Goal: Task Accomplishment & Management: Use online tool/utility

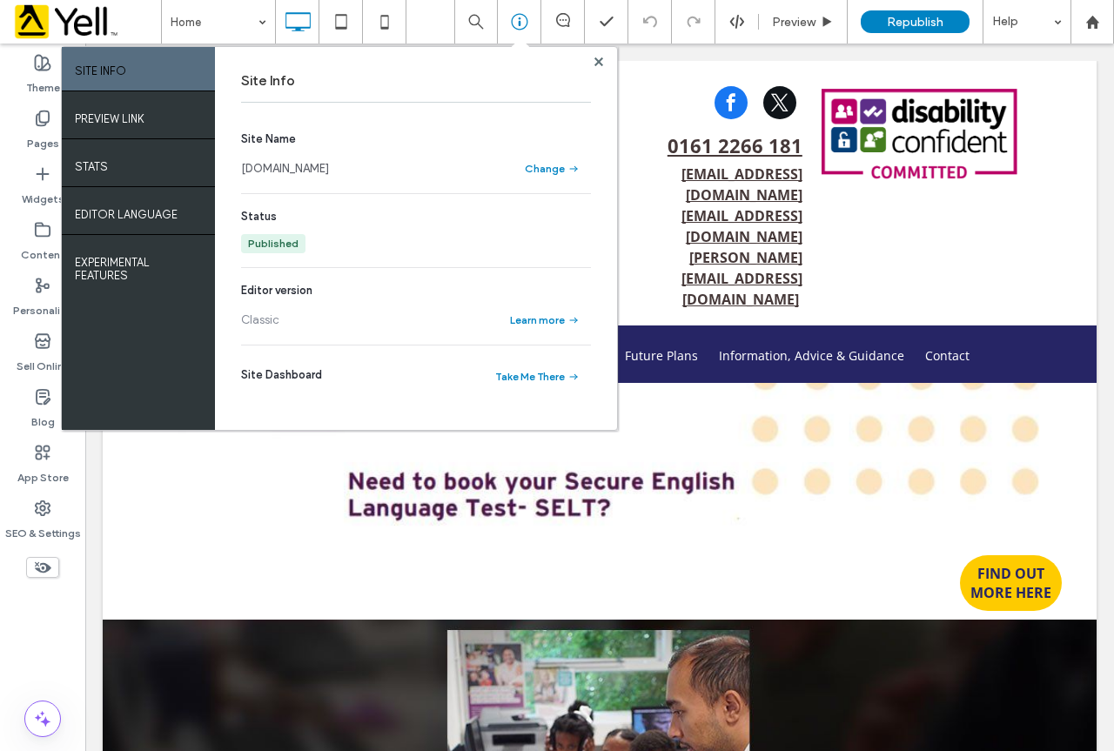
drag, startPoint x: 598, startPoint y: 64, endPoint x: 574, endPoint y: 7, distance: 61.6
click at [598, 64] on icon at bounding box center [598, 61] width 9 height 9
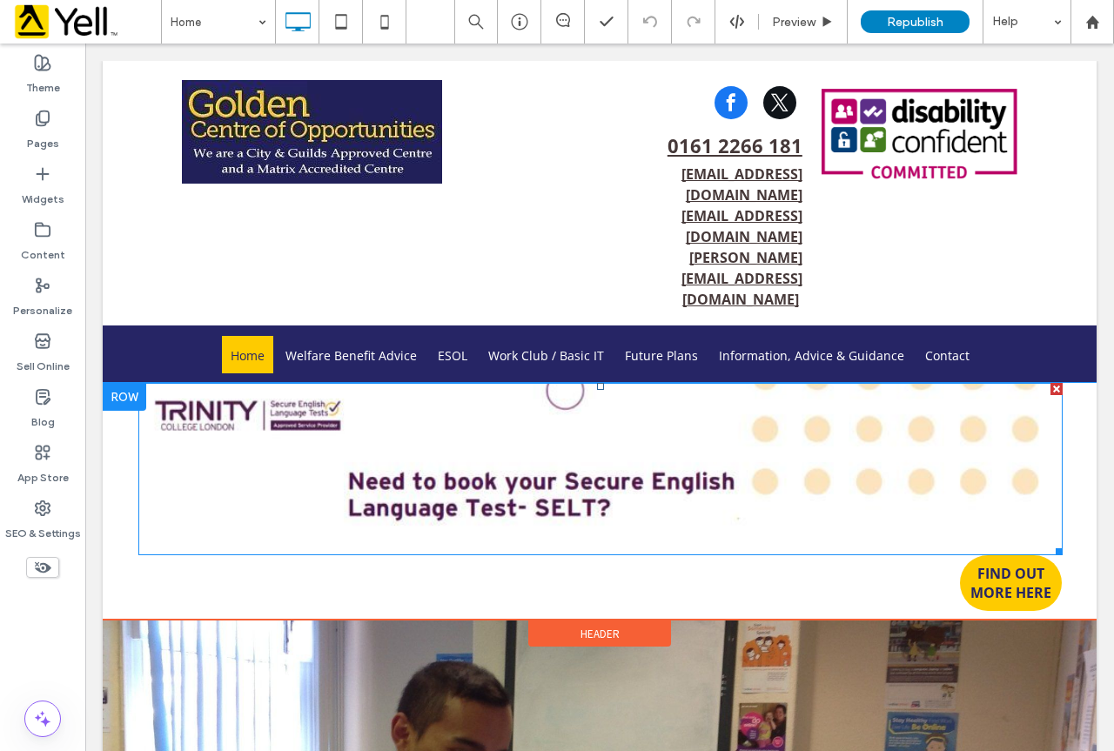
click at [704, 392] on img at bounding box center [600, 468] width 924 height 171
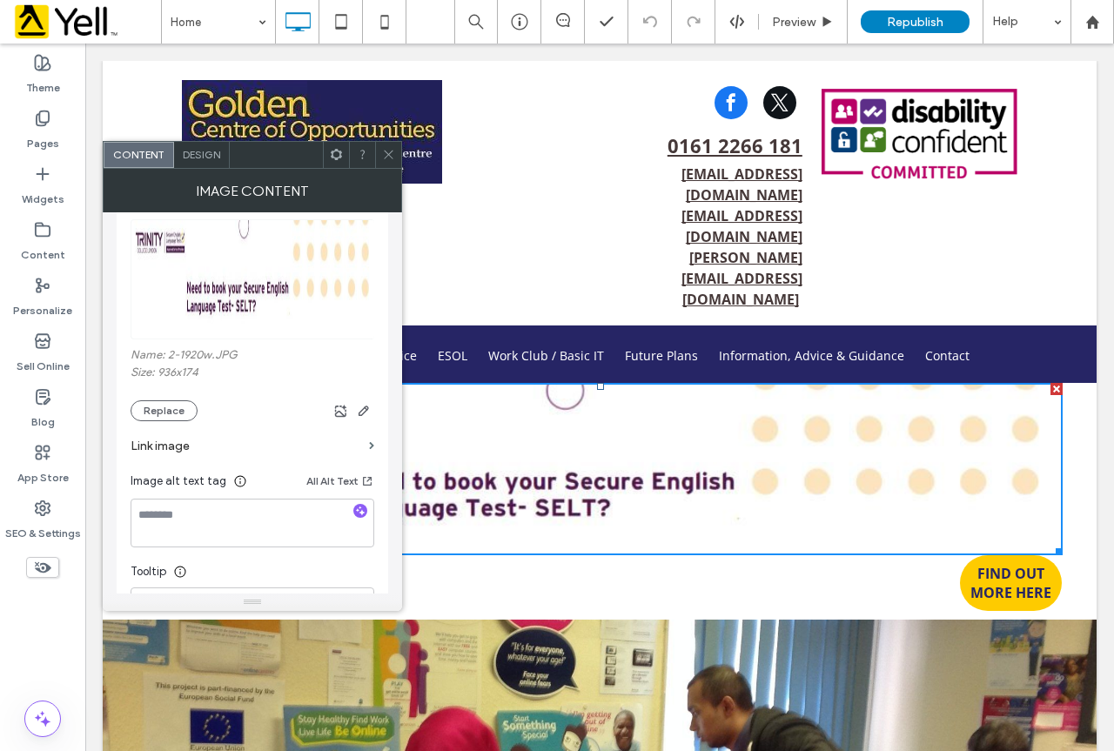
scroll to position [87, 0]
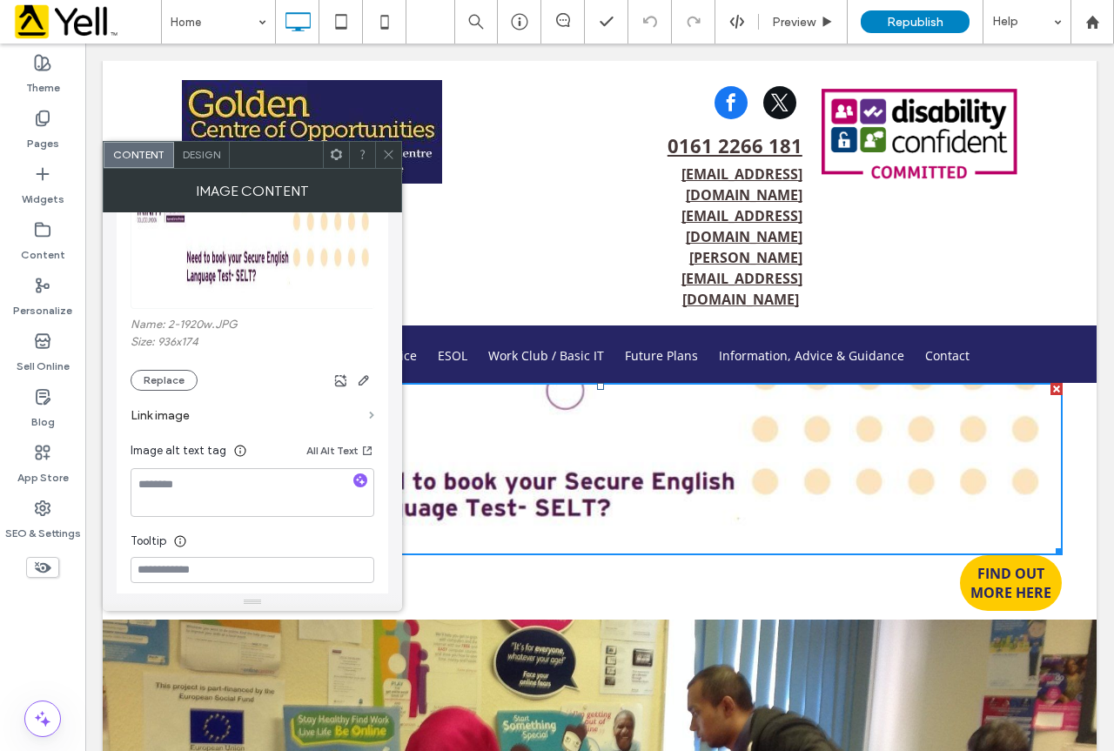
click at [370, 415] on span at bounding box center [371, 416] width 5 height 8
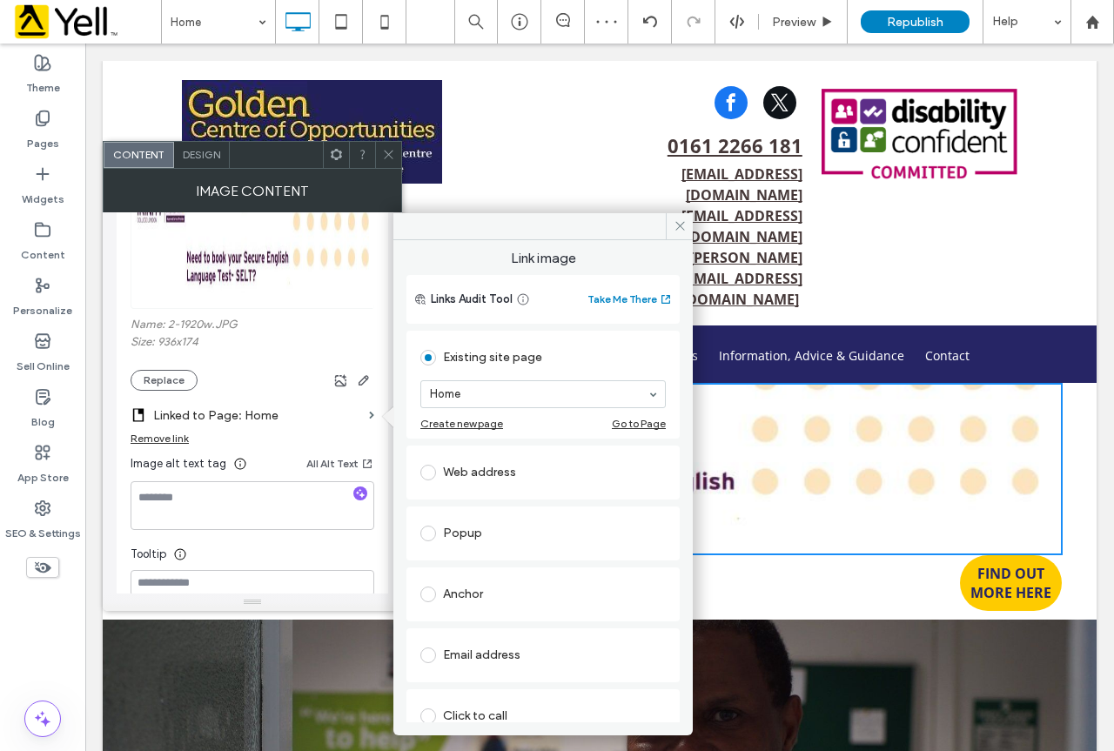
click at [504, 651] on div "Email address" at bounding box center [542, 655] width 245 height 28
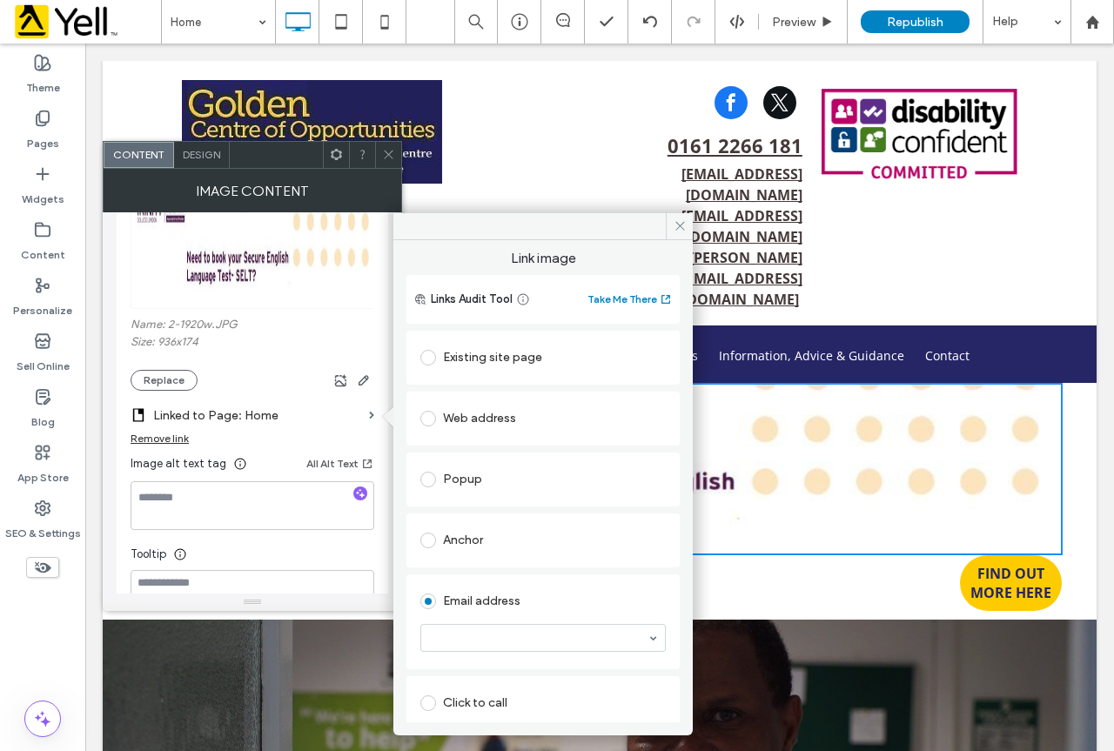
click at [499, 422] on div "Web address" at bounding box center [542, 419] width 245 height 28
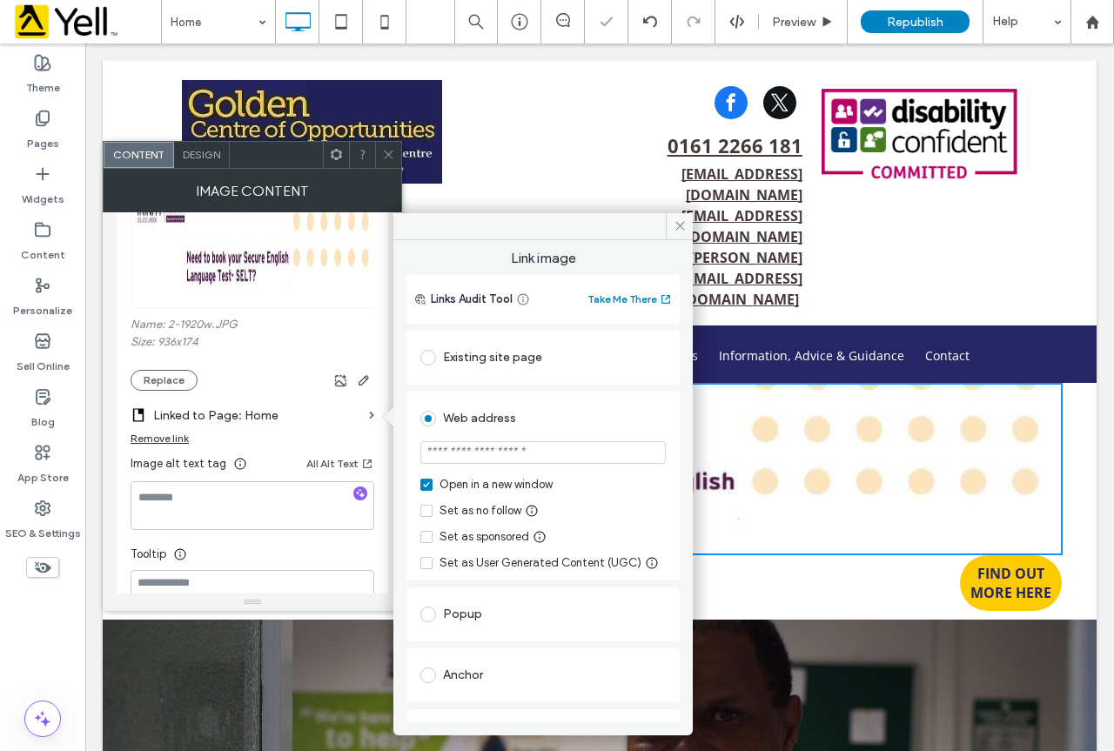
click at [544, 449] on input "url" at bounding box center [542, 452] width 245 height 23
paste input "**********"
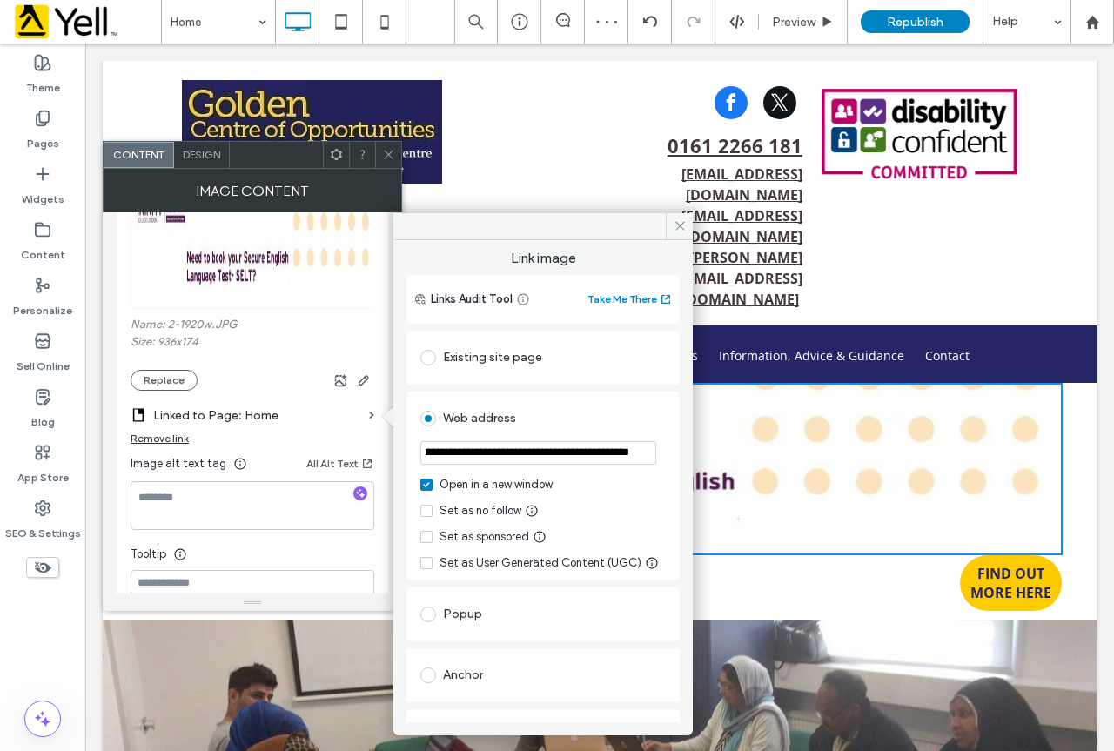
type input "**********"
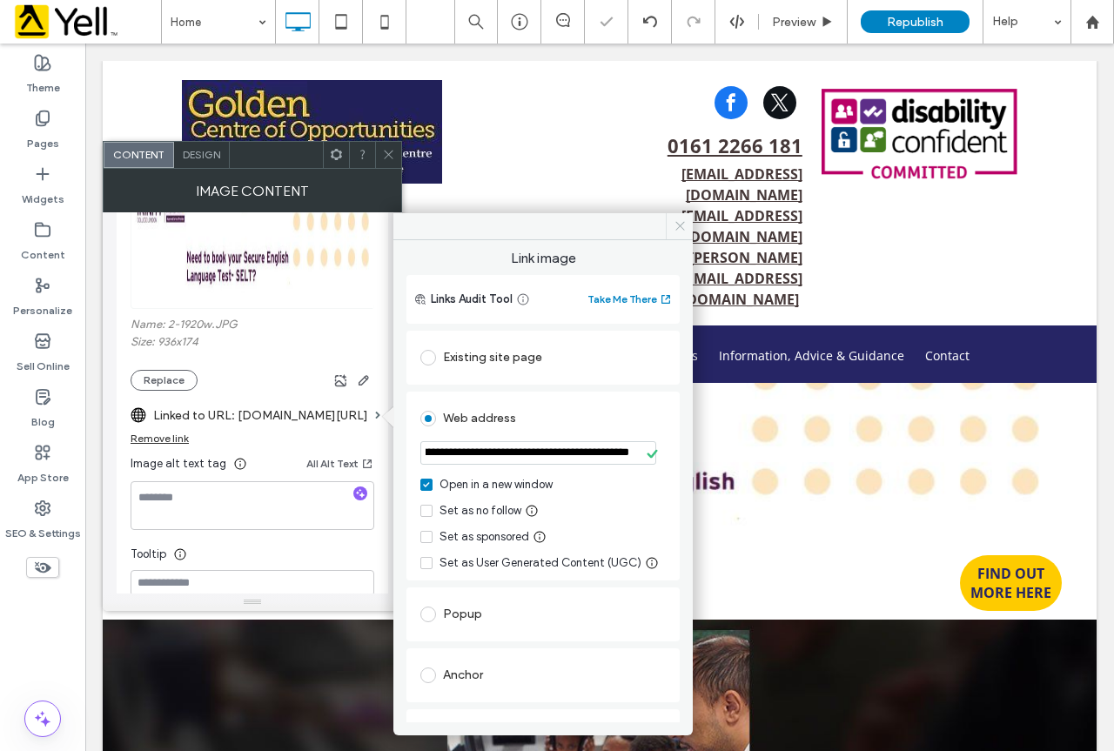
click at [676, 228] on icon at bounding box center [680, 225] width 13 height 13
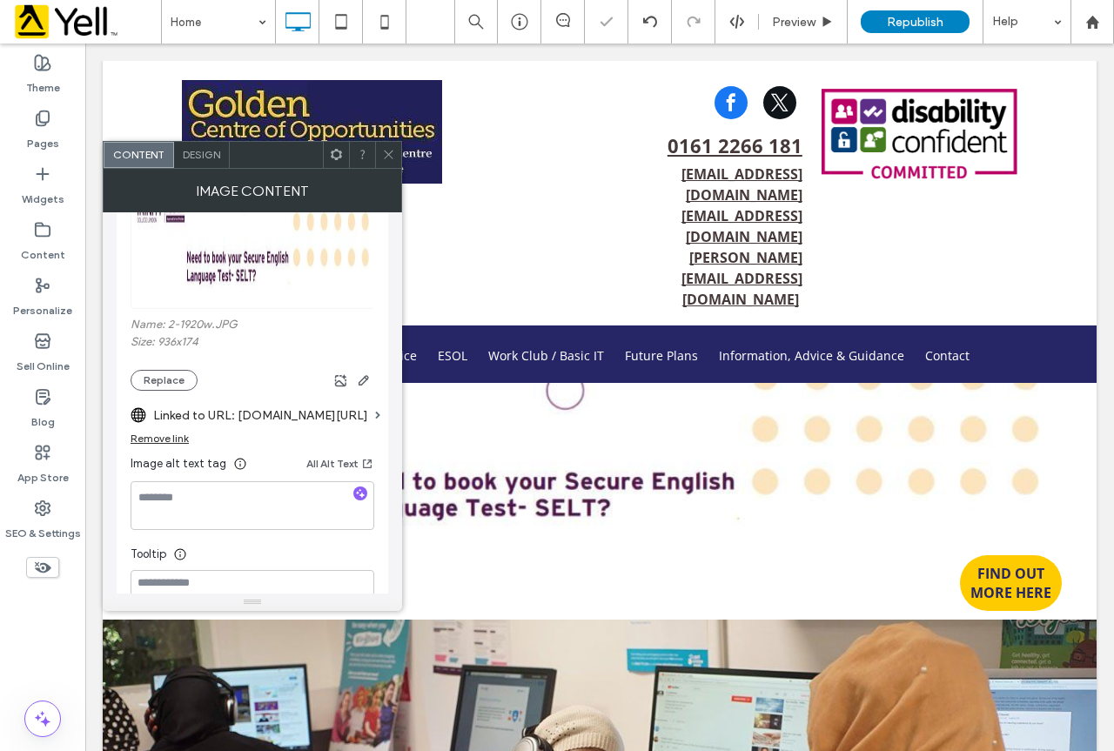
click at [386, 152] on icon at bounding box center [388, 154] width 13 height 13
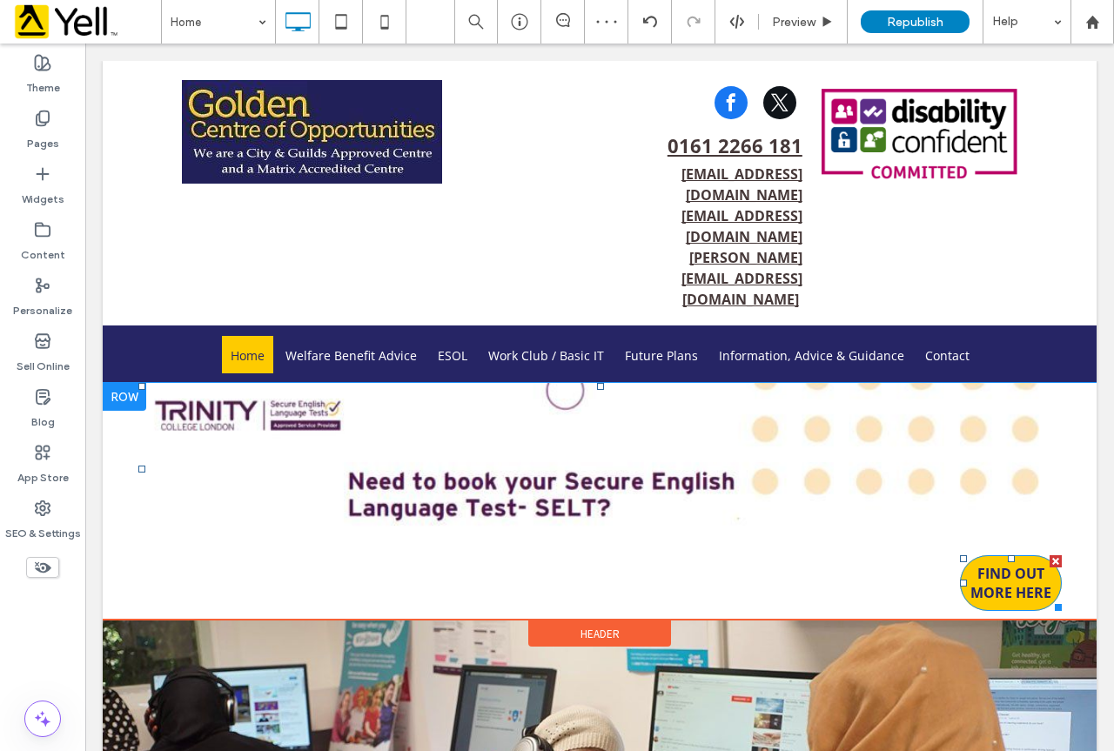
click at [1008, 564] on span "FIND OUT MORE HERE" at bounding box center [1011, 583] width 102 height 38
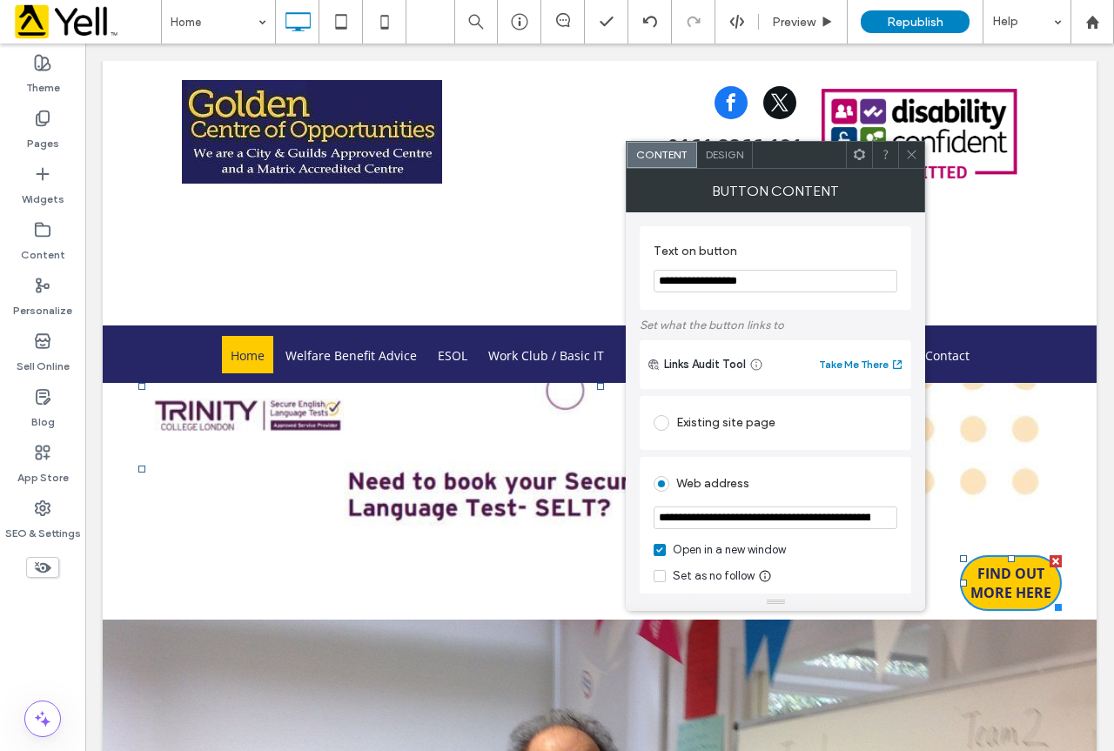
click at [658, 517] on input "**********" at bounding box center [776, 518] width 244 height 23
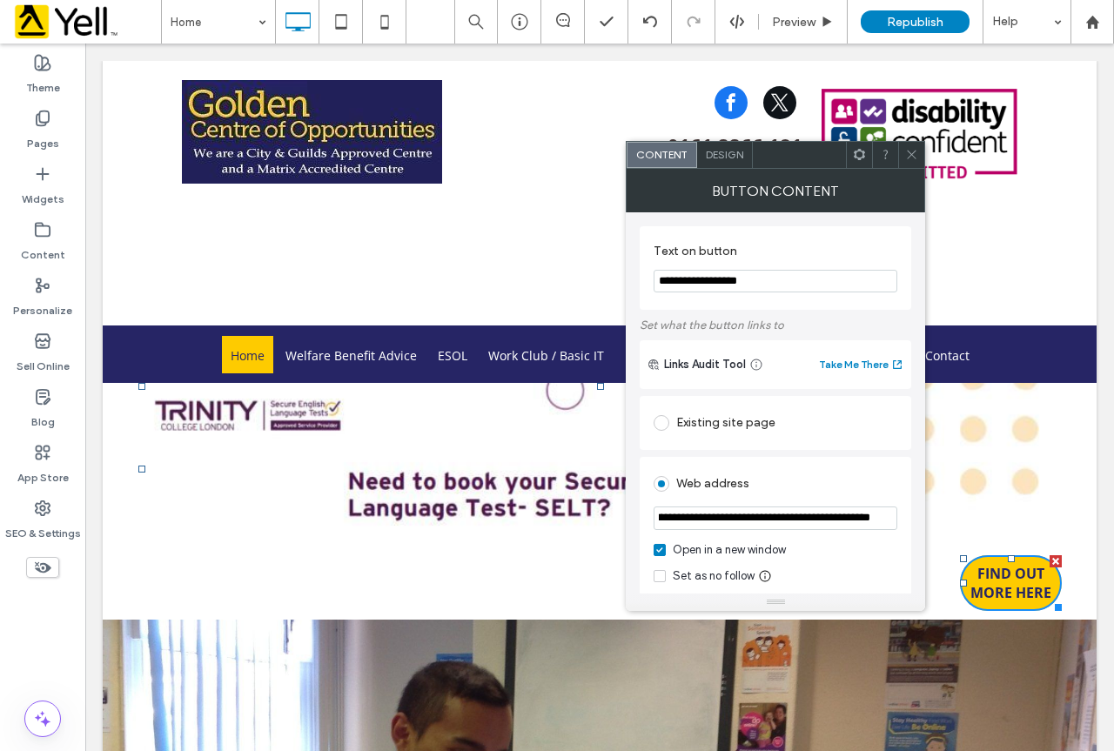
scroll to position [0, 129]
drag, startPoint x: 744, startPoint y: 563, endPoint x: 979, endPoint y: 540, distance: 236.1
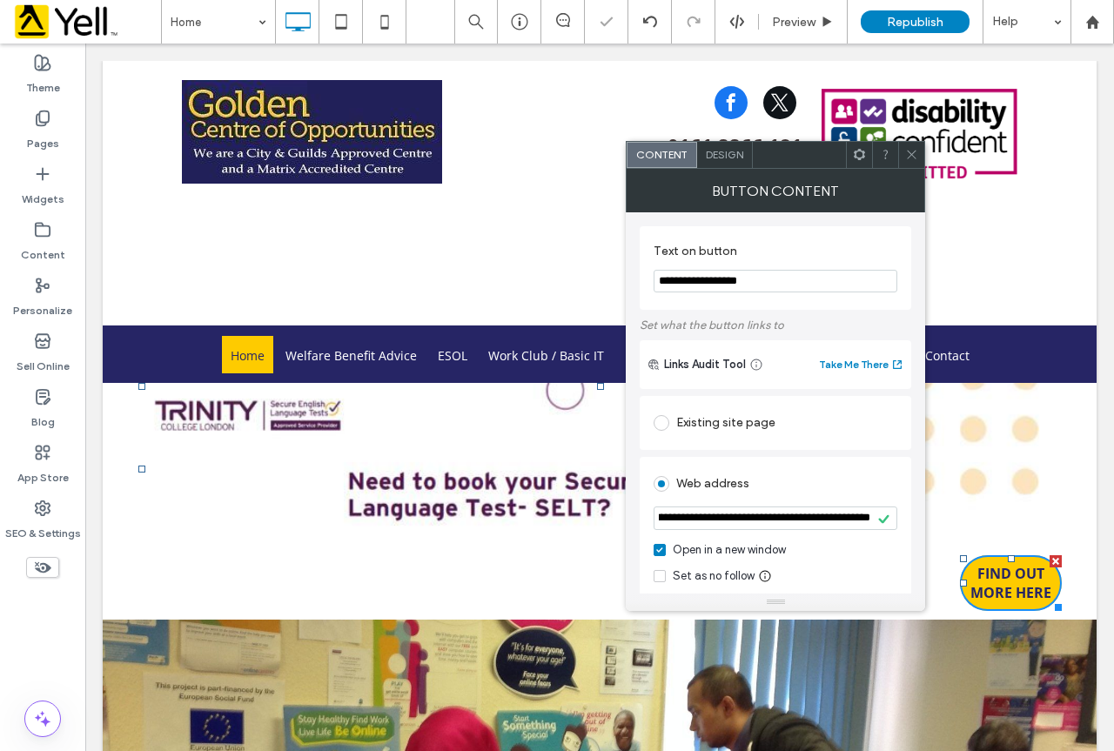
scroll to position [0, 0]
click at [916, 153] on icon at bounding box center [911, 154] width 13 height 13
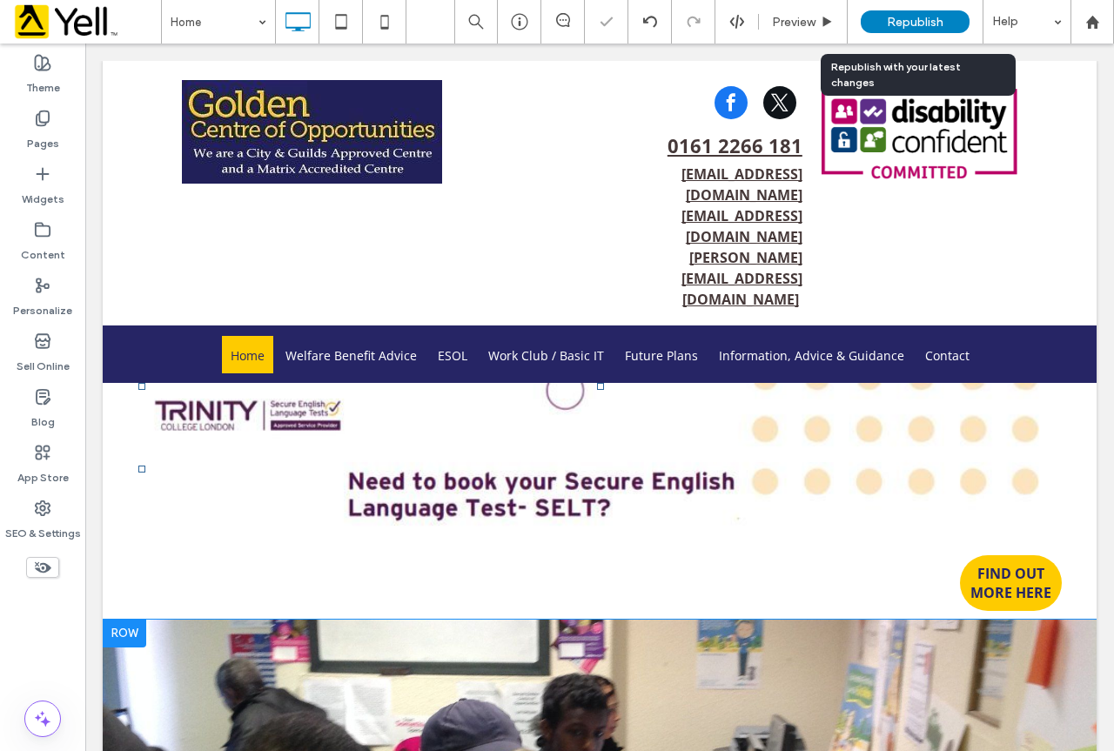
click at [928, 17] on span "Republish" at bounding box center [915, 22] width 57 height 15
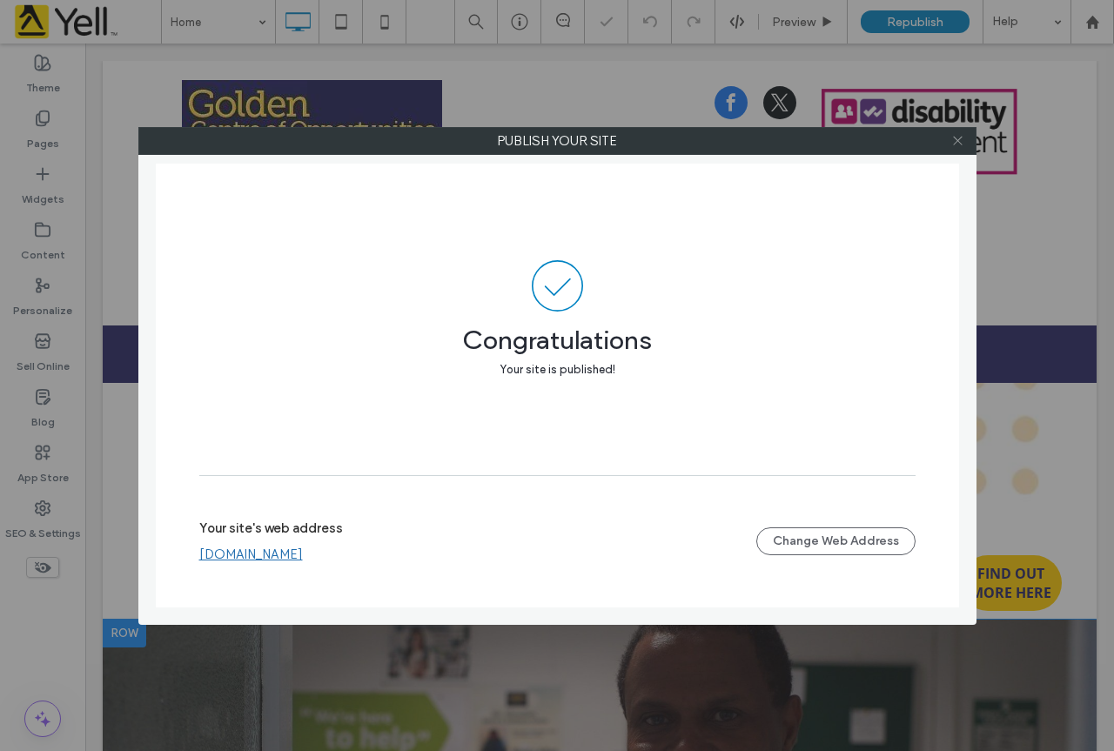
click at [961, 141] on icon at bounding box center [957, 140] width 13 height 13
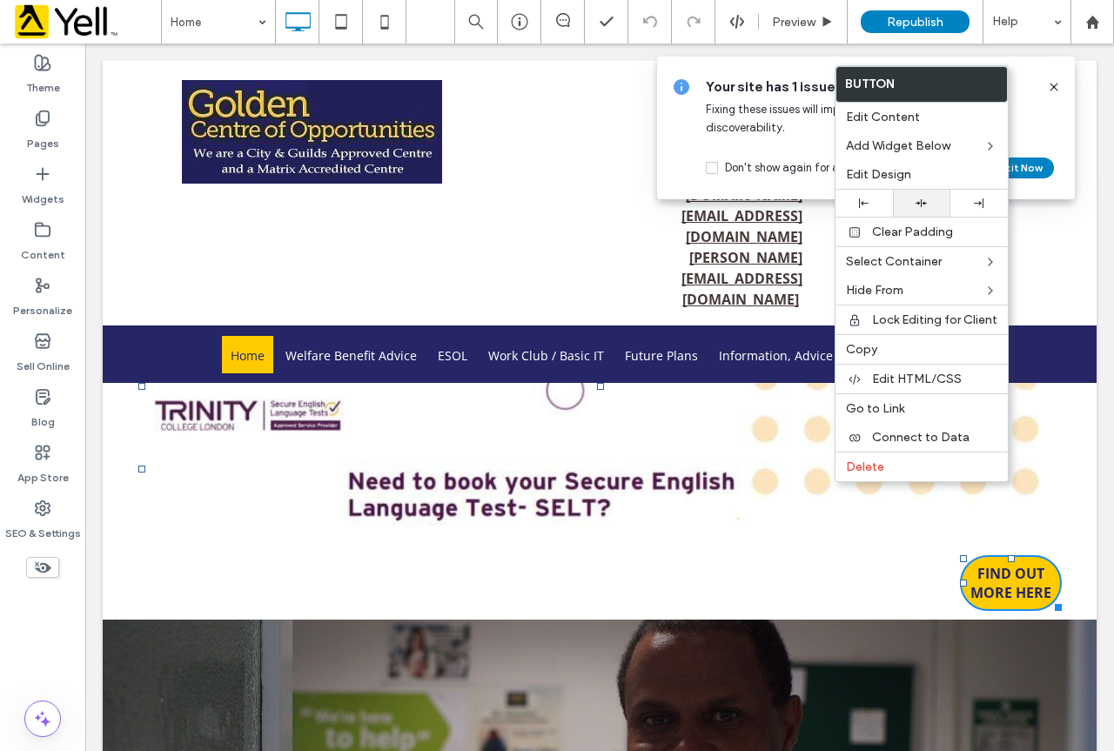
click at [923, 201] on icon at bounding box center [921, 203] width 11 height 11
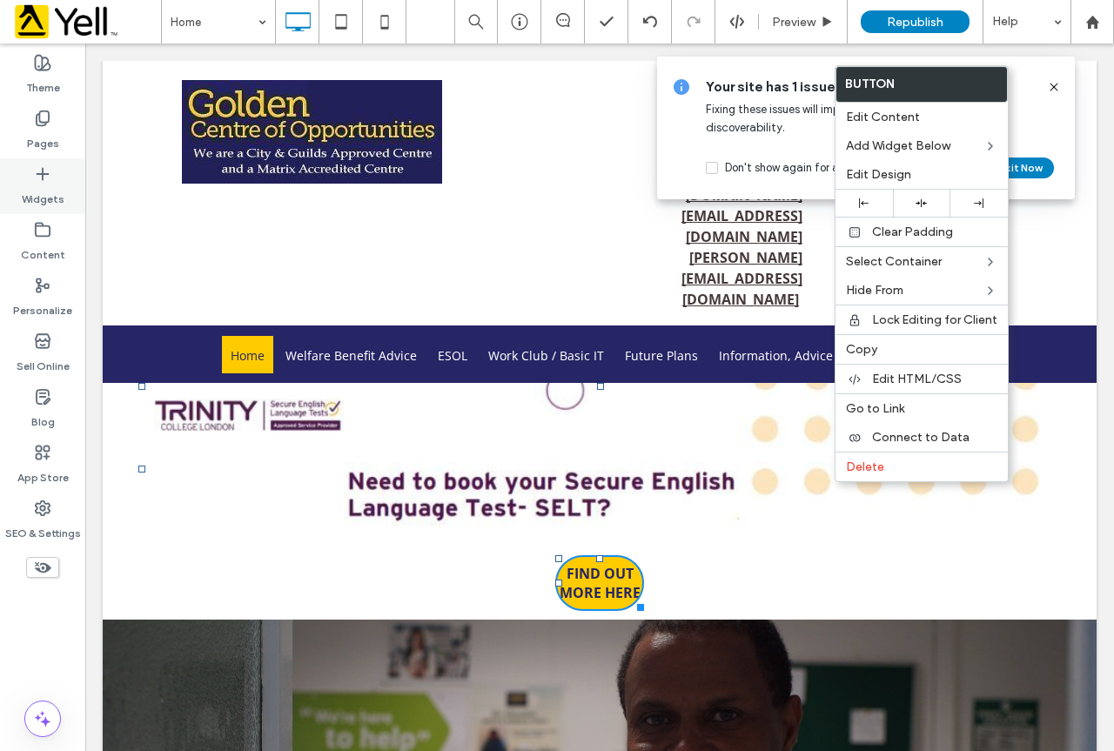
drag, startPoint x: 37, startPoint y: 169, endPoint x: 46, endPoint y: 168, distance: 8.7
click at [37, 169] on icon at bounding box center [42, 173] width 17 height 17
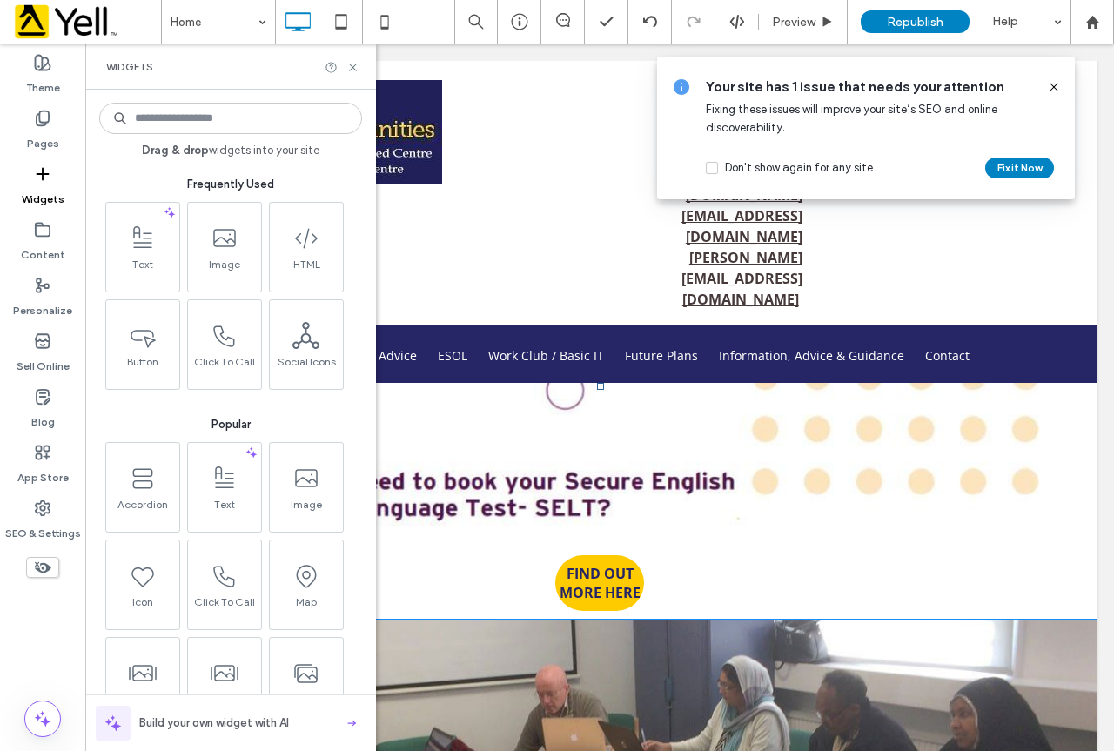
click at [146, 253] on span at bounding box center [142, 237] width 73 height 39
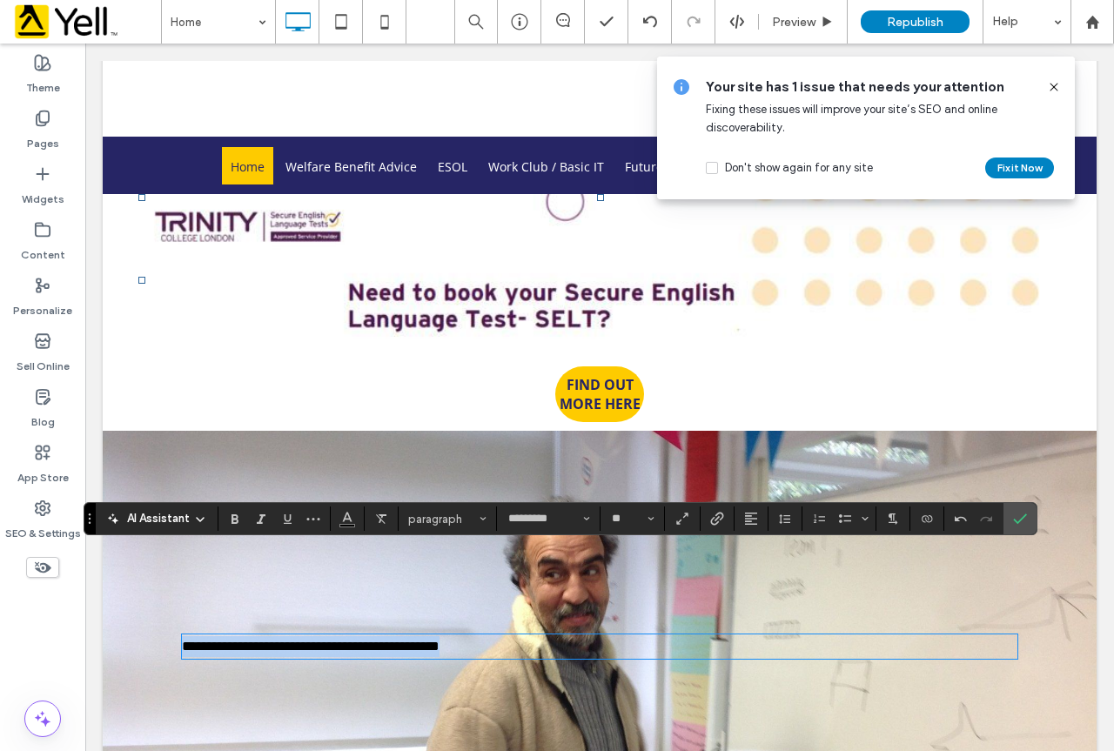
drag, startPoint x: 936, startPoint y: 560, endPoint x: 92, endPoint y: 571, distance: 844.3
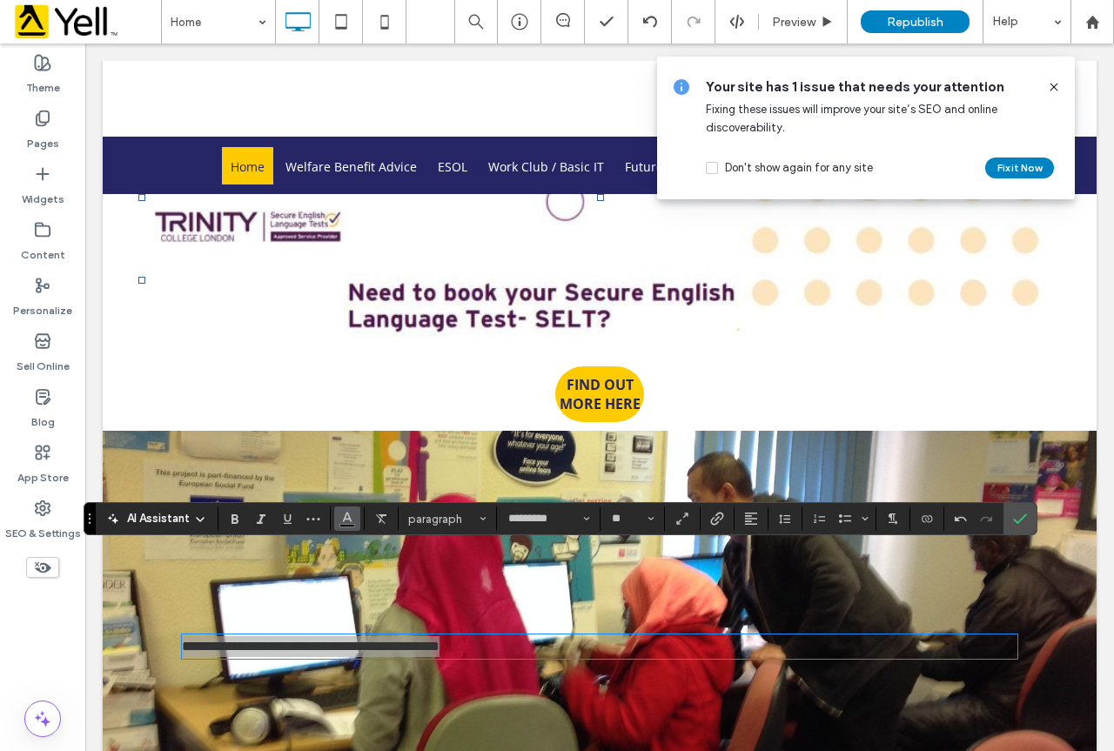
click at [349, 527] on span "Color" at bounding box center [347, 517] width 14 height 23
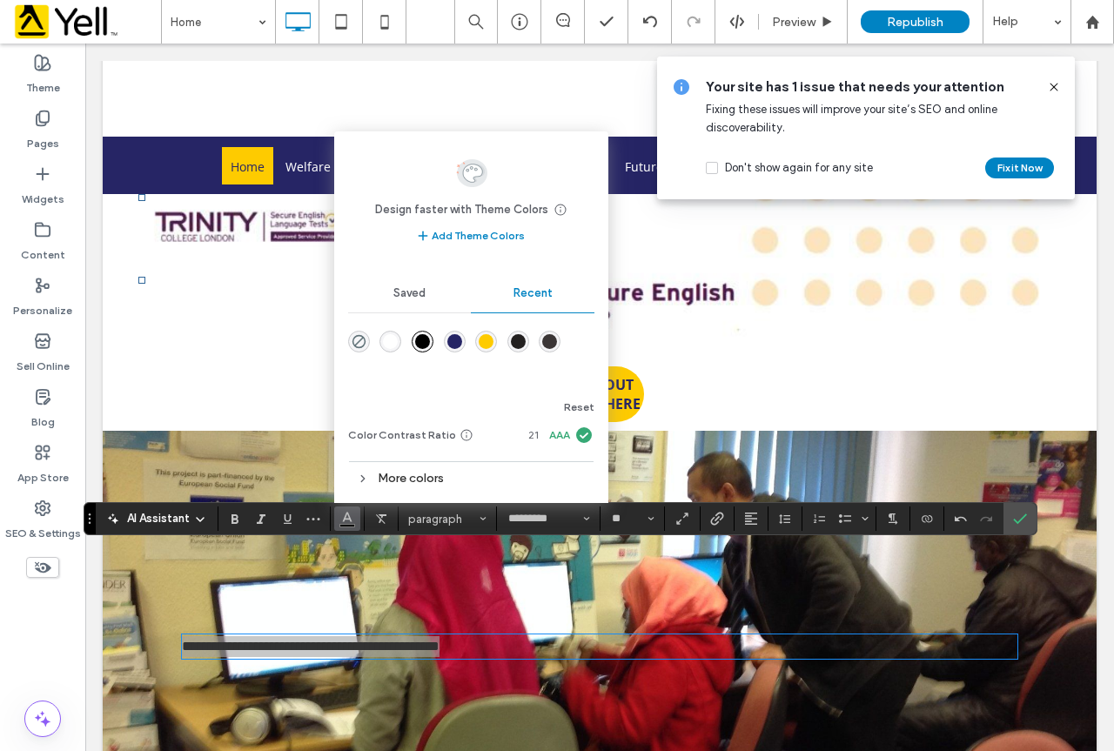
drag, startPoint x: 388, startPoint y: 338, endPoint x: 304, endPoint y: 294, distance: 95.0
click at [388, 338] on div "rgba(255, 255, 255, 1)" at bounding box center [390, 341] width 15 height 15
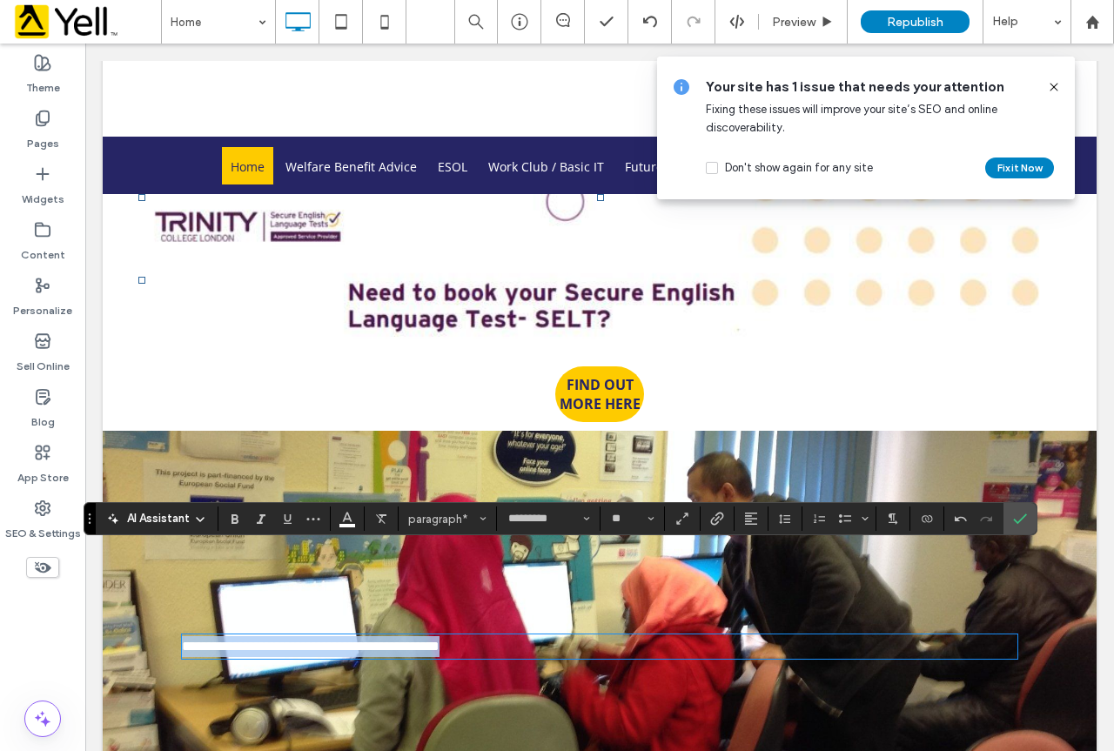
click at [389, 338] on div "FIND OUT MORE HERE Click To Paste" at bounding box center [600, 312] width 924 height 236
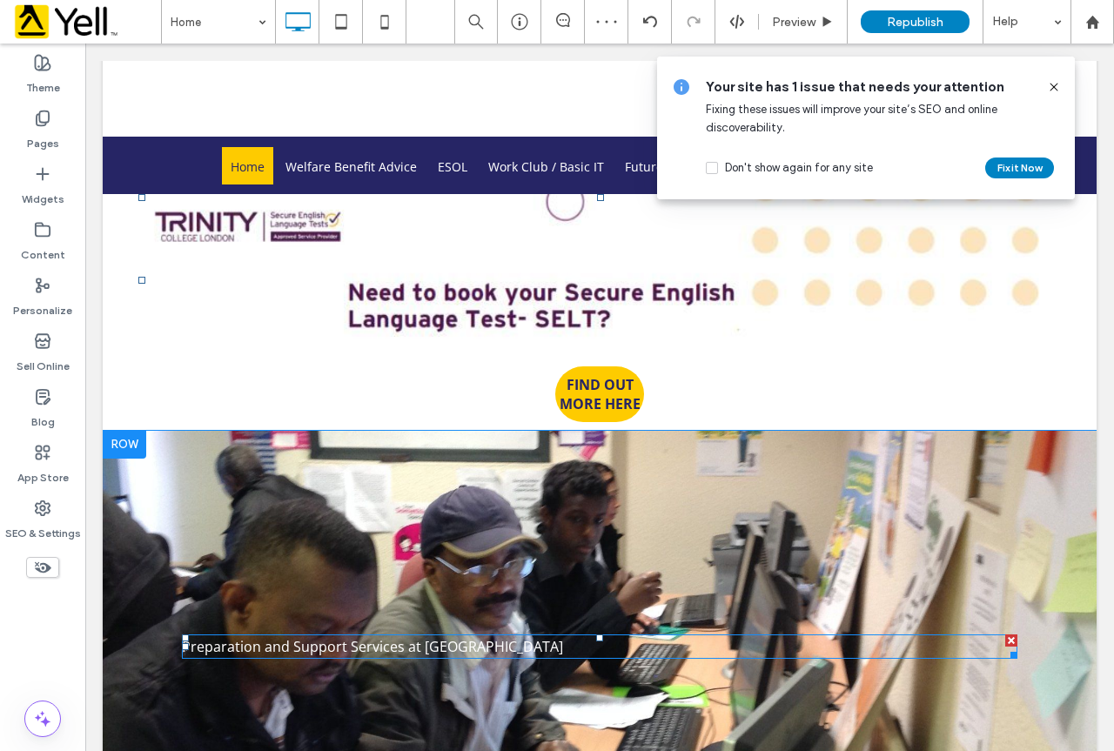
click at [590, 636] on p "Preparation and Support Services at [GEOGRAPHIC_DATA]" at bounding box center [599, 646] width 835 height 21
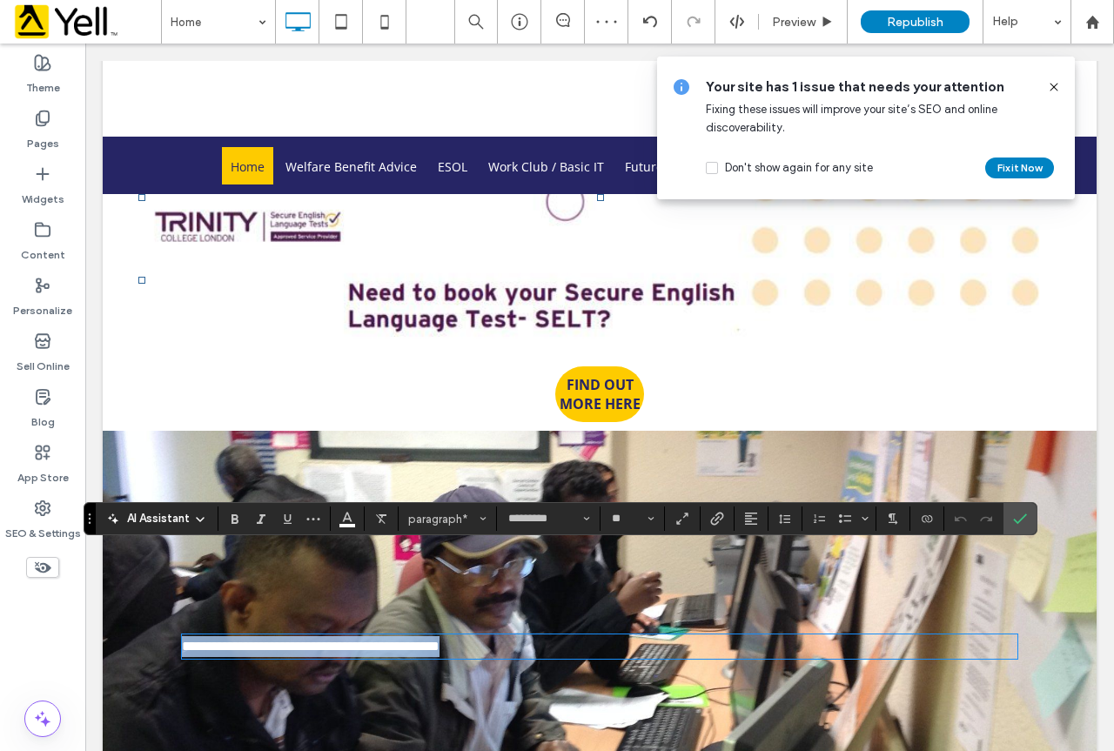
click at [590, 636] on p "**********" at bounding box center [599, 646] width 835 height 21
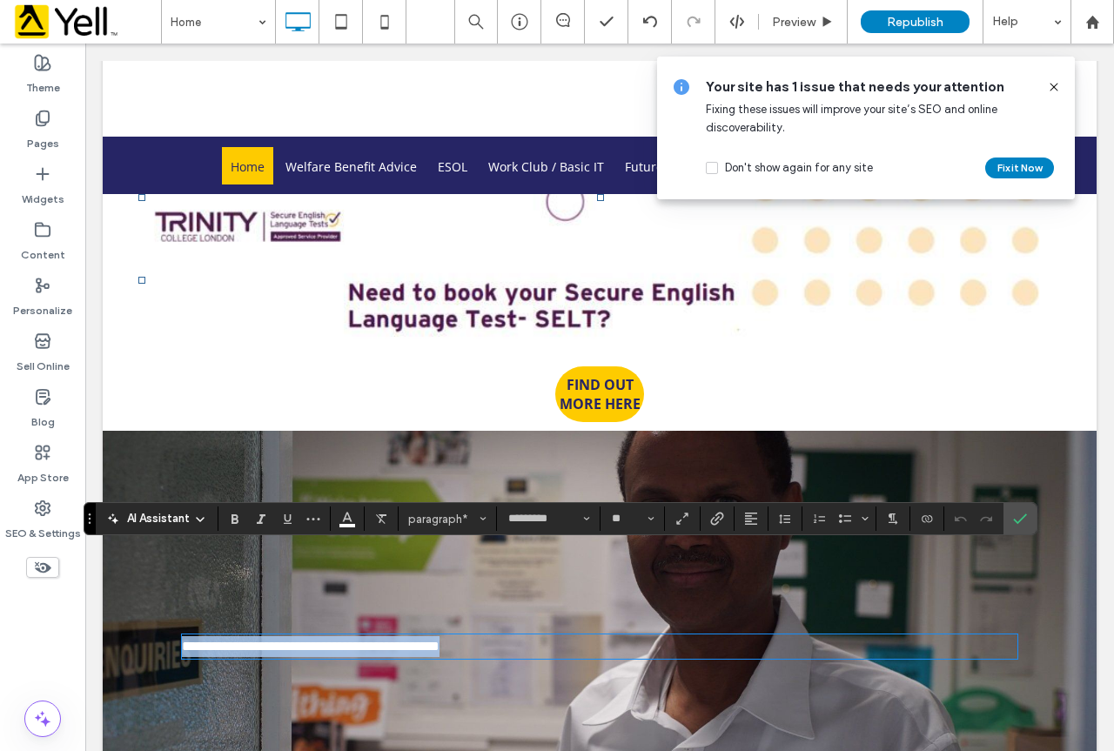
drag, startPoint x: 590, startPoint y: 561, endPoint x: 131, endPoint y: 552, distance: 459.6
click at [131, 552] on div "**********" at bounding box center [600, 647] width 994 height 433
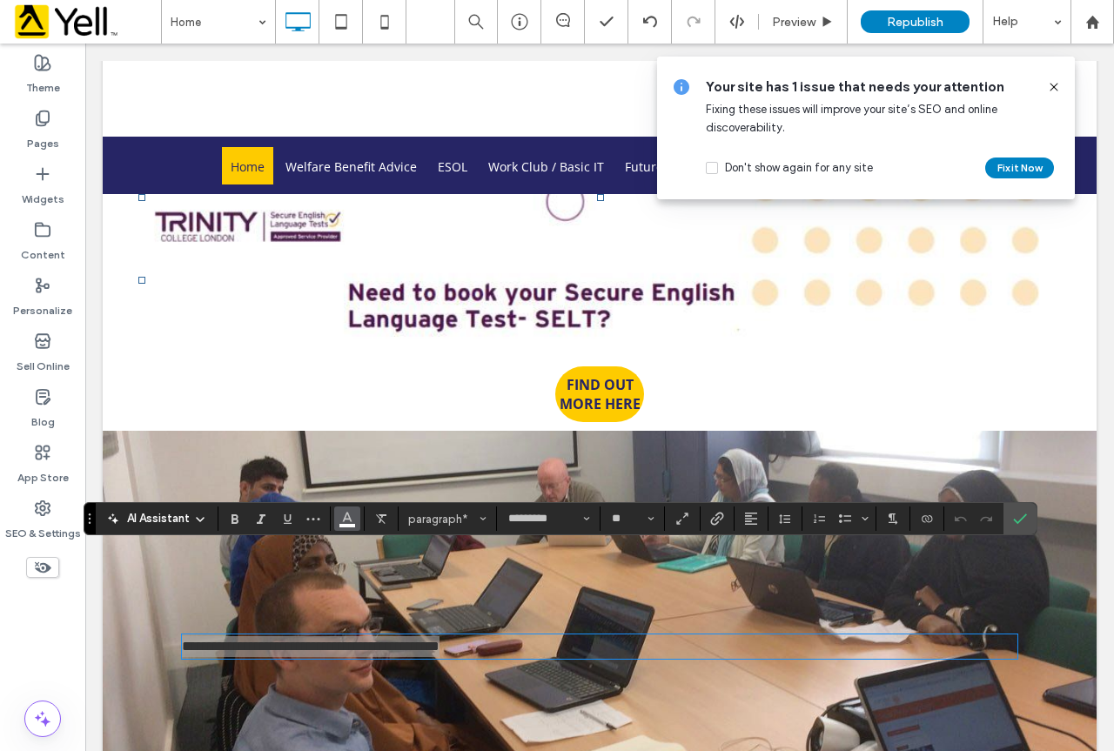
click at [353, 525] on span "Color" at bounding box center [347, 517] width 14 height 23
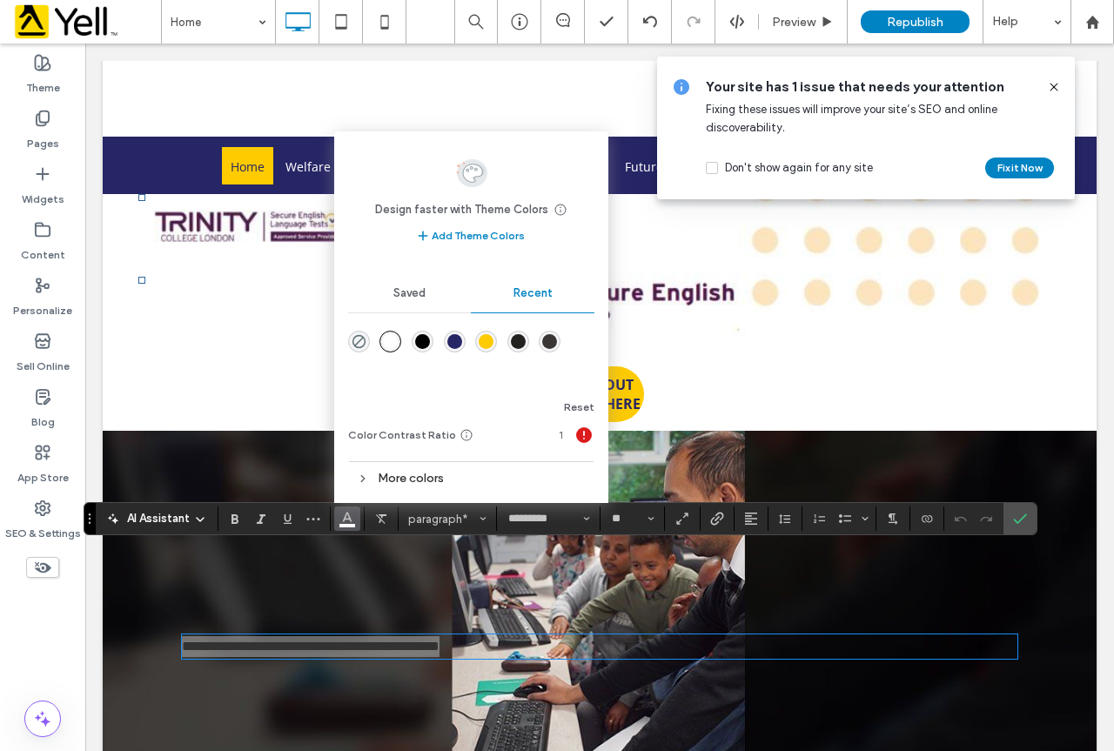
click at [426, 345] on div "rgba(0, 0, 0, 1)" at bounding box center [422, 341] width 15 height 15
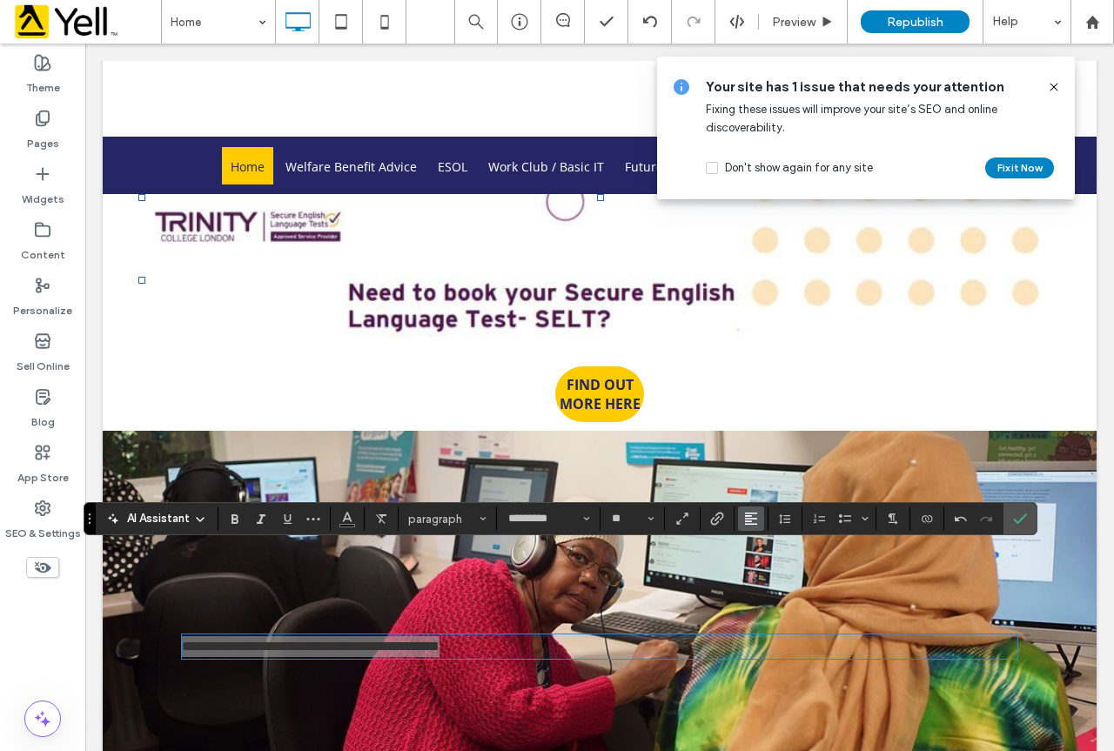
drag, startPoint x: 752, startPoint y: 514, endPoint x: 756, endPoint y: 526, distance: 12.1
click at [753, 514] on icon "Alignment" at bounding box center [751, 519] width 14 height 14
click at [769, 433] on icon "ui.textEditor.alignment.center" at bounding box center [764, 440] width 14 height 14
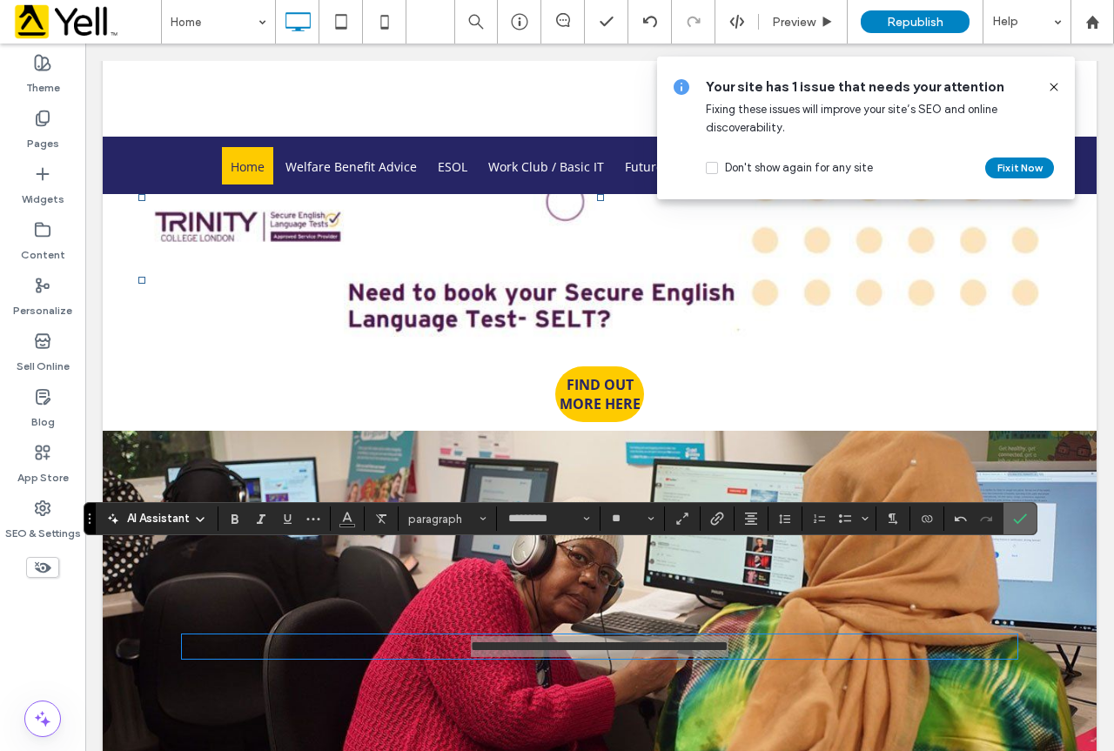
click at [1029, 516] on label "Confirm" at bounding box center [1020, 518] width 26 height 31
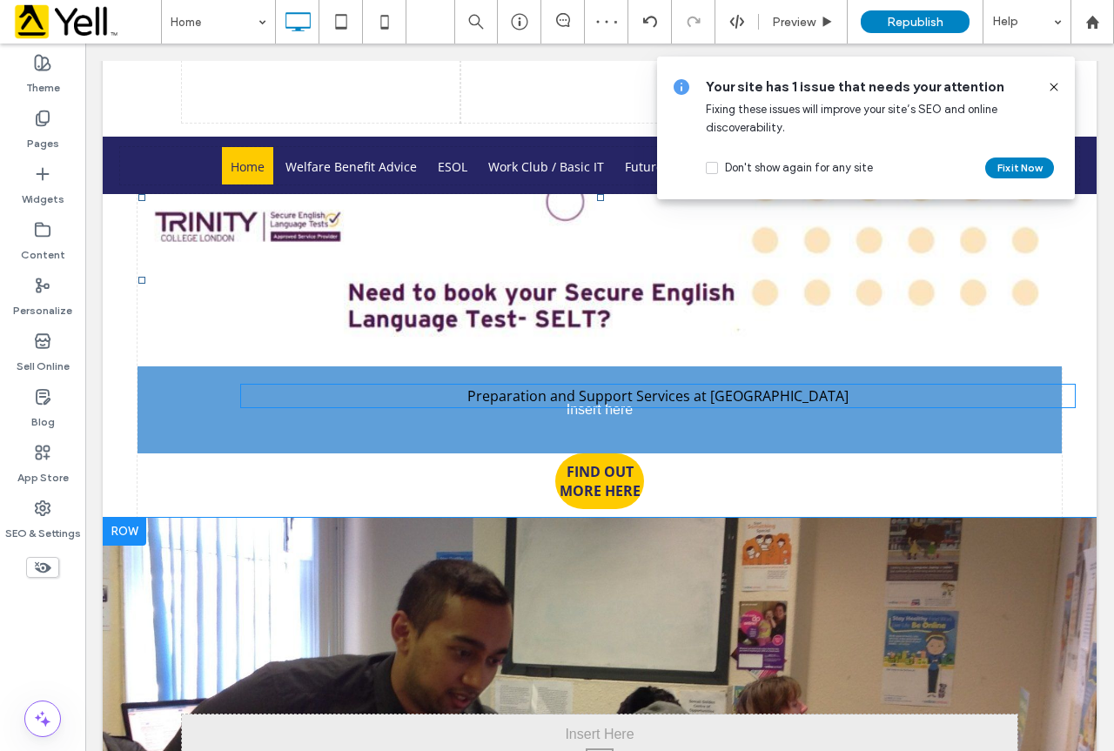
drag, startPoint x: 679, startPoint y: 555, endPoint x: 442, endPoint y: 314, distance: 337.9
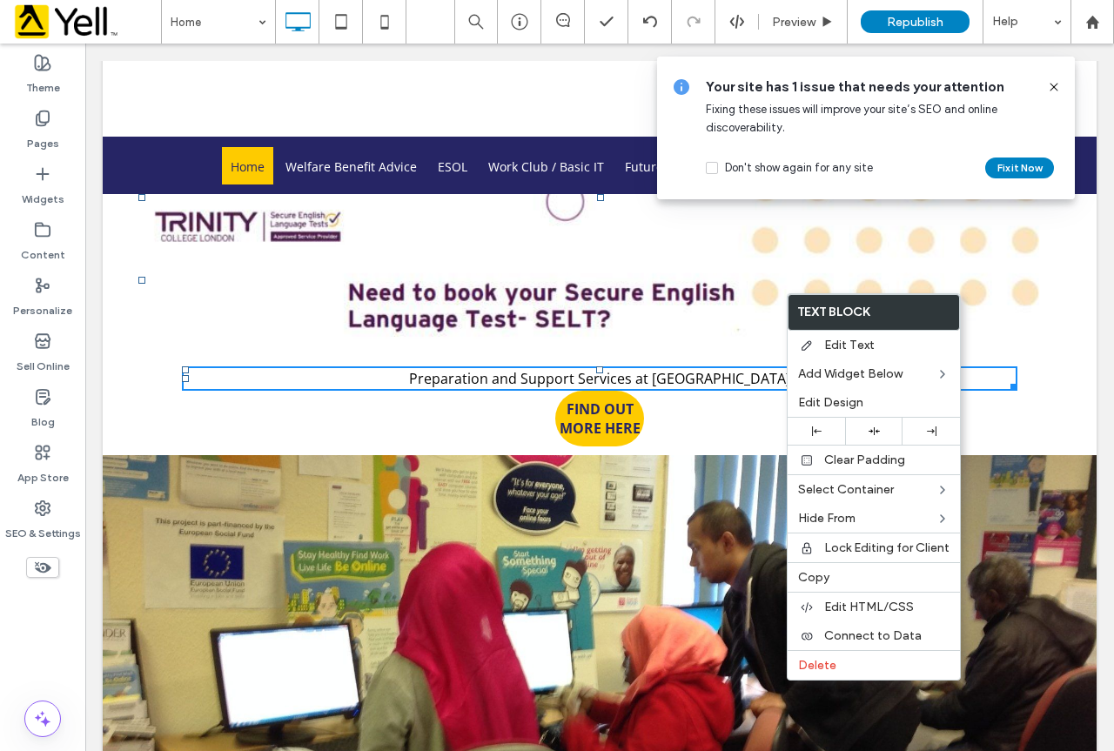
click at [764, 368] on p "Preparation and Support Services at [GEOGRAPHIC_DATA]" at bounding box center [599, 378] width 835 height 21
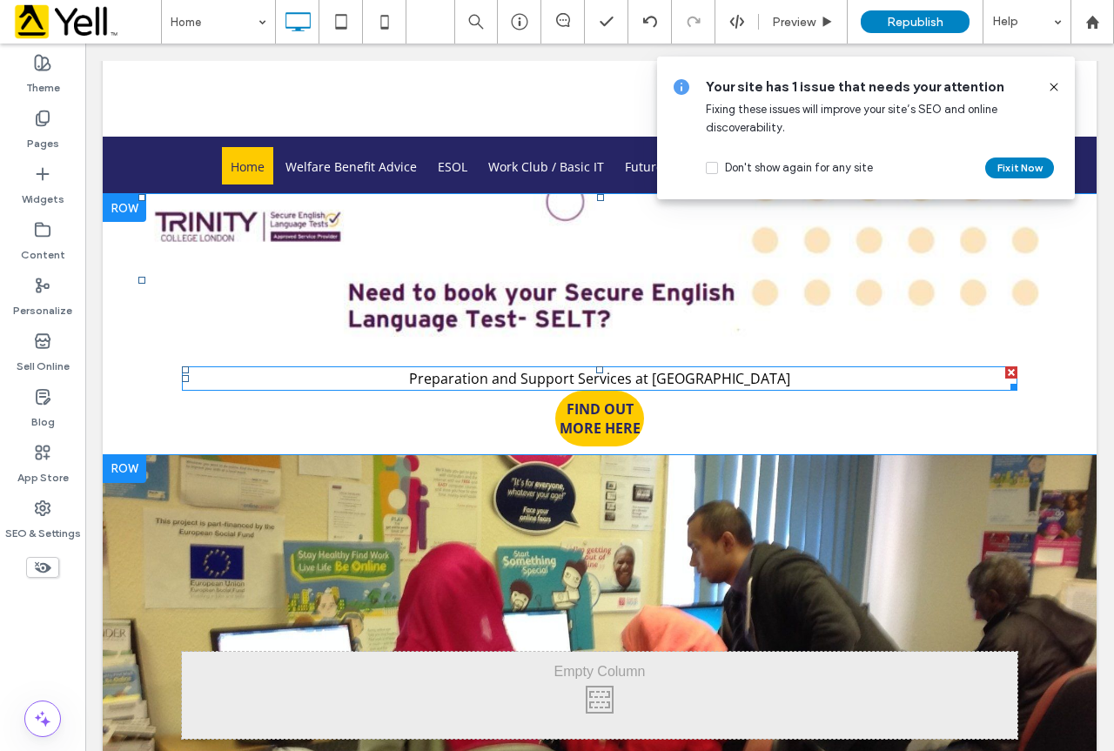
click at [777, 368] on p "Preparation and Support Services at [GEOGRAPHIC_DATA]" at bounding box center [599, 378] width 835 height 21
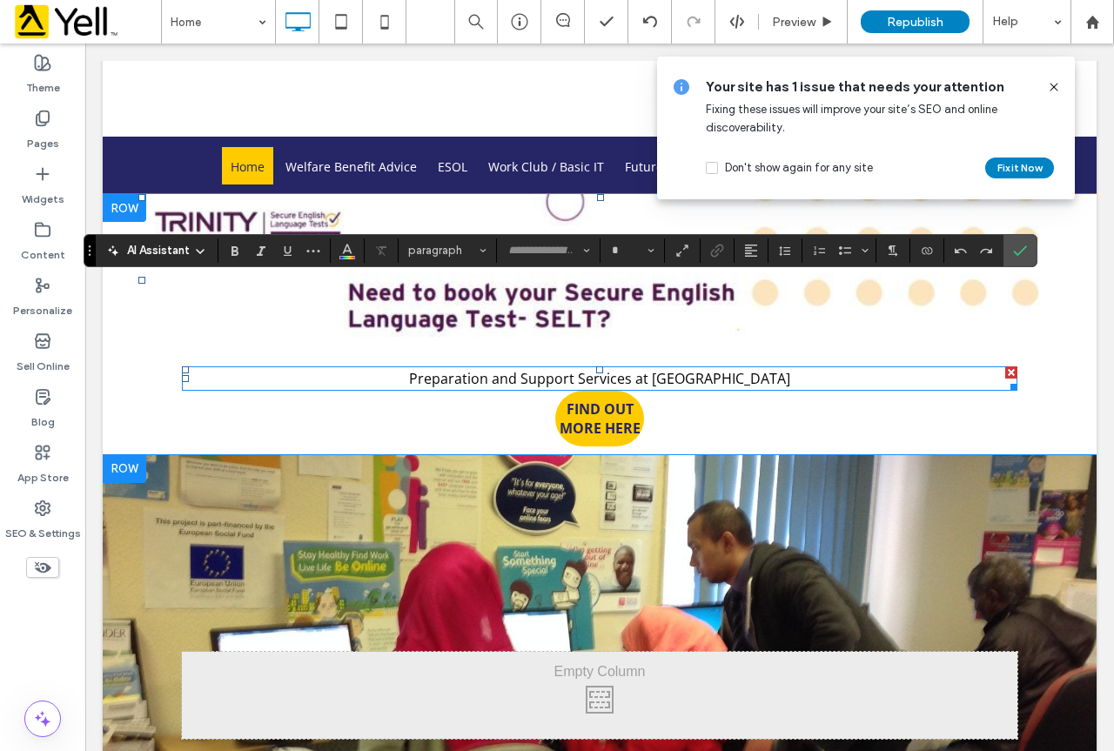
type input "*********"
type input "**"
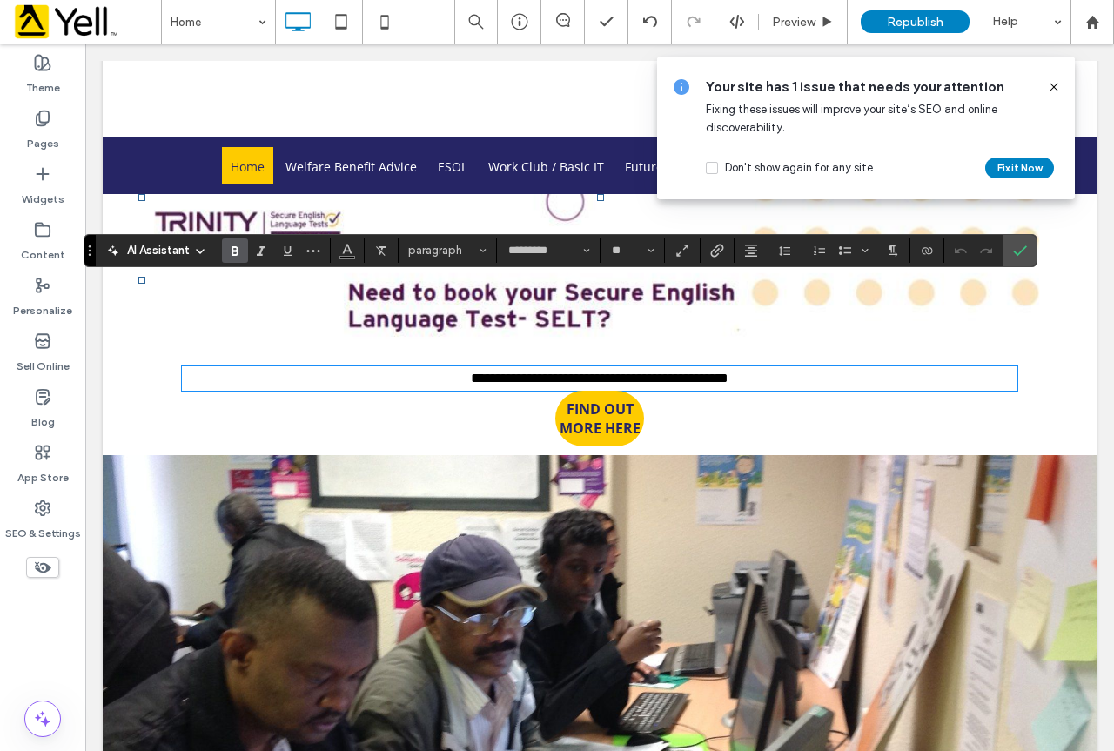
click at [229, 246] on icon "Bold" at bounding box center [235, 251] width 14 height 14
click at [740, 348] on div "**********" at bounding box center [600, 324] width 924 height 260
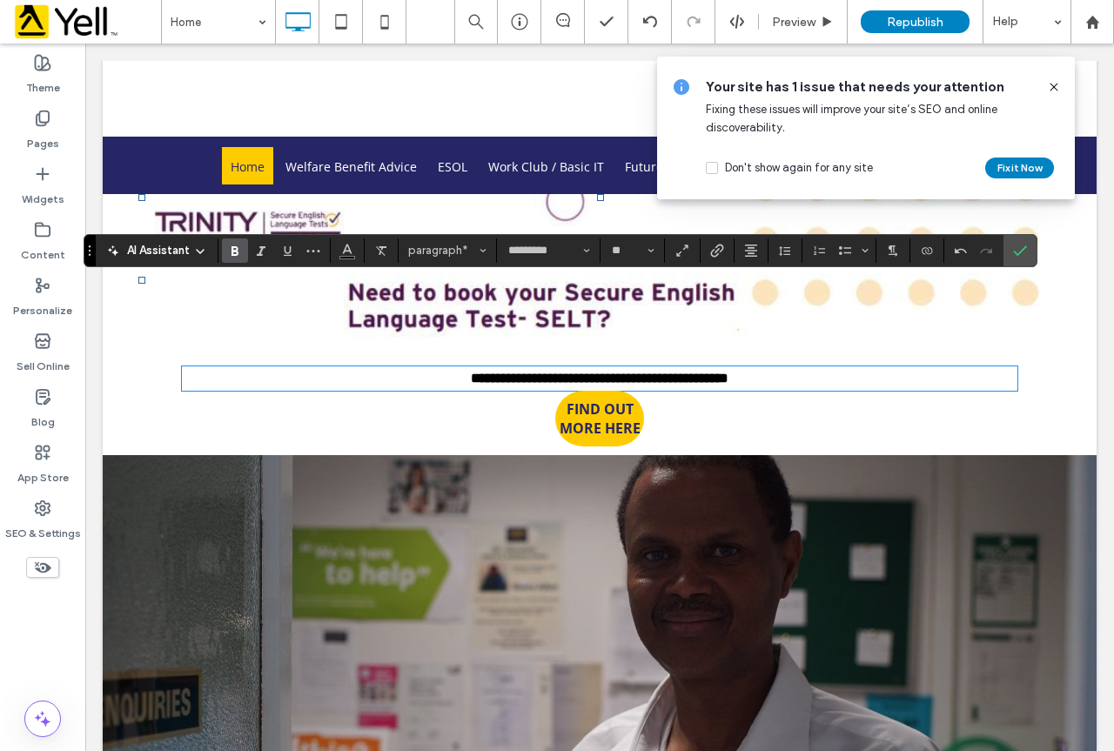
click at [604, 399] on span "FIND OUT MORE HERE" at bounding box center [599, 418] width 89 height 38
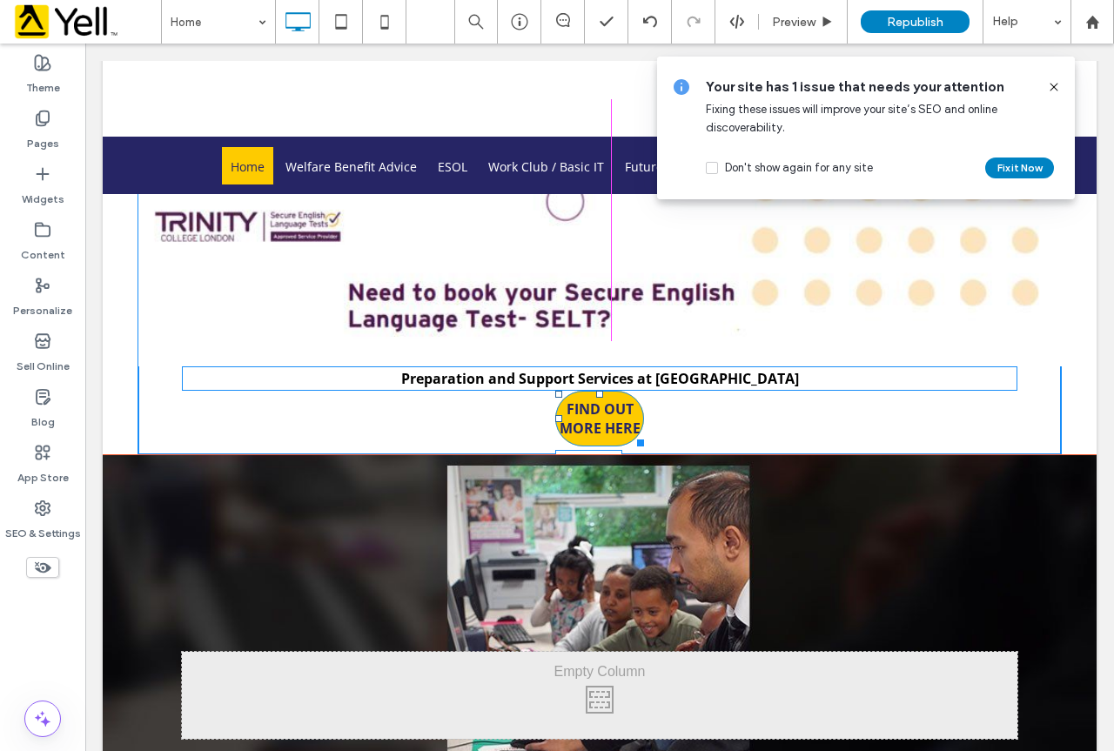
drag, startPoint x: 637, startPoint y: 355, endPoint x: 787, endPoint y: 381, distance: 151.9
click at [644, 433] on div at bounding box center [637, 439] width 13 height 13
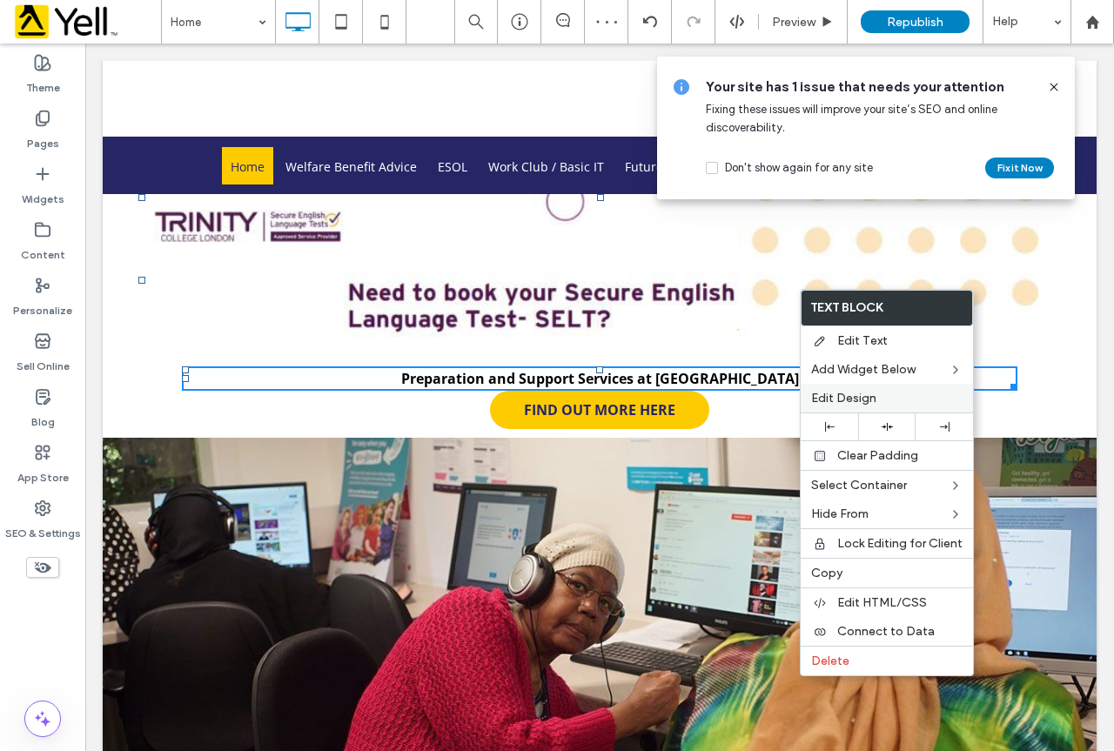
click at [864, 399] on span "Edit Design" at bounding box center [843, 398] width 65 height 15
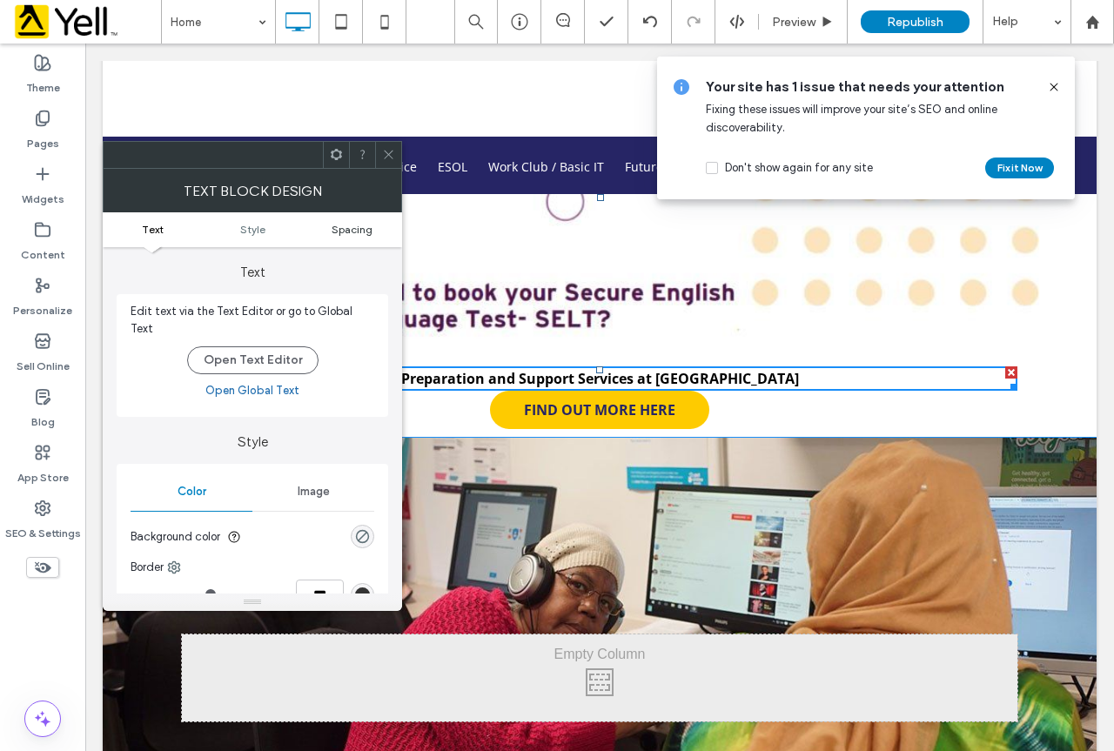
click at [344, 232] on span "Spacing" at bounding box center [352, 229] width 41 height 13
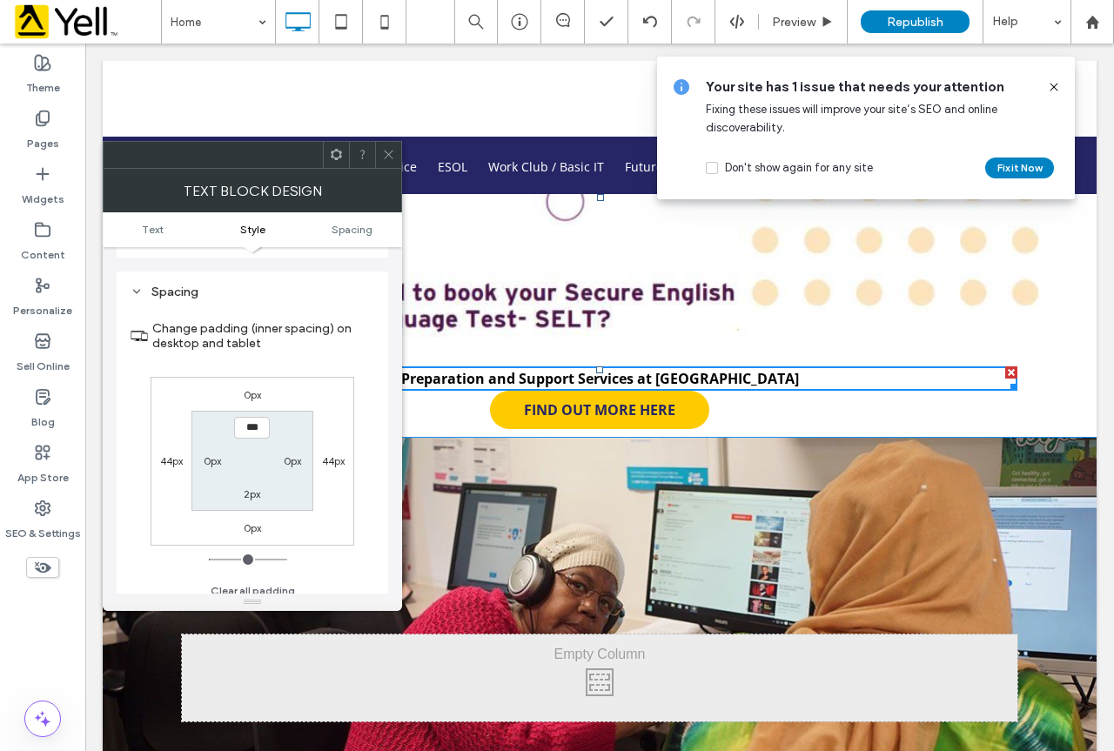
scroll to position [434, 0]
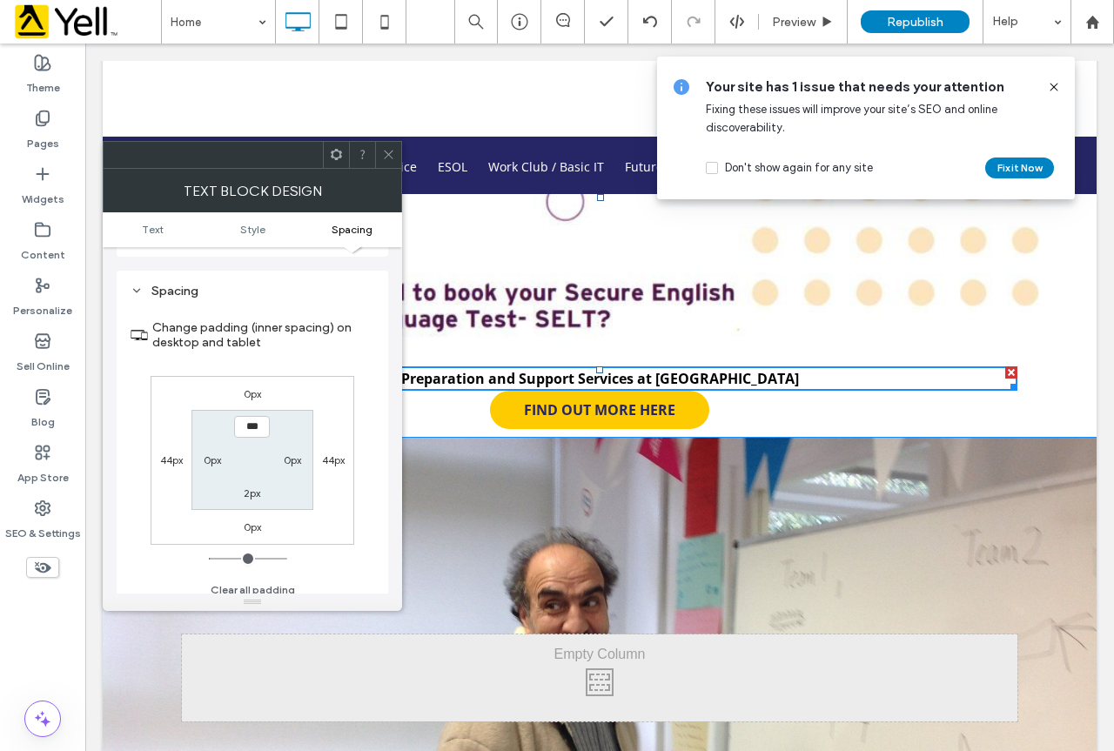
click at [252, 520] on label "0px" at bounding box center [252, 526] width 17 height 13
type input "*"
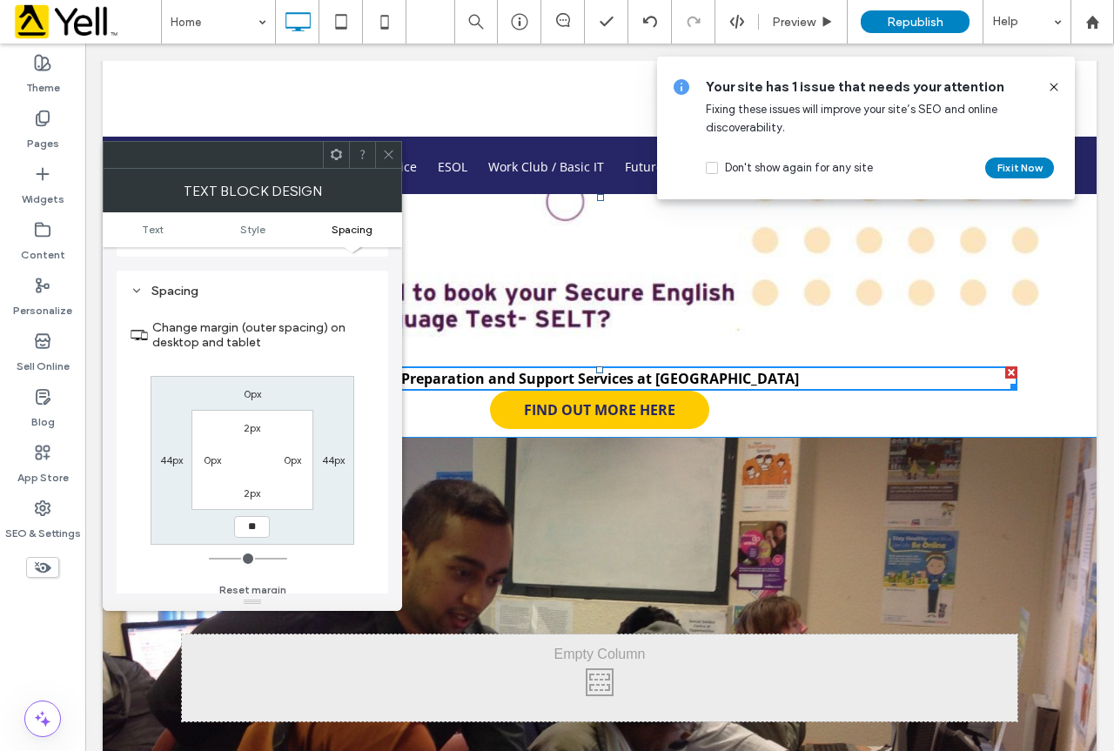
type input "**"
type input "****"
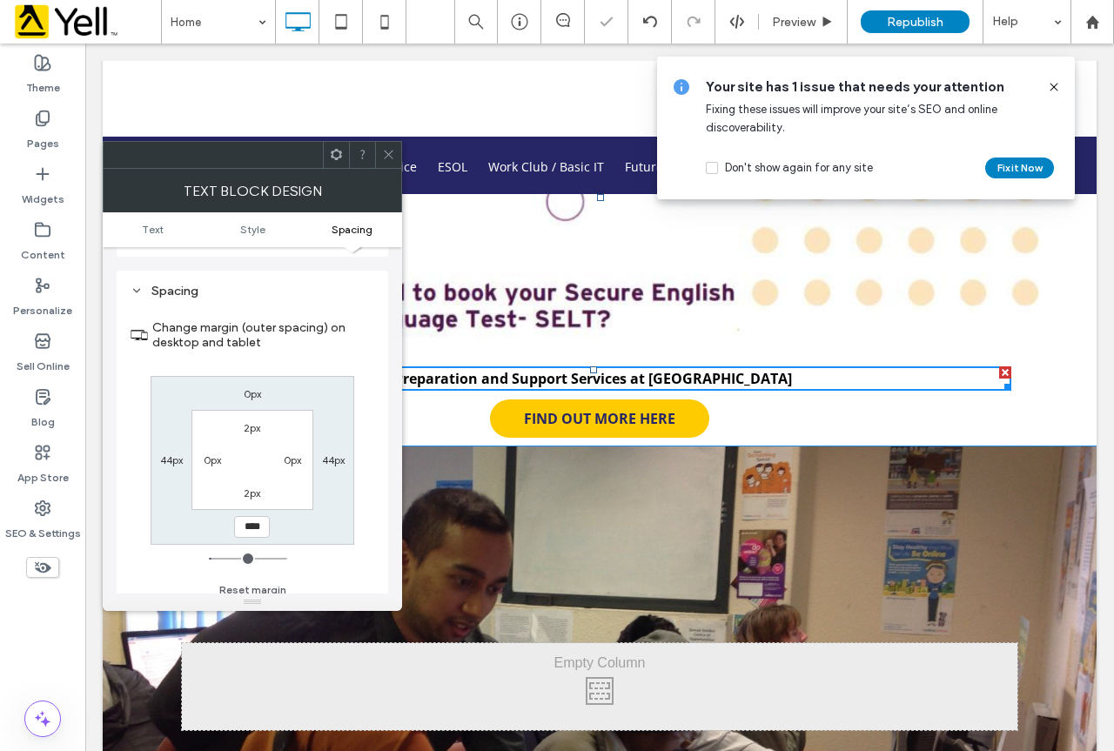
drag, startPoint x: 385, startPoint y: 152, endPoint x: 325, endPoint y: 97, distance: 81.9
click at [385, 152] on icon at bounding box center [388, 154] width 13 height 13
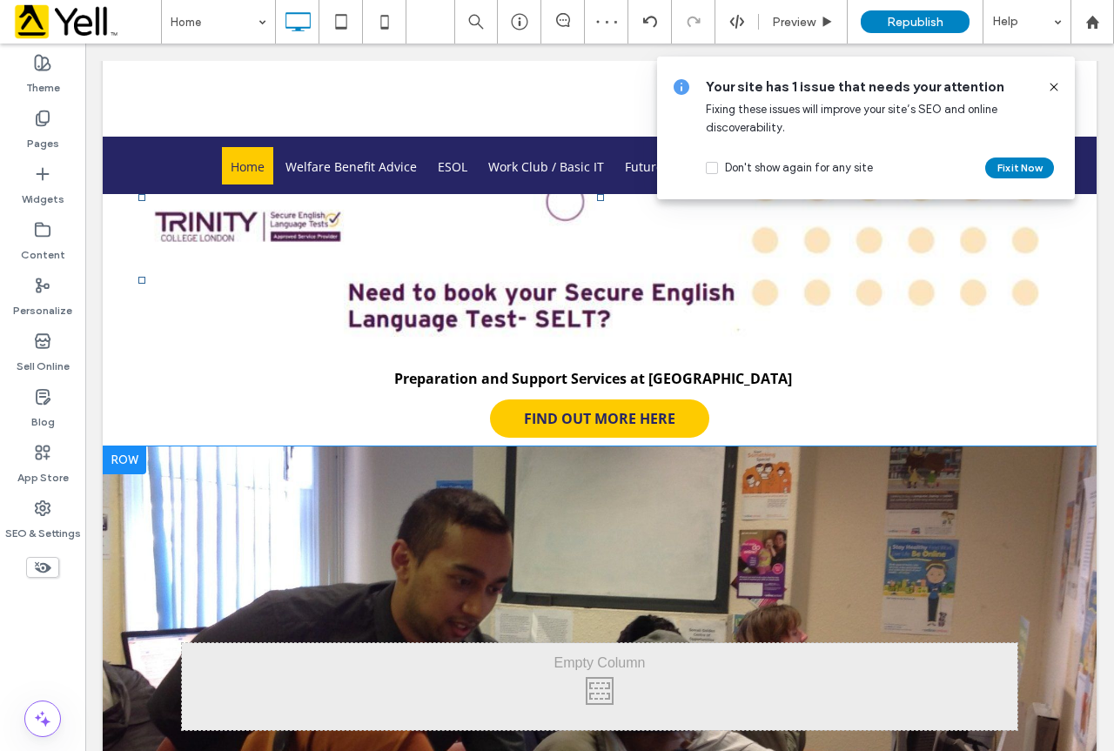
click at [1054, 85] on icon at bounding box center [1054, 87] width 14 height 14
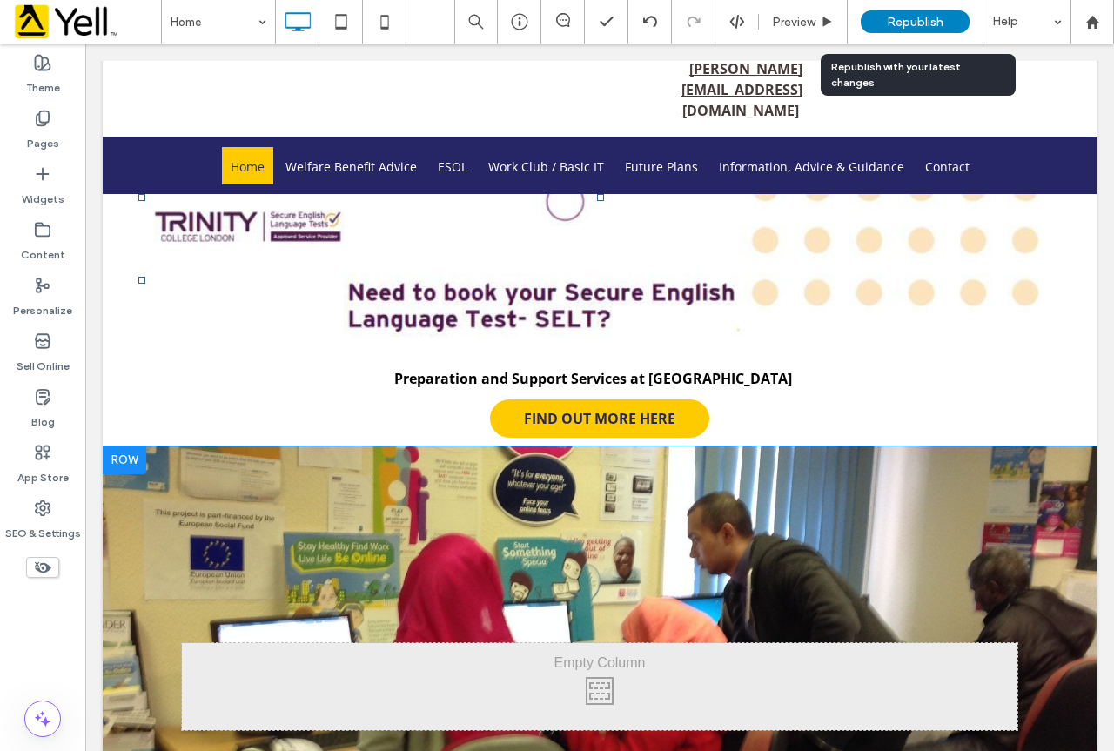
click at [936, 17] on span "Republish" at bounding box center [915, 22] width 57 height 15
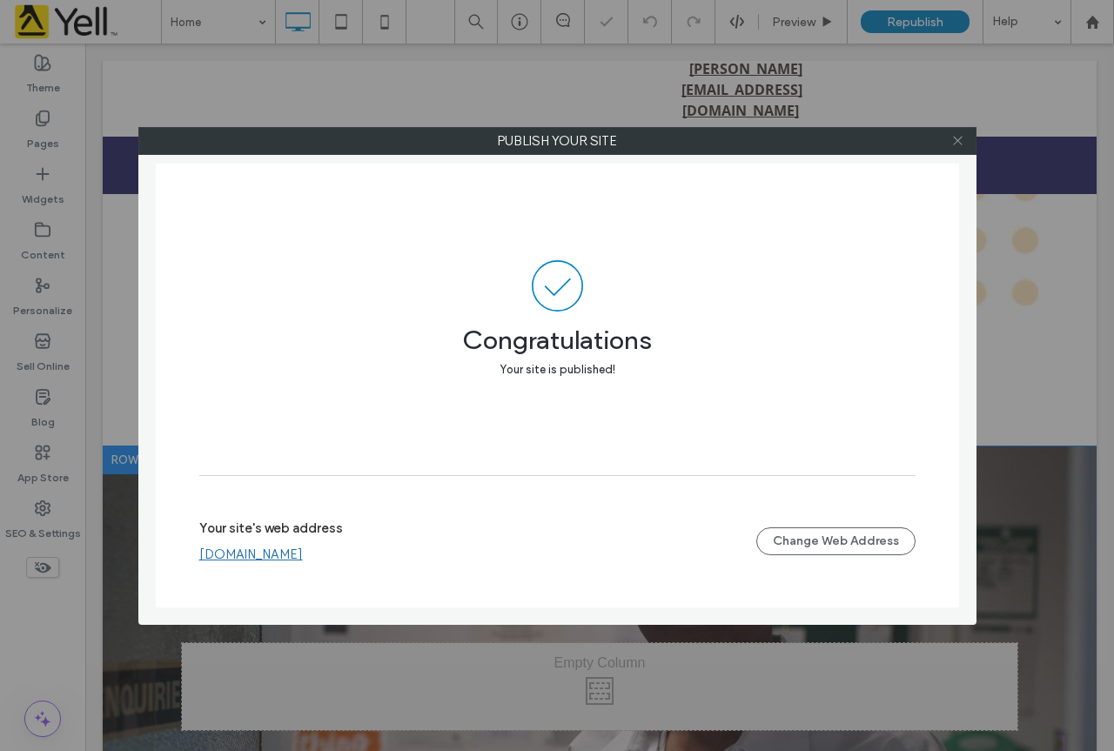
click at [963, 141] on icon at bounding box center [957, 140] width 13 height 13
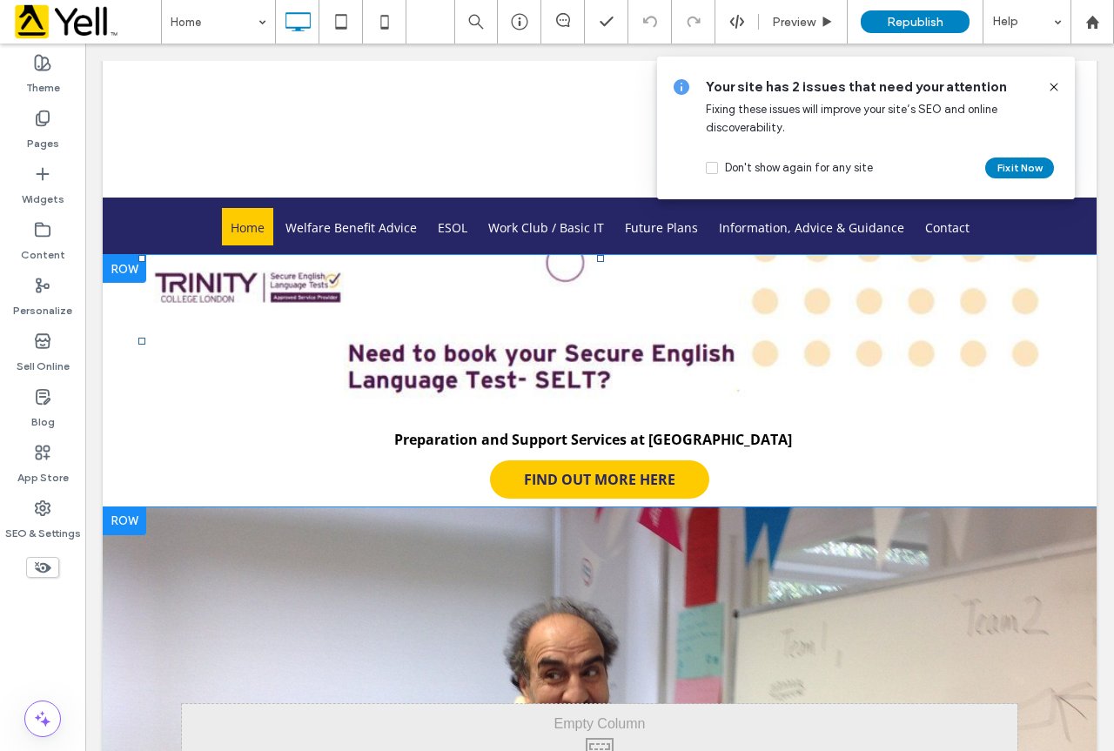
scroll to position [102, 0]
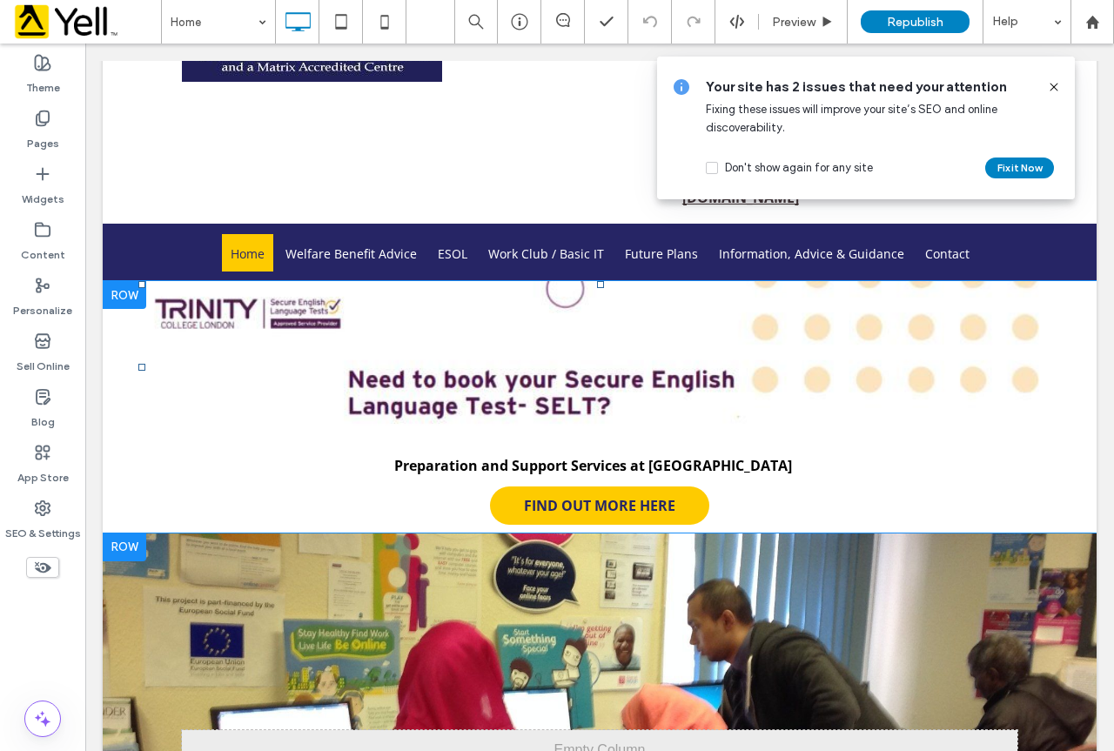
click at [119, 281] on div at bounding box center [125, 295] width 44 height 28
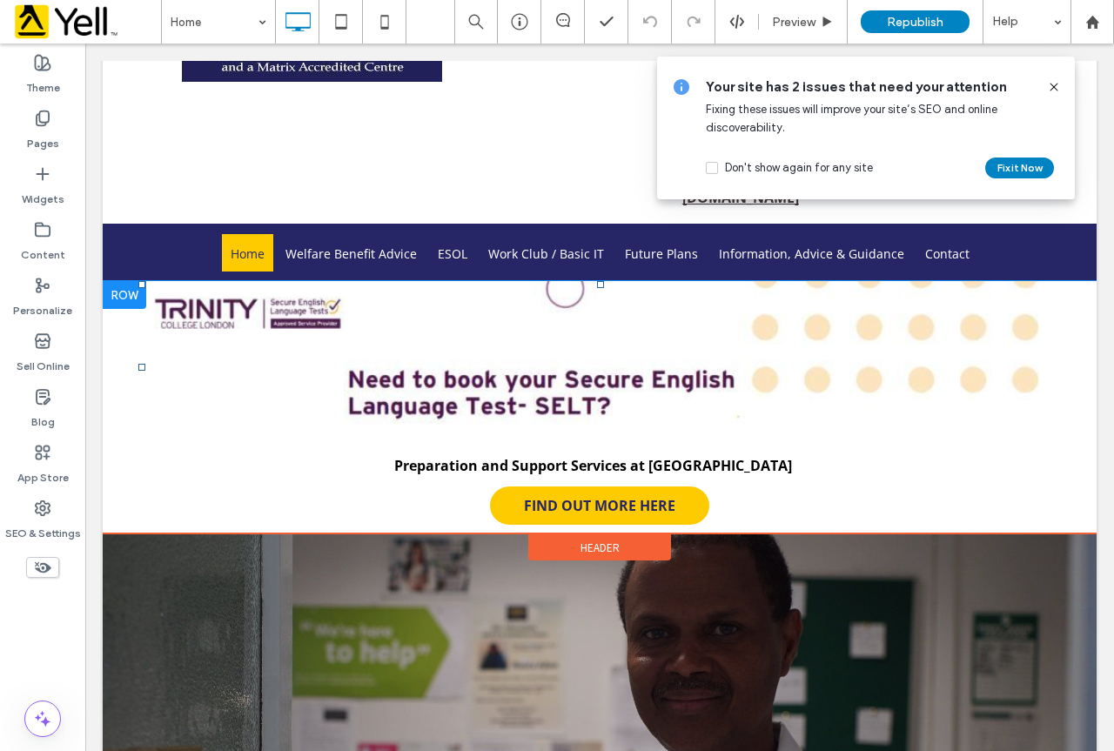
click at [134, 281] on div at bounding box center [125, 295] width 44 height 28
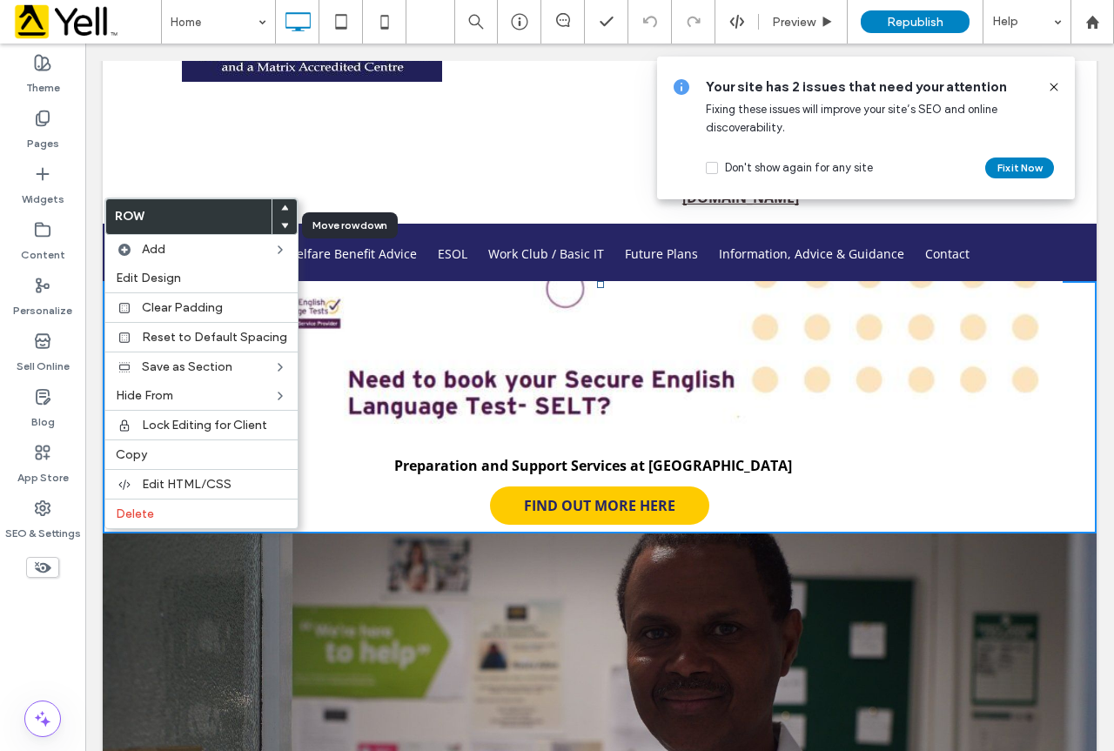
click at [281, 224] on use at bounding box center [285, 226] width 8 height 5
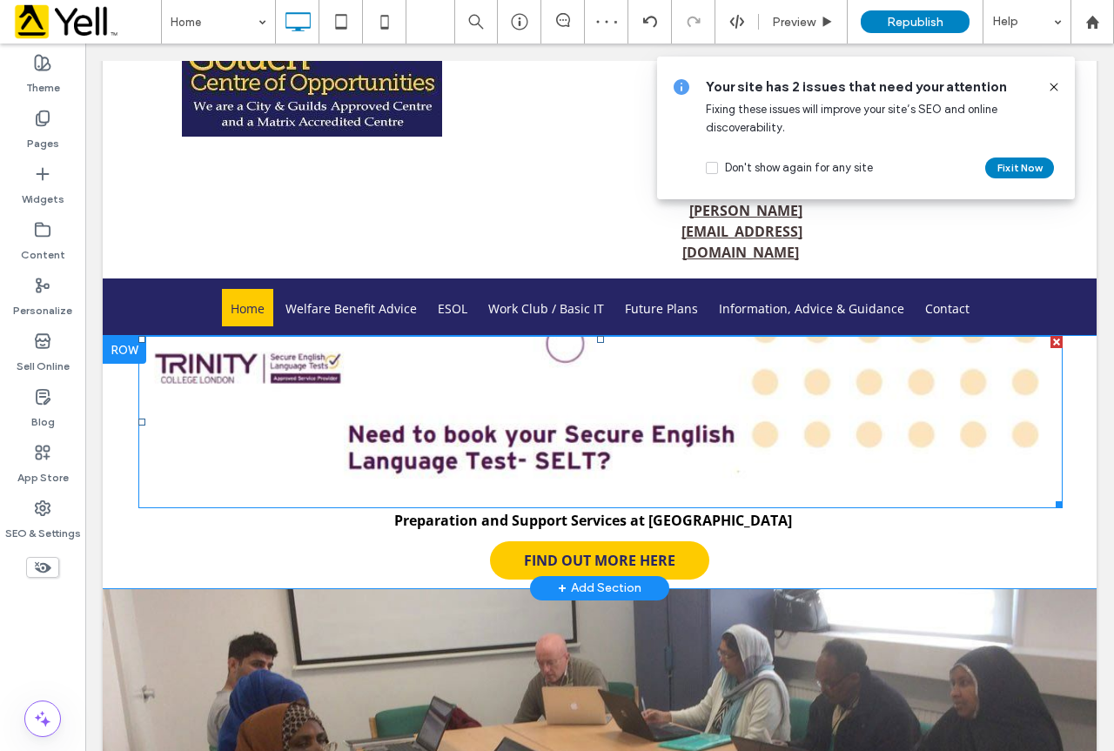
scroll to position [0, 0]
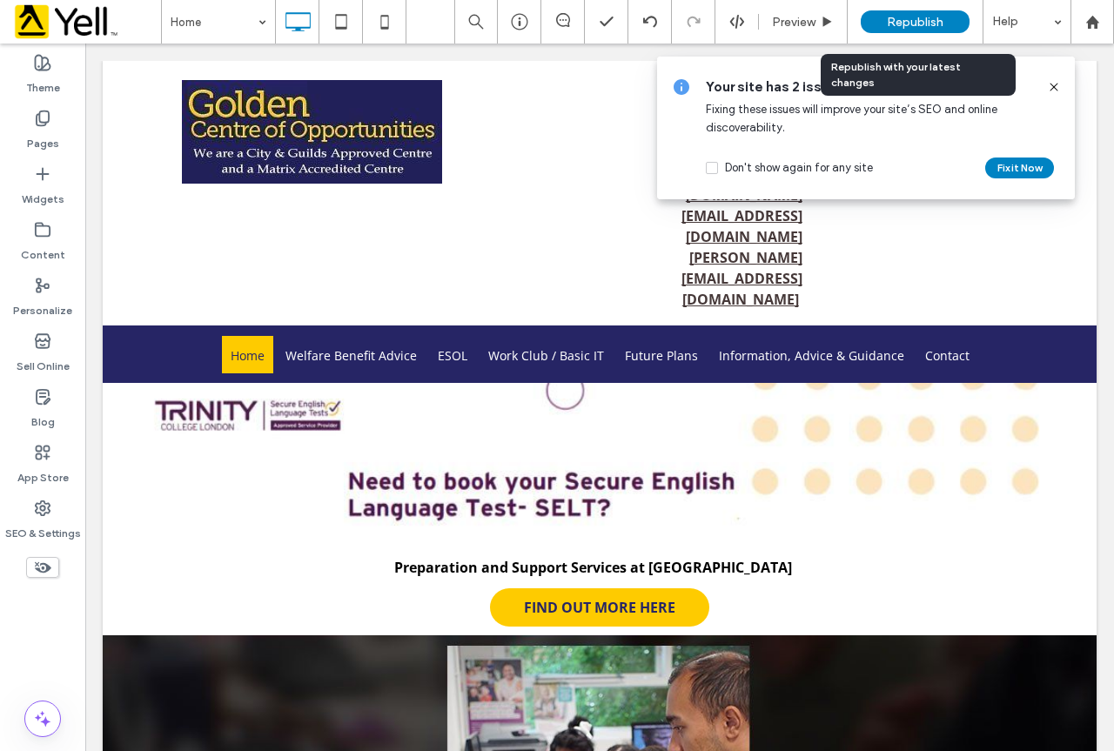
click at [914, 16] on span "Republish" at bounding box center [915, 22] width 57 height 15
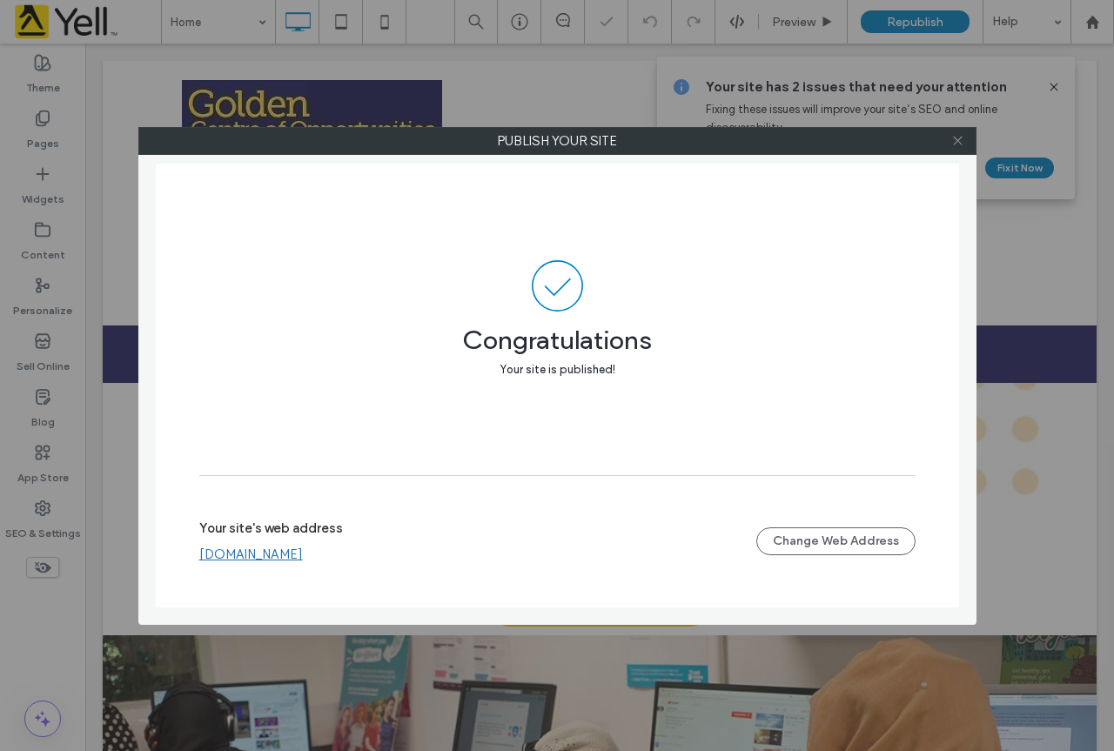
click at [963, 138] on icon at bounding box center [957, 140] width 13 height 13
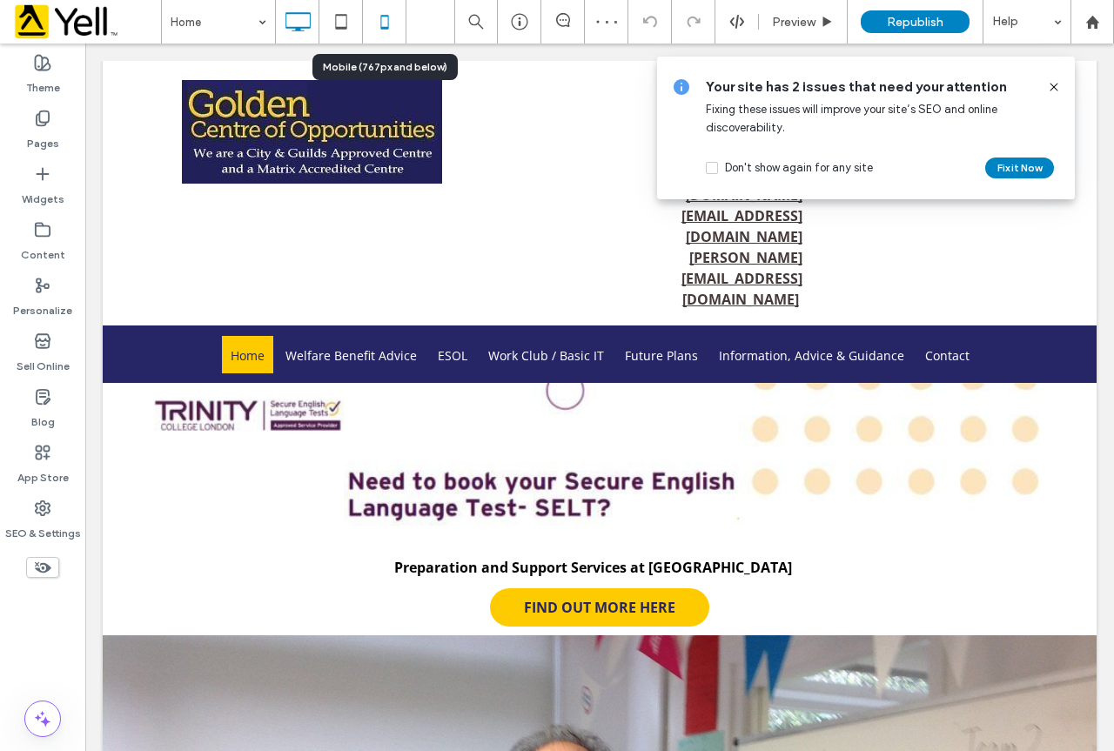
click at [380, 21] on icon at bounding box center [384, 21] width 35 height 35
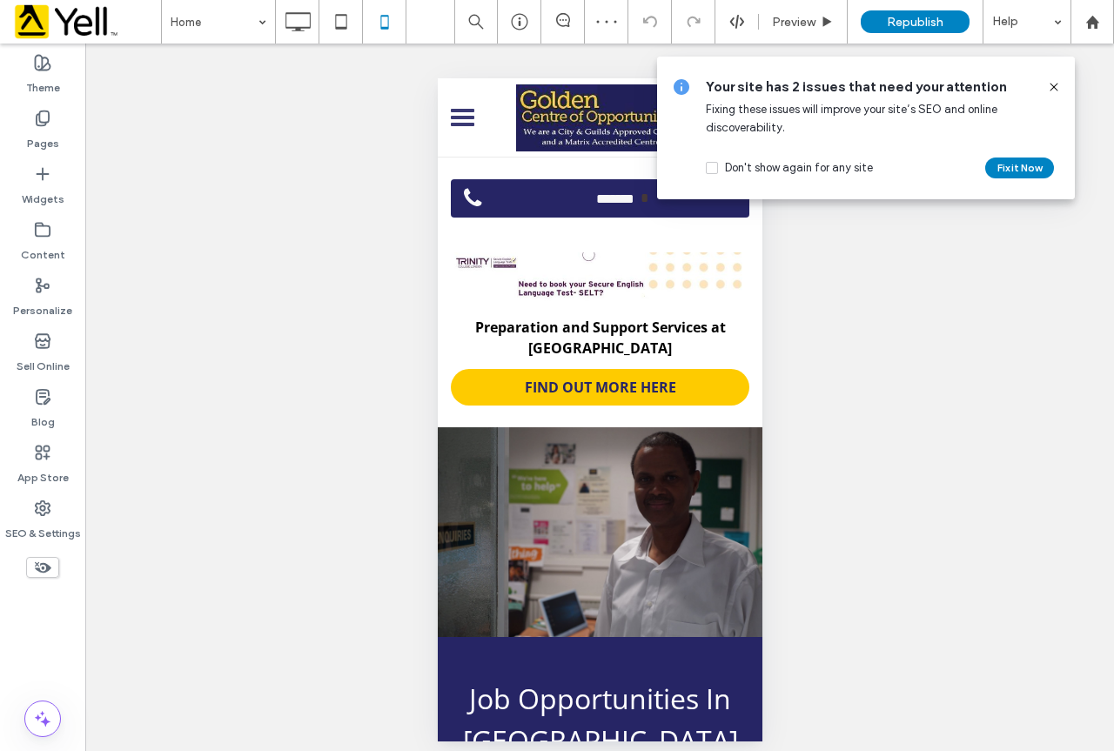
click at [1055, 86] on use at bounding box center [1054, 87] width 8 height 8
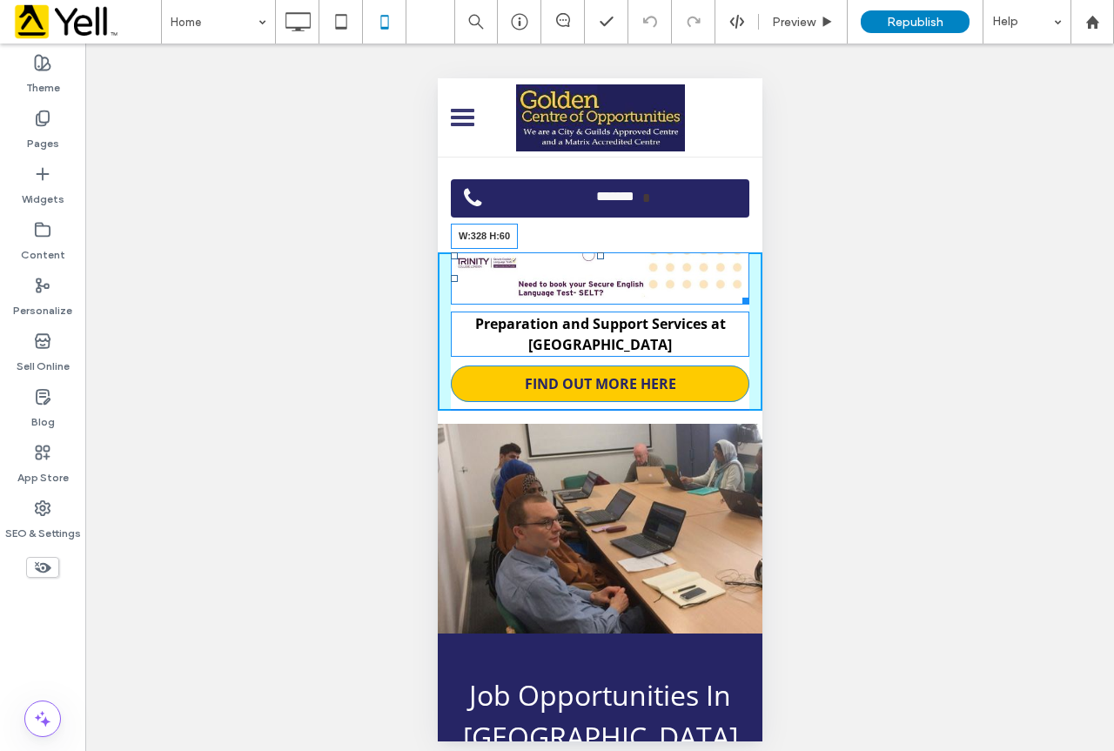
drag, startPoint x: 733, startPoint y: 299, endPoint x: 751, endPoint y: 305, distance: 19.6
click at [751, 305] on div "LOGO Header ******* Click To Paste Row W:328 H:60 Preparation and Support Servi…" at bounding box center [599, 409] width 325 height 663
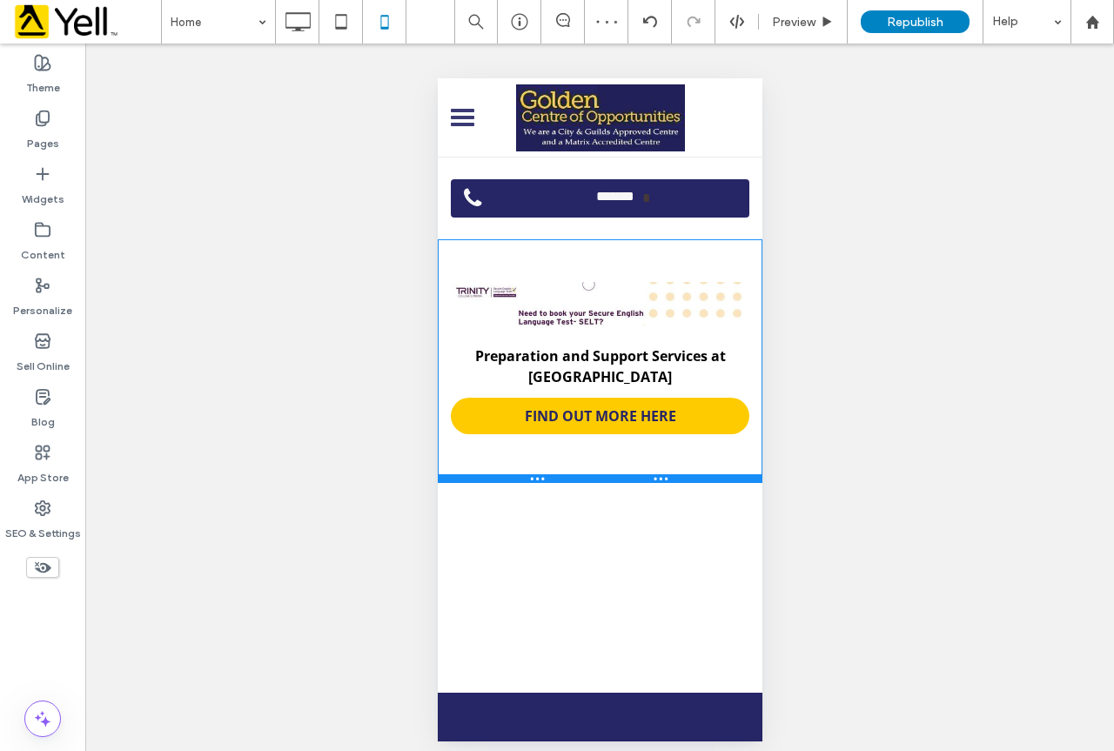
drag, startPoint x: 703, startPoint y: 422, endPoint x: 726, endPoint y: 480, distance: 61.7
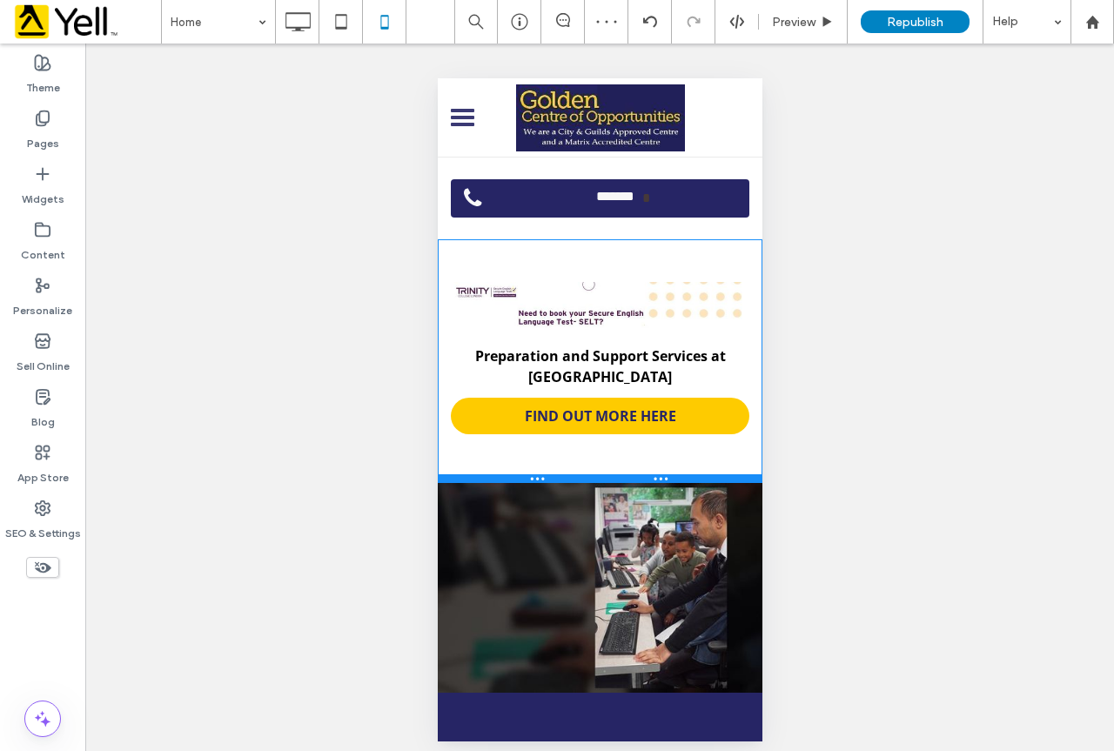
click at [726, 480] on div at bounding box center [599, 478] width 325 height 9
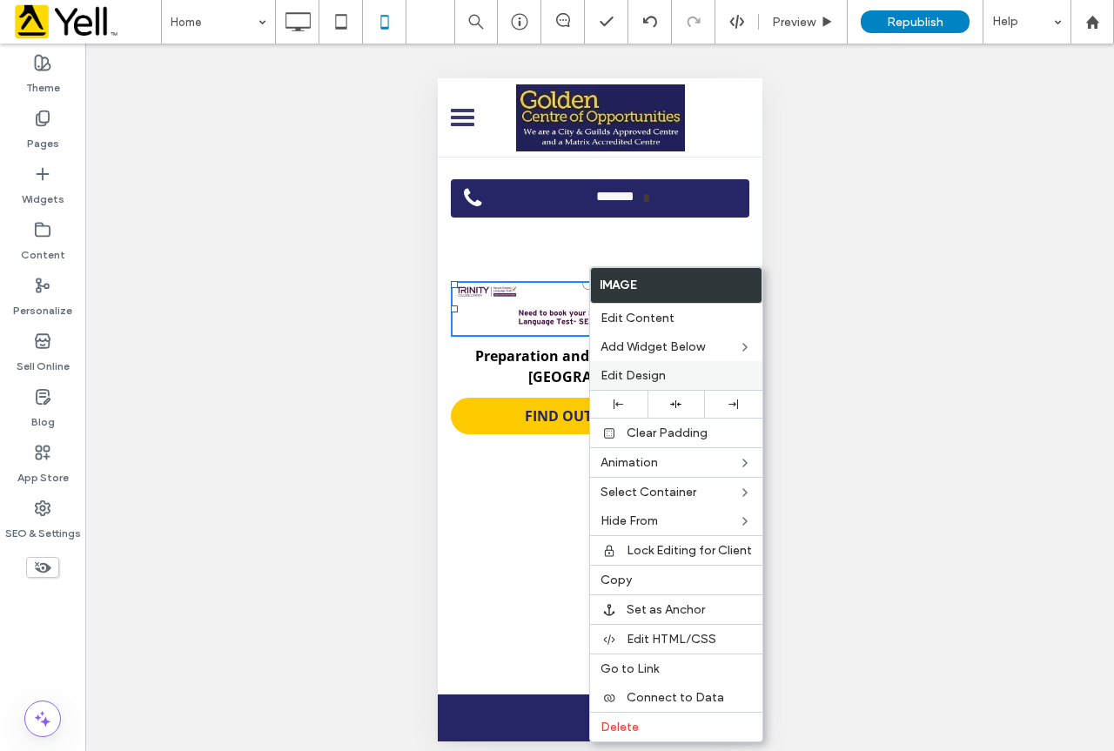
click at [646, 370] on span "Edit Design" at bounding box center [632, 375] width 65 height 15
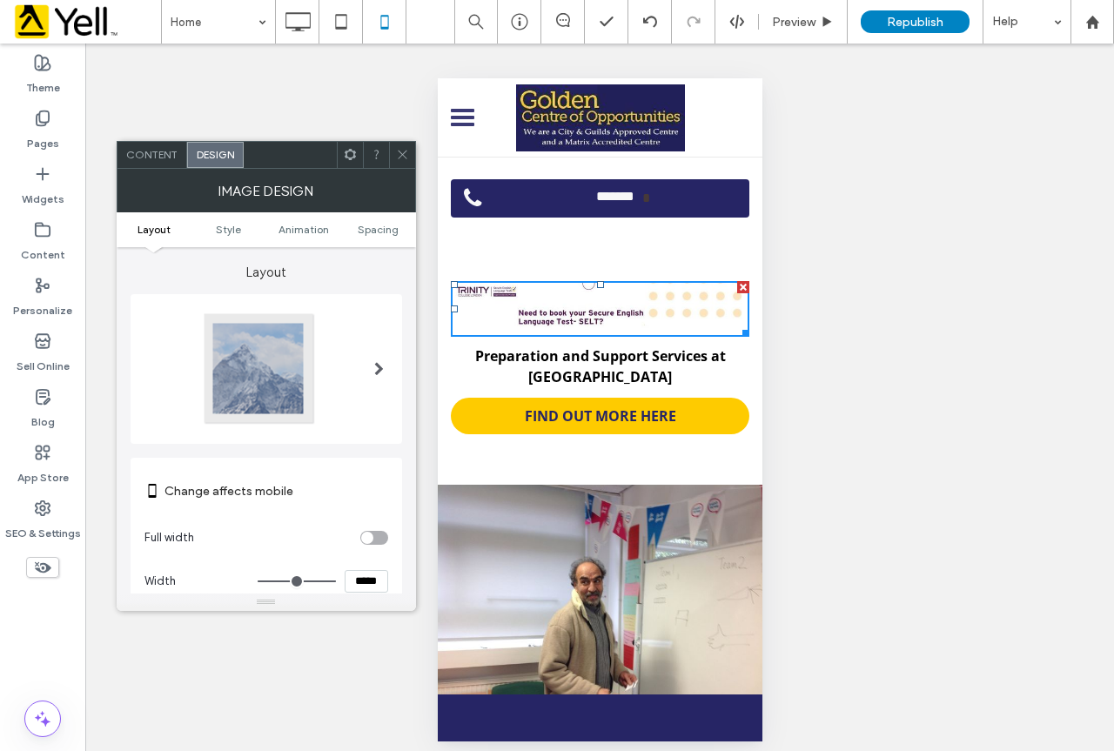
scroll to position [87, 0]
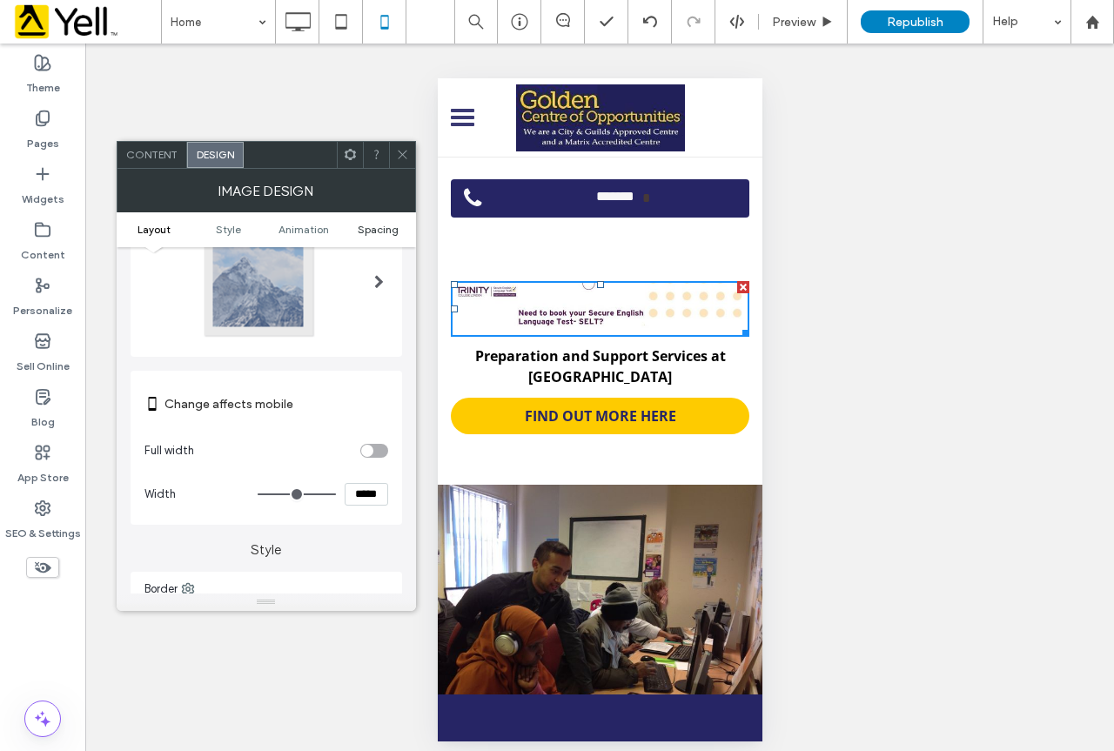
click at [370, 227] on span "Spacing" at bounding box center [378, 229] width 41 height 13
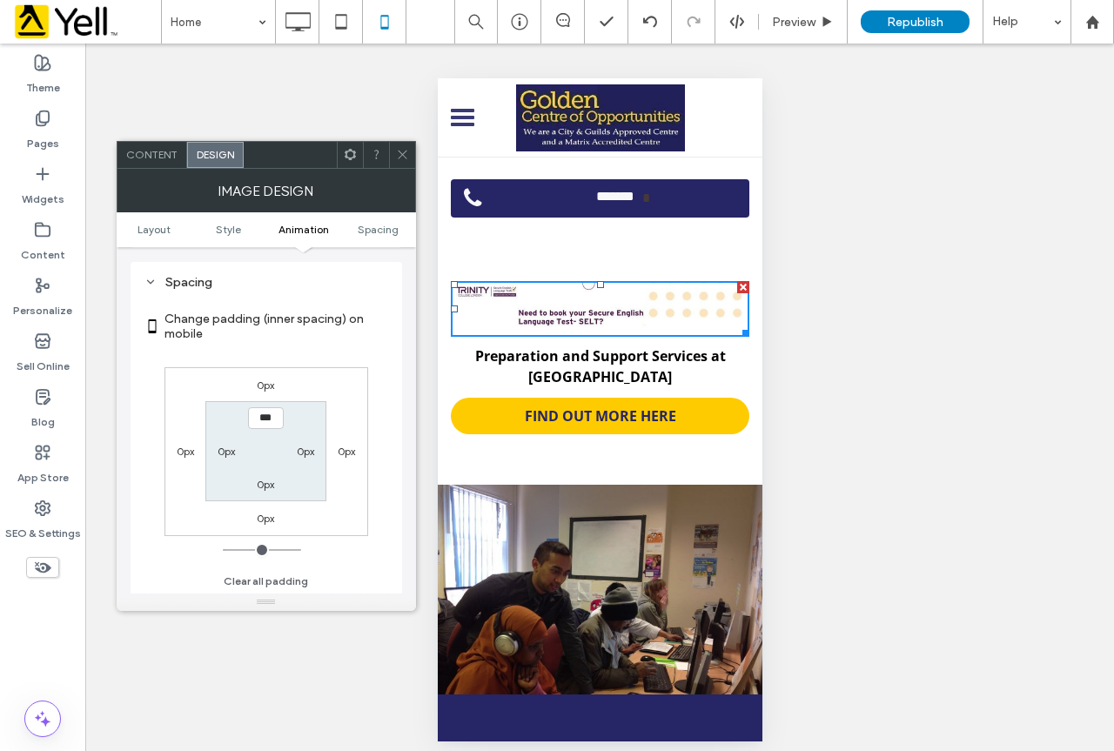
scroll to position [694, 0]
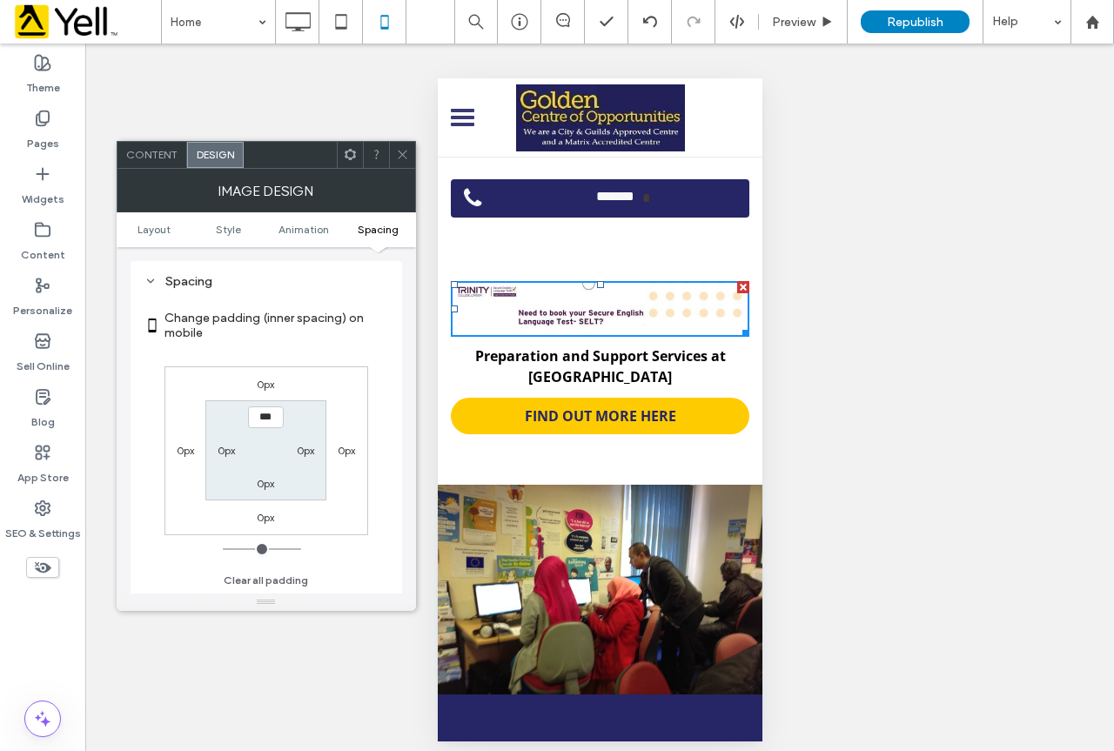
click at [404, 157] on use at bounding box center [402, 155] width 9 height 9
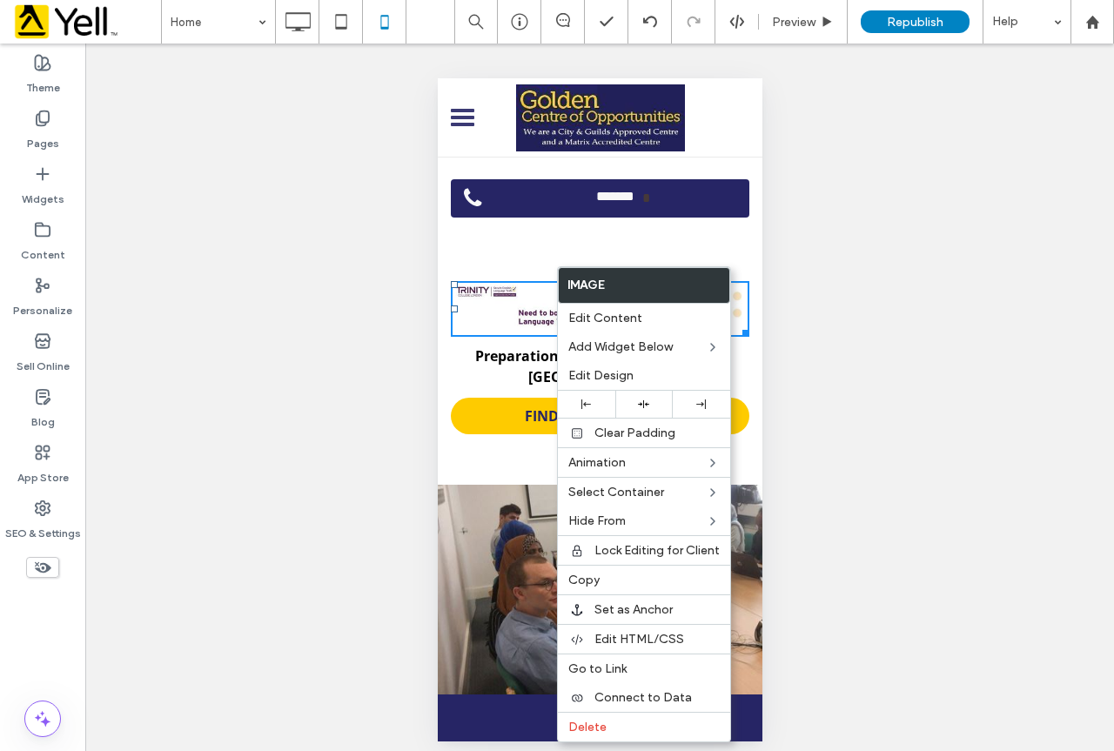
click at [857, 306] on div "Unhide? Yes Unhide? Yes Unhide? Yes Unhide? Yes" at bounding box center [599, 404] width 1029 height 720
click at [498, 456] on div "Preparation and Support Services at Golden Centre FIND OUT MORE HERE Click To P…" at bounding box center [599, 361] width 325 height 245
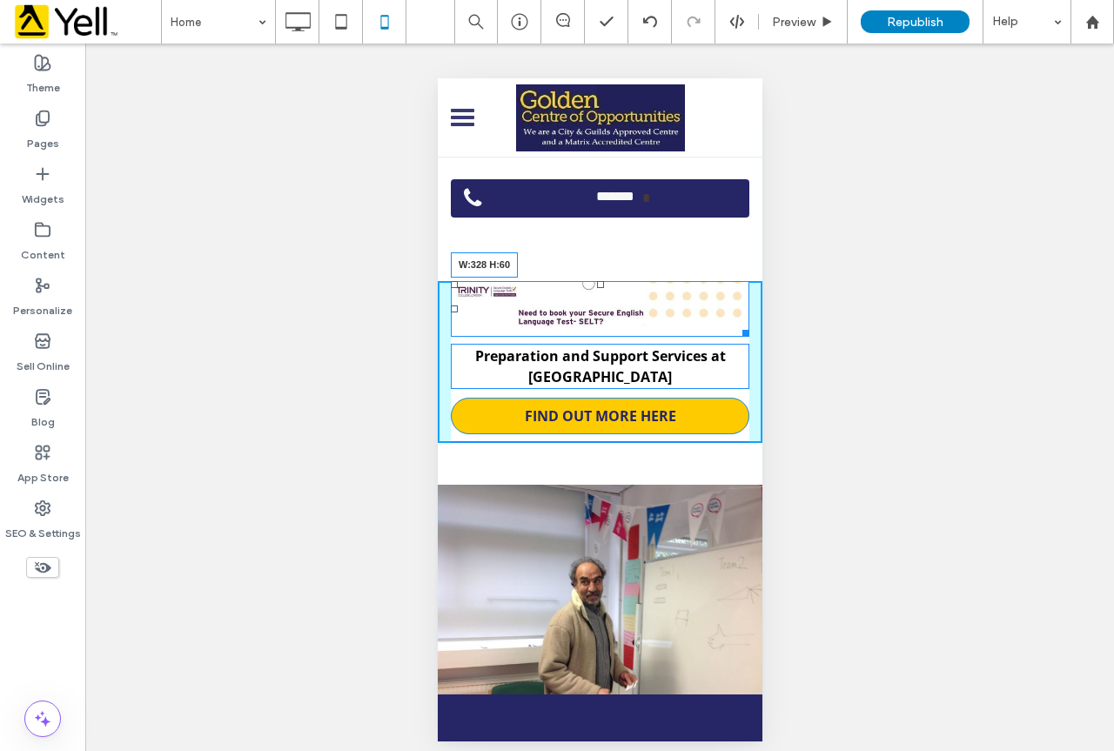
drag, startPoint x: 731, startPoint y: 327, endPoint x: 758, endPoint y: 337, distance: 28.6
click at [758, 337] on div "LOGO Header ******* Click To Paste Row + Add Section W:328 H:60 Preparation and…" at bounding box center [599, 409] width 325 height 663
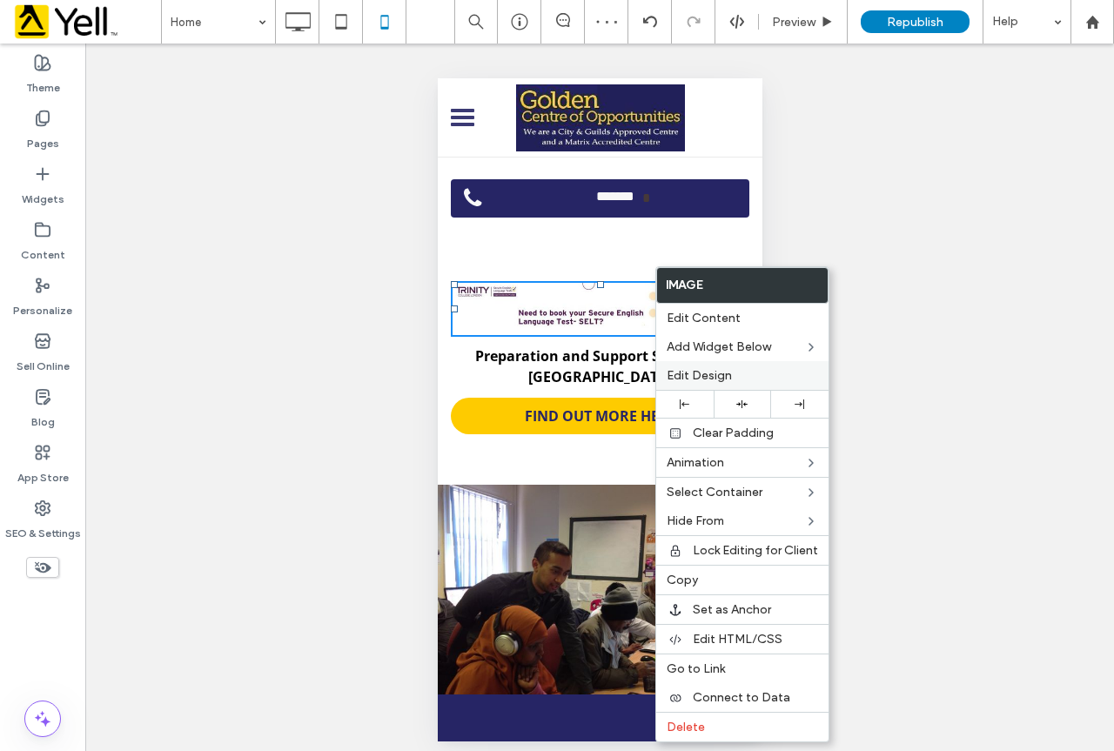
click at [708, 376] on span "Edit Design" at bounding box center [699, 375] width 65 height 15
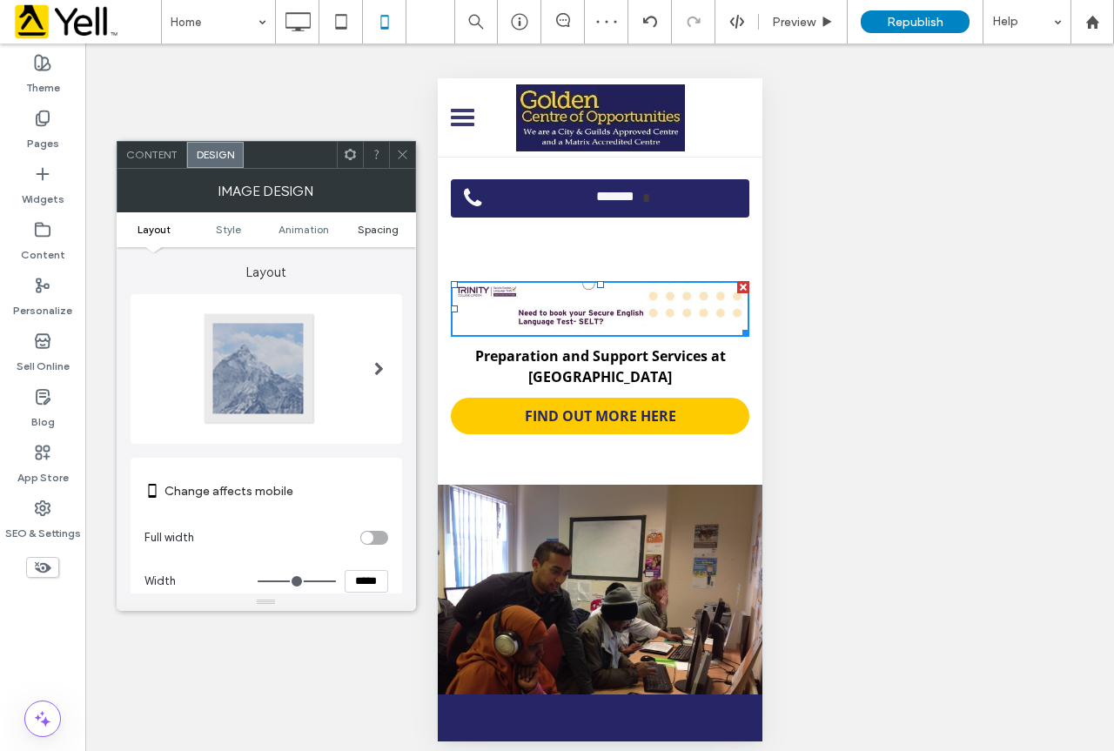
click at [380, 231] on span "Spacing" at bounding box center [378, 229] width 41 height 13
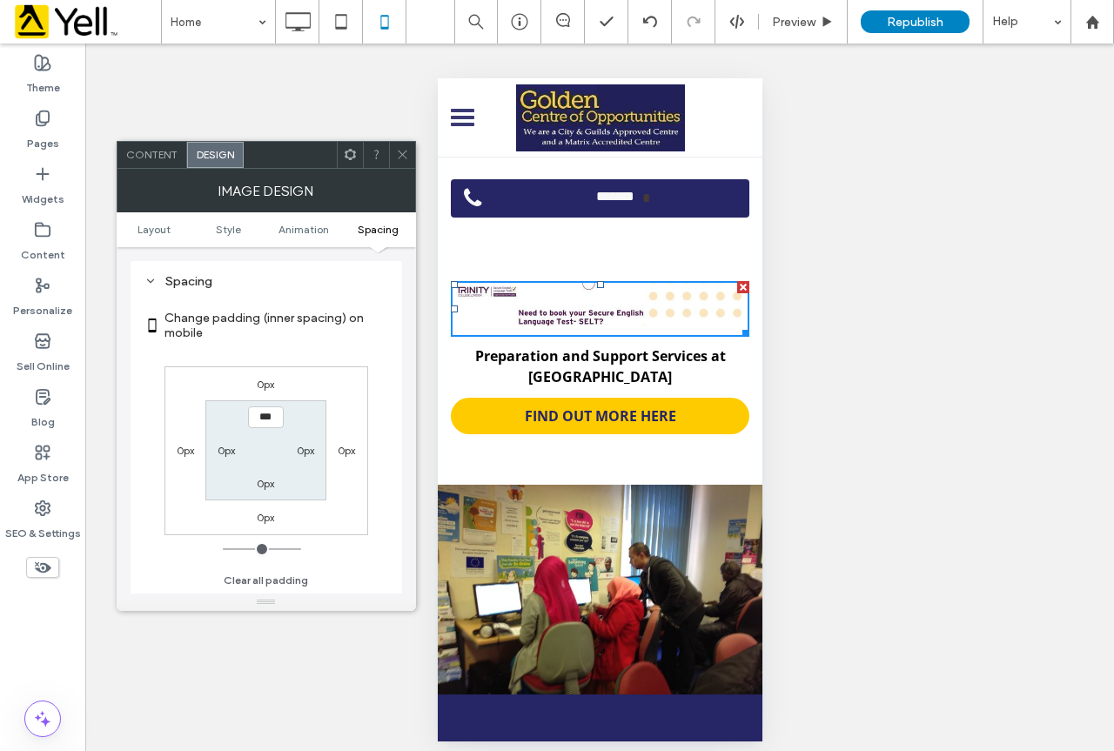
click at [399, 154] on icon at bounding box center [402, 154] width 13 height 13
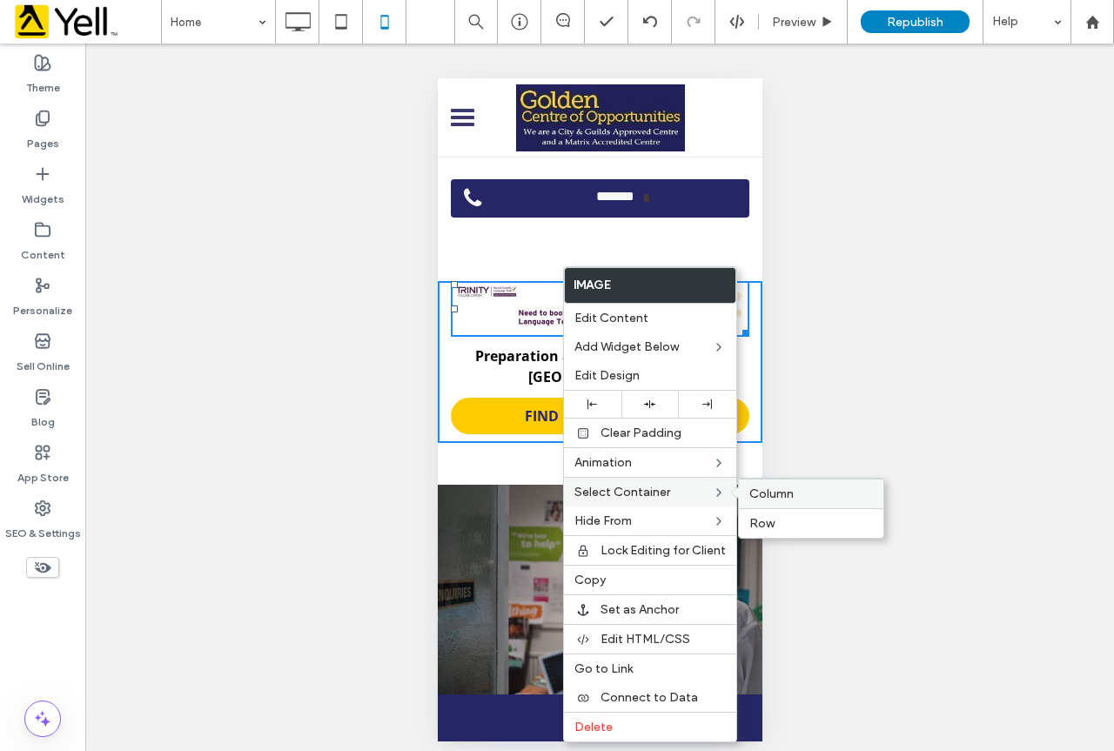
click at [772, 493] on span "Column" at bounding box center [771, 493] width 44 height 15
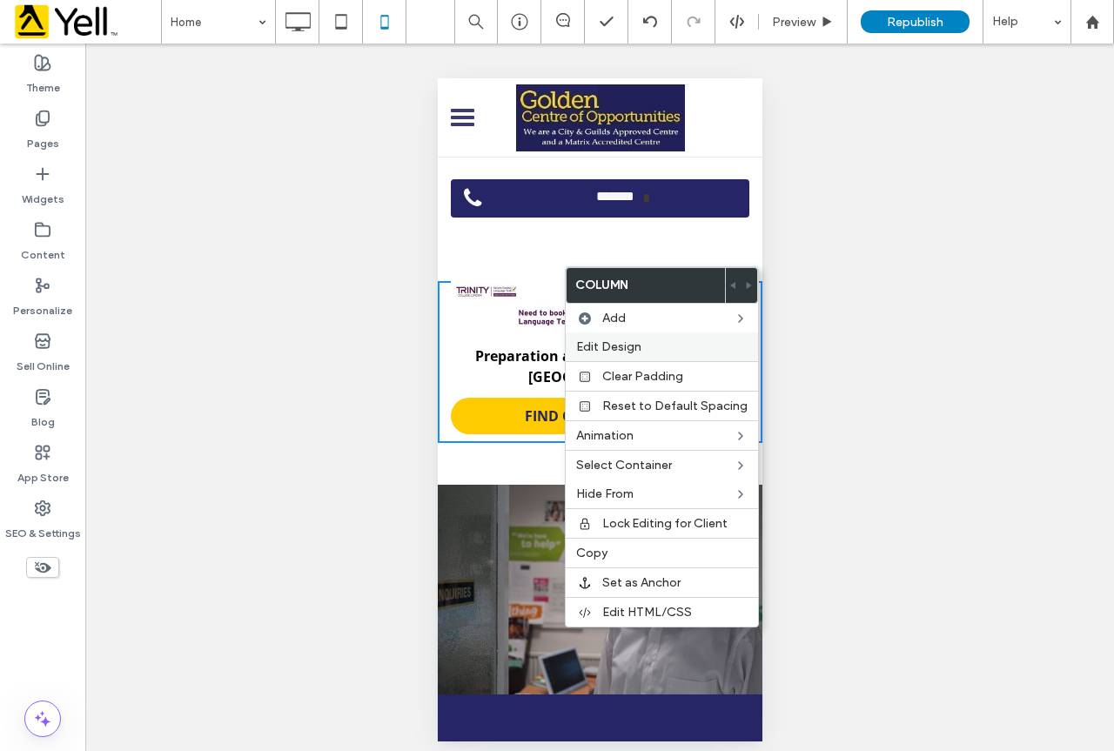
click at [627, 340] on span "Edit Design" at bounding box center [608, 346] width 65 height 15
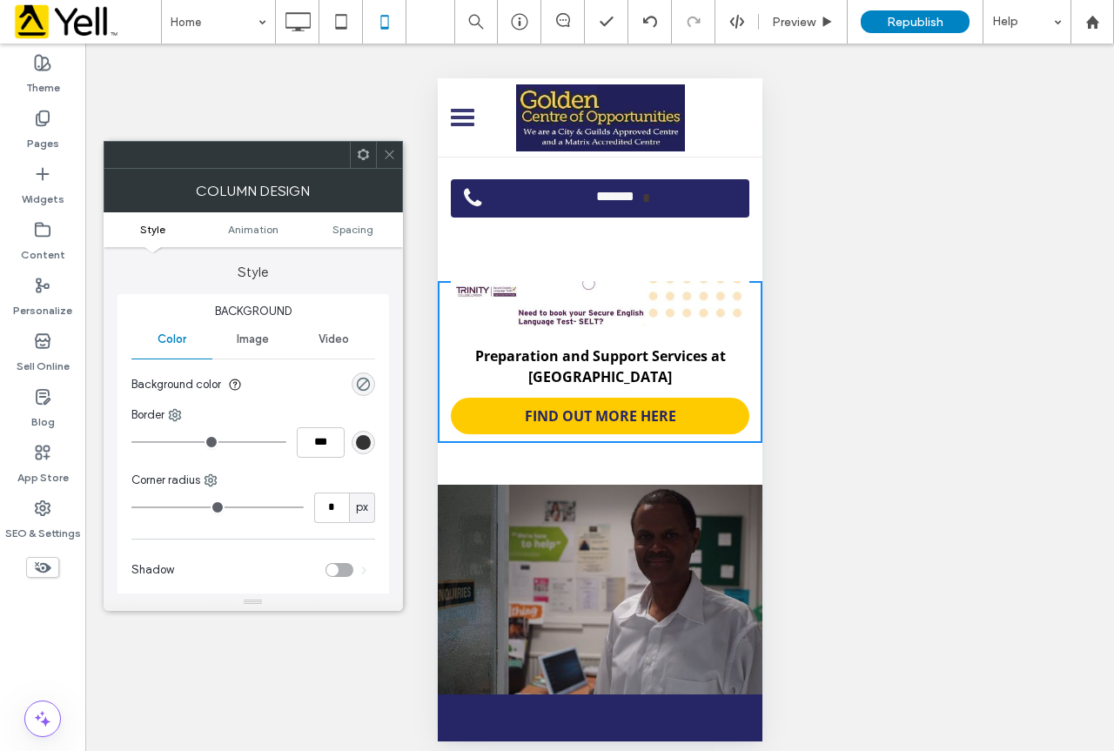
click at [337, 220] on ul "Style Animation Spacing" at bounding box center [253, 229] width 299 height 35
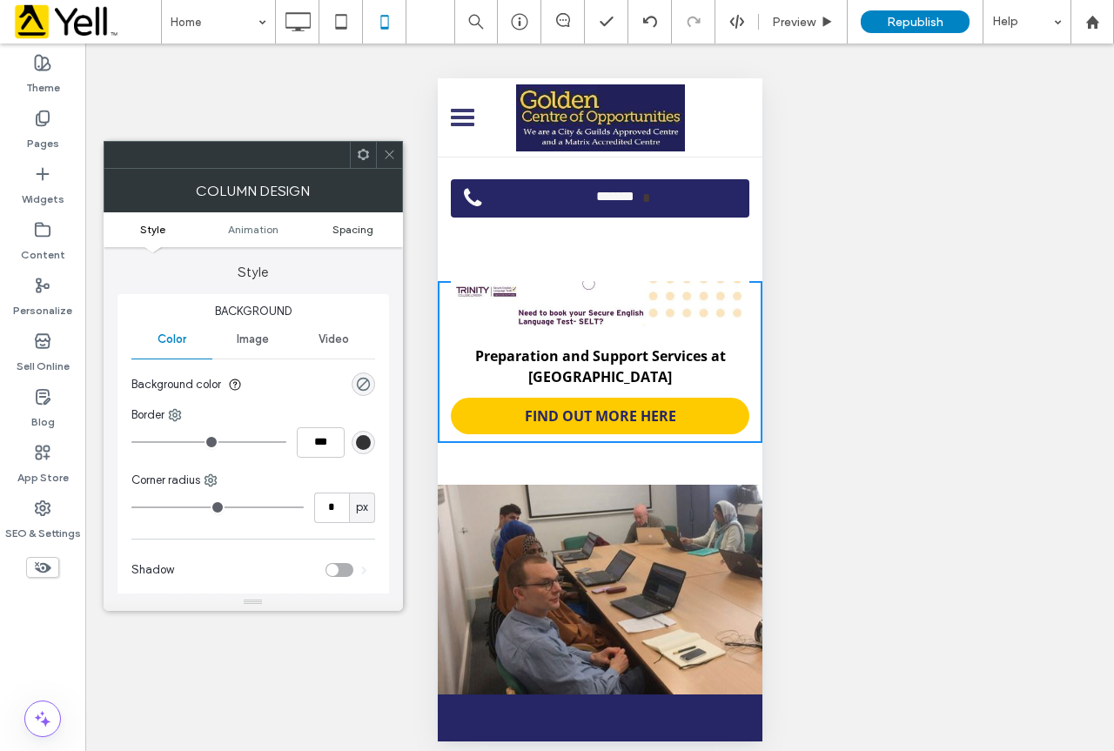
click at [343, 228] on span "Spacing" at bounding box center [352, 229] width 41 height 13
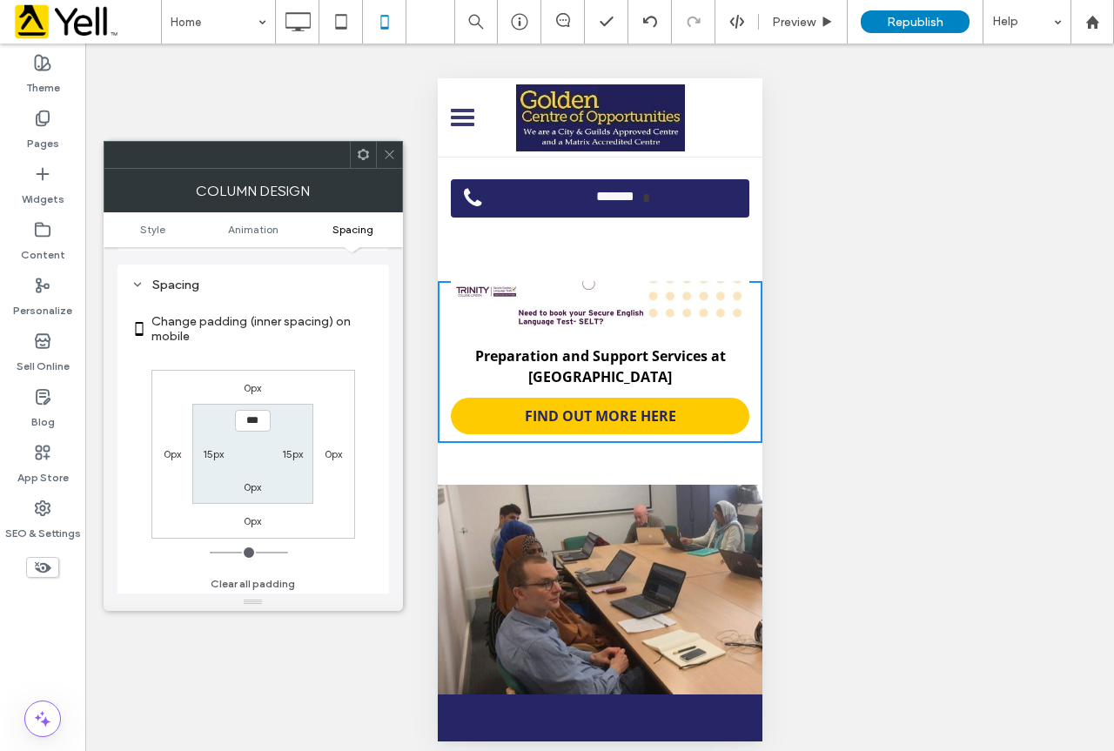
scroll to position [408, 0]
click at [213, 450] on label "15px" at bounding box center [213, 450] width 21 height 13
type input "**"
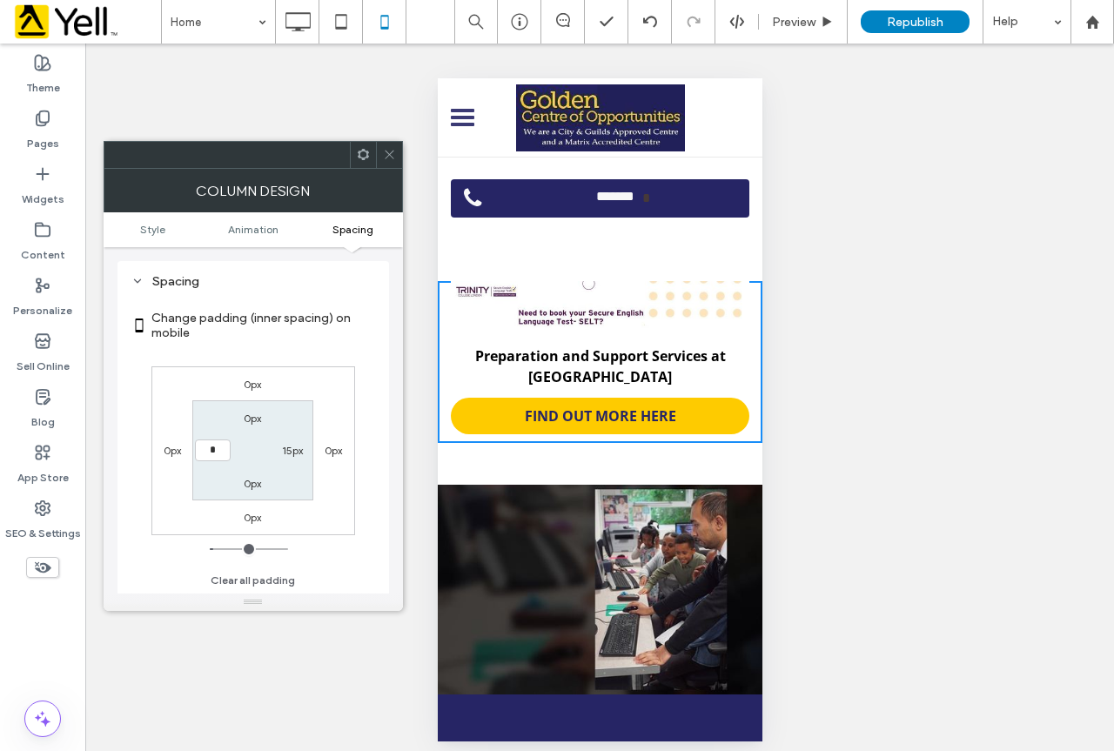
type input "*"
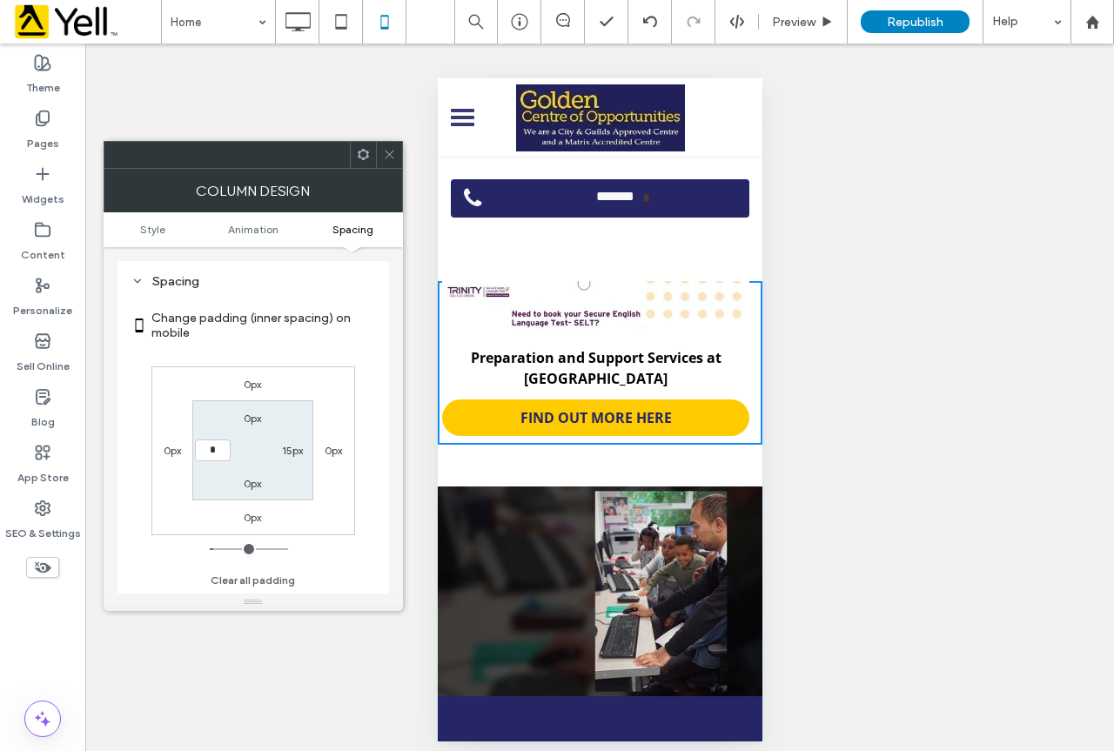
type input "*"
type input "***"
click at [290, 447] on label "15px" at bounding box center [292, 450] width 21 height 13
type input "**"
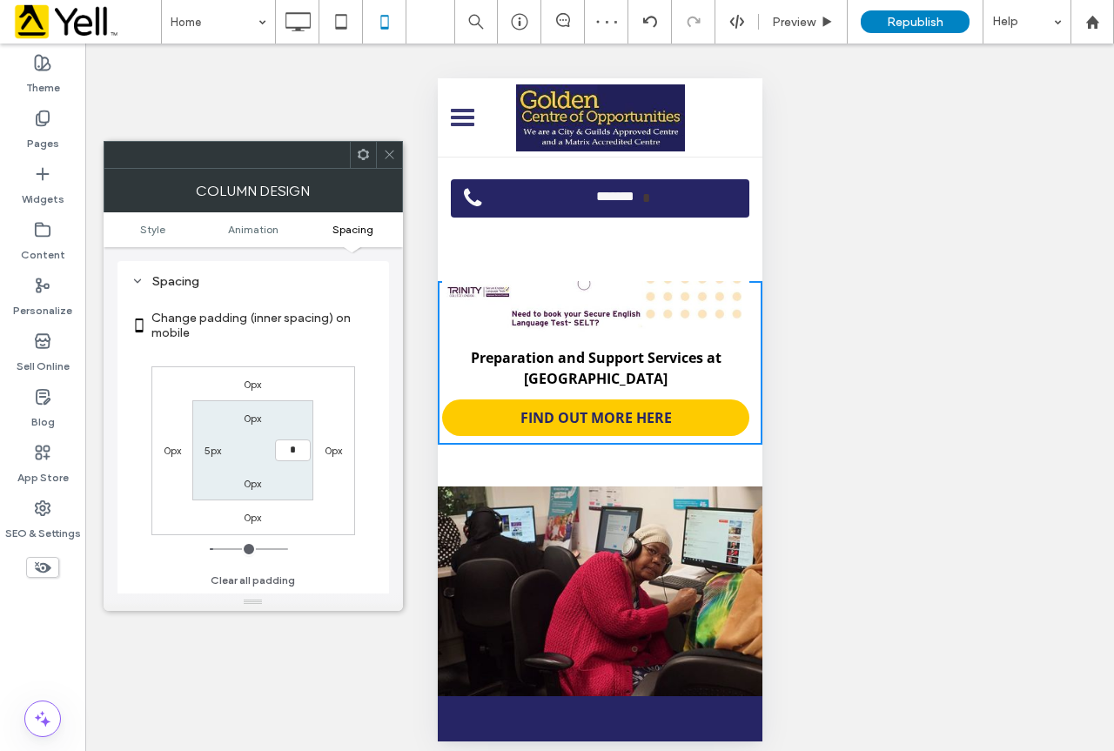
type input "*"
type input "***"
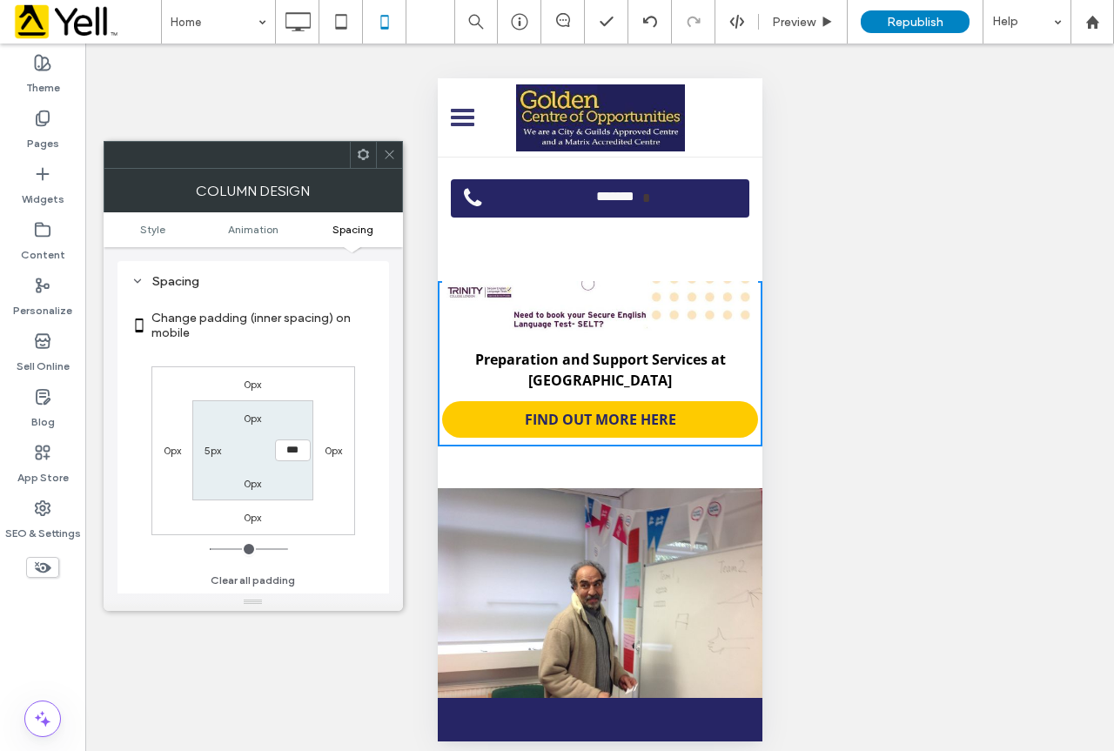
click at [387, 150] on icon at bounding box center [389, 154] width 13 height 13
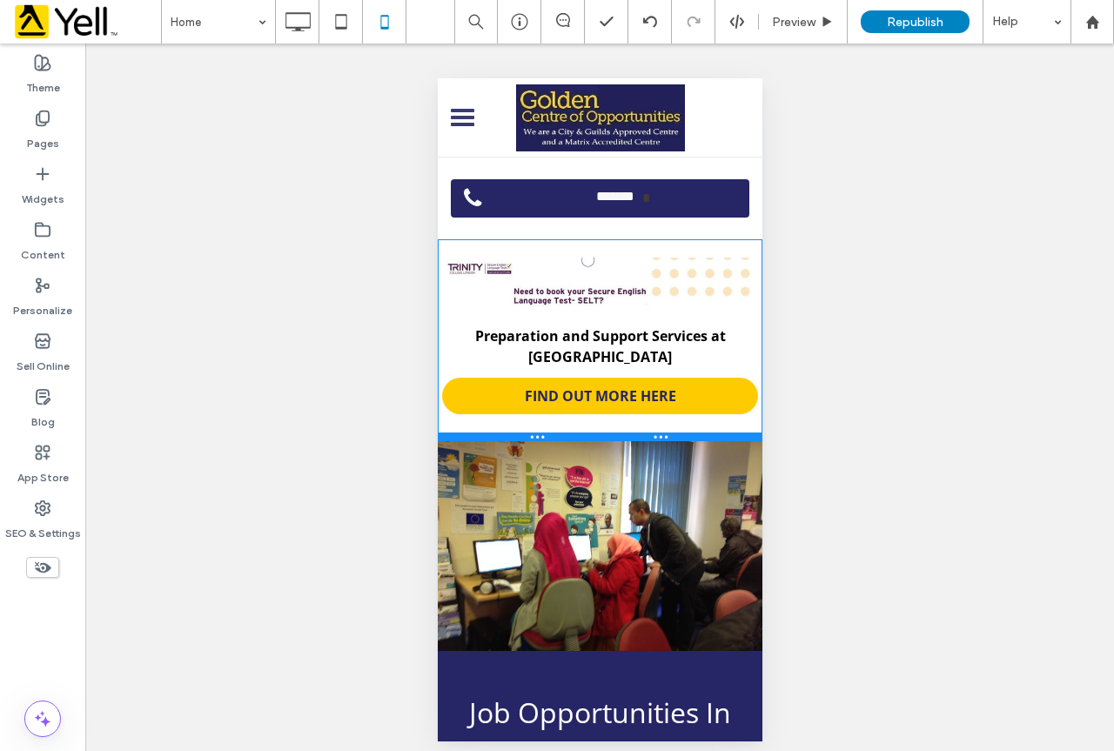
drag, startPoint x: 694, startPoint y: 483, endPoint x: 701, endPoint y: 436, distance: 47.5
click at [701, 436] on div at bounding box center [599, 437] width 325 height 9
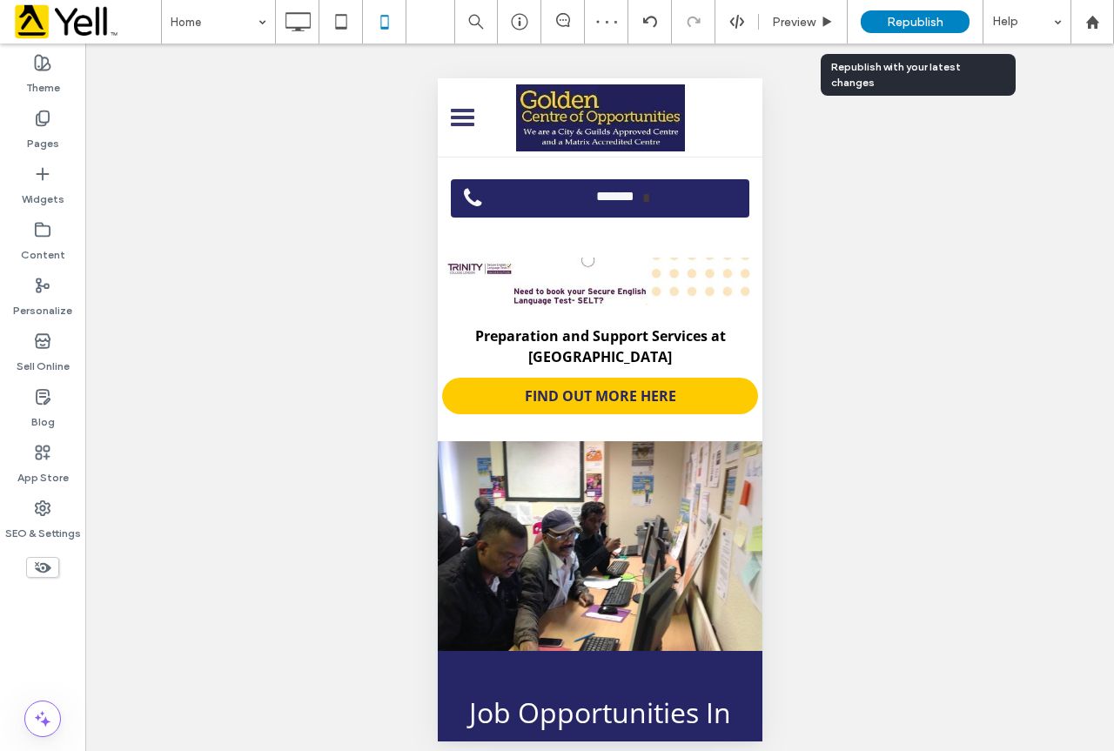
click at [908, 12] on div "Republish" at bounding box center [915, 21] width 109 height 23
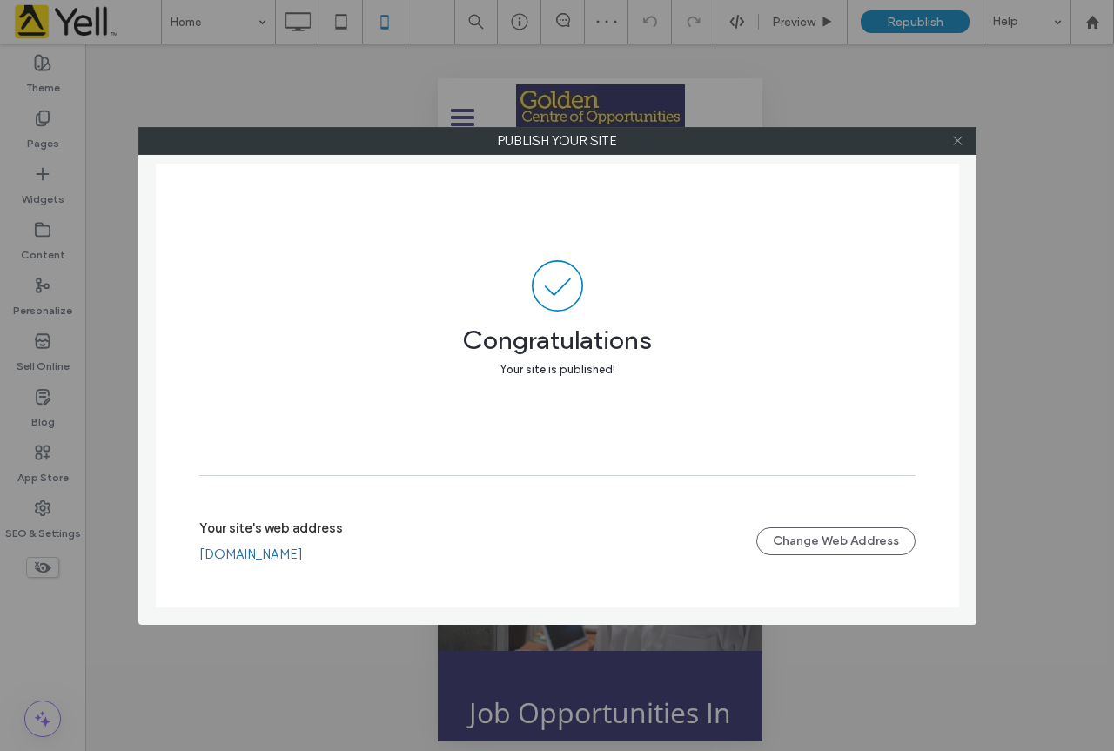
click at [957, 135] on icon at bounding box center [957, 140] width 13 height 13
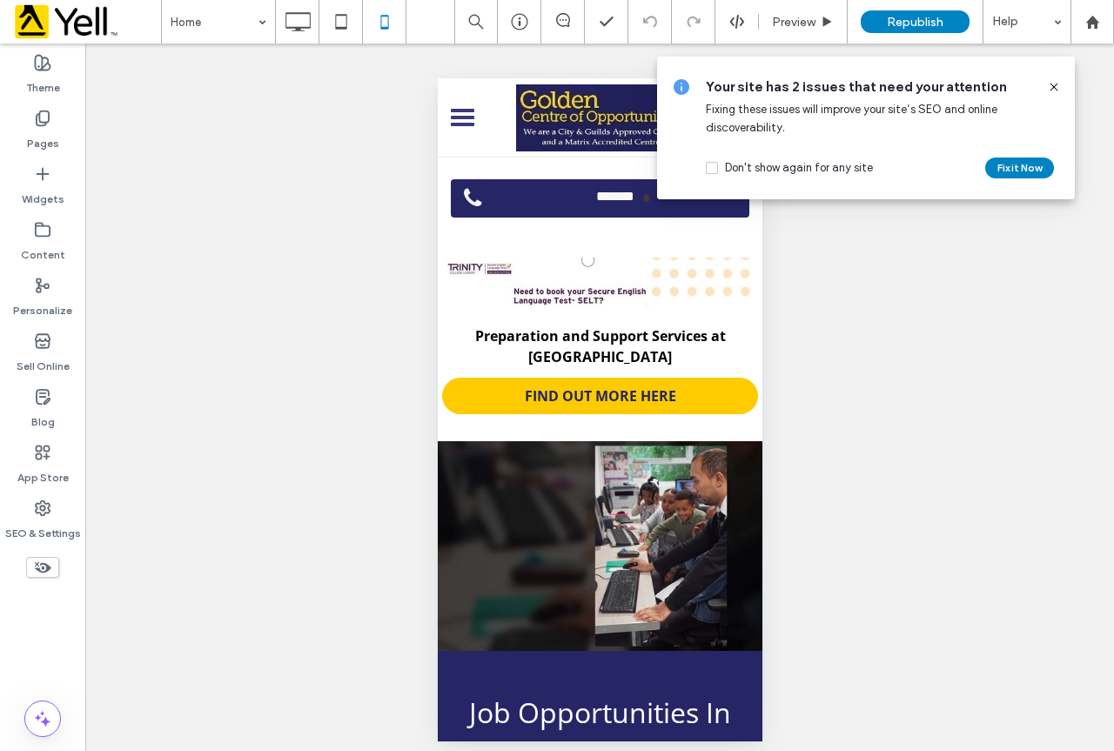
click at [1055, 84] on icon at bounding box center [1054, 87] width 14 height 14
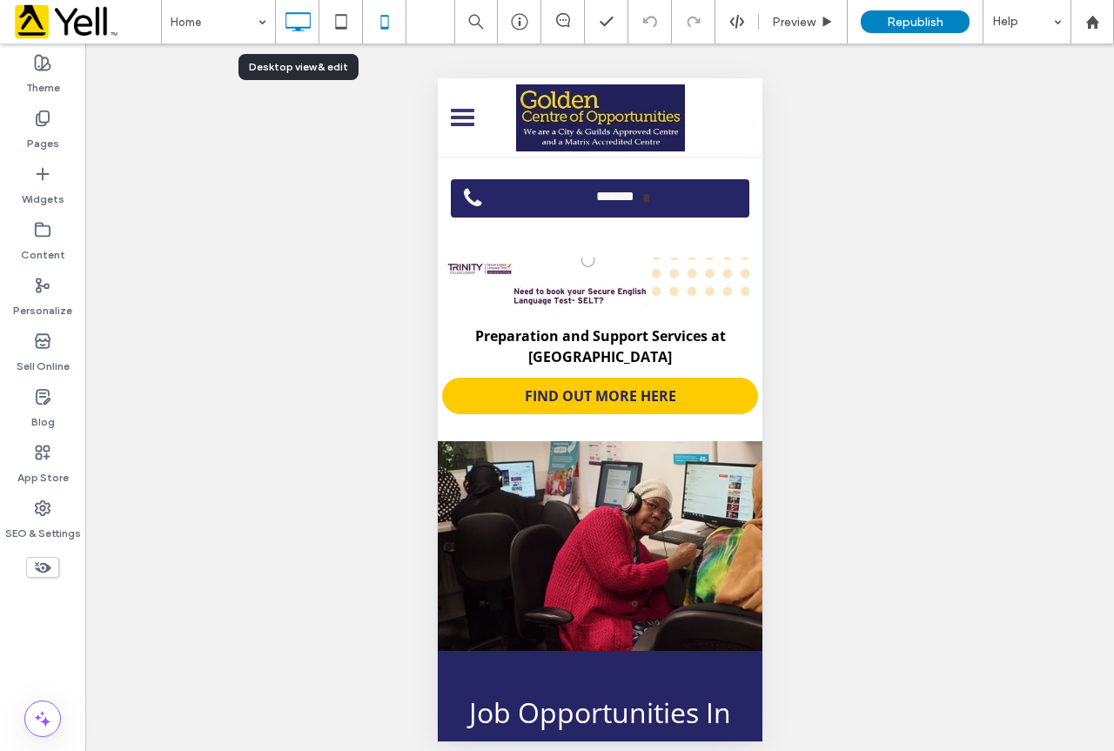
click at [295, 15] on icon at bounding box center [297, 21] width 35 height 35
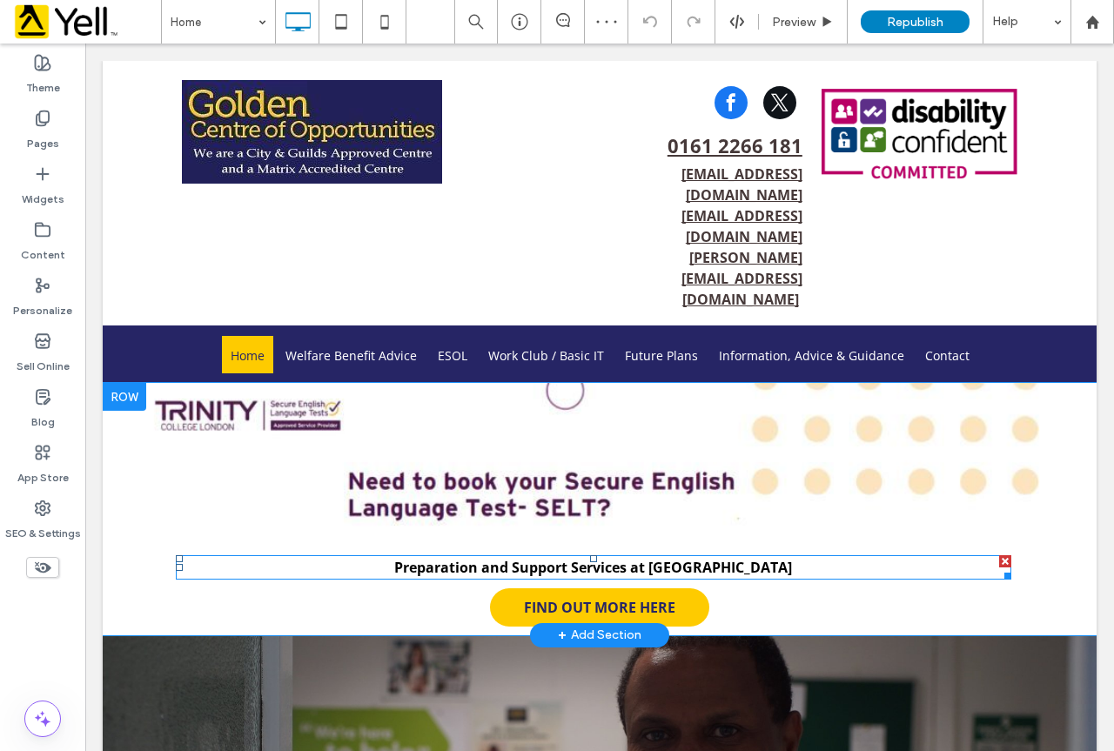
scroll to position [0, 0]
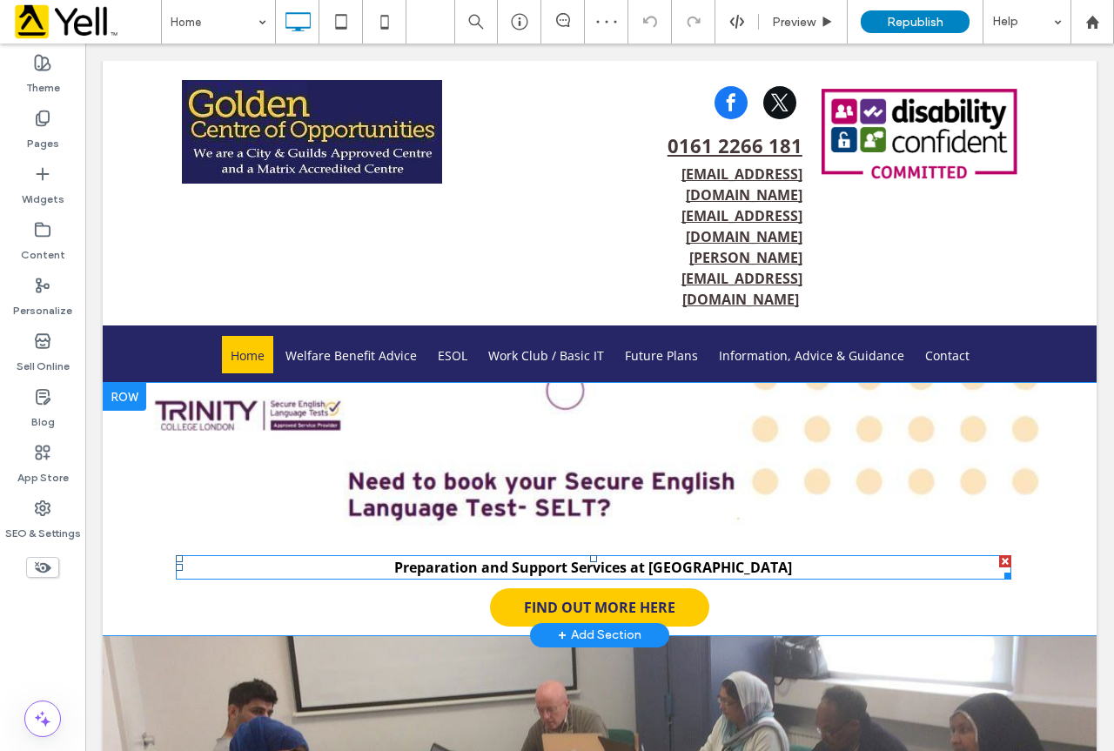
click at [775, 557] on p "Preparation and Support Services at [GEOGRAPHIC_DATA]" at bounding box center [593, 567] width 835 height 21
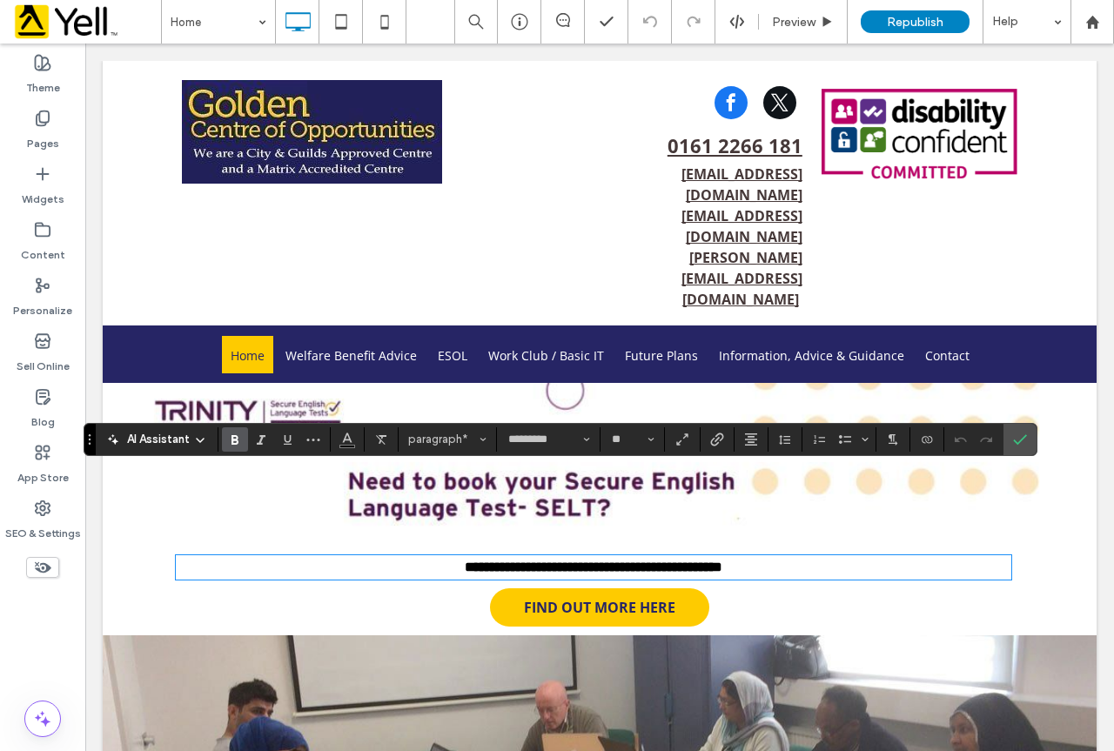
click at [799, 557] on p "**********" at bounding box center [593, 567] width 835 height 21
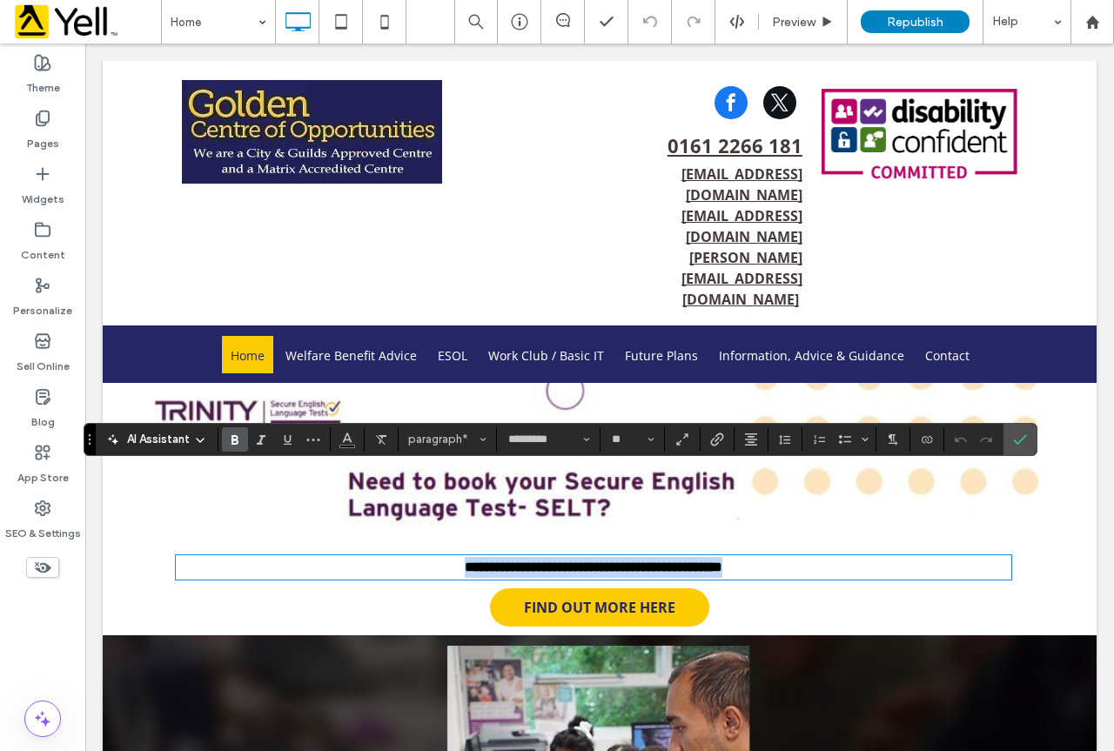
drag, startPoint x: 808, startPoint y: 483, endPoint x: 383, endPoint y: 458, distance: 425.4
click at [383, 458] on div "**********" at bounding box center [600, 509] width 924 height 252
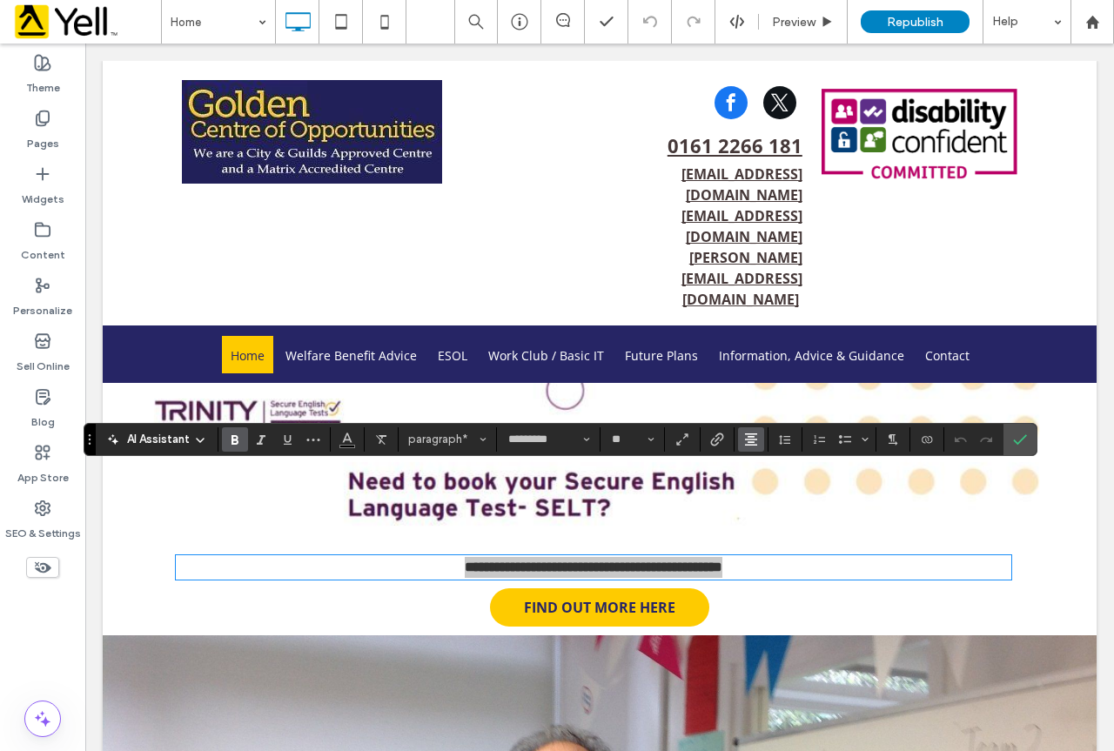
click at [749, 445] on use "Alignment" at bounding box center [751, 439] width 12 height 12
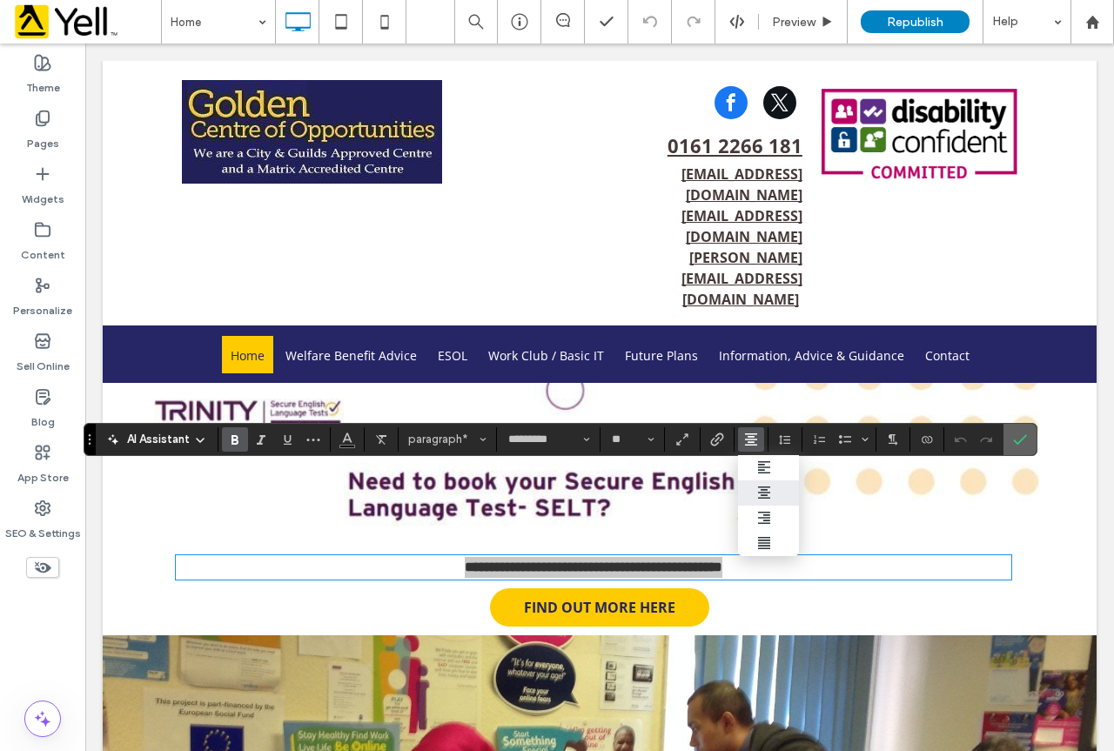
click at [1024, 442] on icon "Confirm" at bounding box center [1020, 440] width 14 height 14
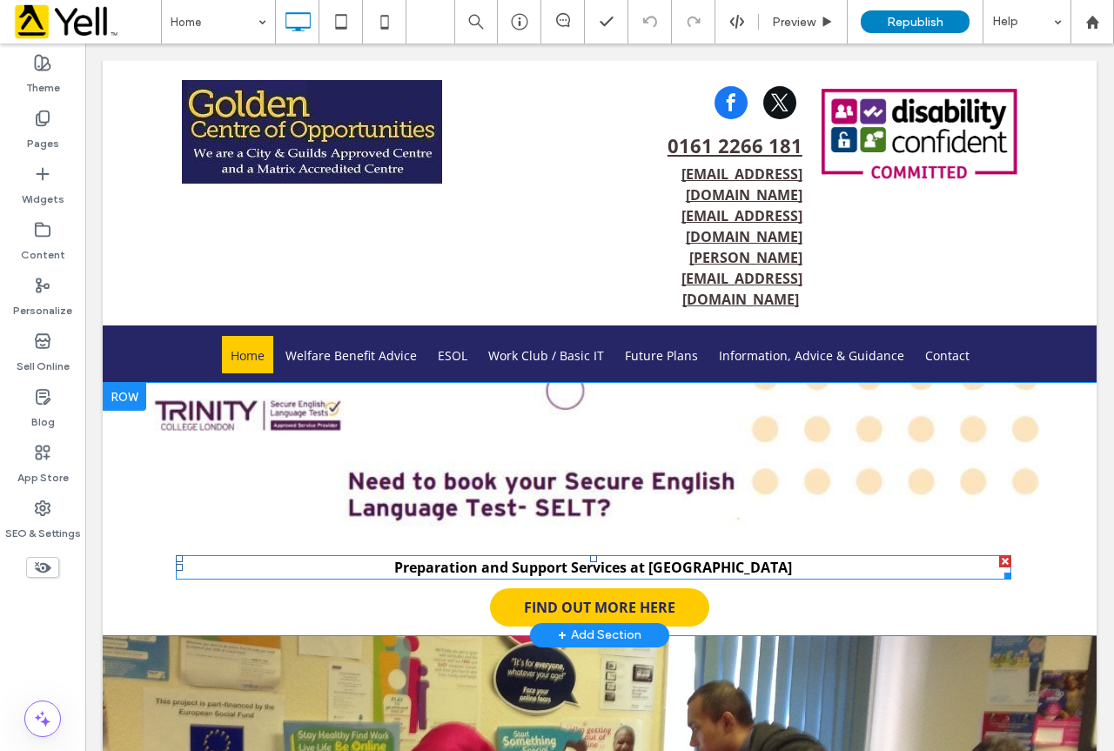
click at [800, 557] on p "Preparation and Support Services at [GEOGRAPHIC_DATA]" at bounding box center [593, 567] width 835 height 21
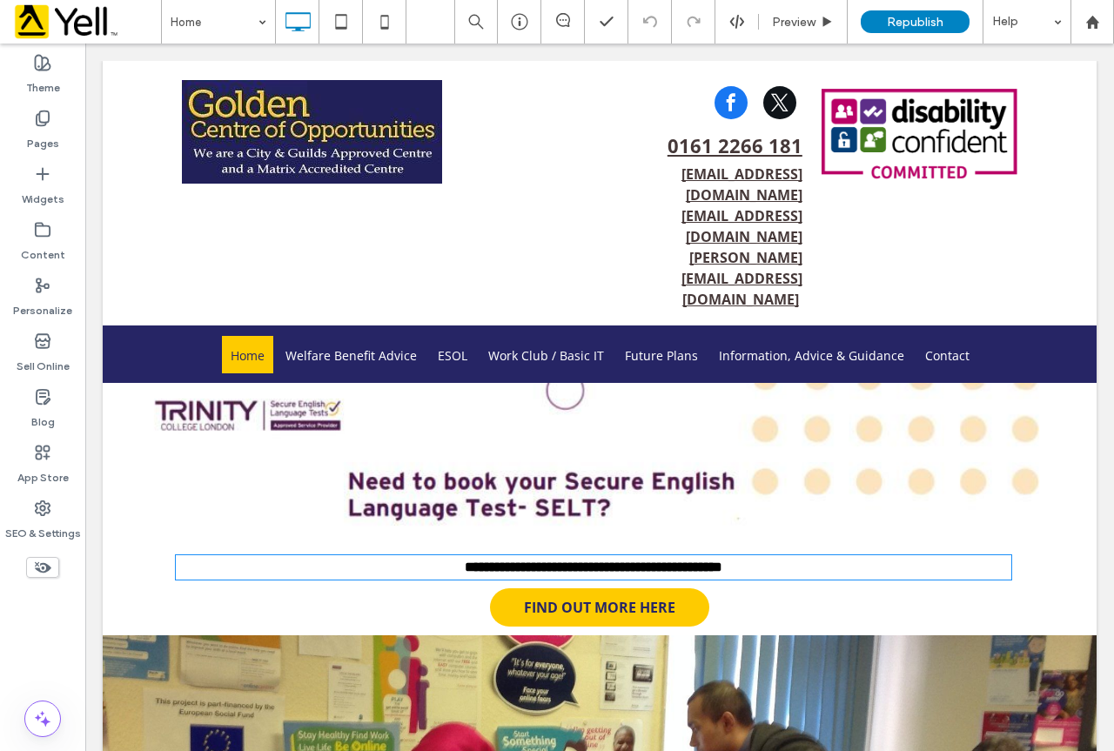
type input "*********"
type input "**"
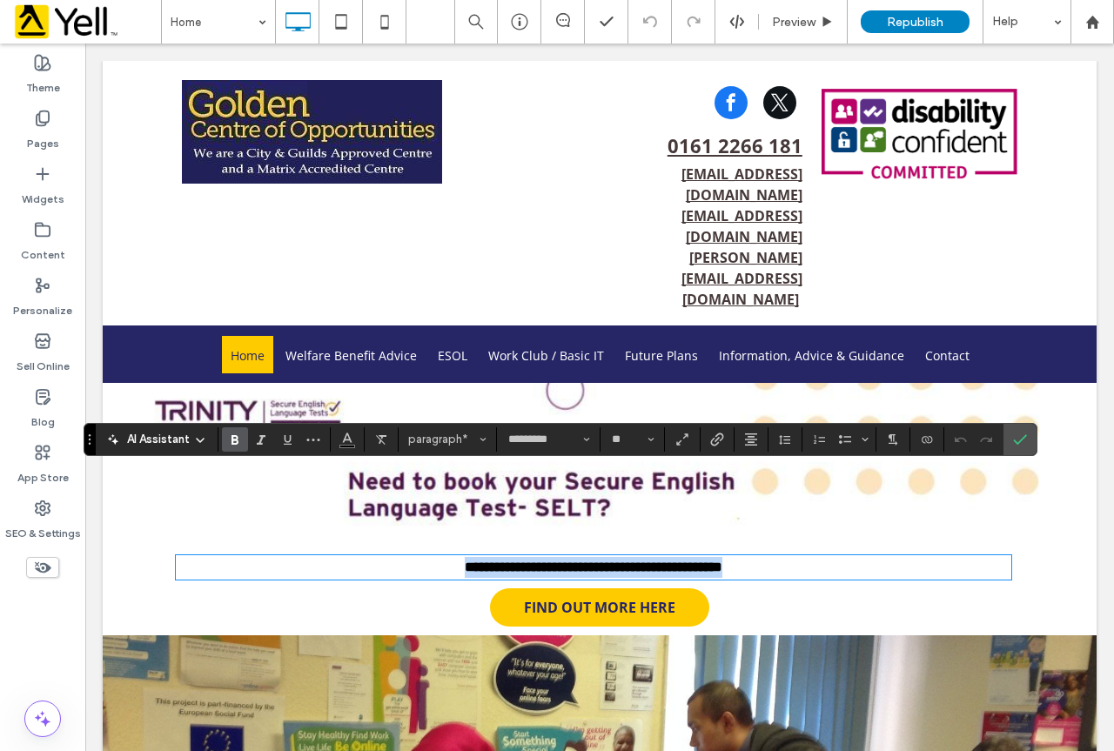
click at [811, 557] on p "**********" at bounding box center [593, 567] width 835 height 21
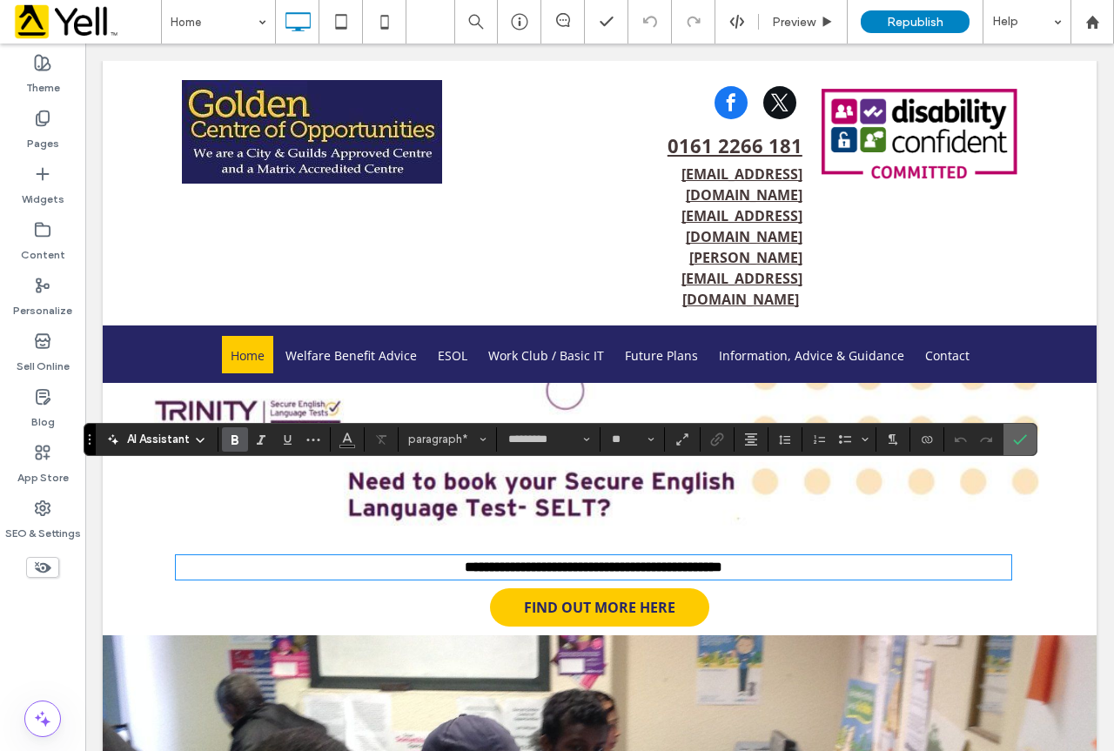
drag, startPoint x: 1030, startPoint y: 432, endPoint x: 914, endPoint y: 388, distance: 124.5
click at [1030, 432] on label "Confirm" at bounding box center [1020, 439] width 26 height 31
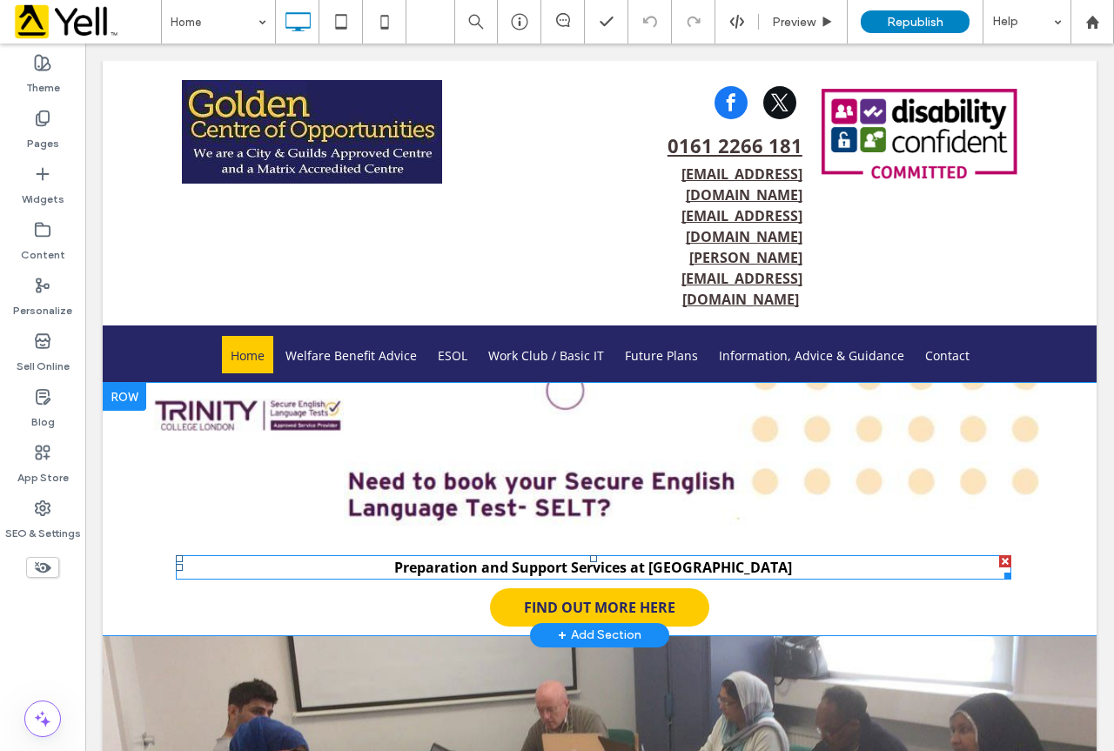
click at [786, 557] on p "Preparation and Support Services at [GEOGRAPHIC_DATA]" at bounding box center [593, 567] width 835 height 21
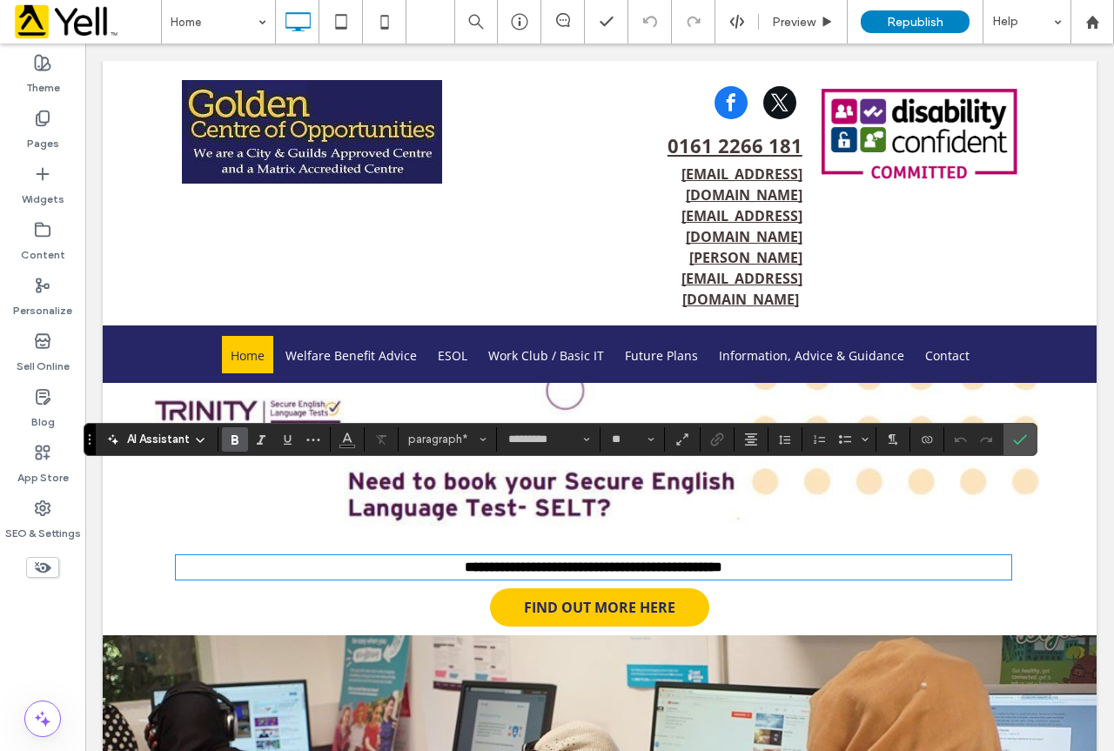
drag, startPoint x: 839, startPoint y: 484, endPoint x: 814, endPoint y: 476, distance: 26.4
click at [814, 557] on p "**********" at bounding box center [593, 567] width 835 height 21
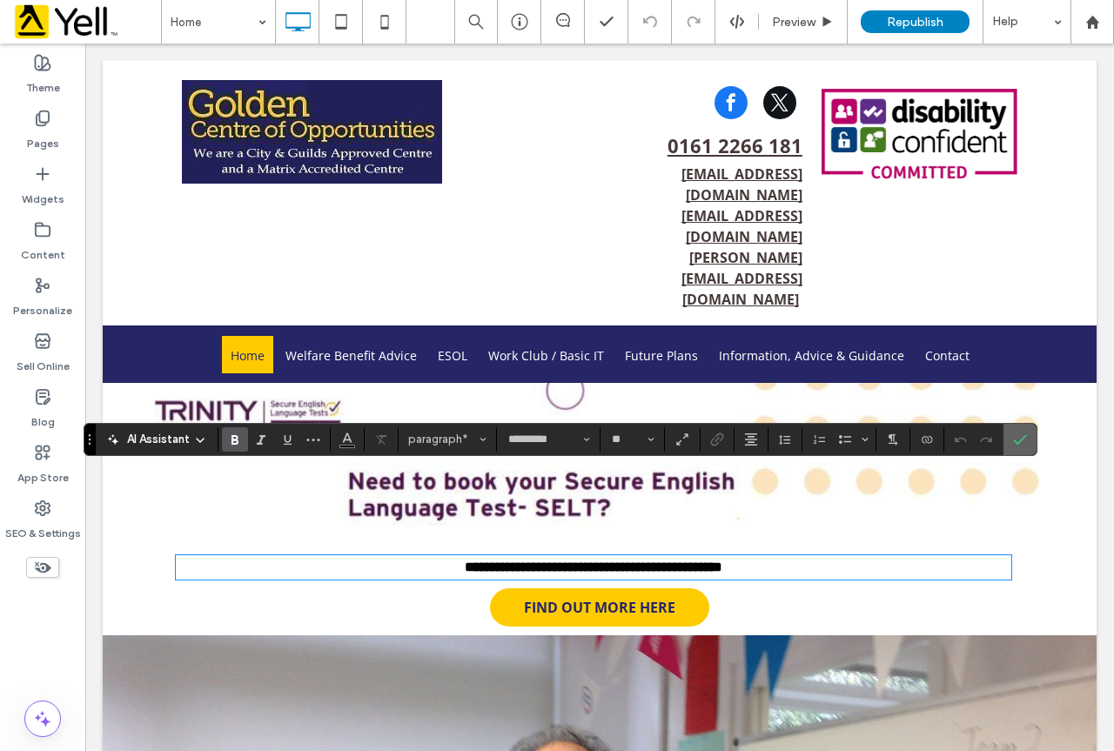
click at [1027, 438] on label "Confirm" at bounding box center [1020, 439] width 26 height 31
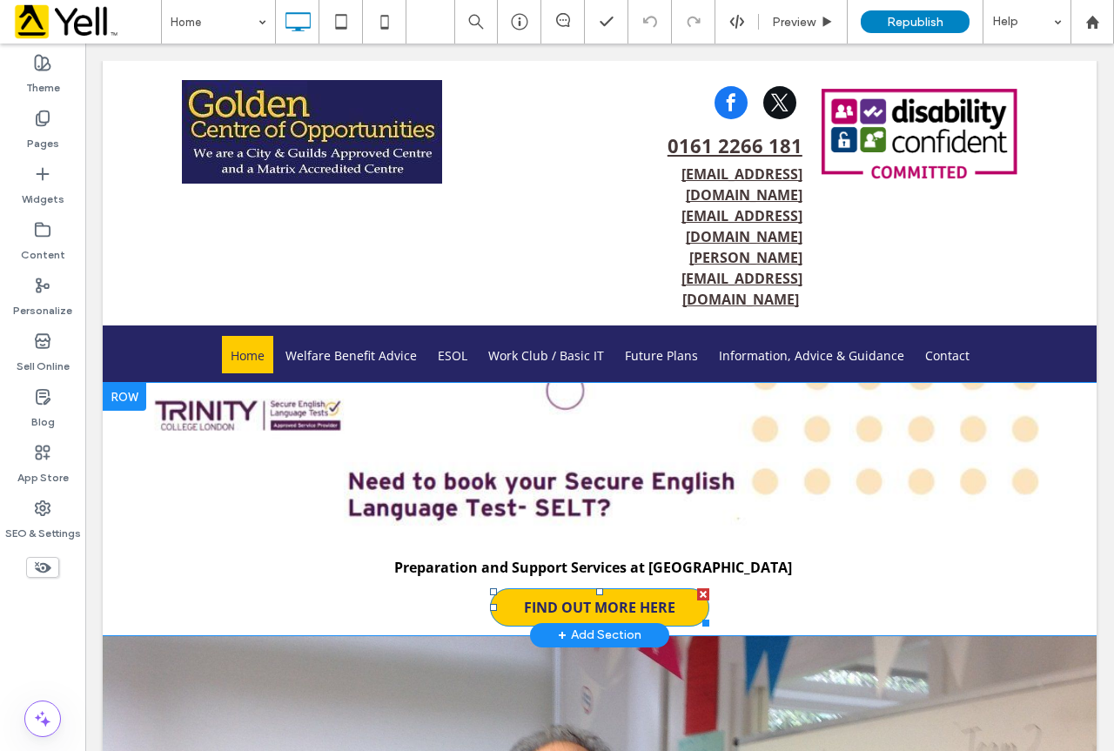
click at [660, 598] on span "FIND OUT MORE HERE" at bounding box center [599, 607] width 151 height 19
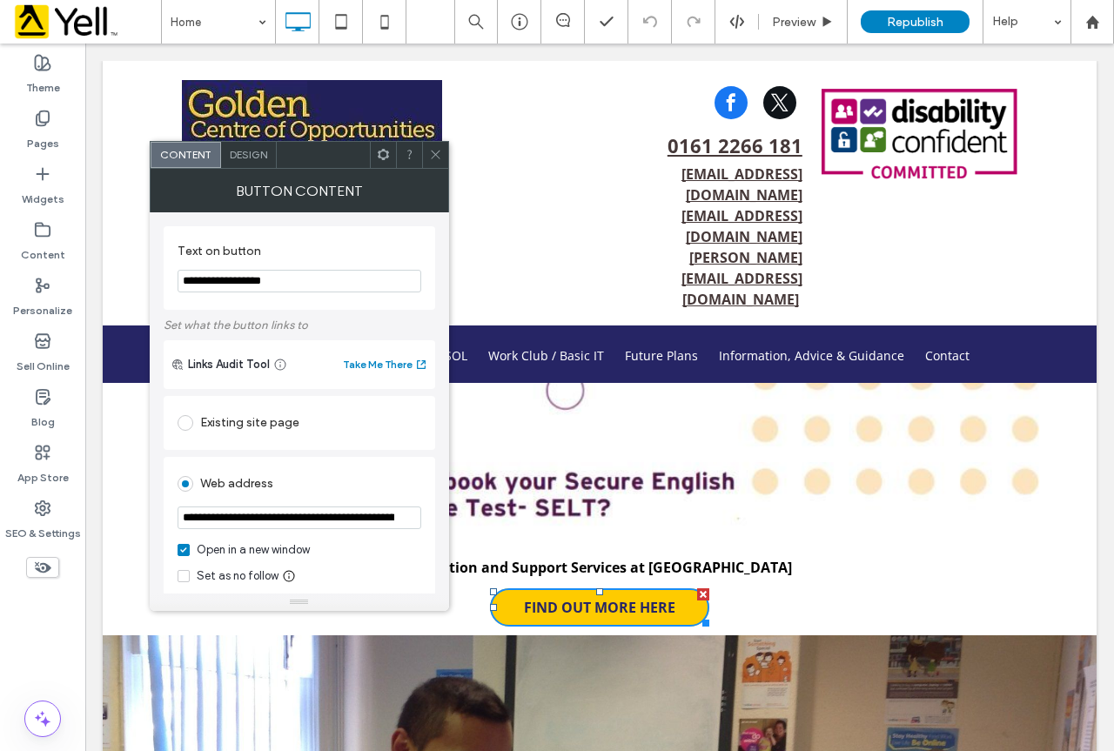
click at [435, 151] on icon at bounding box center [435, 154] width 13 height 13
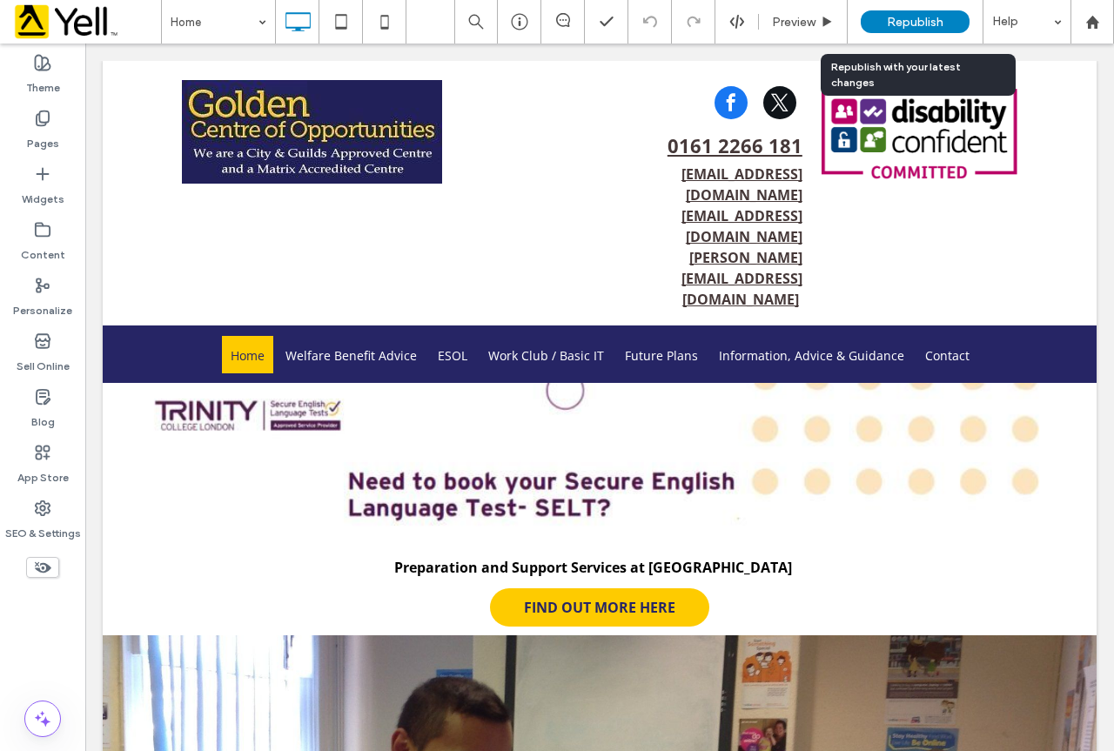
drag, startPoint x: 873, startPoint y: 14, endPoint x: 889, endPoint y: 16, distance: 16.6
click at [876, 14] on div "Republish" at bounding box center [915, 21] width 109 height 23
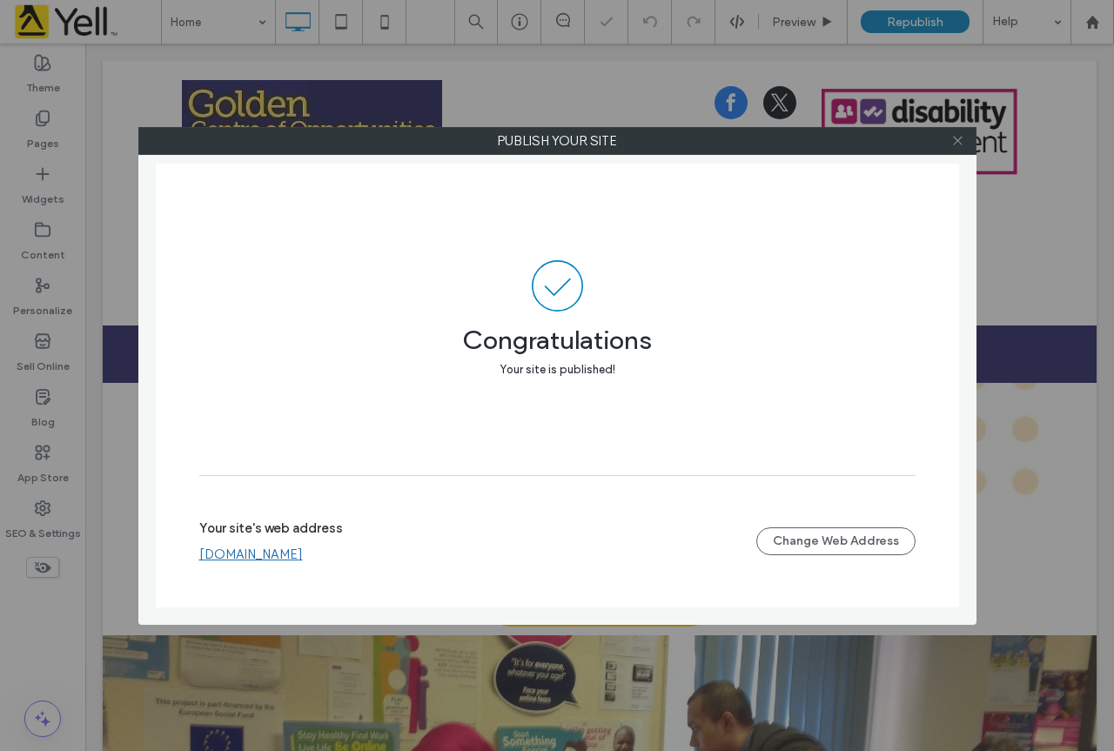
click at [961, 139] on icon at bounding box center [957, 140] width 13 height 13
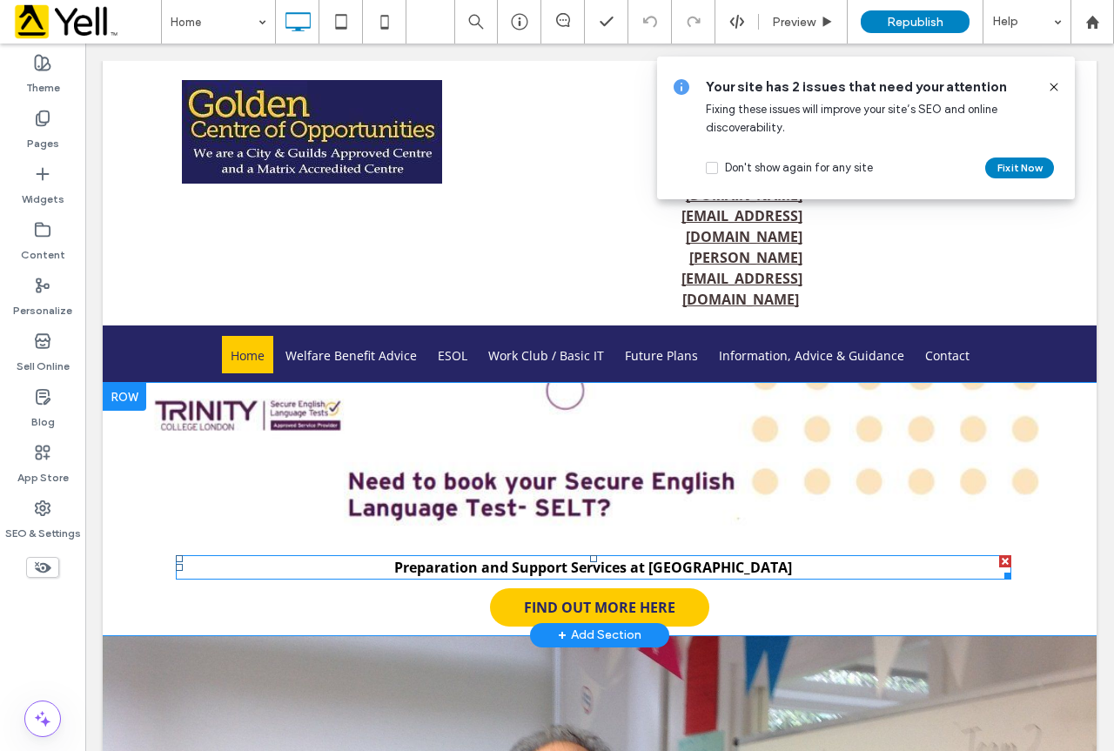
click at [772, 557] on p "Preparation and Support Services at [GEOGRAPHIC_DATA]" at bounding box center [593, 567] width 835 height 21
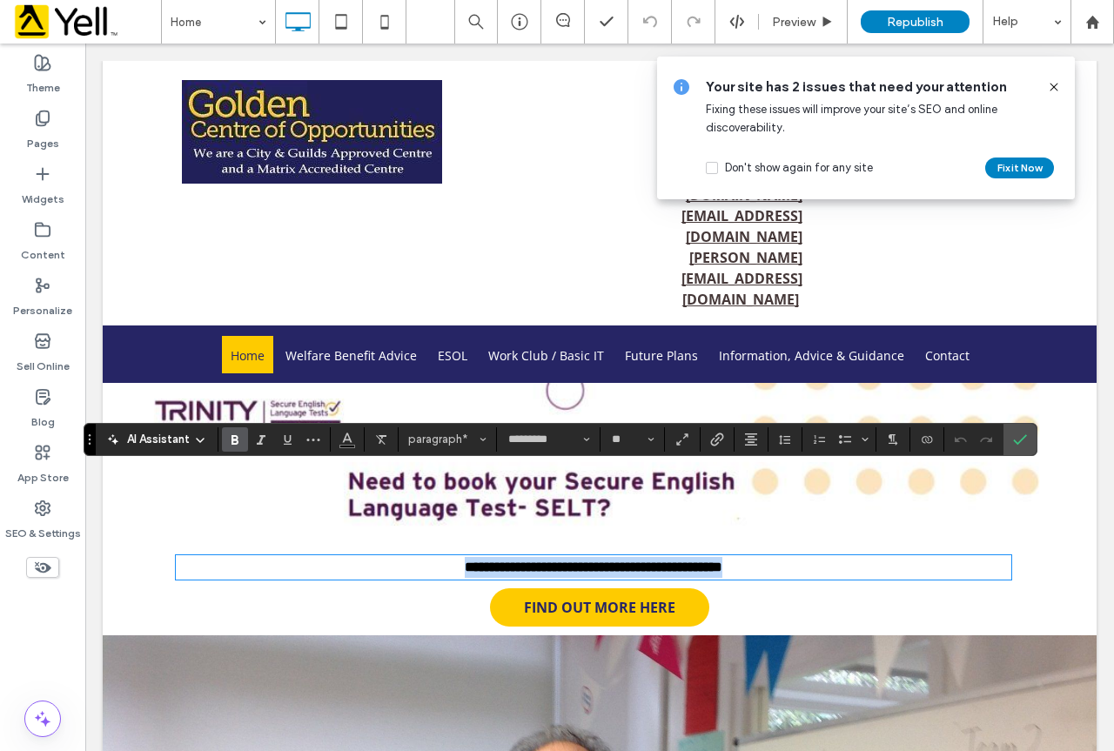
drag, startPoint x: 793, startPoint y: 480, endPoint x: 325, endPoint y: 500, distance: 468.6
click at [325, 500] on div "**********" at bounding box center [600, 509] width 924 height 252
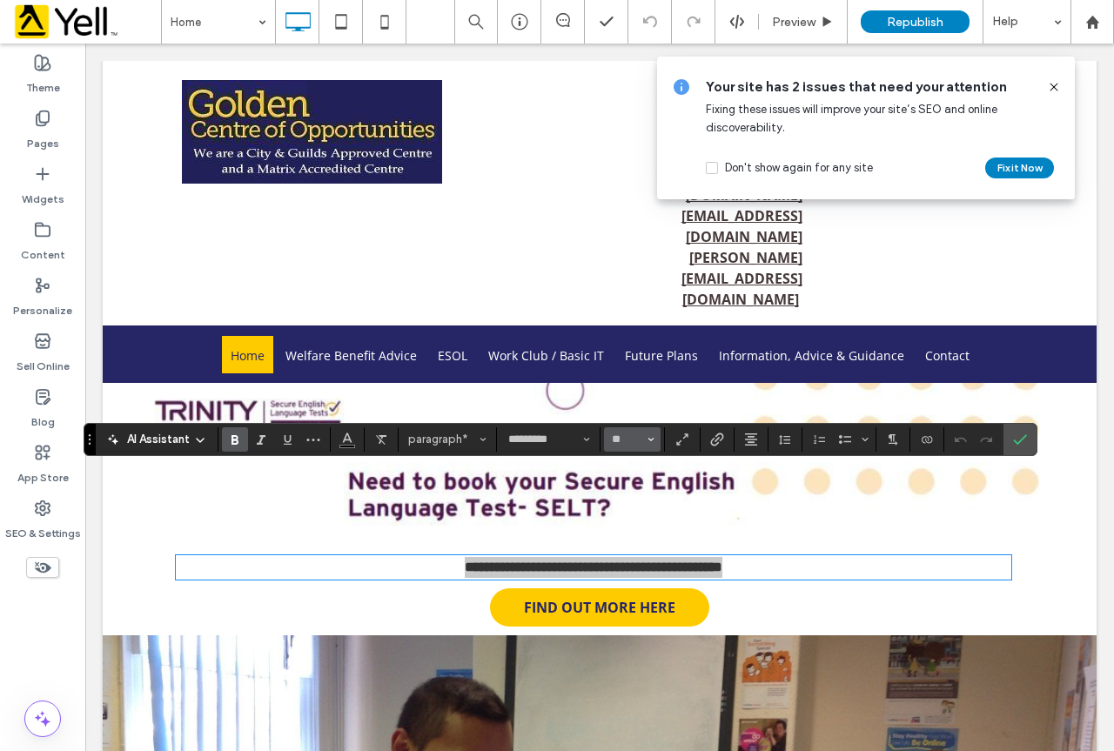
click at [652, 436] on icon "Size" at bounding box center [650, 439] width 7 height 7
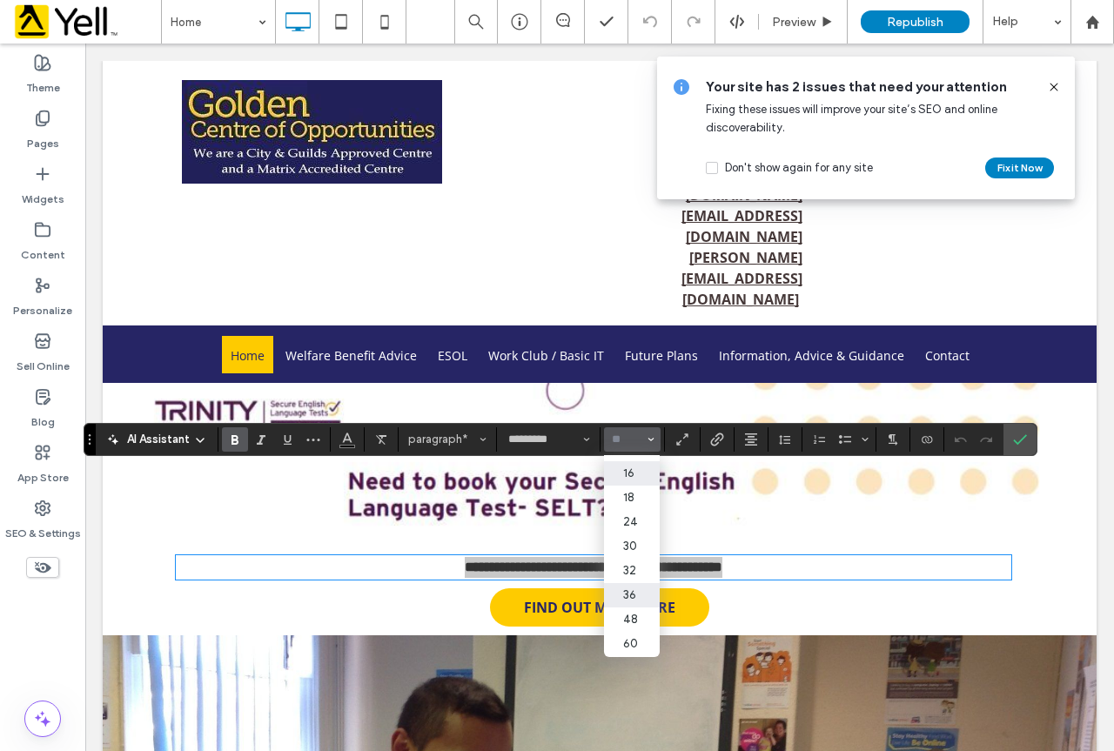
scroll to position [174, 0]
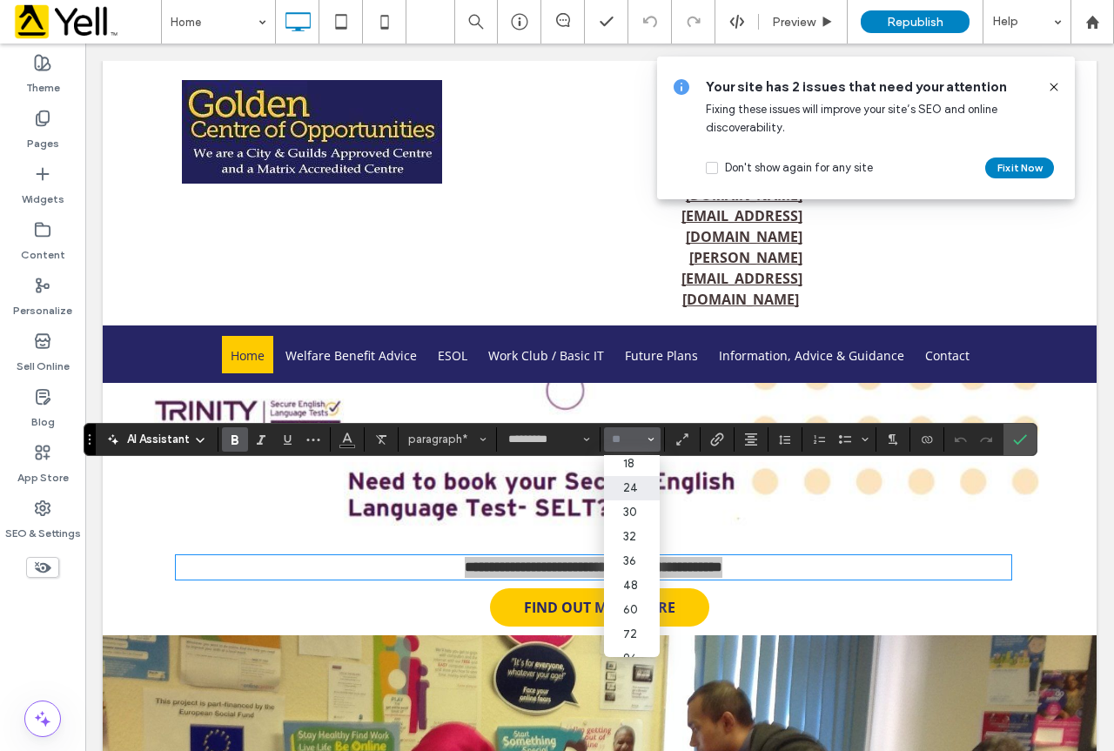
click at [639, 489] on label "24" at bounding box center [632, 488] width 56 height 24
type input "**"
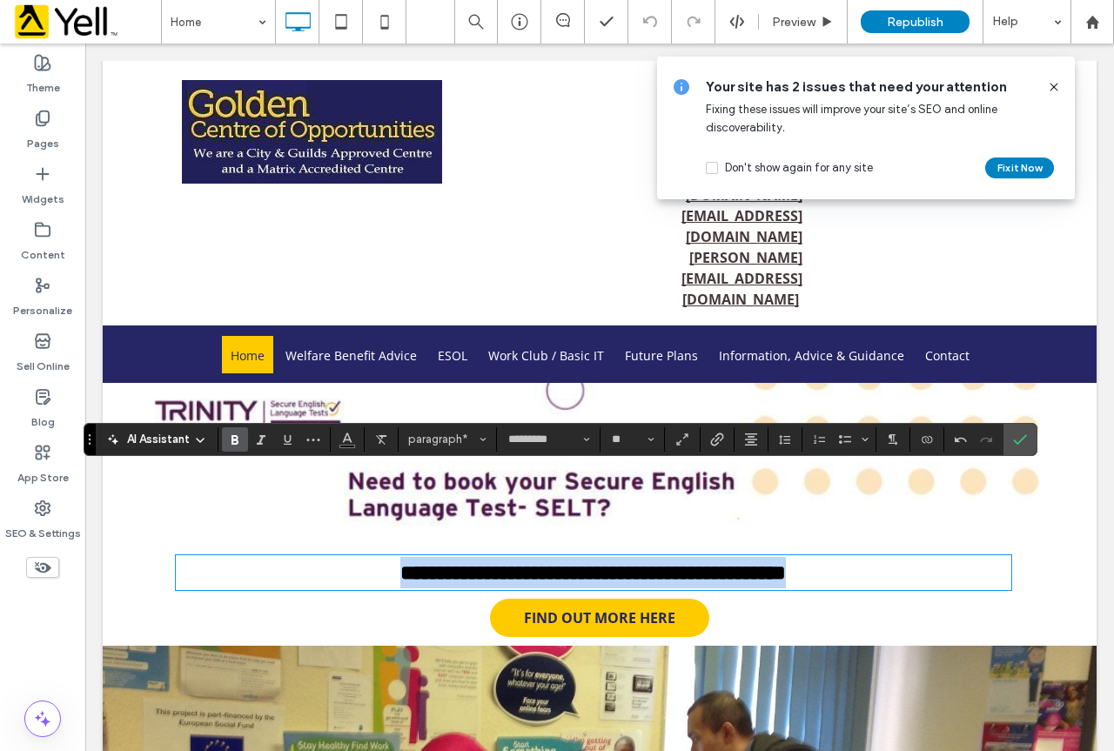
click at [1037, 433] on img at bounding box center [600, 468] width 924 height 171
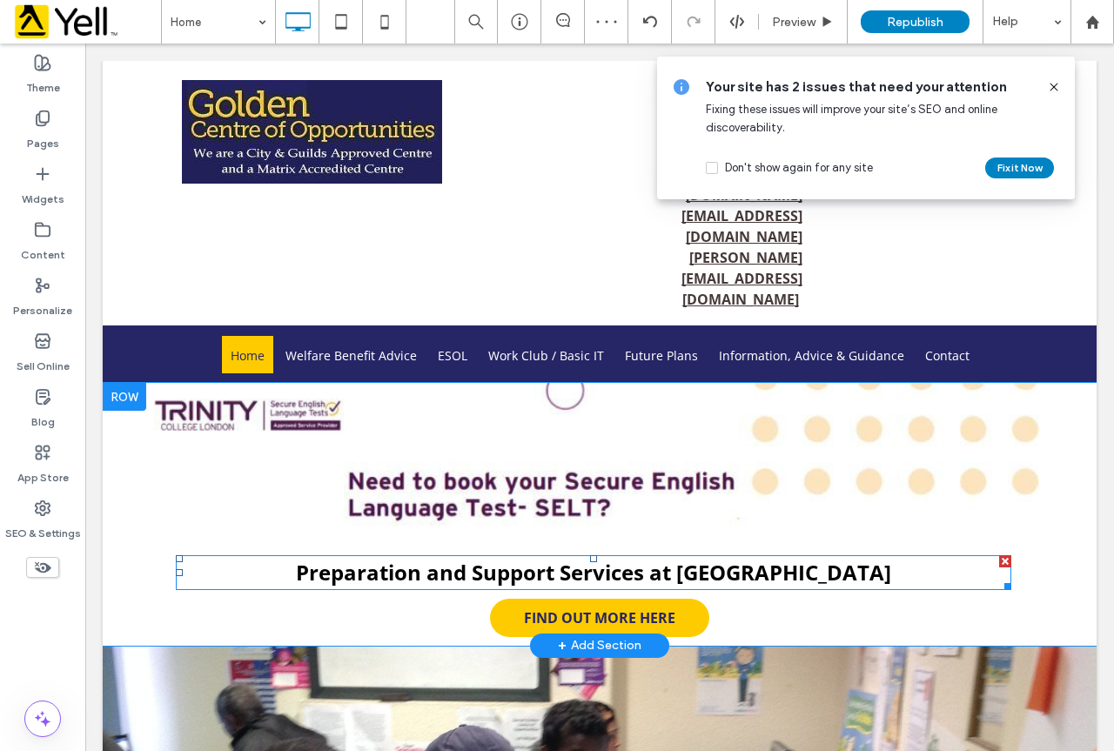
click at [874, 557] on p "Preparation and Support Services at [GEOGRAPHIC_DATA]" at bounding box center [593, 572] width 835 height 31
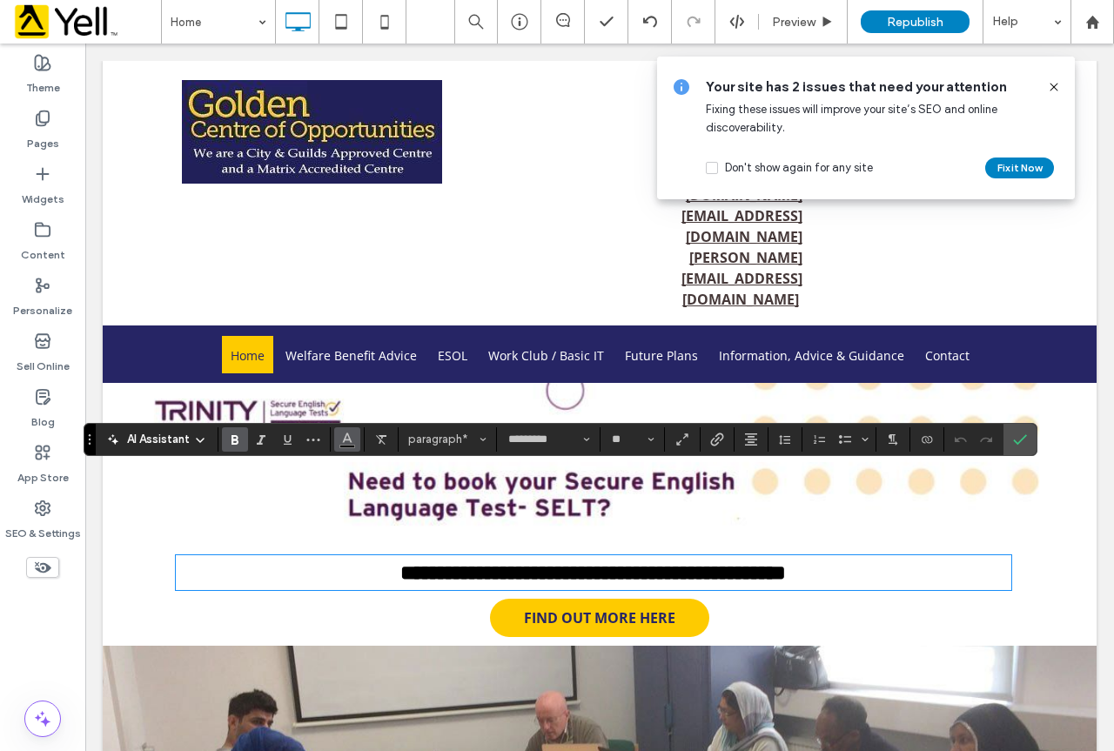
click at [348, 444] on icon "Color" at bounding box center [347, 438] width 14 height 14
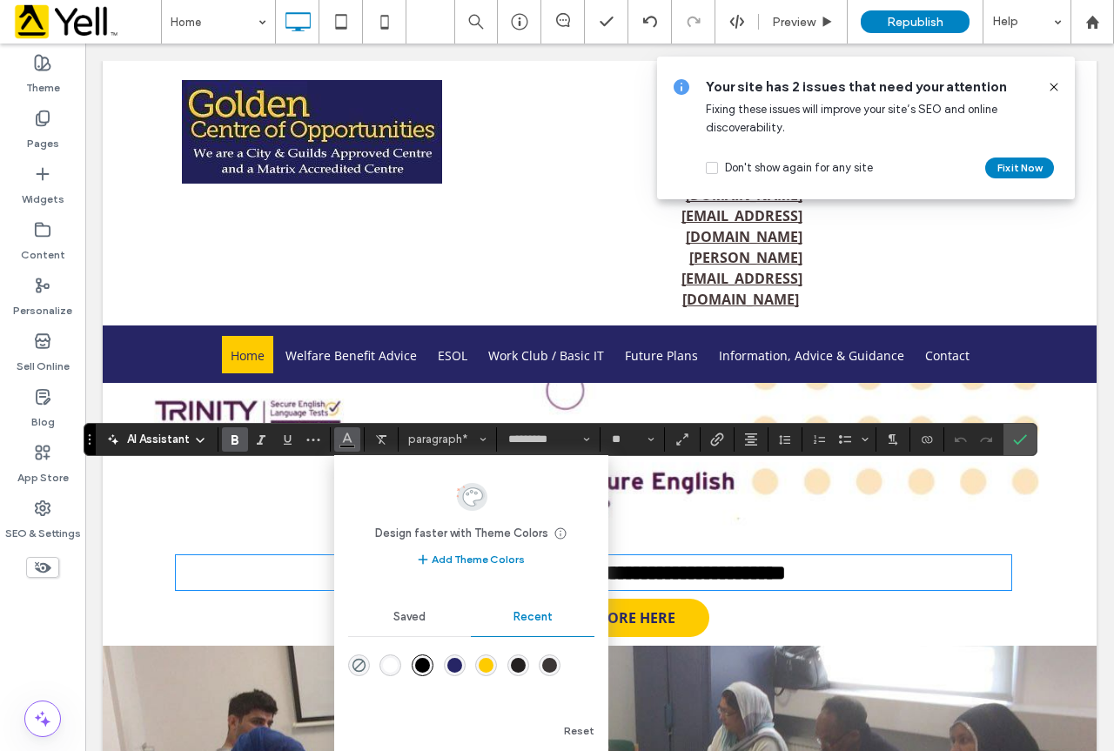
click at [454, 662] on div "rgba(38, 37, 101, 1)" at bounding box center [454, 665] width 15 height 15
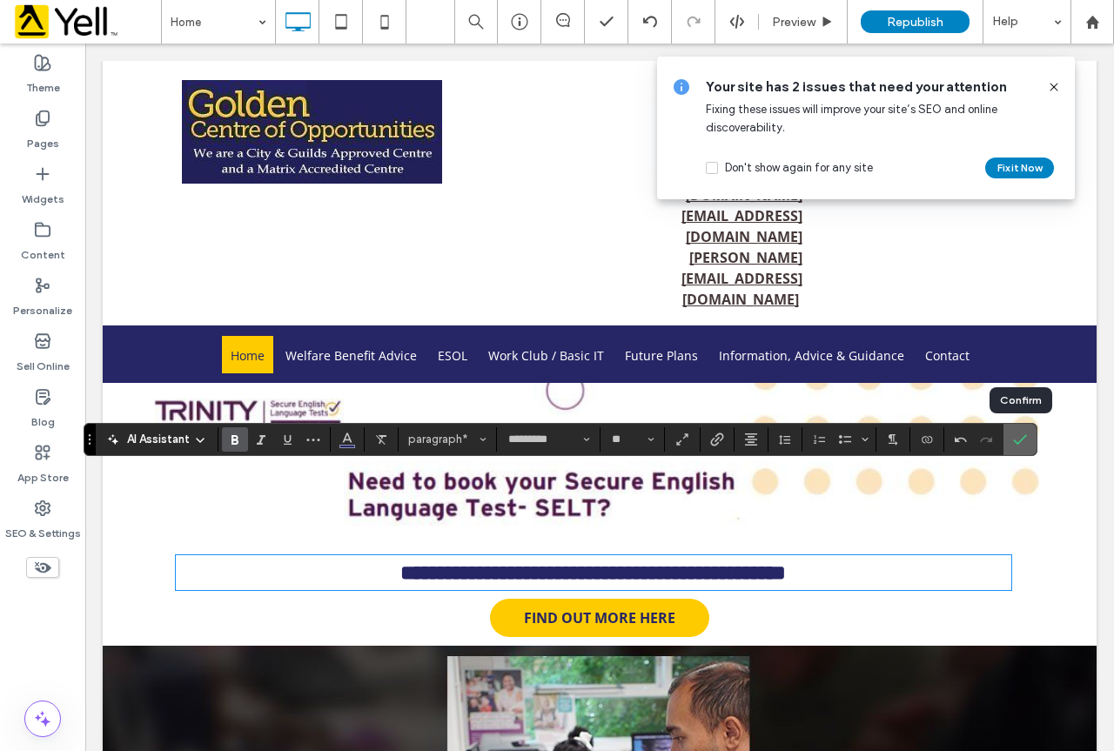
click at [1022, 439] on use "Confirm" at bounding box center [1020, 439] width 14 height 10
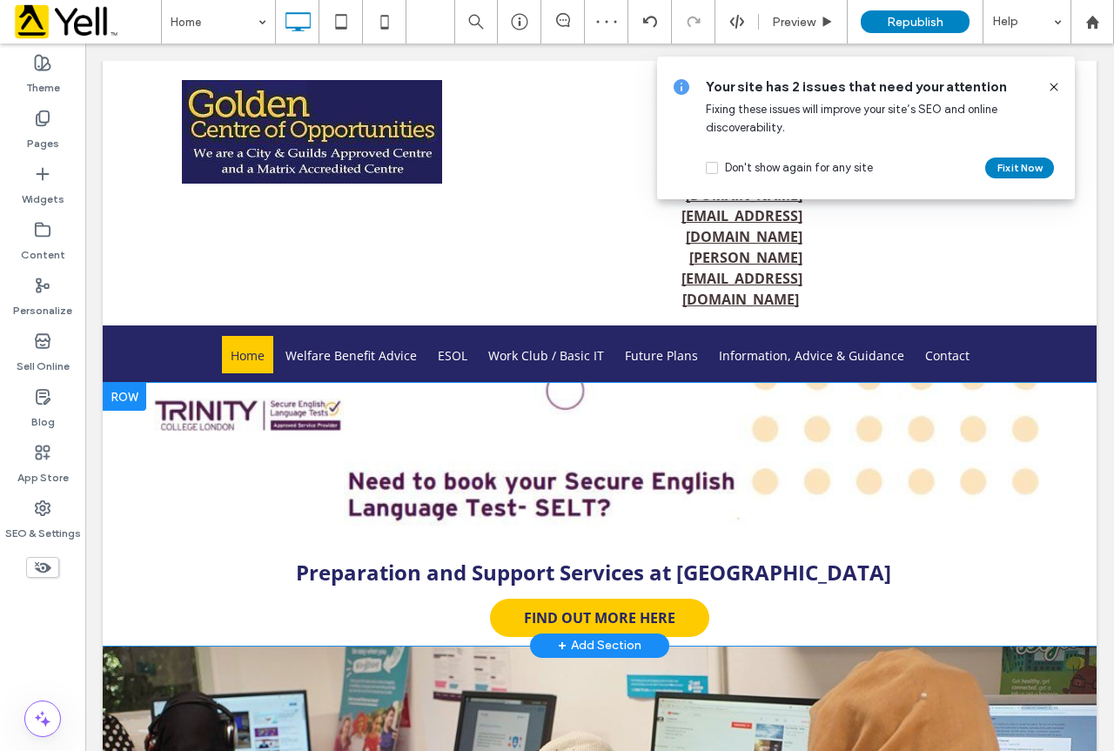
drag, startPoint x: 1052, startPoint y: 91, endPoint x: 919, endPoint y: 4, distance: 159.1
click at [1052, 91] on icon at bounding box center [1054, 87] width 14 height 14
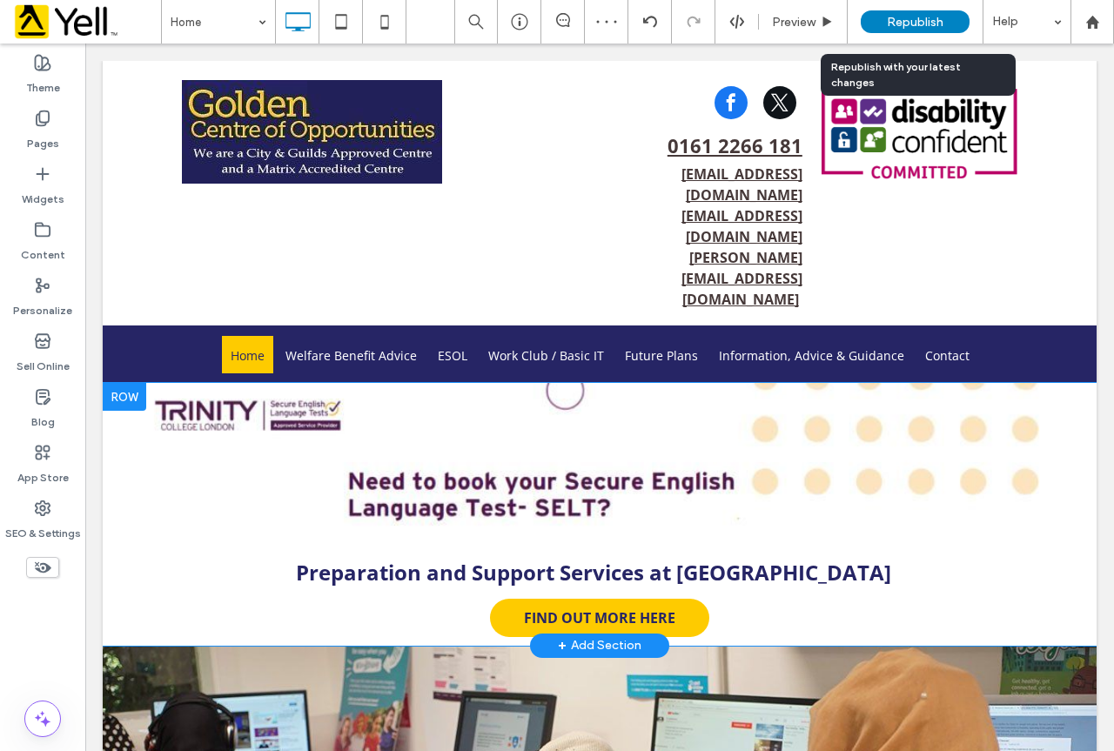
click at [950, 22] on div "Republish" at bounding box center [915, 21] width 109 height 23
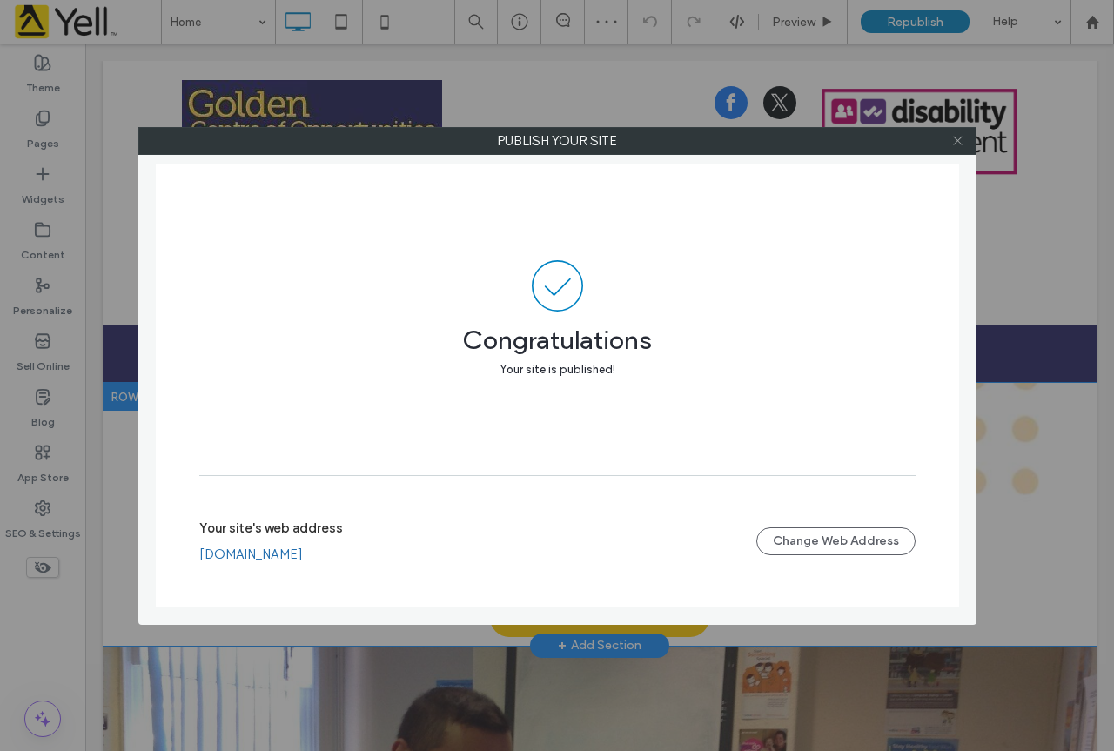
click at [961, 136] on icon at bounding box center [957, 140] width 13 height 13
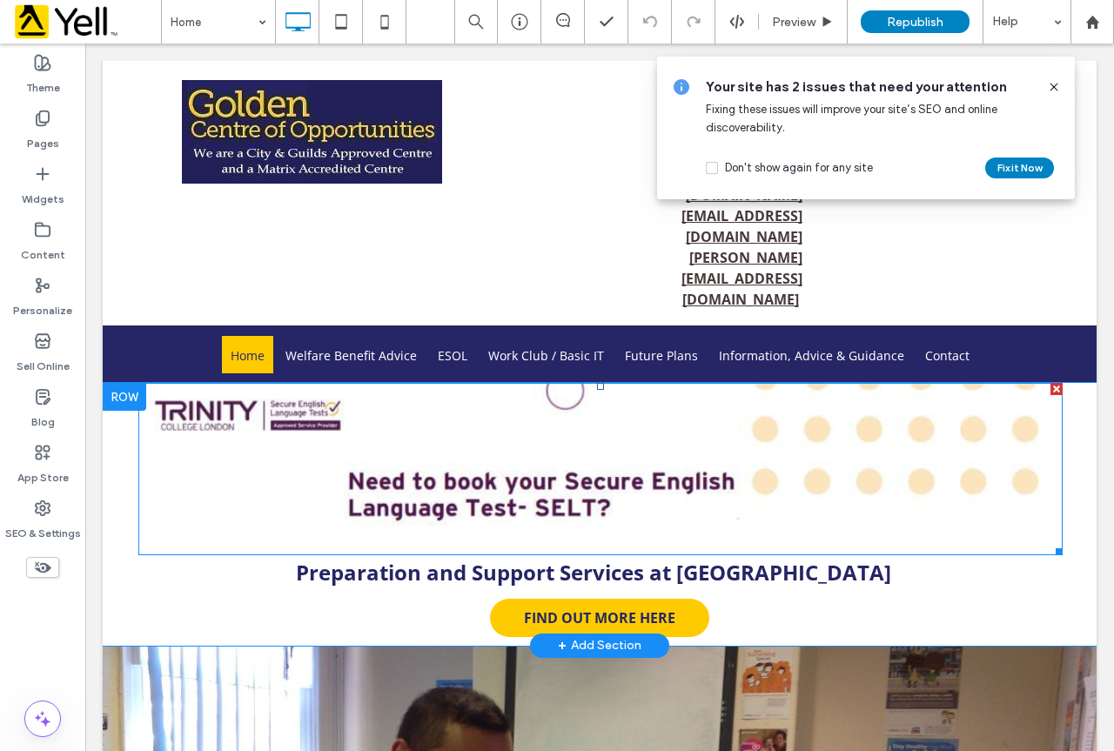
click at [766, 383] on img at bounding box center [600, 468] width 924 height 171
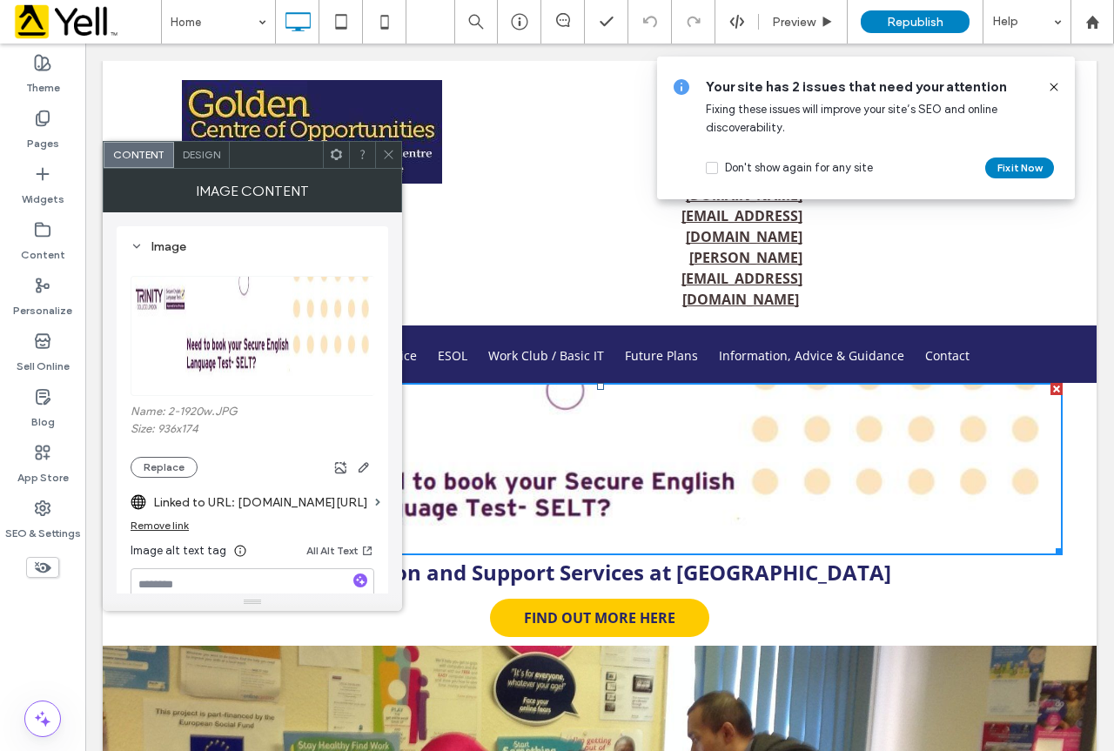
click at [390, 161] on span at bounding box center [388, 155] width 13 height 26
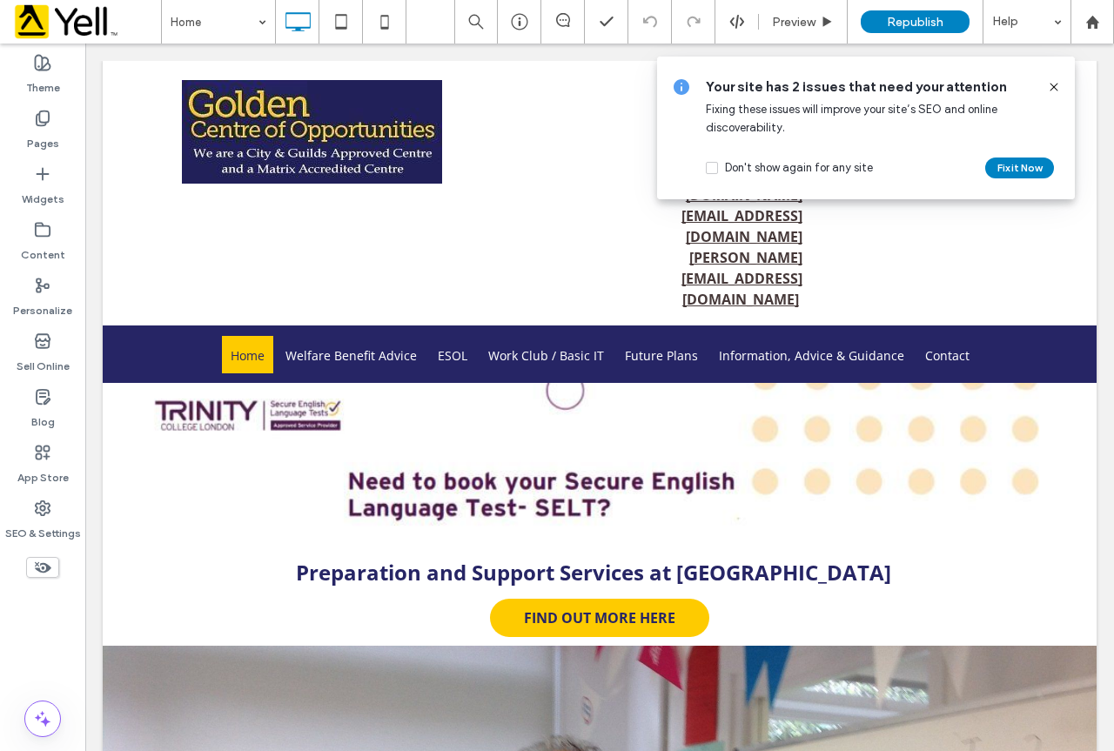
click at [1049, 87] on icon at bounding box center [1054, 87] width 14 height 14
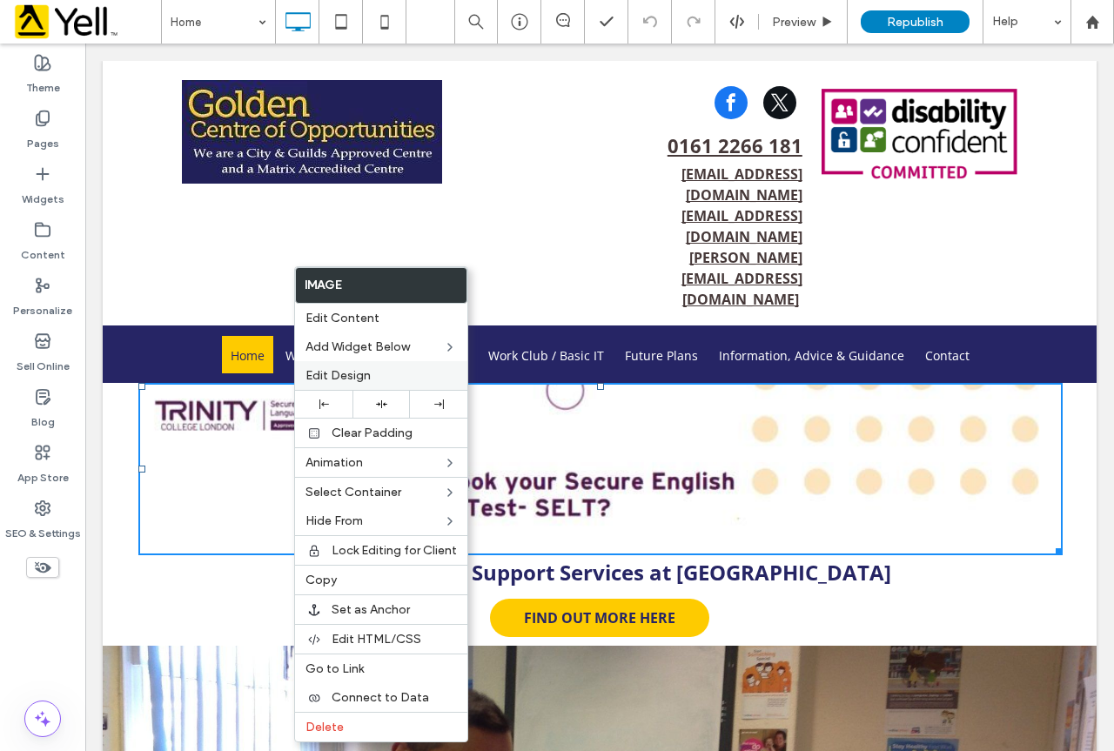
click at [355, 375] on span "Edit Design" at bounding box center [337, 375] width 65 height 15
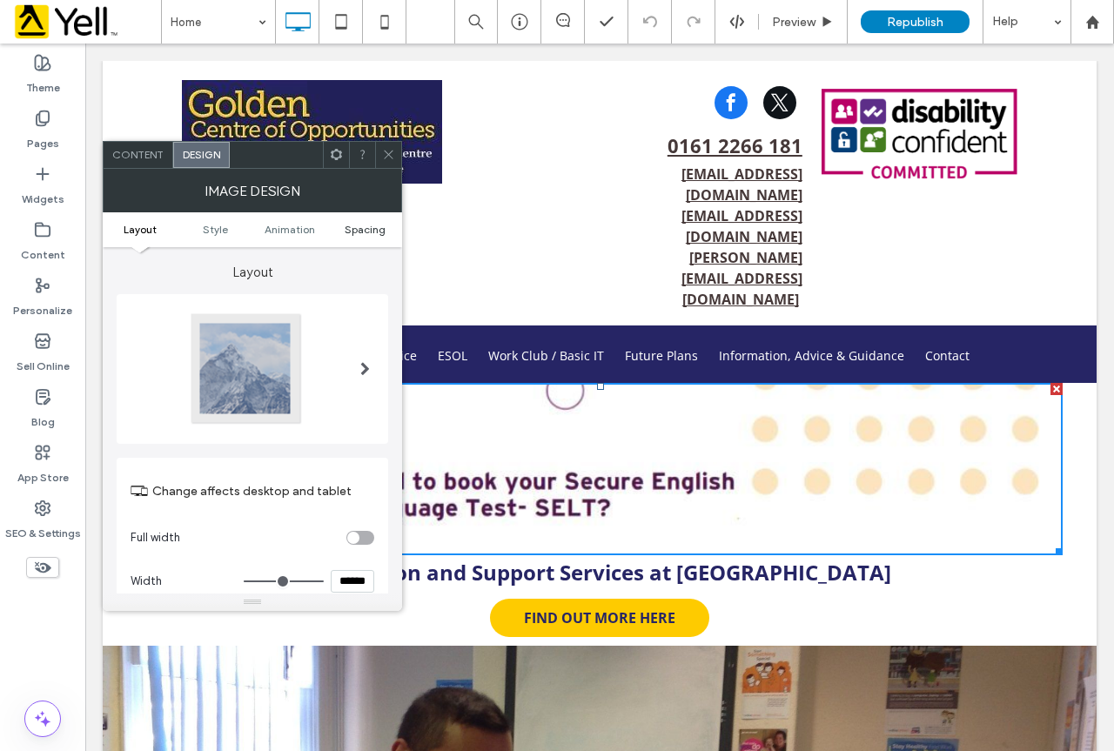
click at [366, 233] on span "Spacing" at bounding box center [365, 229] width 41 height 13
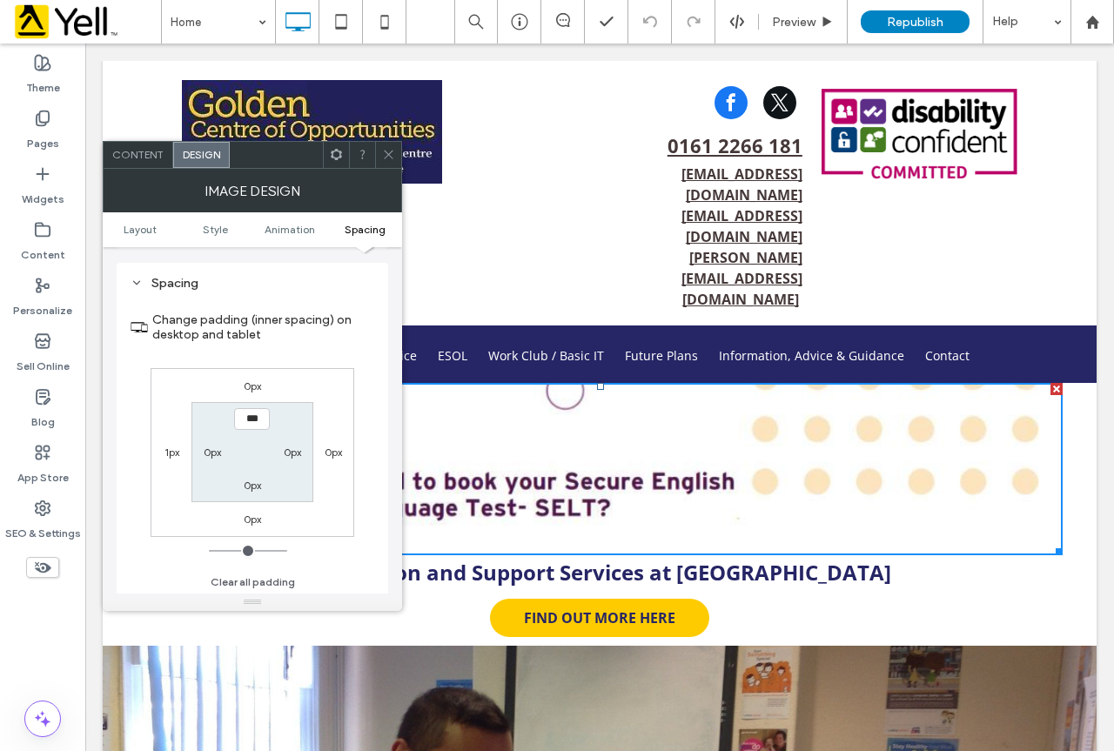
scroll to position [876, 0]
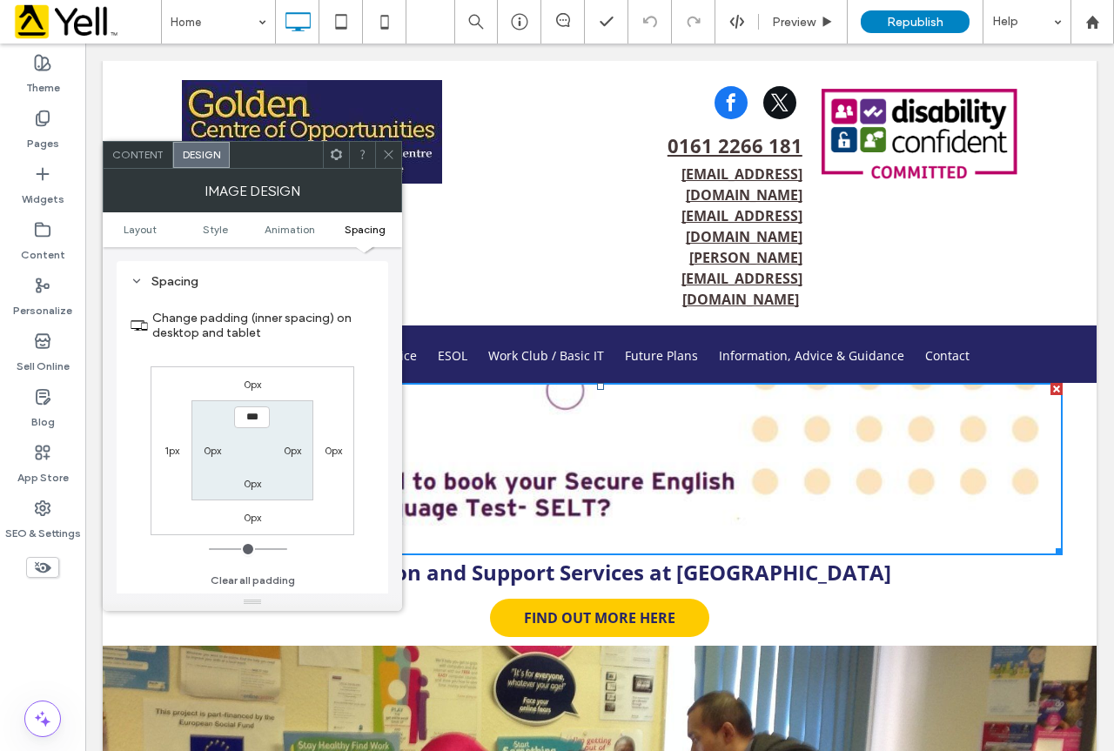
click at [250, 388] on label "0px" at bounding box center [252, 384] width 17 height 13
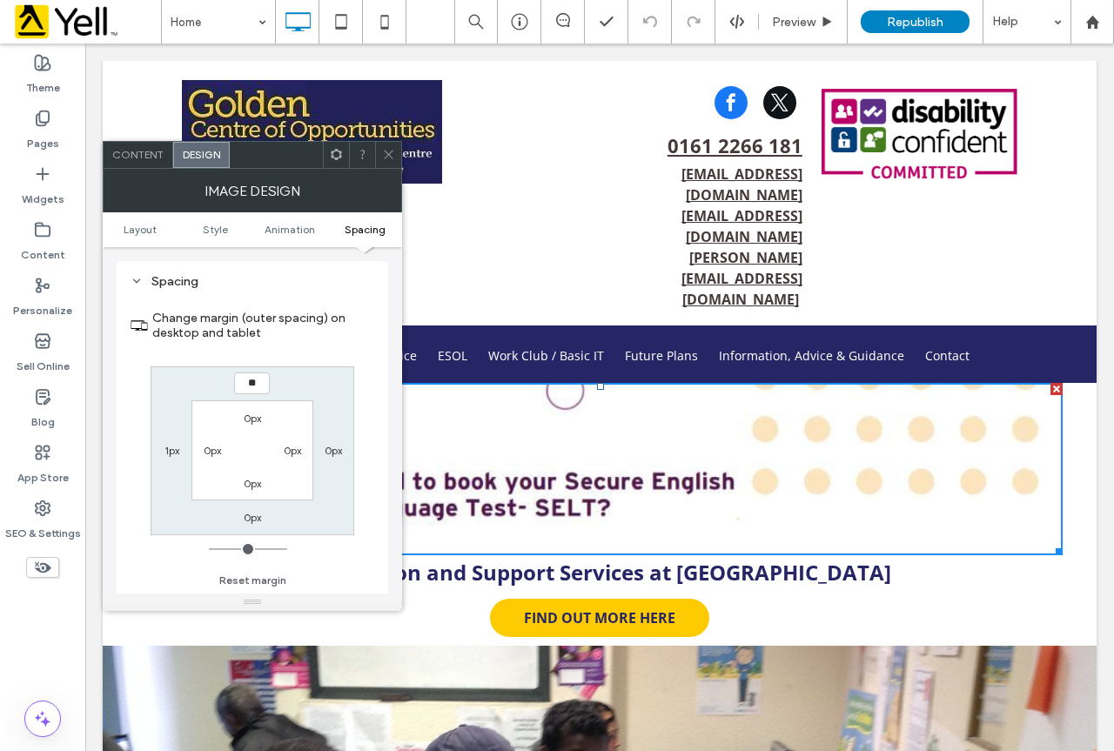
type input "**"
type input "****"
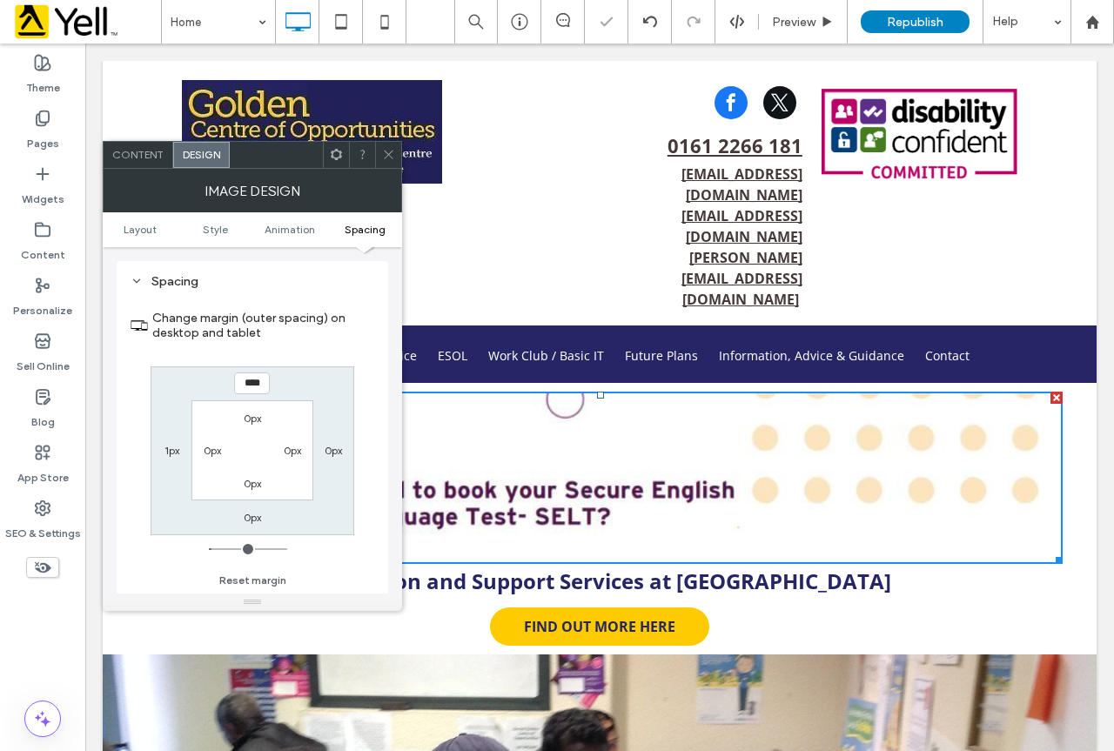
click at [386, 159] on icon at bounding box center [388, 154] width 13 height 13
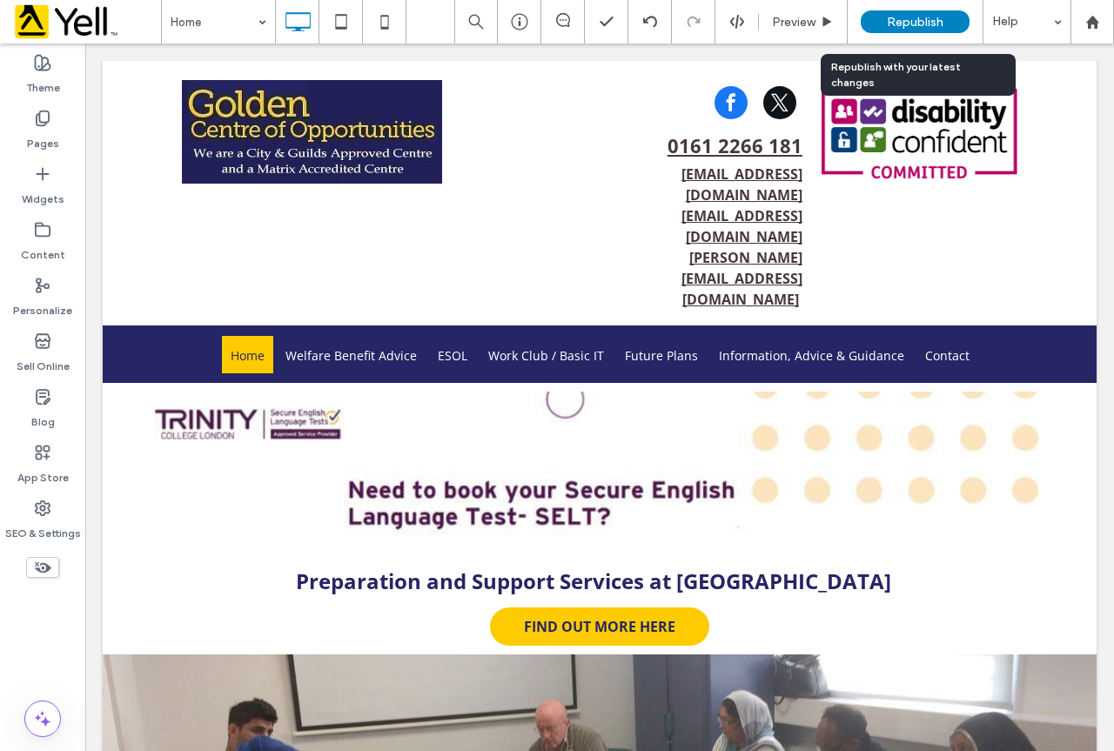
click at [925, 17] on span "Republish" at bounding box center [915, 22] width 57 height 15
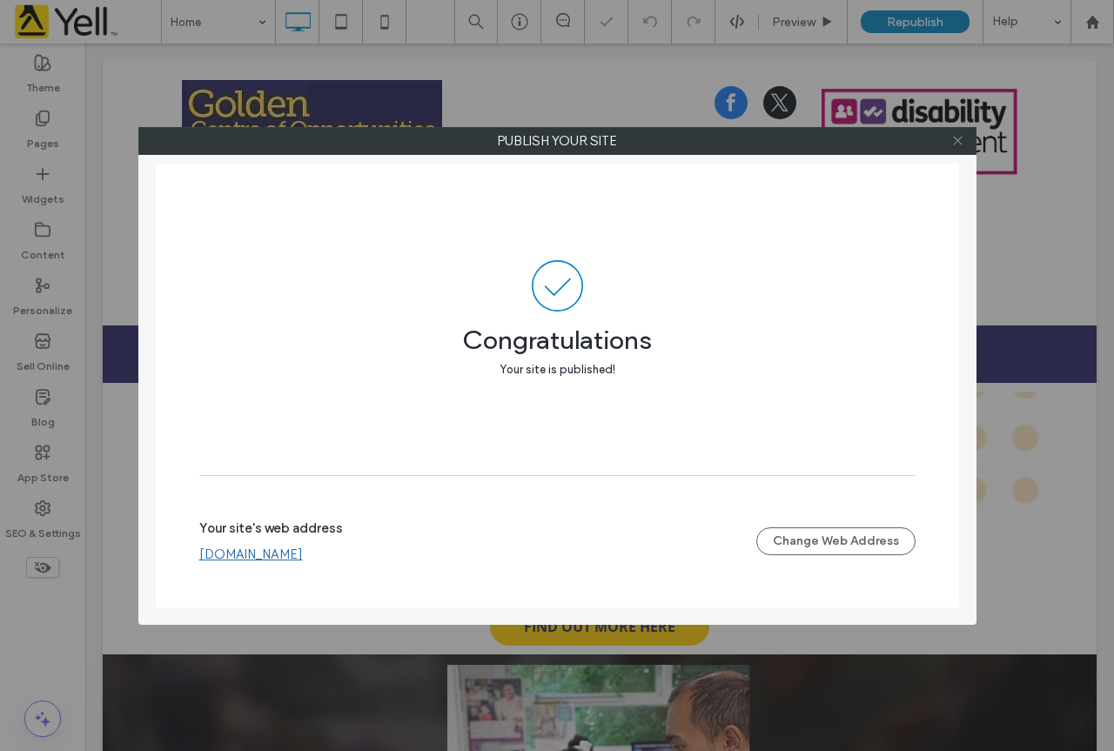
click at [961, 138] on icon at bounding box center [957, 140] width 13 height 13
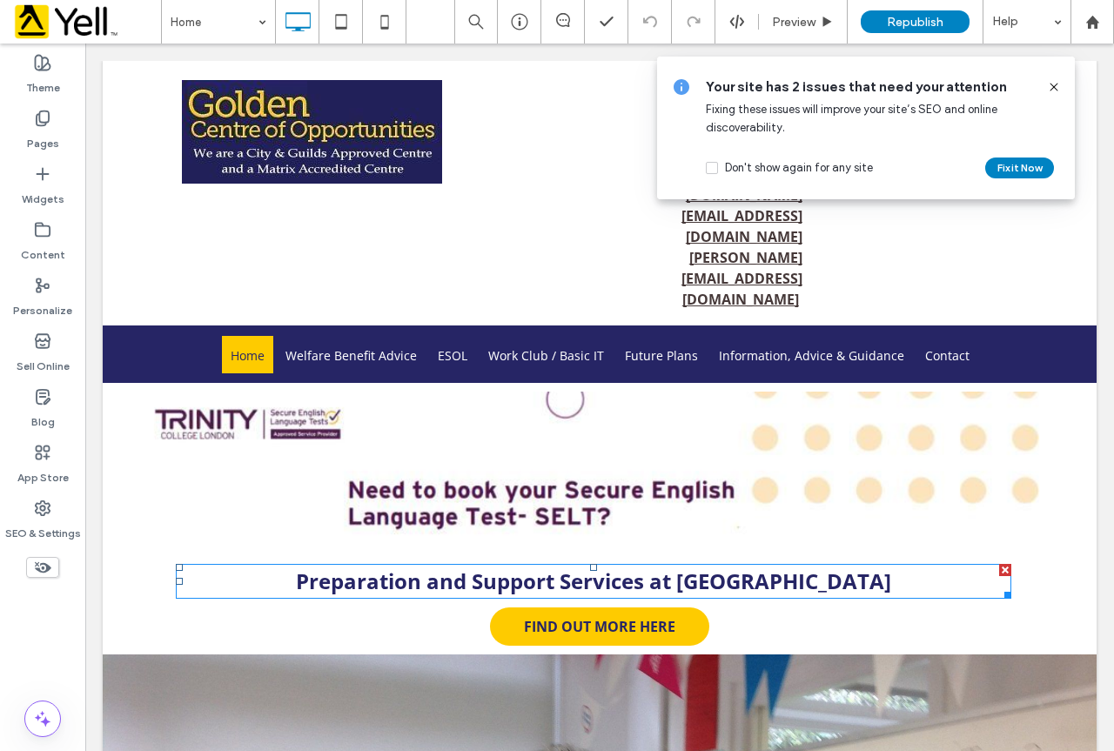
click at [557, 567] on strong "Preparation and Support Services at [GEOGRAPHIC_DATA]" at bounding box center [593, 581] width 595 height 29
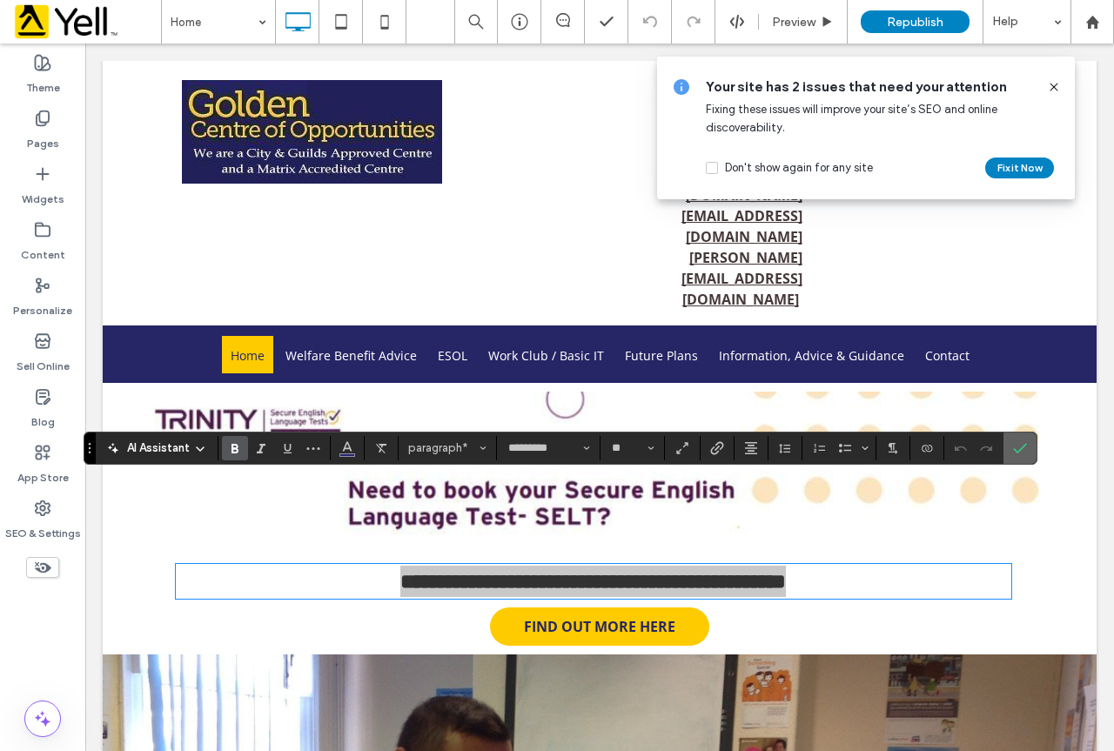
drag, startPoint x: 940, startPoint y: 399, endPoint x: 1024, endPoint y: 443, distance: 95.0
click at [1024, 443] on icon "Confirm" at bounding box center [1020, 448] width 14 height 14
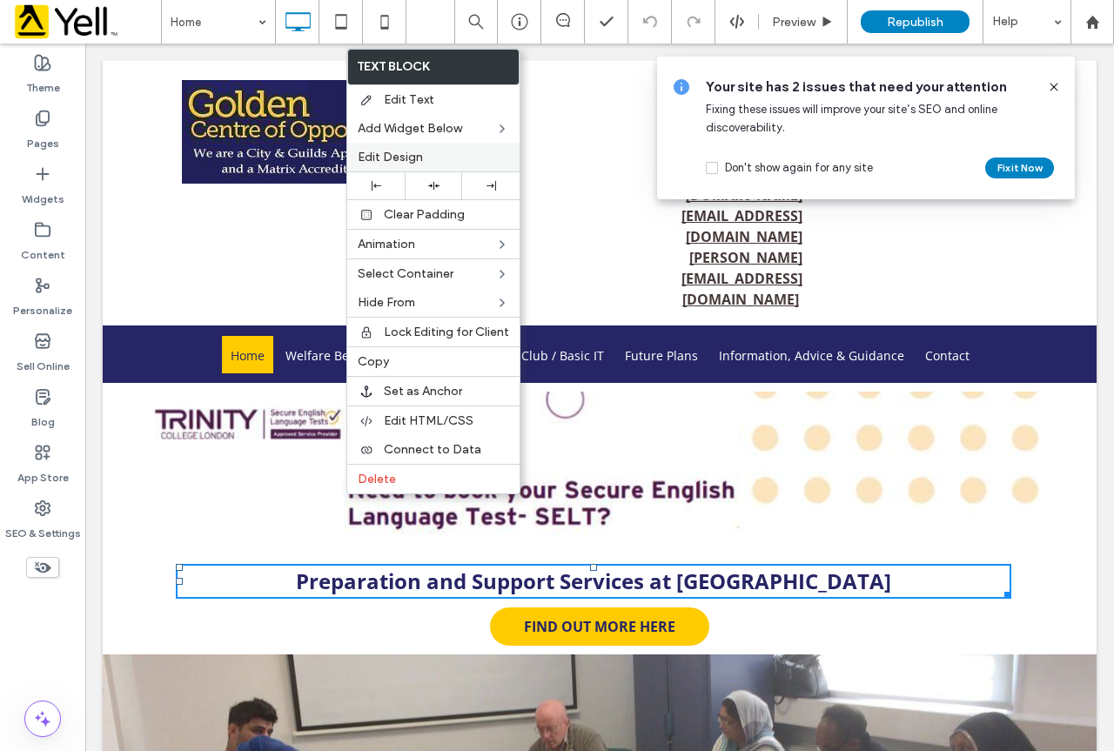
click at [414, 160] on span "Edit Design" at bounding box center [390, 157] width 65 height 15
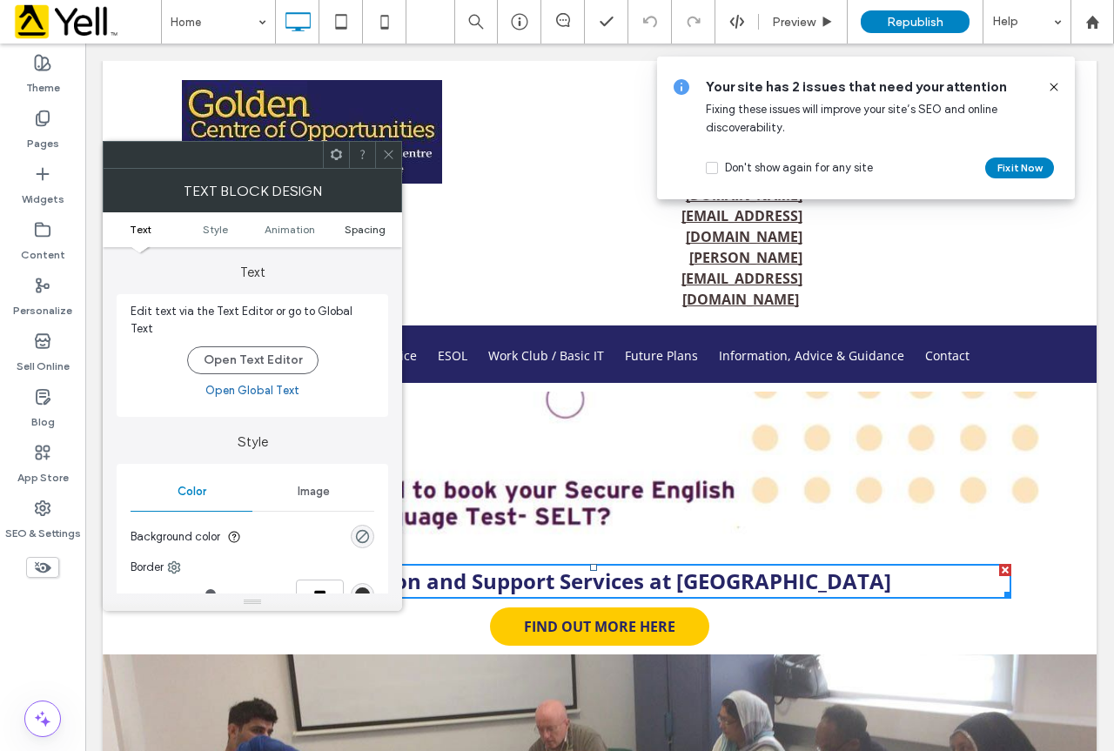
click at [371, 231] on span "Spacing" at bounding box center [365, 229] width 41 height 13
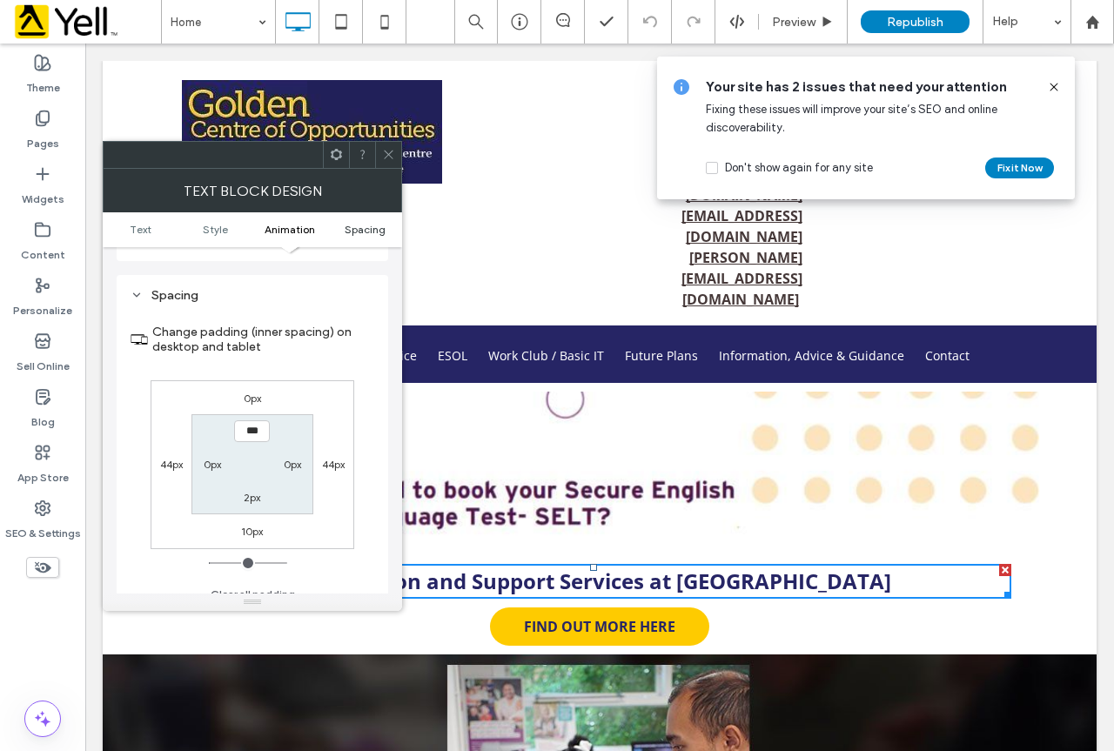
scroll to position [489, 0]
click at [215, 453] on label "0px" at bounding box center [212, 459] width 17 height 13
type input "*"
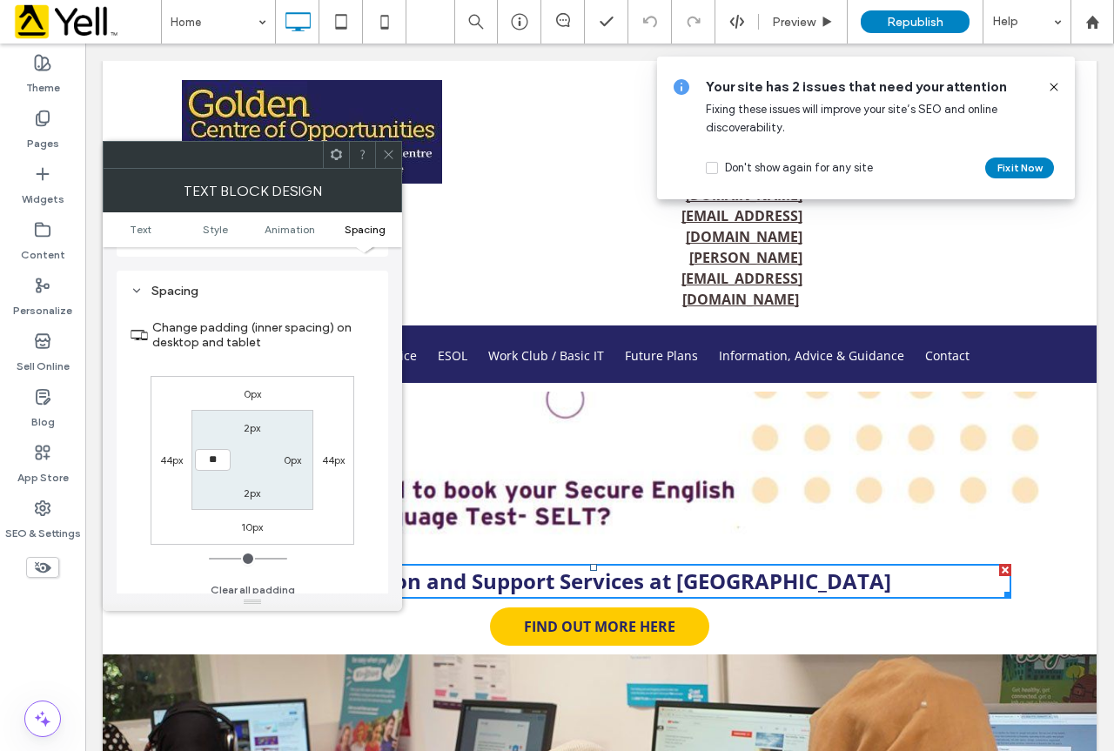
type input "**"
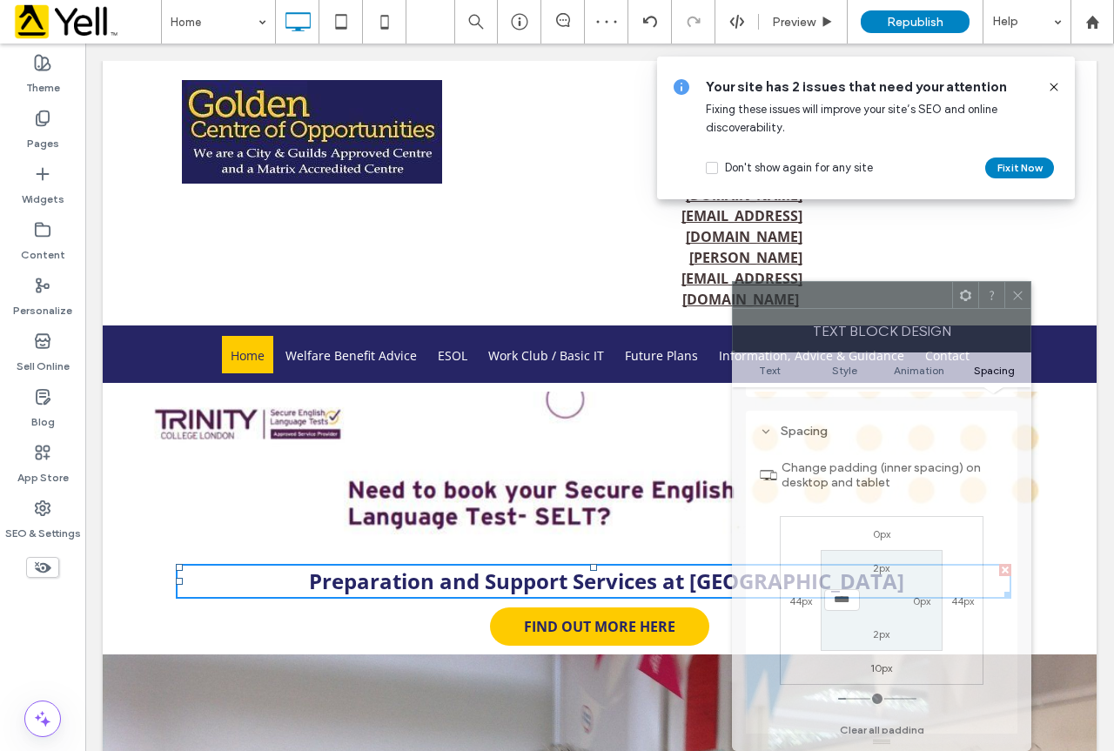
drag, startPoint x: 264, startPoint y: 161, endPoint x: 892, endPoint y: 387, distance: 667.8
click at [892, 387] on div "Text block Design Text Style Animation Spacing Text Edit text via the Text Edit…" at bounding box center [881, 516] width 299 height 470
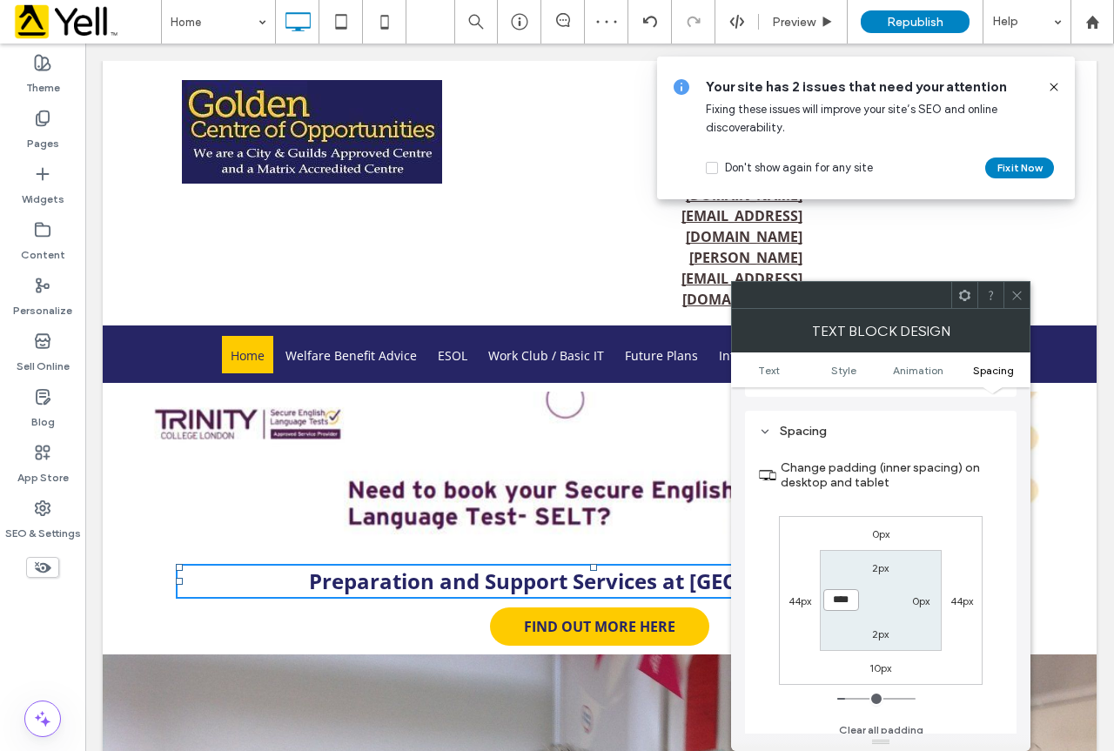
click at [839, 595] on input "****" at bounding box center [841, 600] width 36 height 22
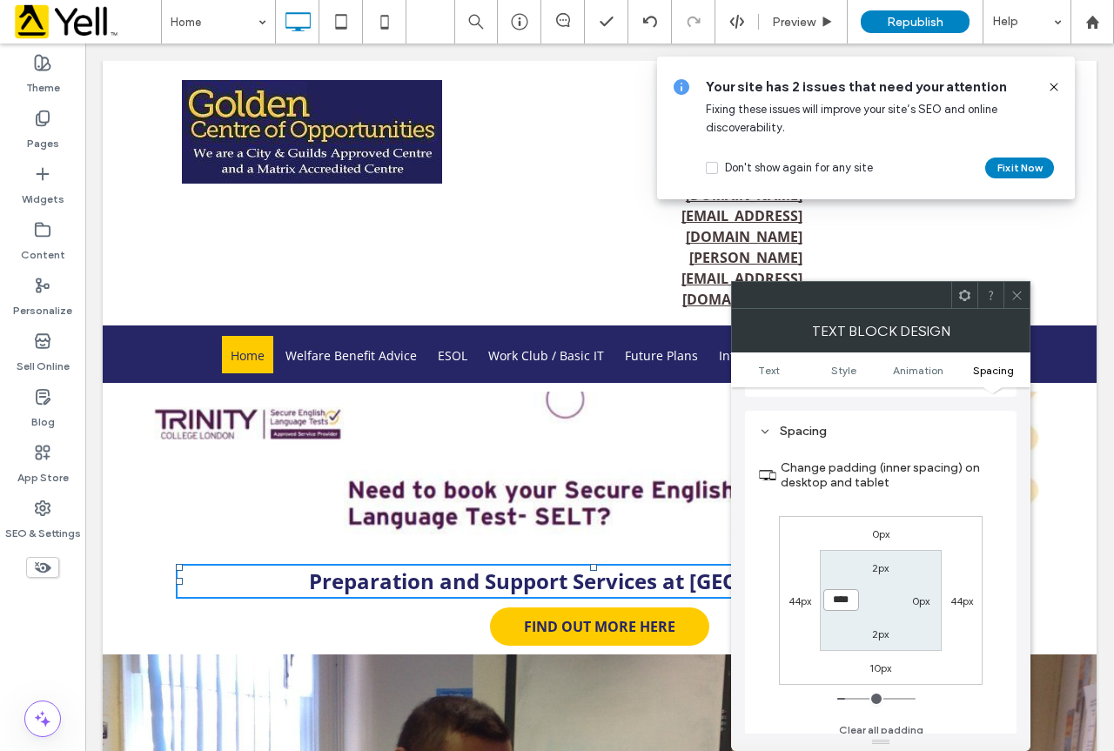
click at [842, 589] on input "****" at bounding box center [841, 600] width 36 height 22
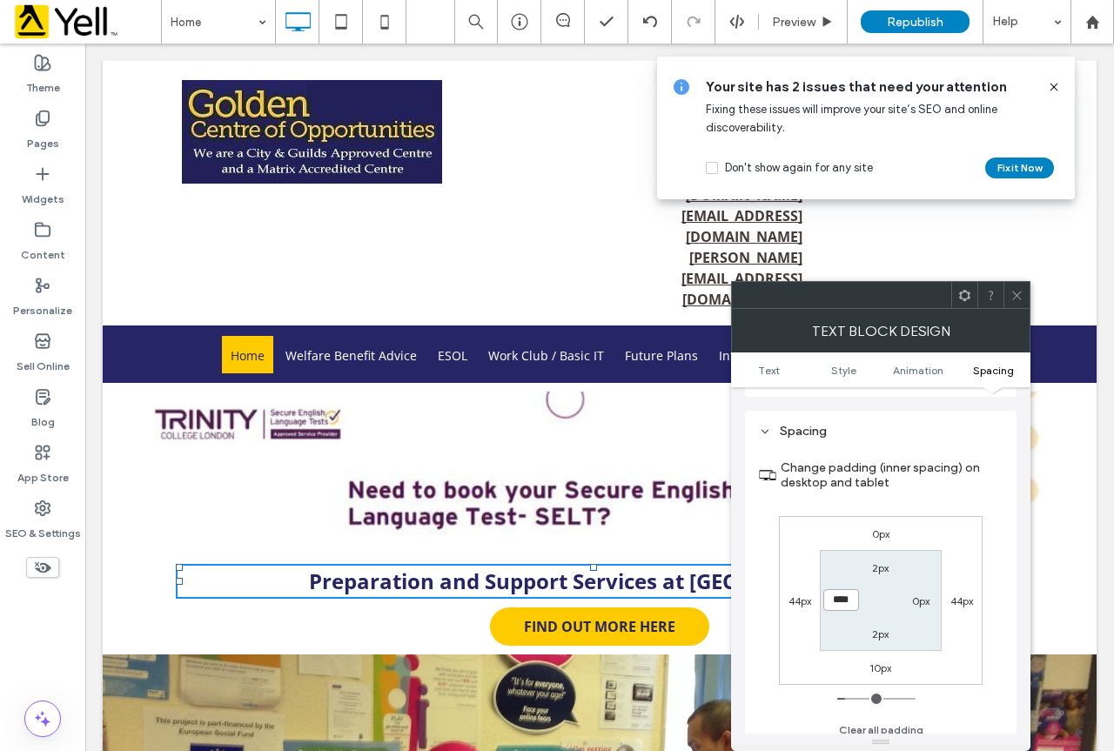
type input "****"
type input "**"
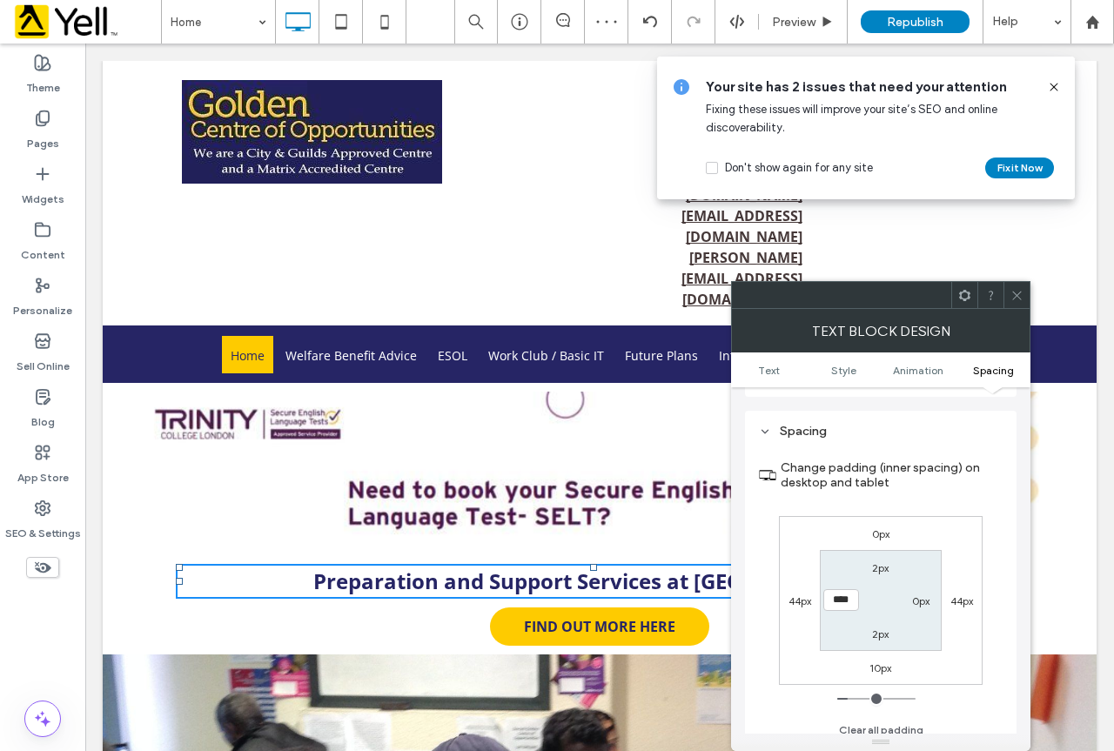
click at [1021, 299] on icon at bounding box center [1016, 295] width 13 height 13
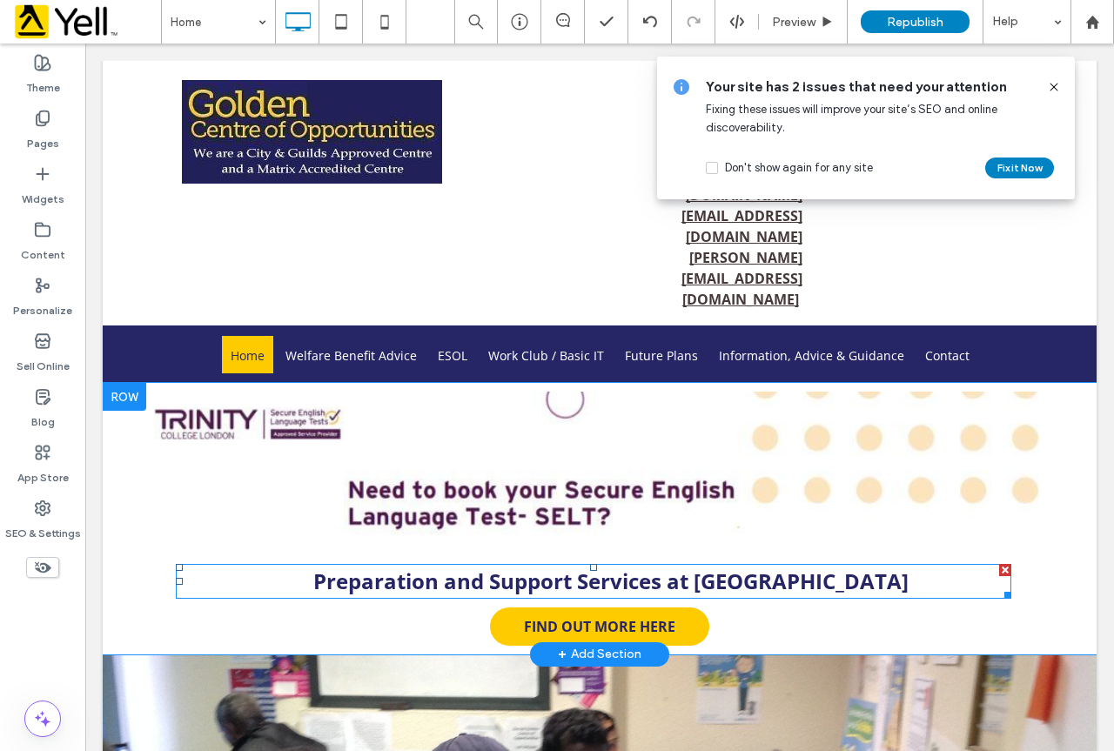
click at [876, 567] on strong "Preparation and Support Services at [GEOGRAPHIC_DATA]" at bounding box center [610, 581] width 595 height 29
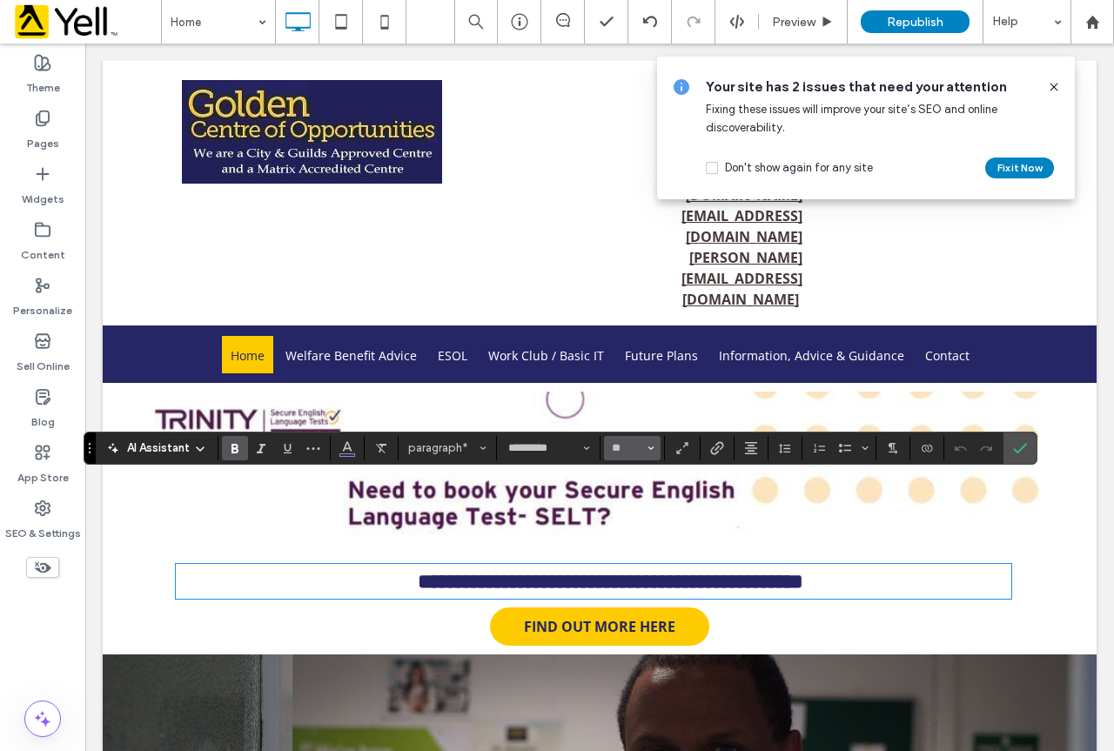
click at [654, 448] on button "**" at bounding box center [632, 448] width 57 height 24
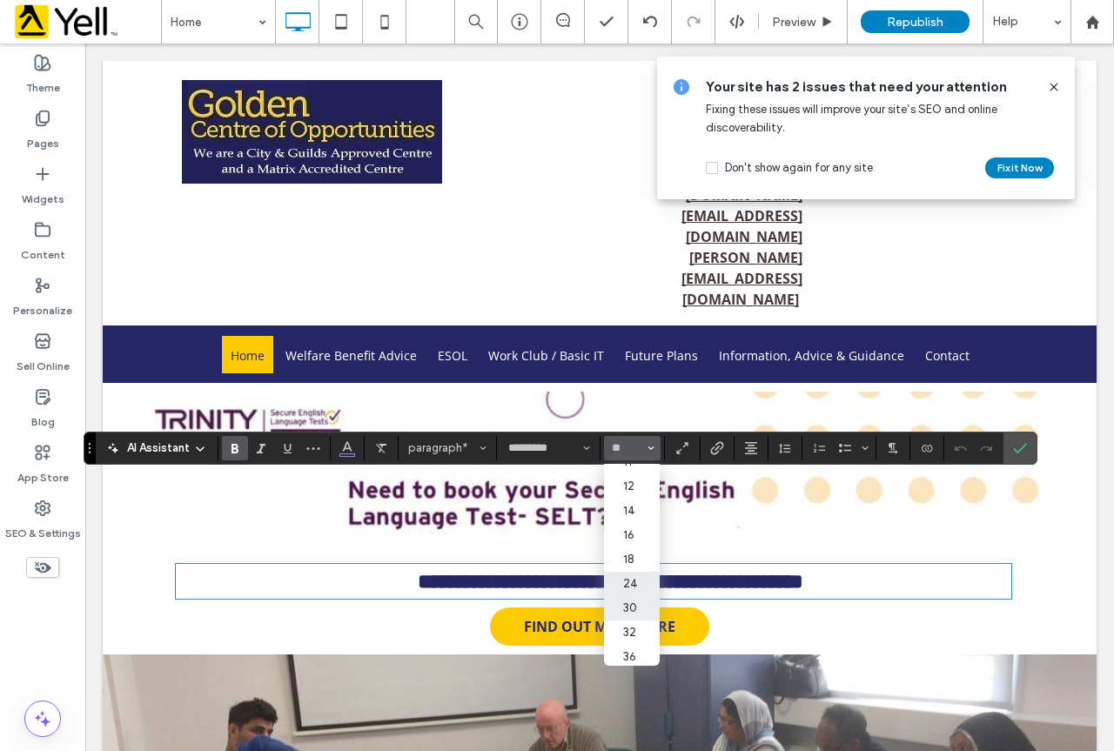
drag, startPoint x: 645, startPoint y: 600, endPoint x: 560, endPoint y: 557, distance: 94.6
click at [645, 600] on label "30" at bounding box center [632, 608] width 56 height 24
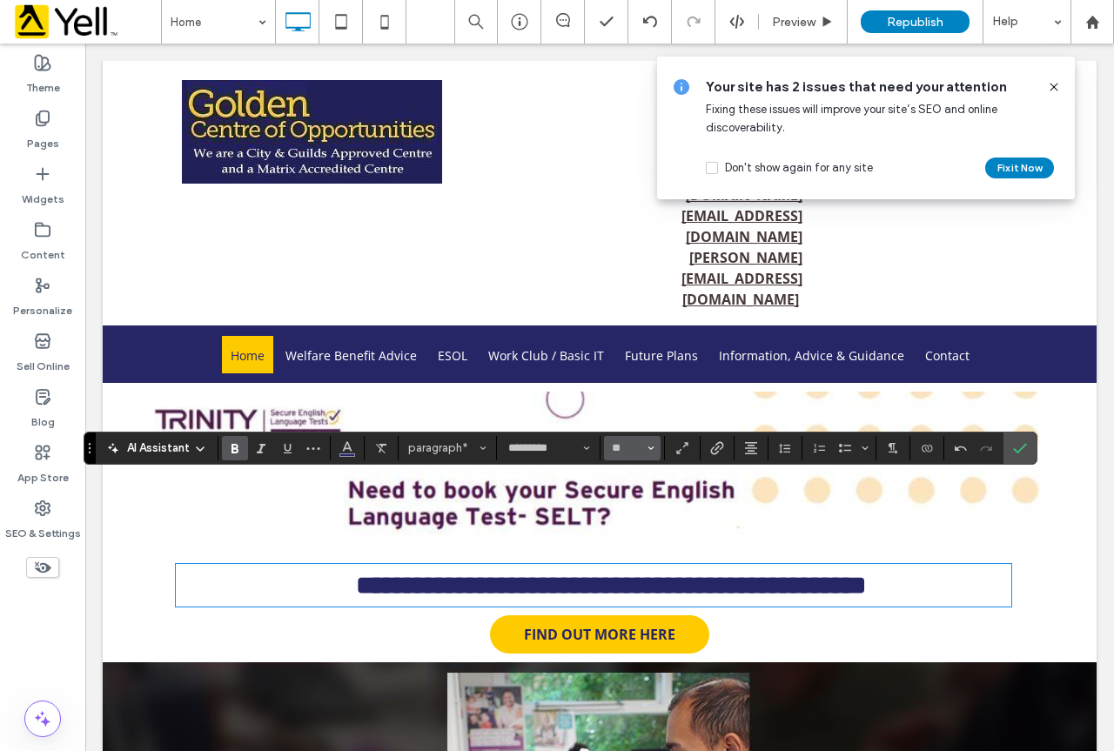
click at [656, 449] on button "**" at bounding box center [632, 448] width 57 height 24
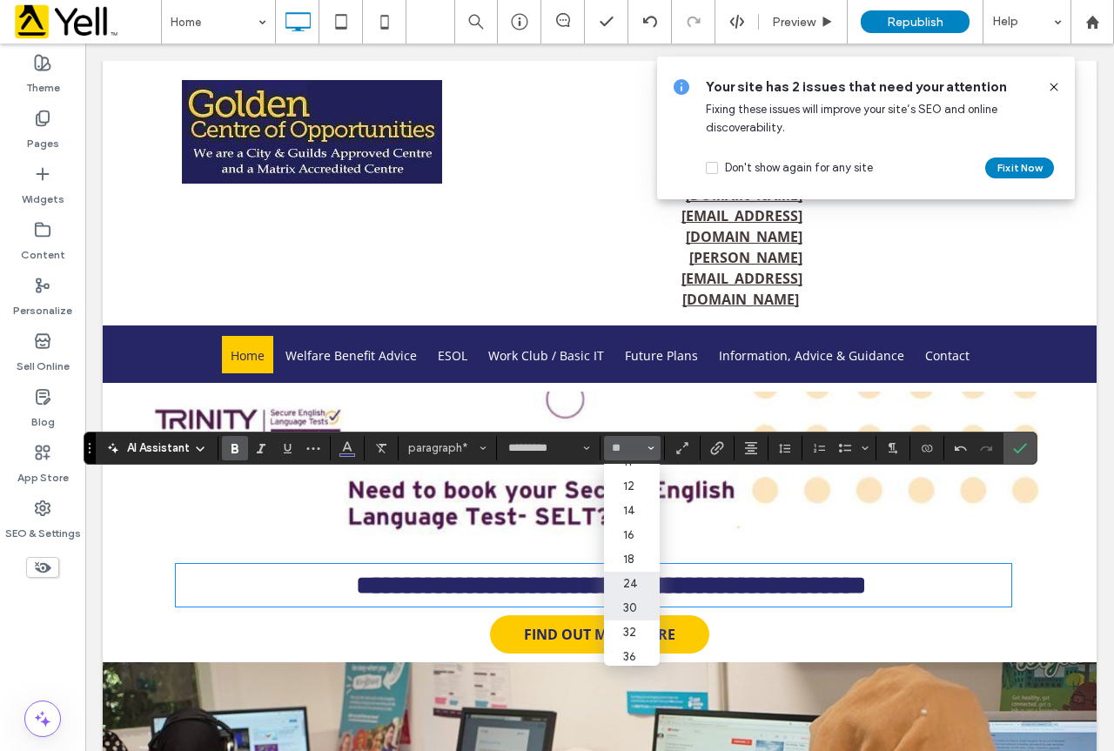
click at [641, 582] on label "24" at bounding box center [632, 584] width 56 height 24
type input "**"
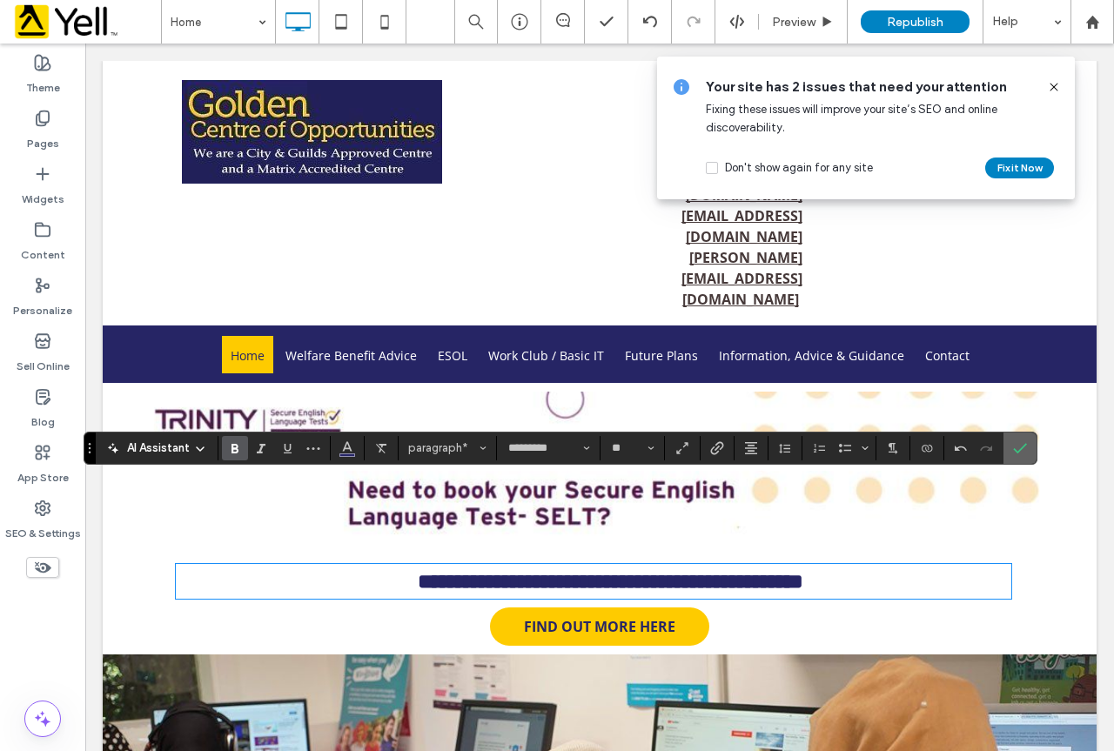
drag, startPoint x: 1022, startPoint y: 447, endPoint x: 947, endPoint y: 454, distance: 75.2
click at [1022, 447] on use "Confirm" at bounding box center [1020, 448] width 14 height 10
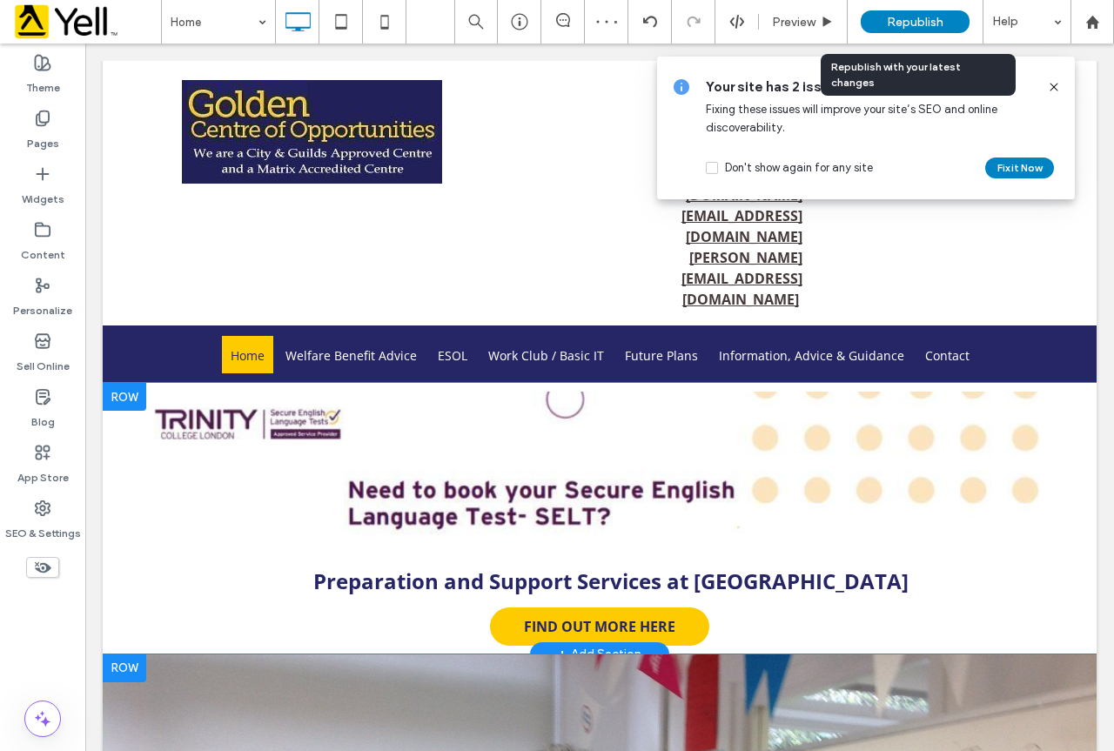
click at [924, 20] on span "Republish" at bounding box center [915, 22] width 57 height 15
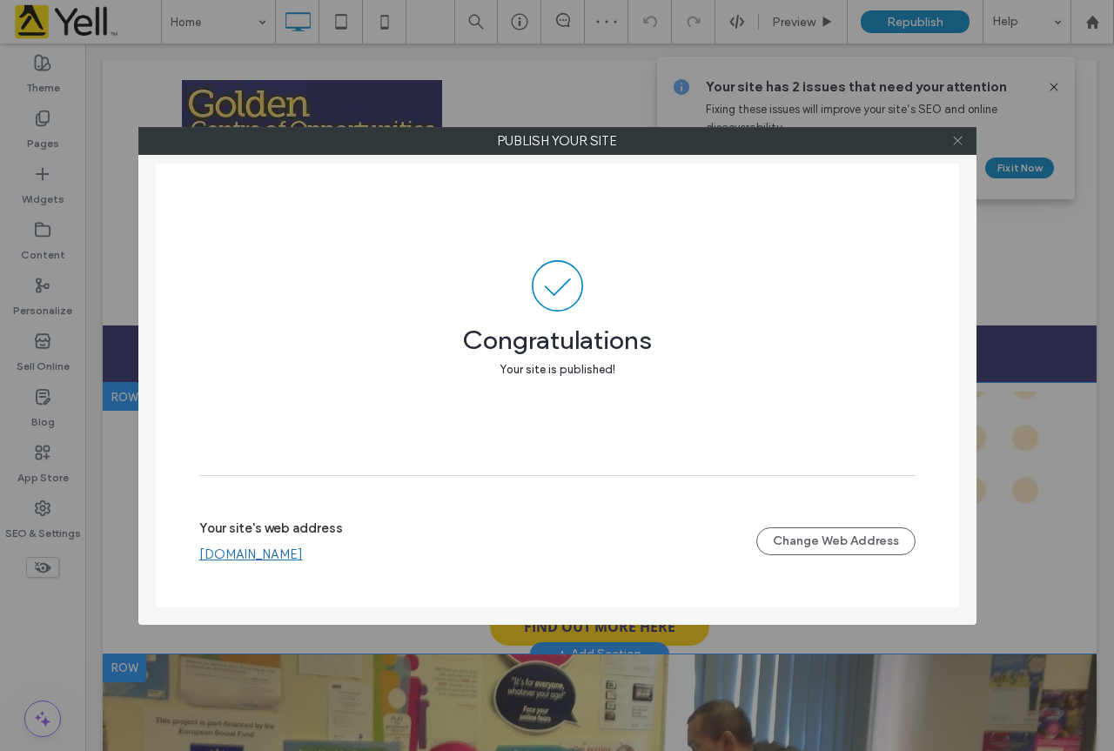
click at [960, 143] on use at bounding box center [957, 141] width 9 height 9
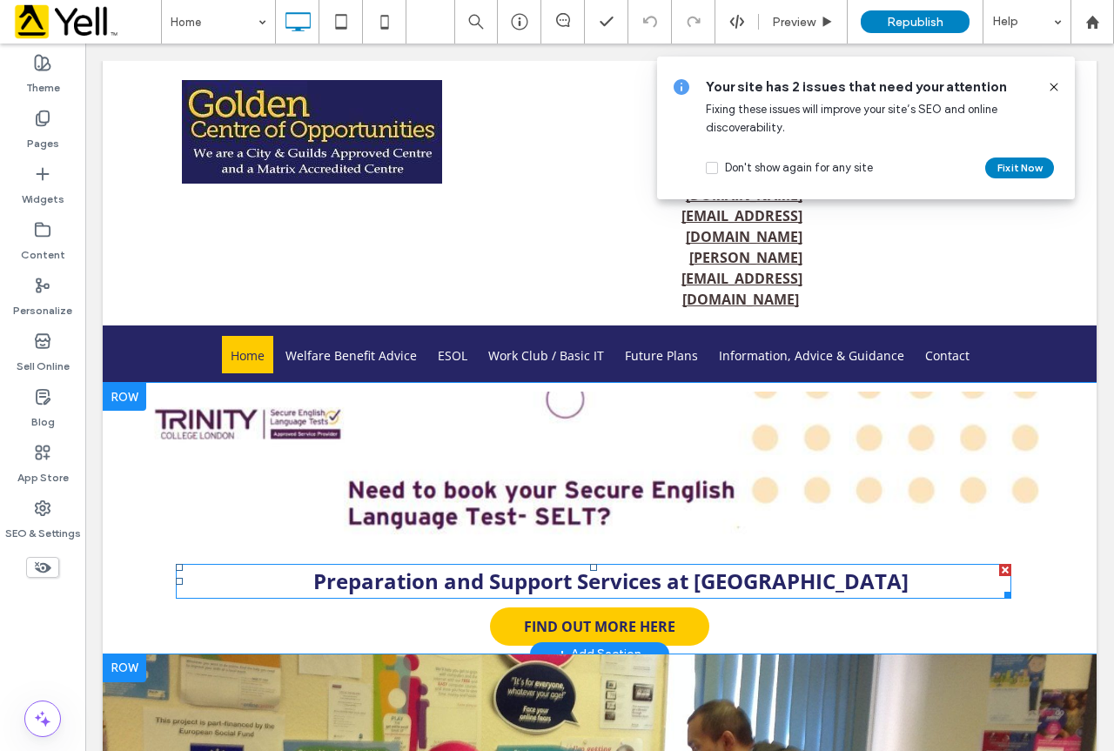
click at [460, 567] on strong "Preparation and Support Services at [GEOGRAPHIC_DATA]" at bounding box center [610, 581] width 595 height 29
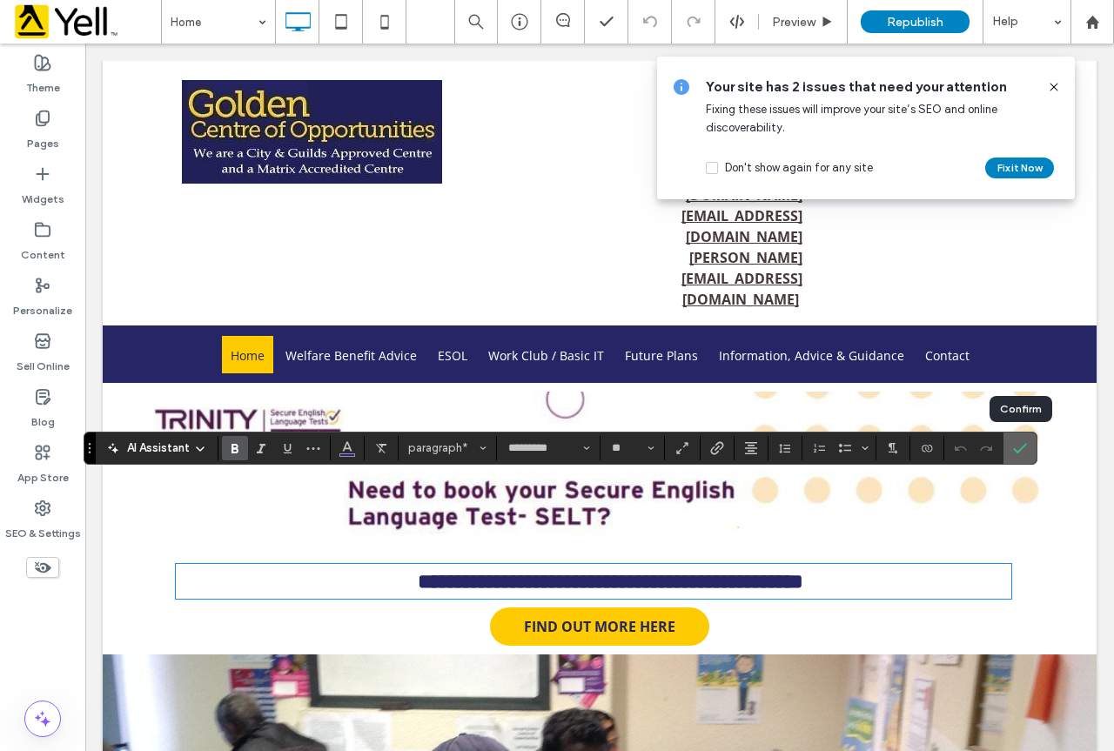
click at [1022, 442] on icon "Confirm" at bounding box center [1020, 448] width 14 height 14
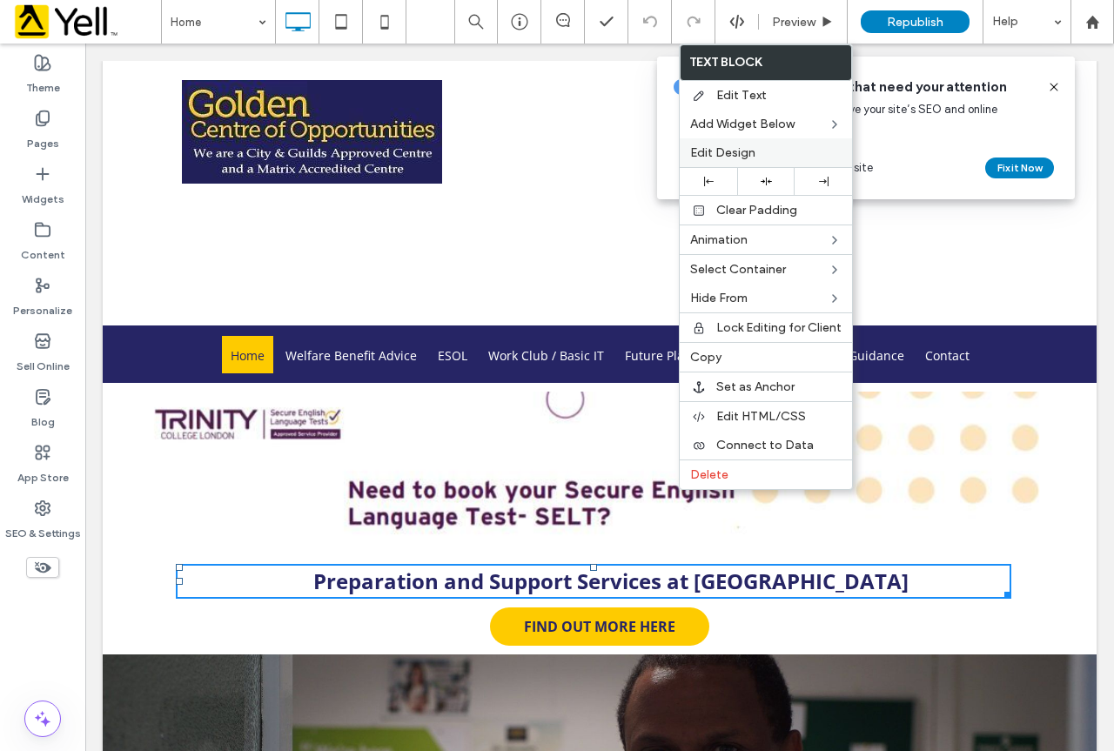
click at [740, 154] on span "Edit Design" at bounding box center [722, 152] width 65 height 15
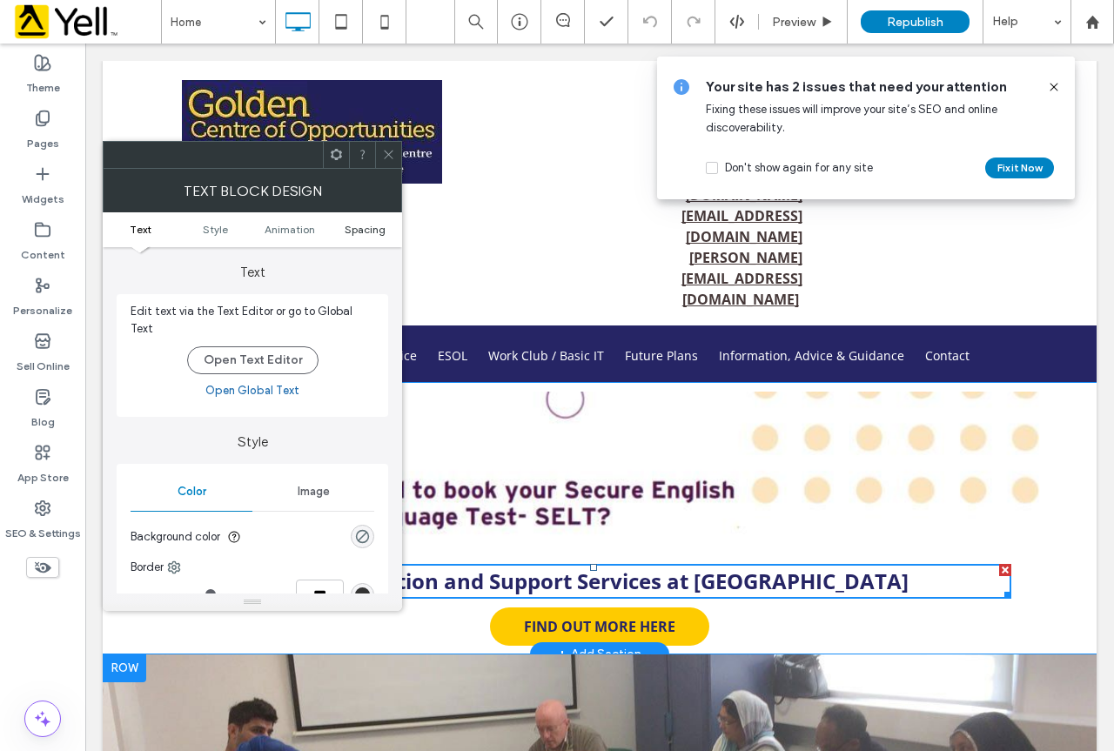
click at [354, 232] on span "Spacing" at bounding box center [365, 229] width 41 height 13
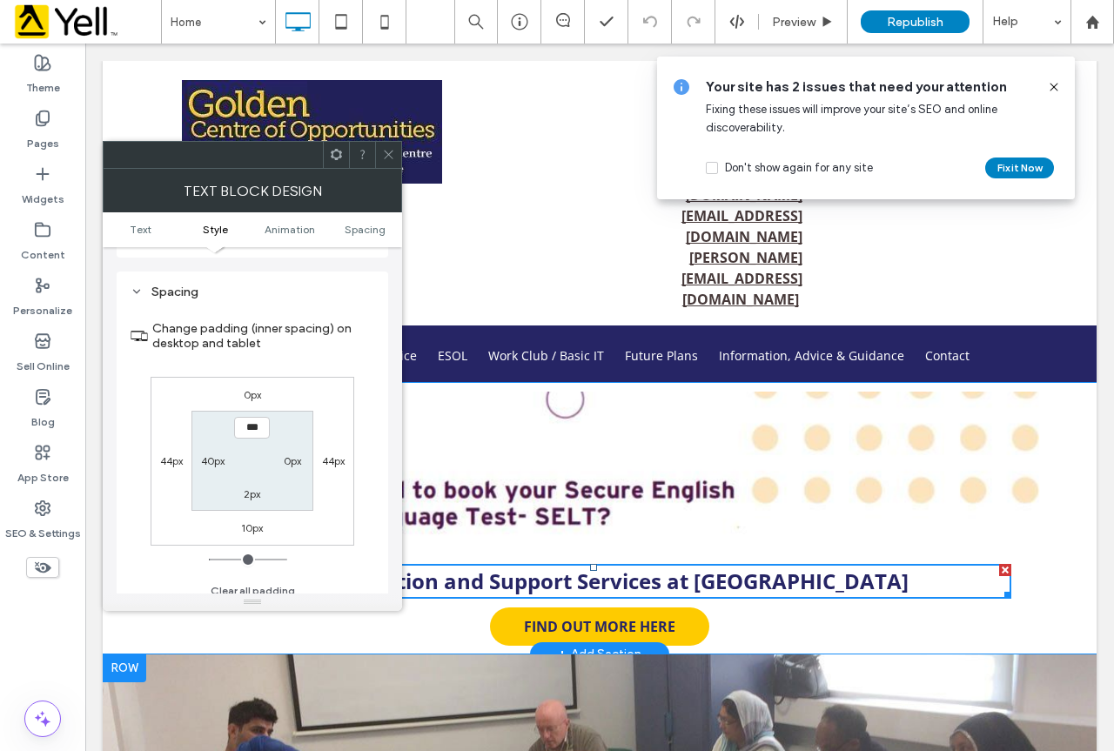
scroll to position [489, 0]
click at [210, 453] on label "40px" at bounding box center [212, 459] width 23 height 13
type input "**"
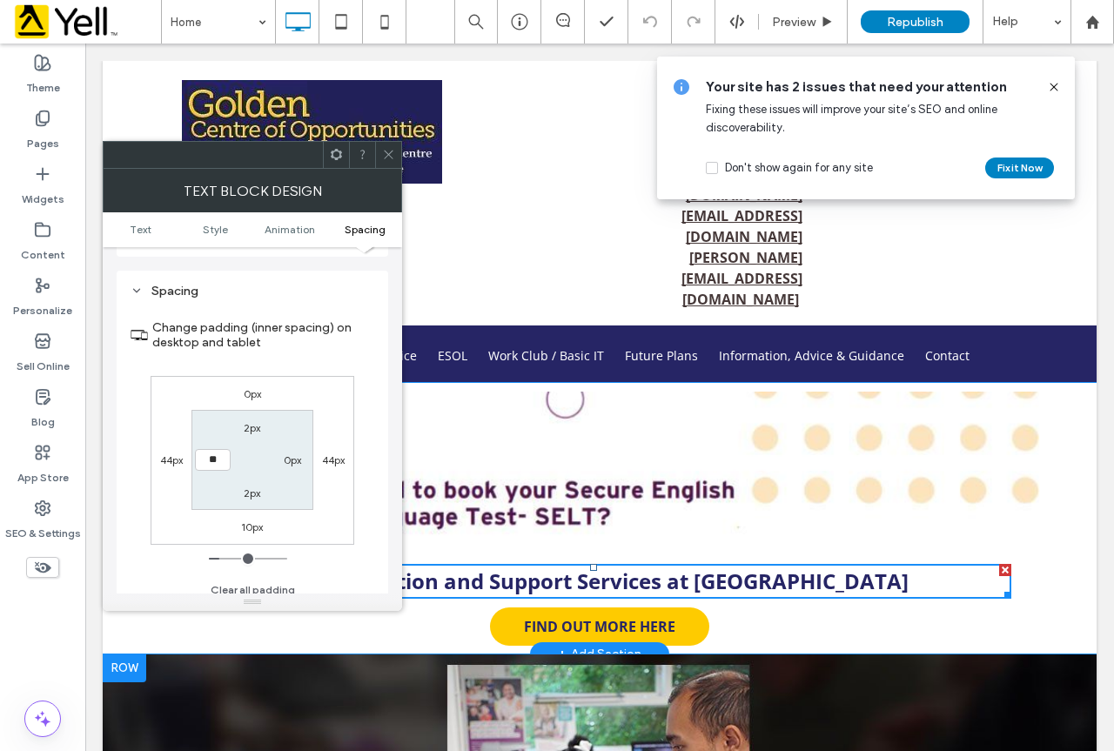
type input "**"
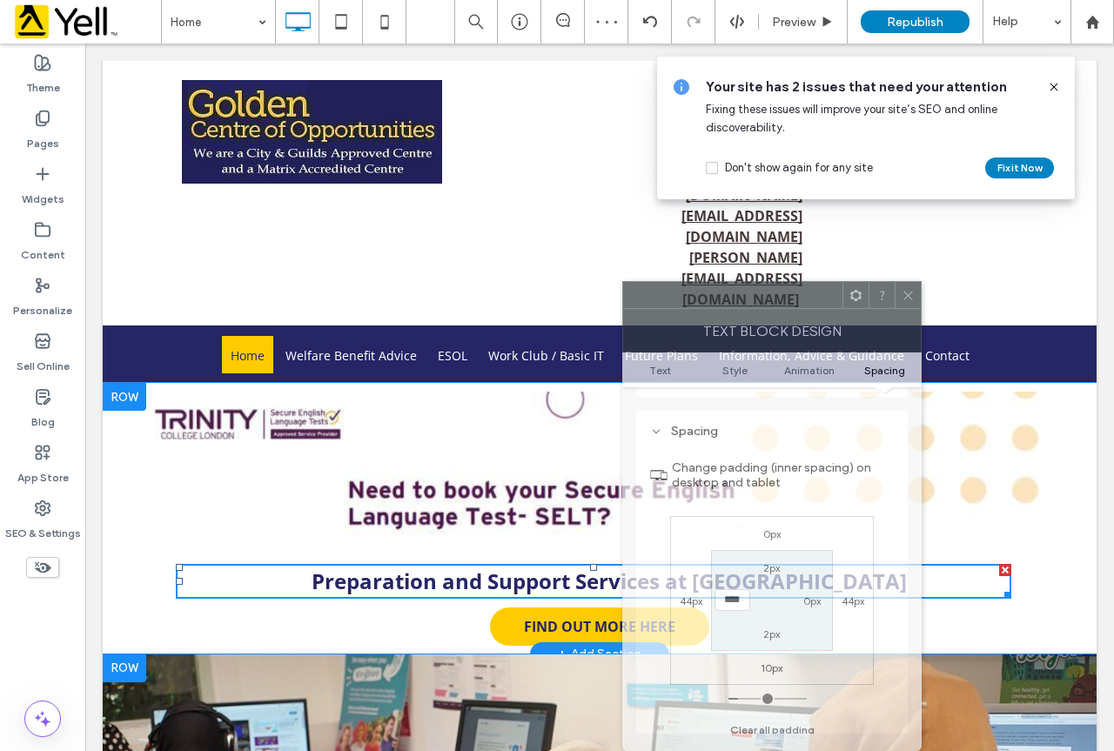
drag, startPoint x: 270, startPoint y: 155, endPoint x: 789, endPoint y: 408, distance: 578.0
click at [789, 408] on div "Text block Design Text Style Animation Spacing Text Edit text via the Text Edit…" at bounding box center [771, 516] width 299 height 470
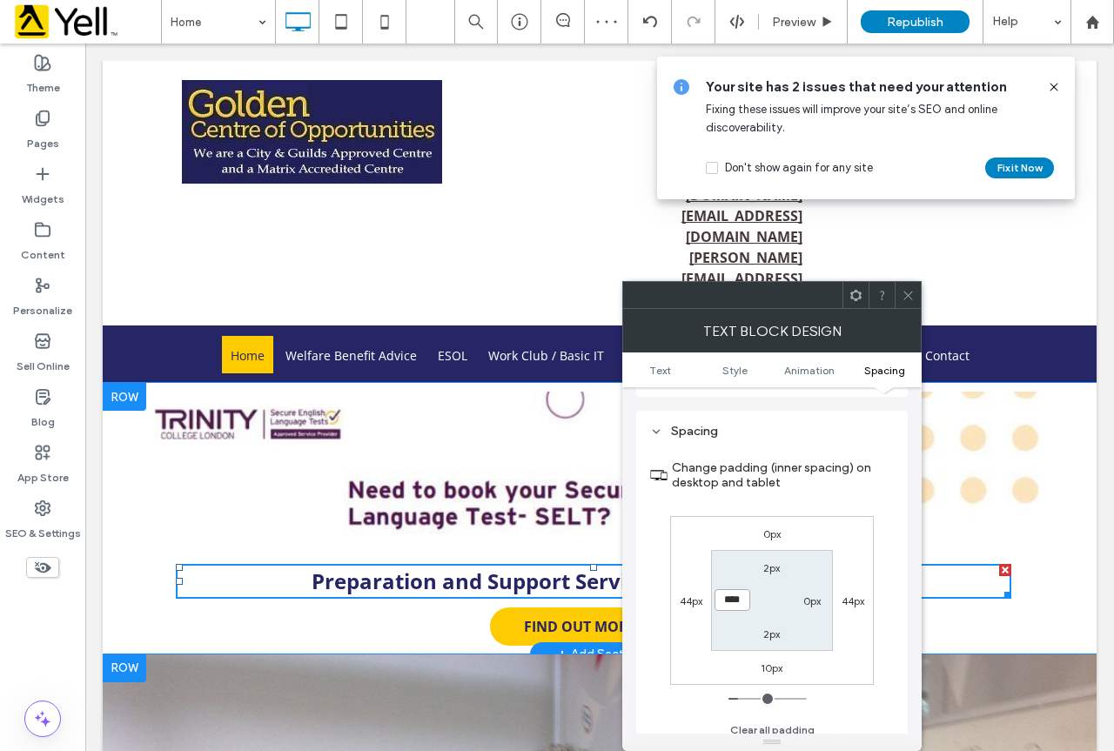
click at [735, 591] on input "****" at bounding box center [733, 600] width 36 height 22
click at [732, 591] on input "****" at bounding box center [733, 600] width 36 height 22
type input "****"
type input "**"
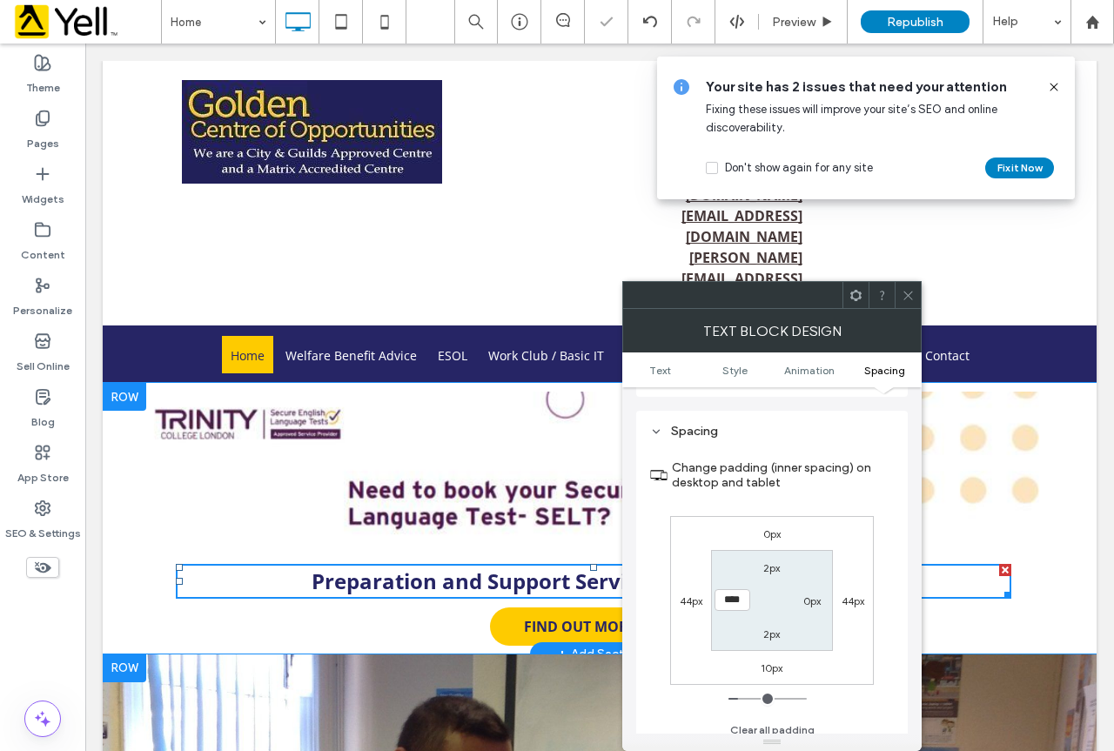
click at [907, 297] on use at bounding box center [907, 295] width 9 height 9
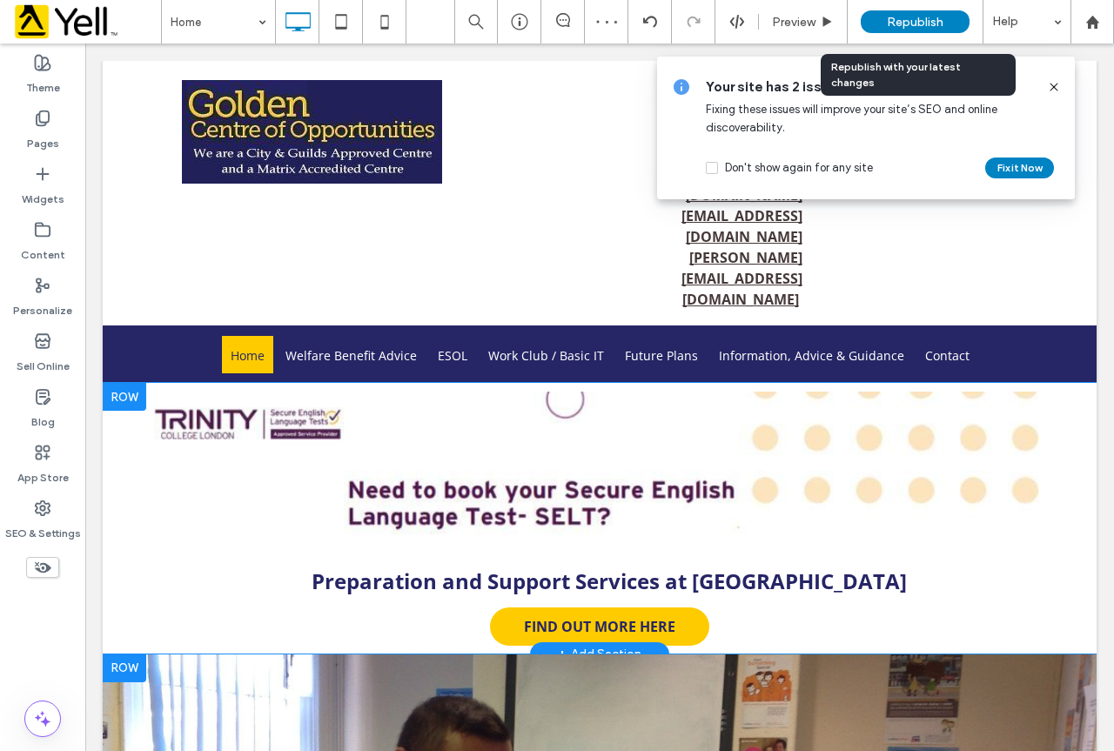
click at [906, 19] on span "Republish" at bounding box center [915, 22] width 57 height 15
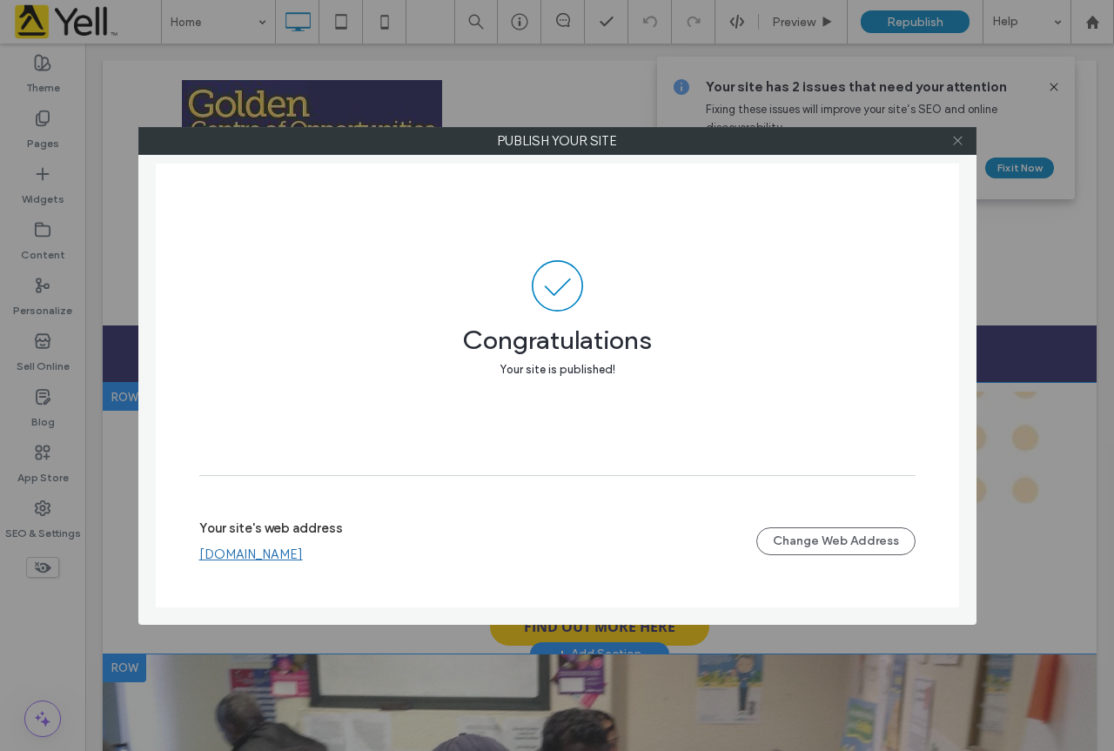
click at [963, 141] on icon at bounding box center [957, 140] width 13 height 13
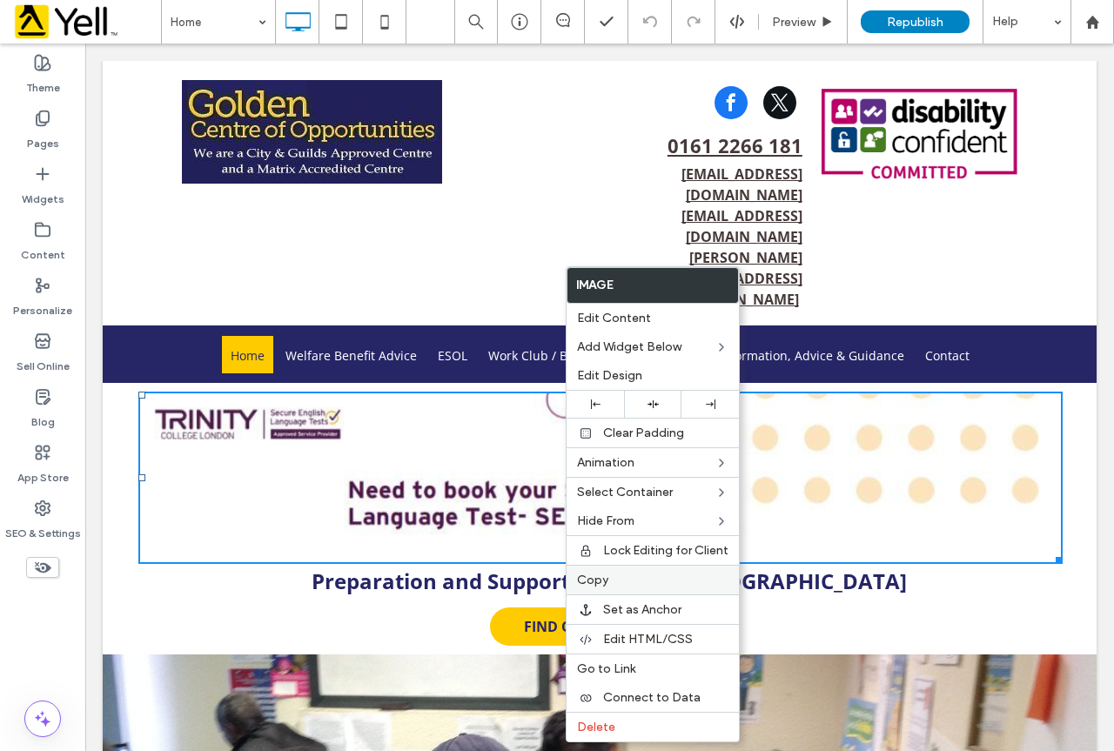
click at [597, 582] on span "Copy" at bounding box center [592, 580] width 31 height 15
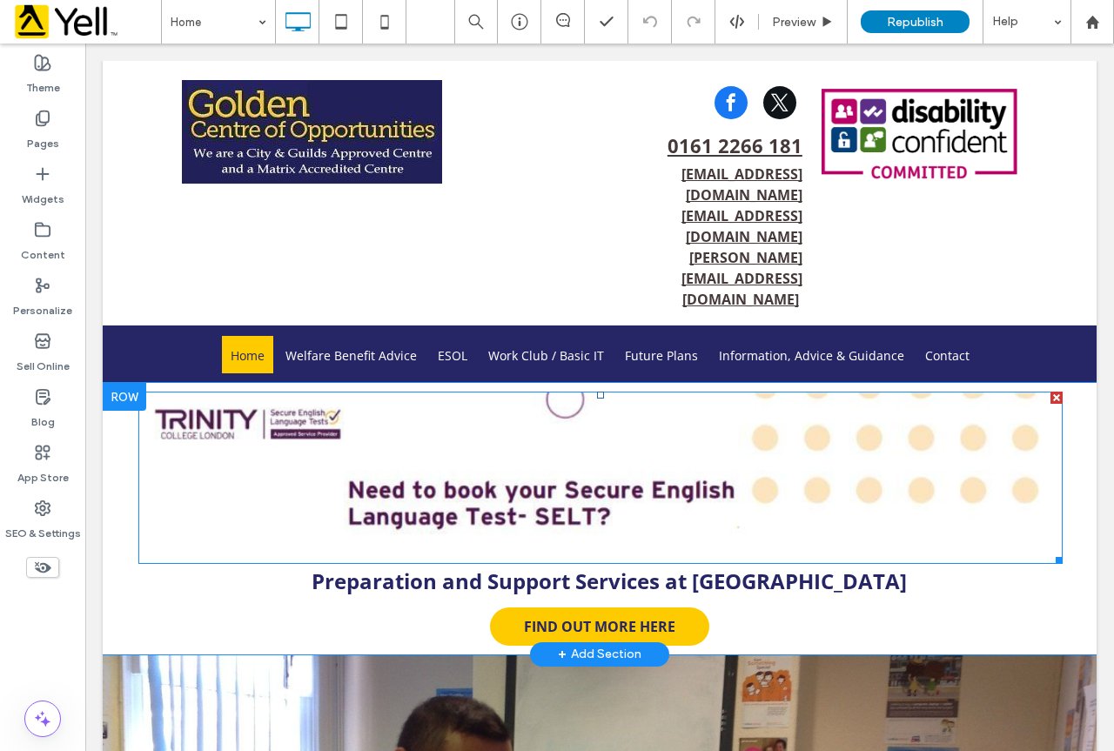
click at [567, 392] on img at bounding box center [600, 477] width 924 height 171
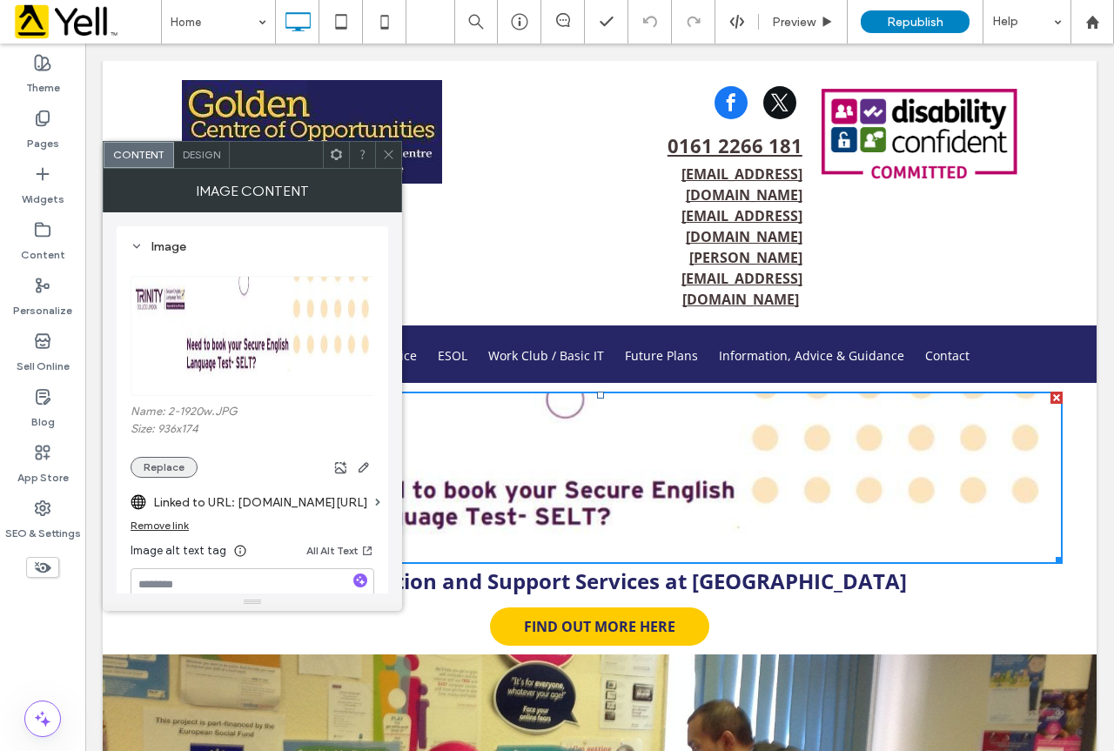
click at [153, 467] on button "Replace" at bounding box center [164, 467] width 67 height 21
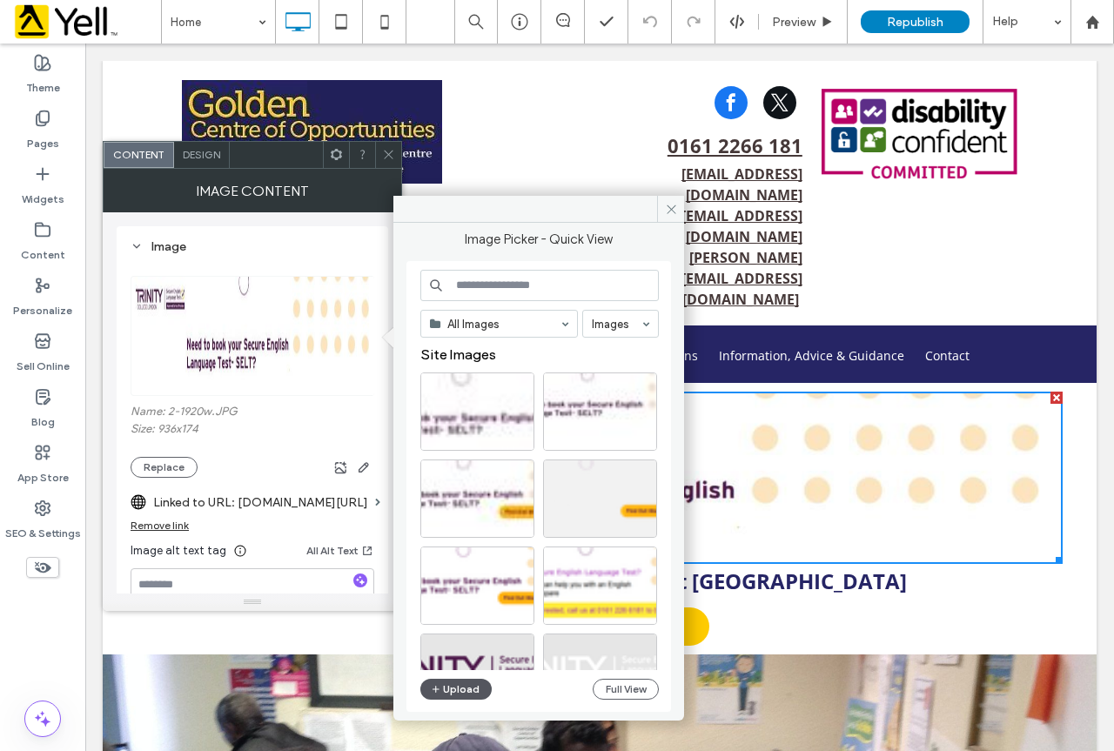
click at [472, 691] on button "Upload" at bounding box center [455, 689] width 71 height 21
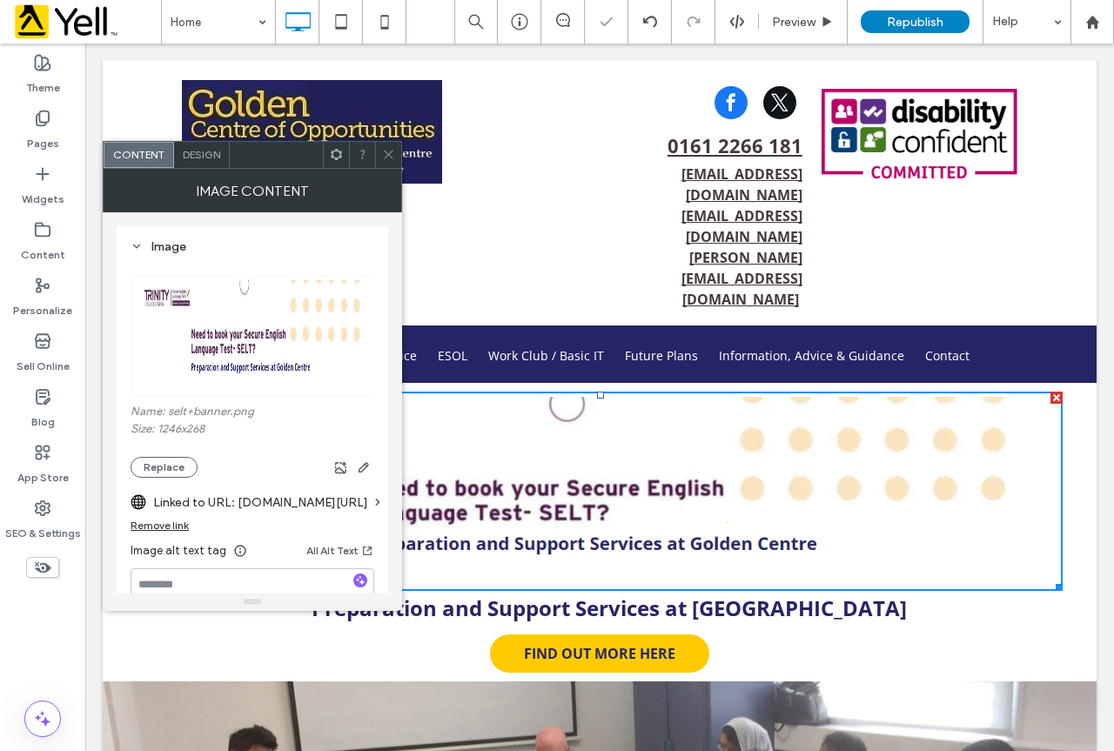
drag, startPoint x: 392, startPoint y: 153, endPoint x: 395, endPoint y: 163, distance: 10.2
click at [392, 155] on icon at bounding box center [388, 154] width 13 height 13
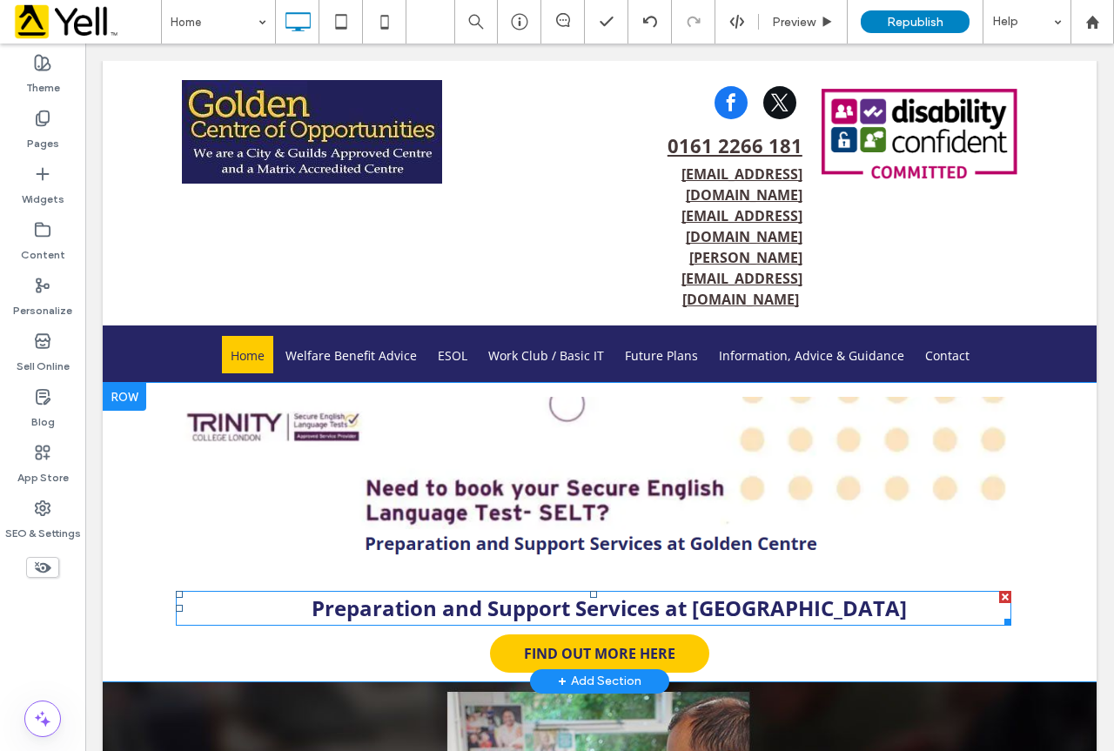
click at [1011, 509] on div "Preparation and Support Services at [GEOGRAPHIC_DATA] FIND OUT MORE HERE Click …" at bounding box center [600, 532] width 924 height 298
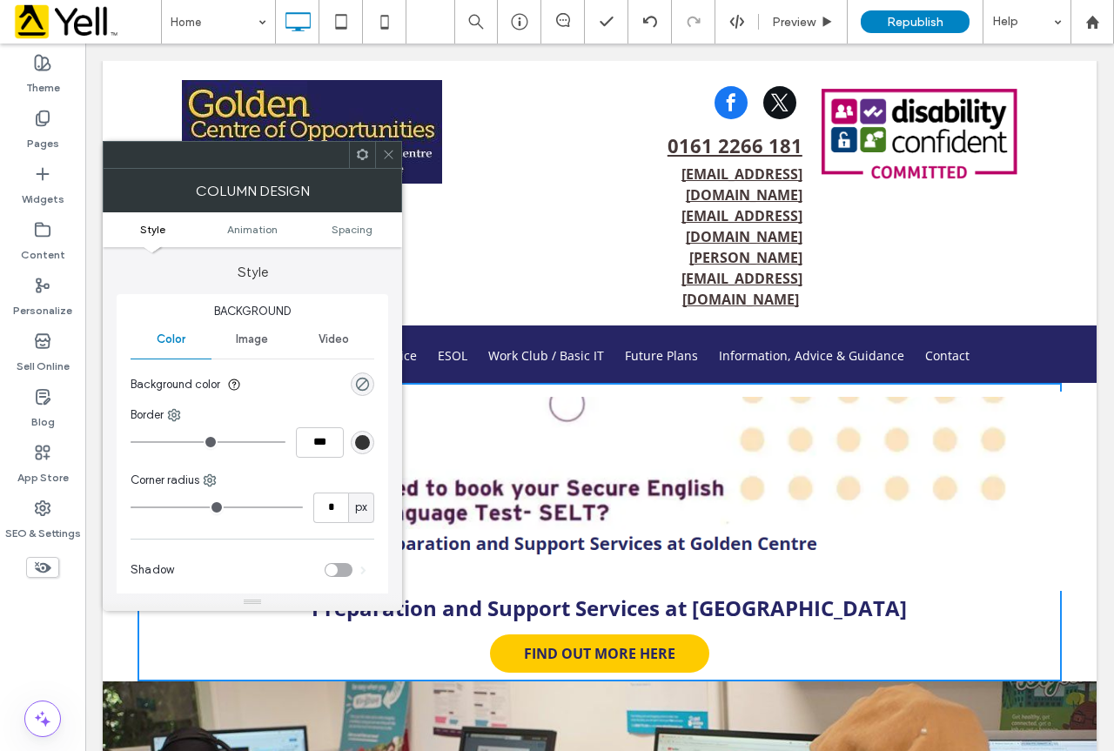
click at [384, 152] on icon at bounding box center [388, 154] width 13 height 13
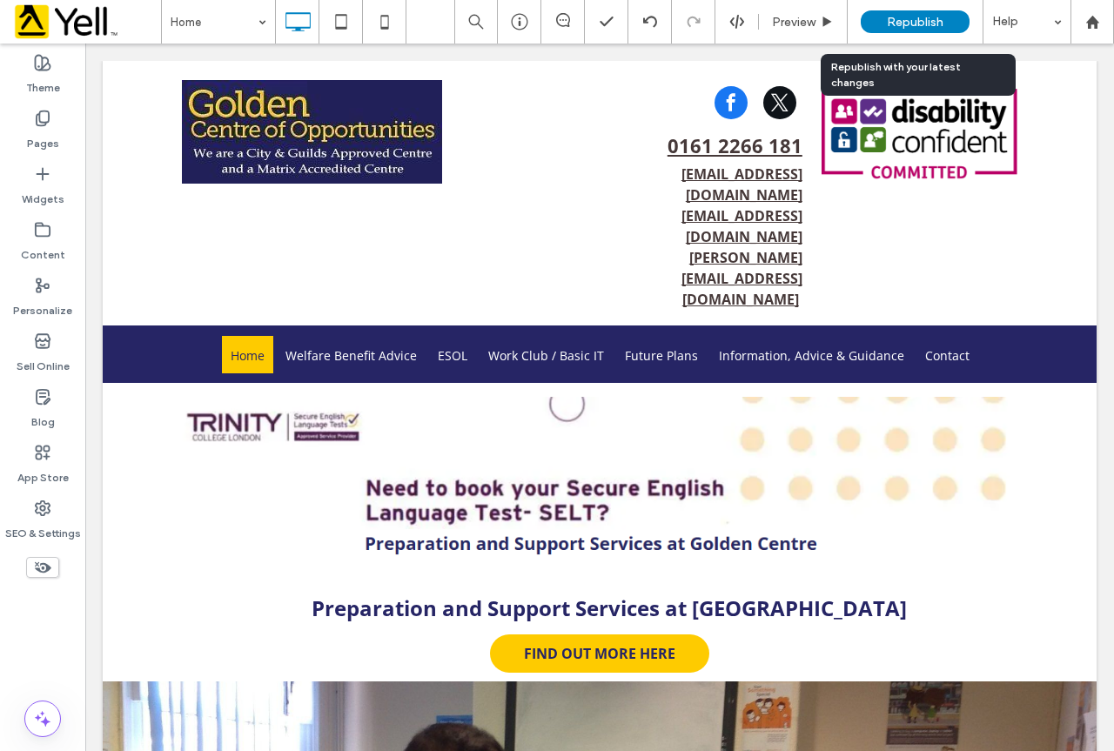
click at [939, 25] on span "Republish" at bounding box center [915, 22] width 57 height 15
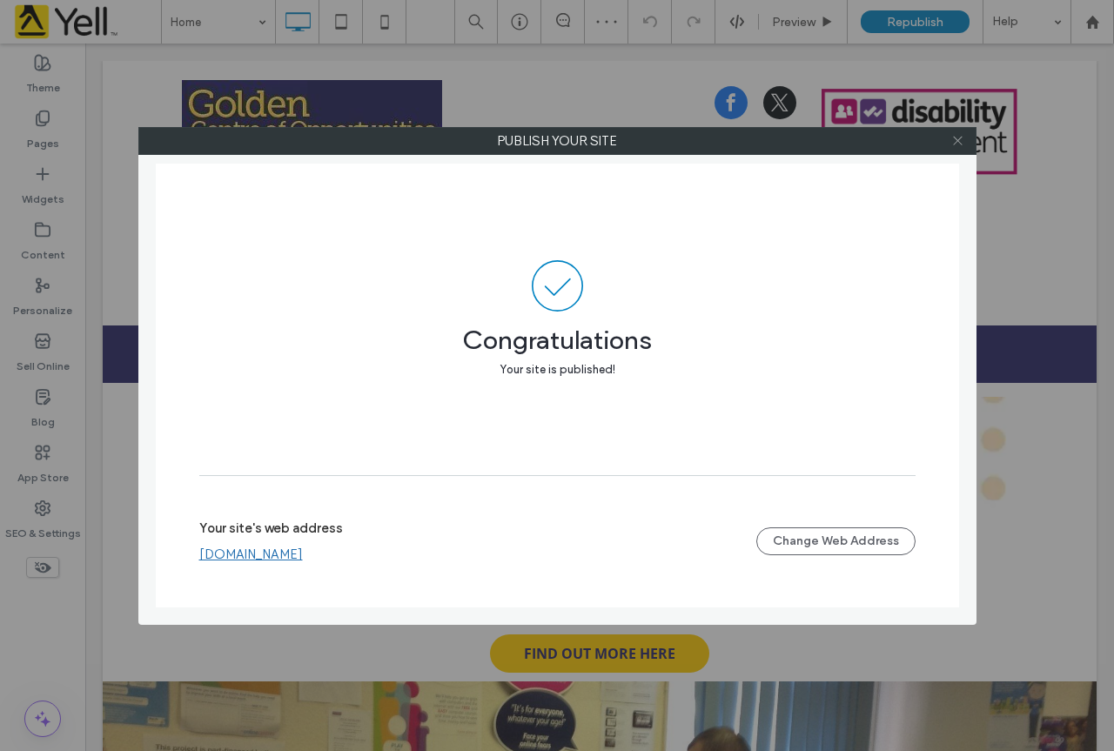
click at [956, 136] on icon at bounding box center [957, 140] width 13 height 13
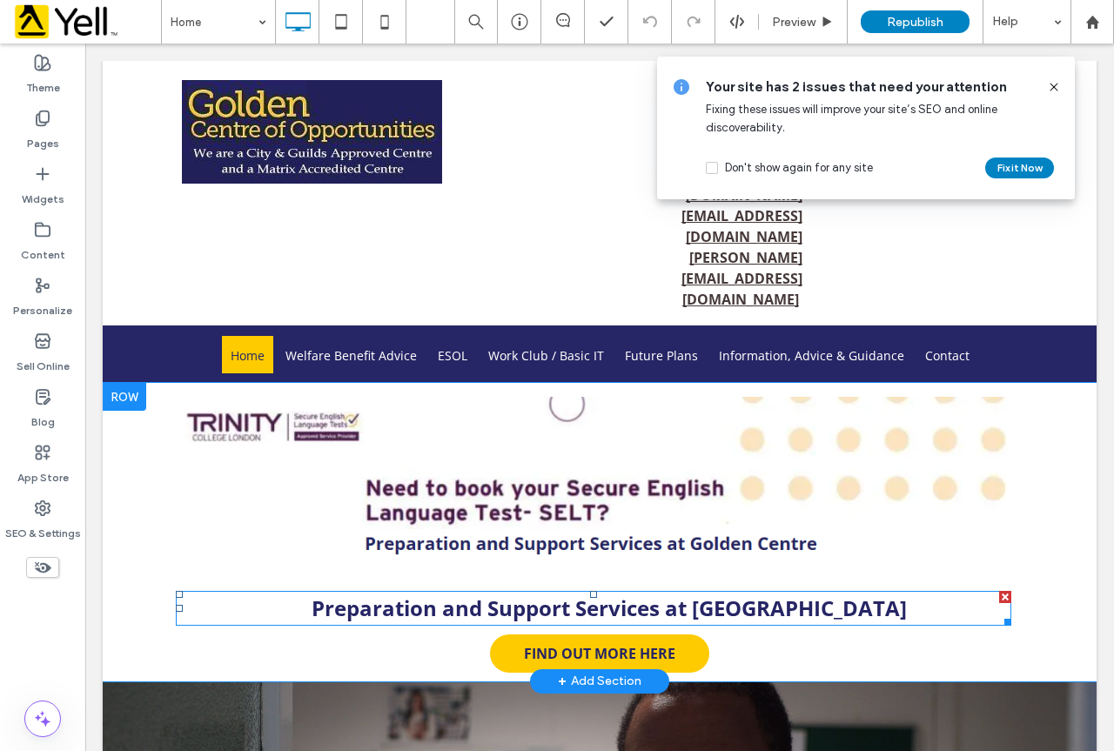
click at [1003, 591] on div at bounding box center [1005, 597] width 12 height 12
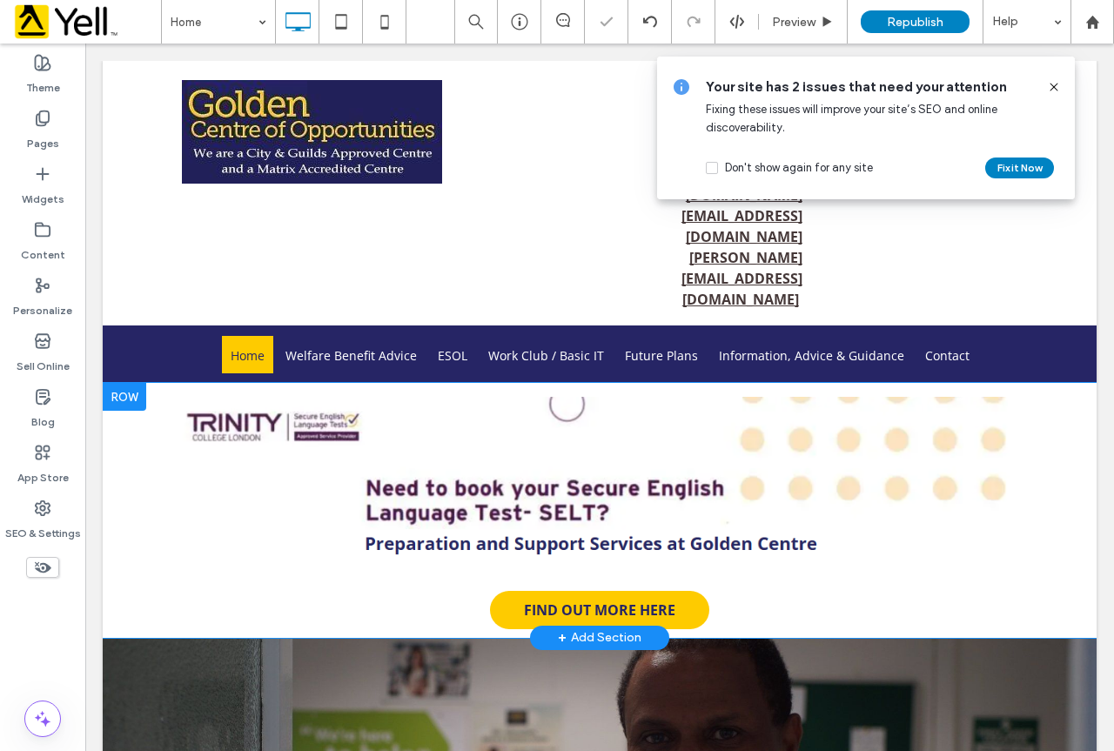
click at [1054, 86] on icon at bounding box center [1054, 87] width 14 height 14
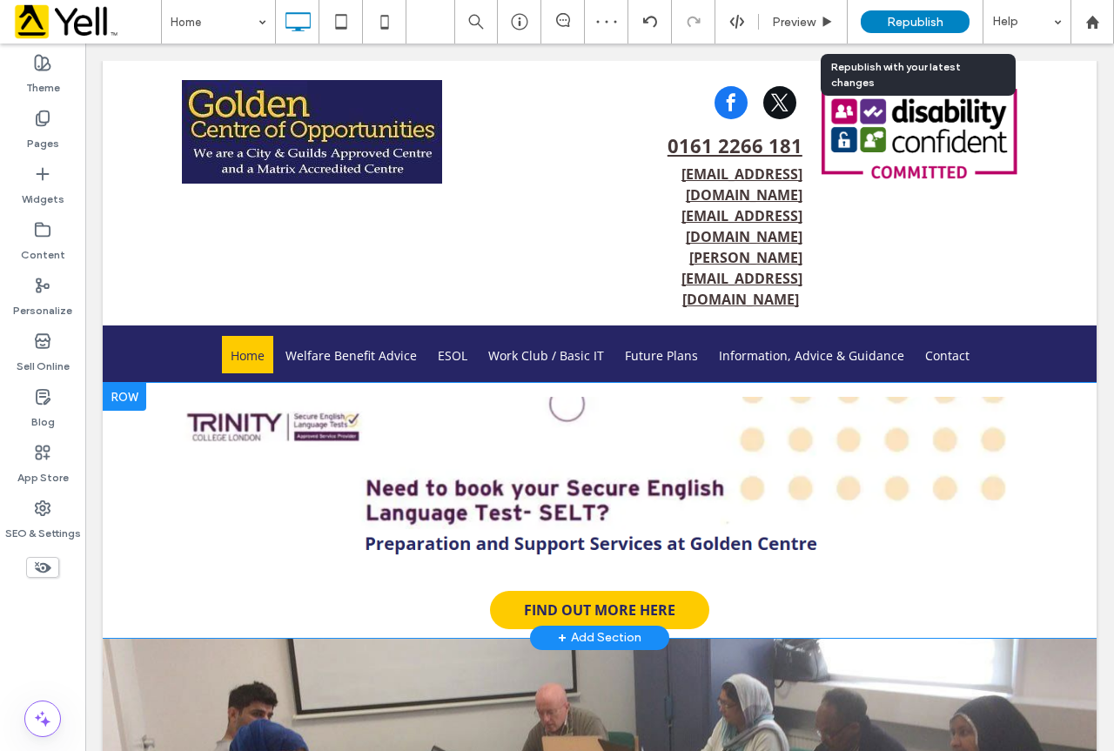
click at [932, 23] on span "Republish" at bounding box center [915, 22] width 57 height 15
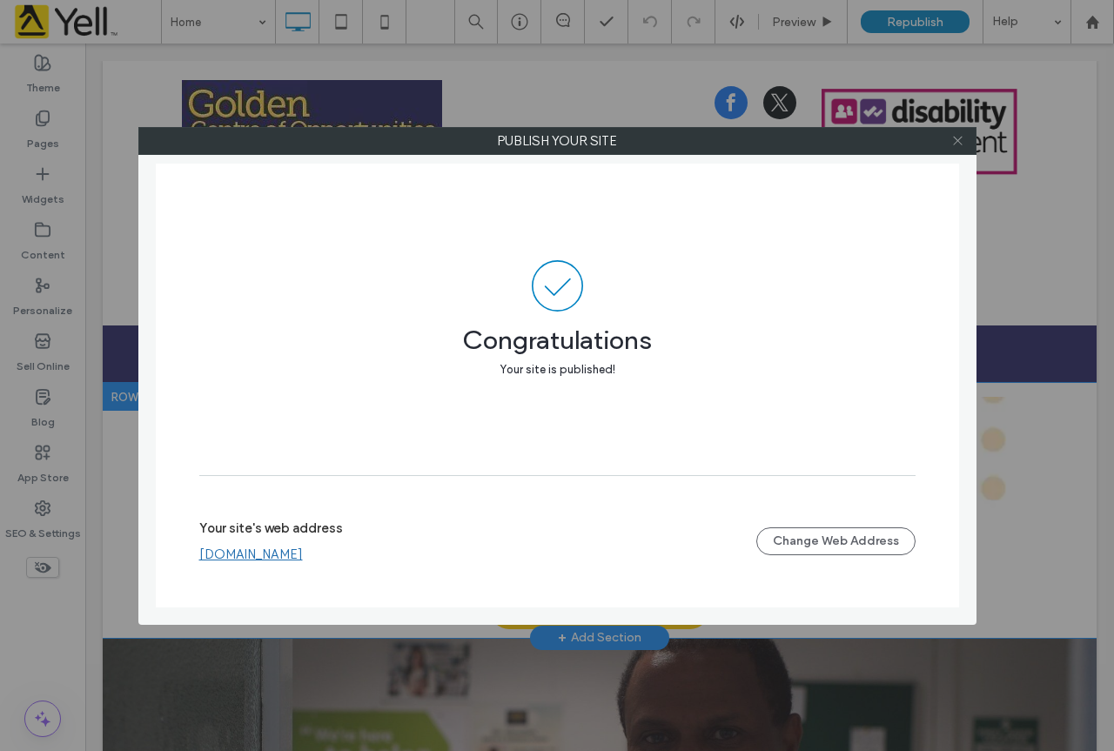
click at [961, 142] on icon at bounding box center [957, 140] width 13 height 13
